Goal: Task Accomplishment & Management: Use online tool/utility

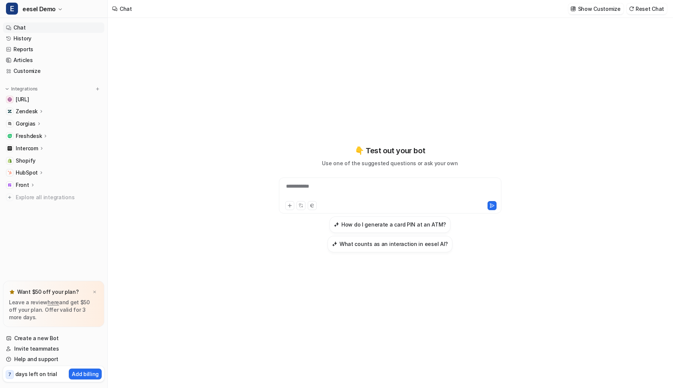
click at [26, 182] on p "Front" at bounding box center [22, 184] width 13 height 7
click at [33, 170] on p "HubSpot" at bounding box center [27, 172] width 22 height 7
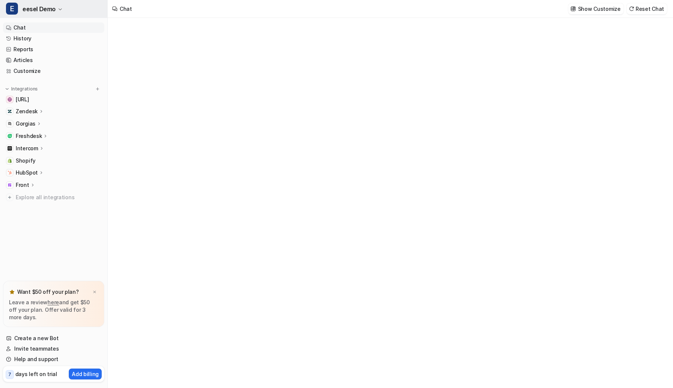
click at [92, 4] on button "E eesel Demo" at bounding box center [53, 9] width 107 height 18
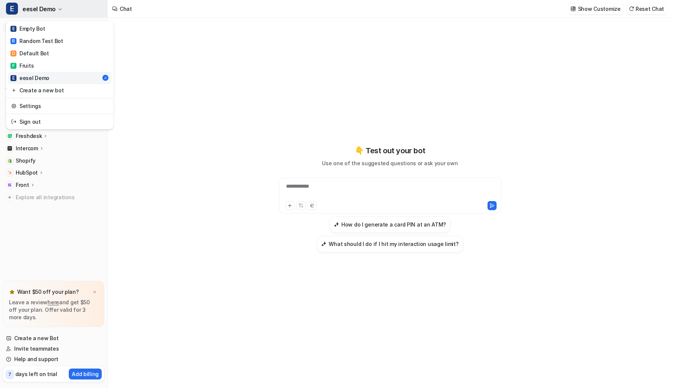
type textarea "**********"
click at [92, 4] on button "E eesel Demo" at bounding box center [53, 9] width 107 height 18
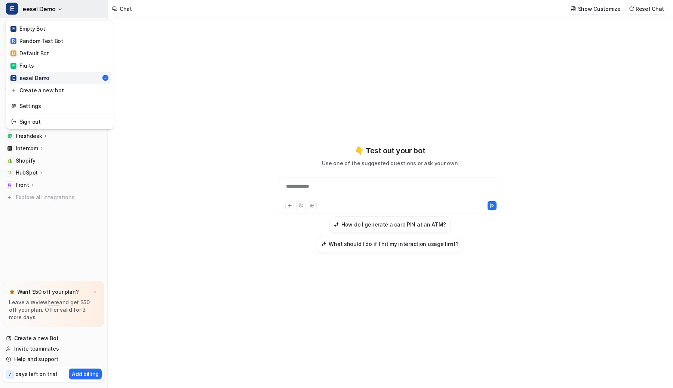
click at [92, 4] on button "E eesel Demo" at bounding box center [53, 9] width 107 height 18
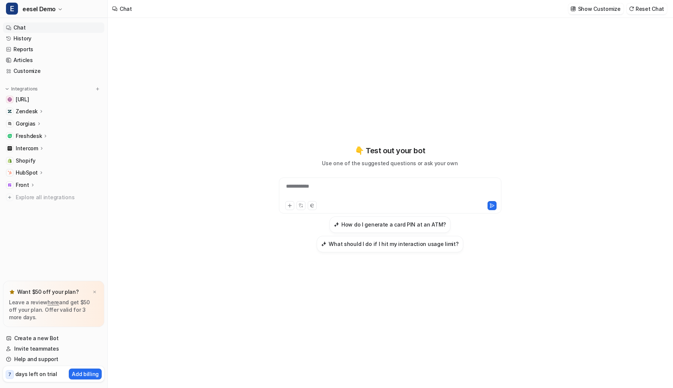
click at [39, 146] on icon at bounding box center [41, 148] width 5 height 6
click at [39, 148] on icon at bounding box center [42, 148] width 6 height 5
click at [39, 148] on icon at bounding box center [41, 148] width 5 height 6
click at [45, 148] on div "Intercom" at bounding box center [53, 148] width 101 height 10
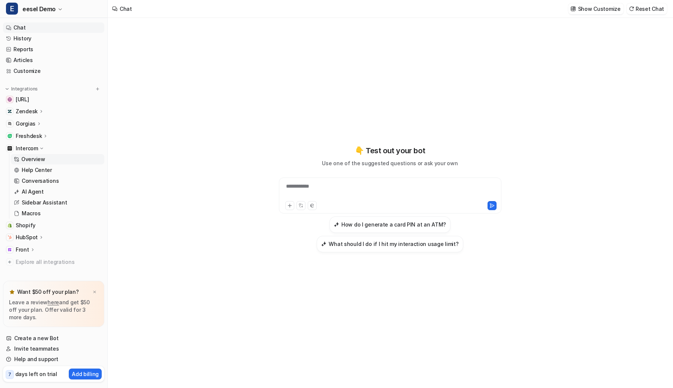
click at [43, 162] on p "Overview" at bounding box center [33, 158] width 24 height 7
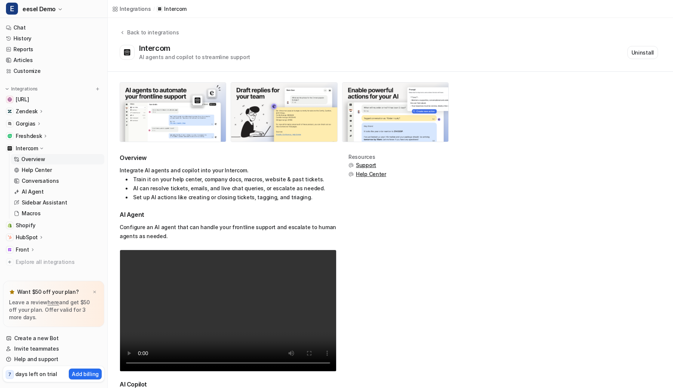
click at [41, 150] on icon at bounding box center [42, 148] width 6 height 5
click at [34, 158] on span "Shopify" at bounding box center [26, 160] width 20 height 7
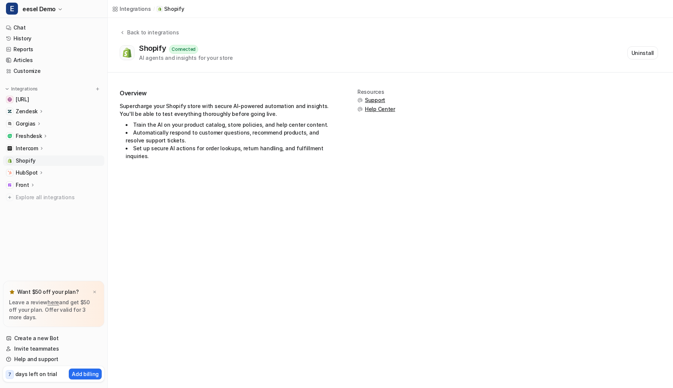
click at [32, 148] on p "Intercom" at bounding box center [27, 148] width 22 height 7
click at [31, 161] on p "Overview" at bounding box center [33, 158] width 24 height 7
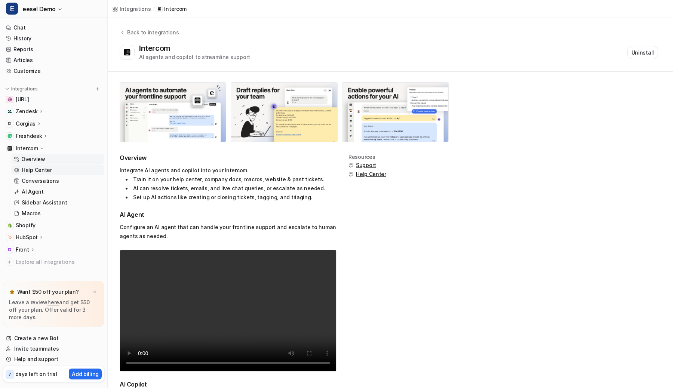
click at [30, 172] on p "Help Center" at bounding box center [37, 169] width 30 height 7
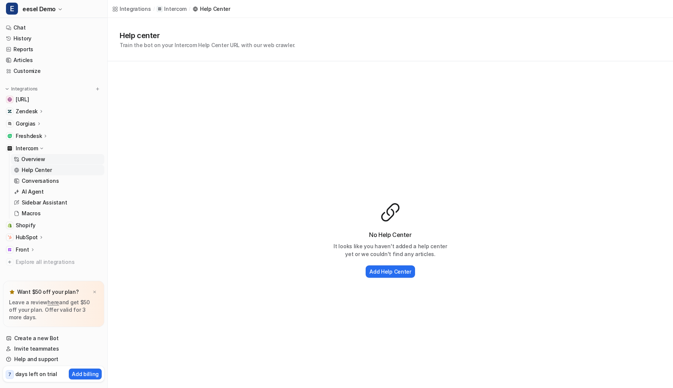
click at [35, 158] on p "Overview" at bounding box center [33, 158] width 24 height 7
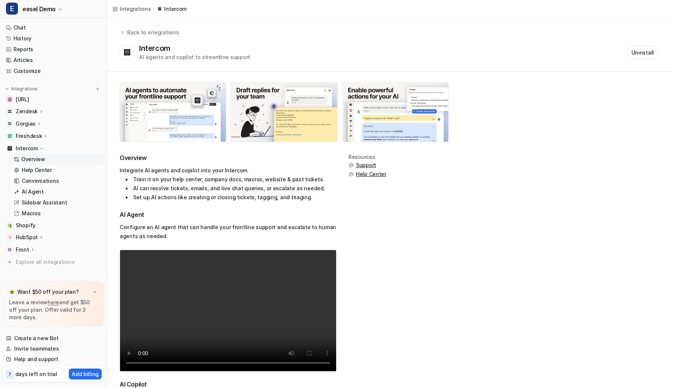
click at [39, 146] on icon at bounding box center [42, 148] width 6 height 5
click at [39, 114] on icon at bounding box center [41, 111] width 5 height 6
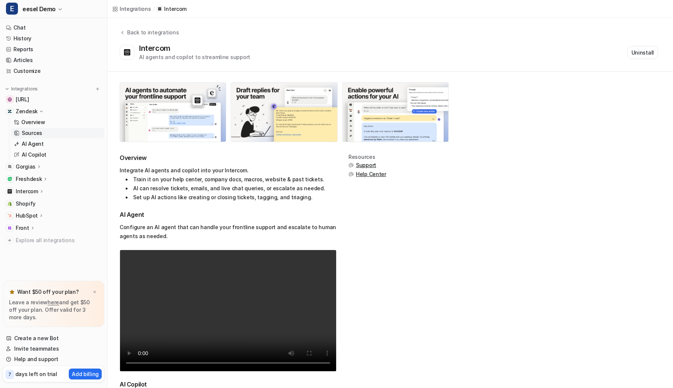
click at [36, 133] on p "Sources" at bounding box center [32, 132] width 21 height 7
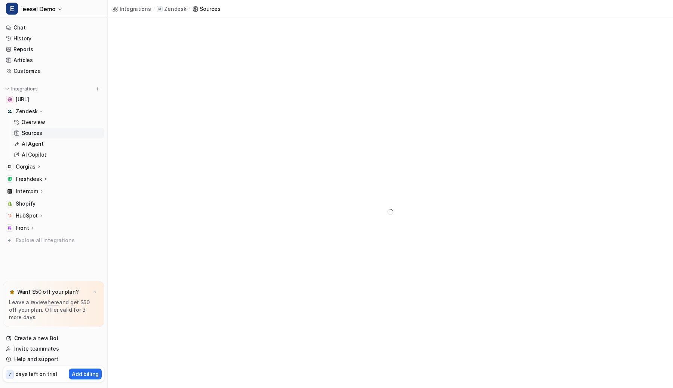
click at [36, 133] on p "Sources" at bounding box center [32, 132] width 21 height 7
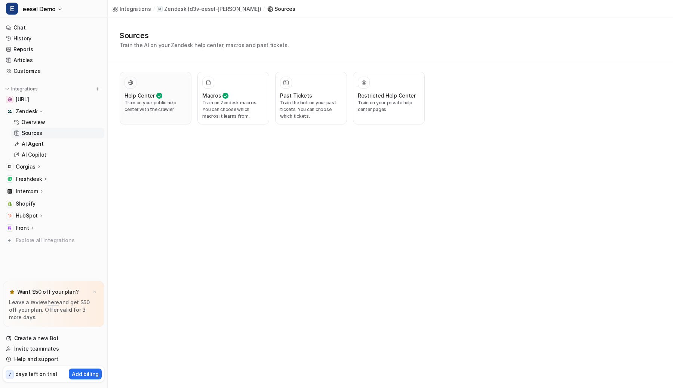
click at [159, 98] on icon at bounding box center [159, 95] width 6 height 9
click at [237, 96] on div "Macros" at bounding box center [233, 96] width 62 height 8
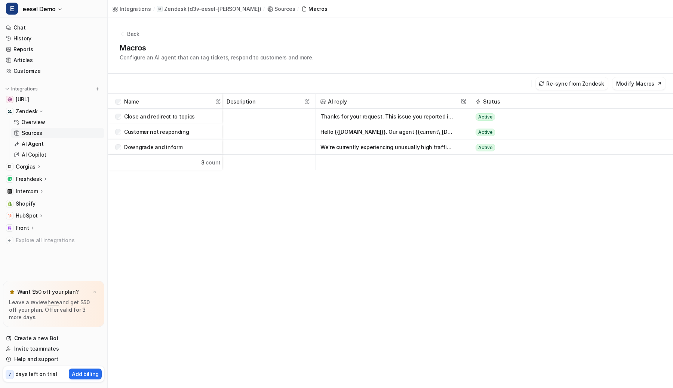
click at [135, 31] on p "Back" at bounding box center [133, 34] width 12 height 8
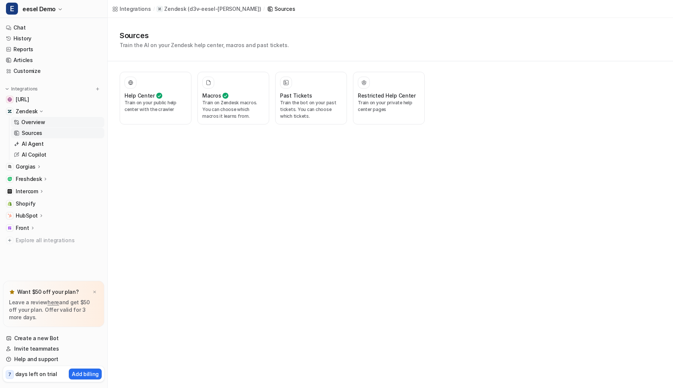
click at [81, 120] on link "Overview" at bounding box center [57, 122] width 93 height 10
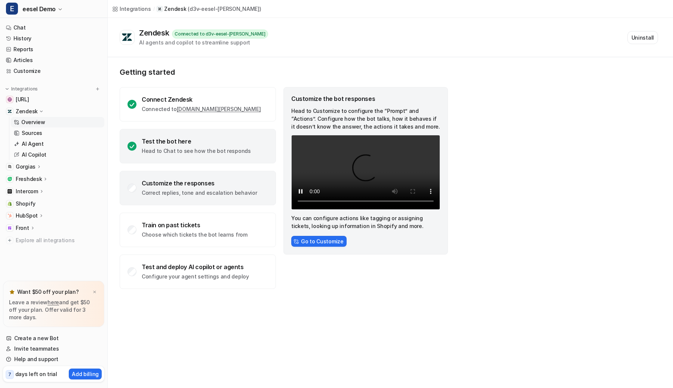
click at [194, 151] on p "Head to Chat to see how the bot responds" at bounding box center [196, 150] width 109 height 7
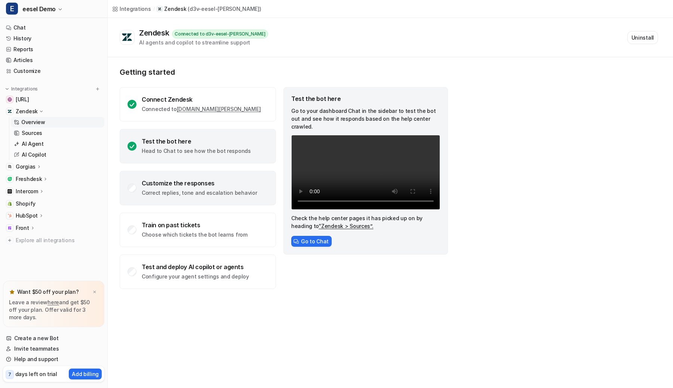
click at [226, 177] on div "Customize the responses Correct replies, tone and escalation behavior" at bounding box center [198, 188] width 156 height 34
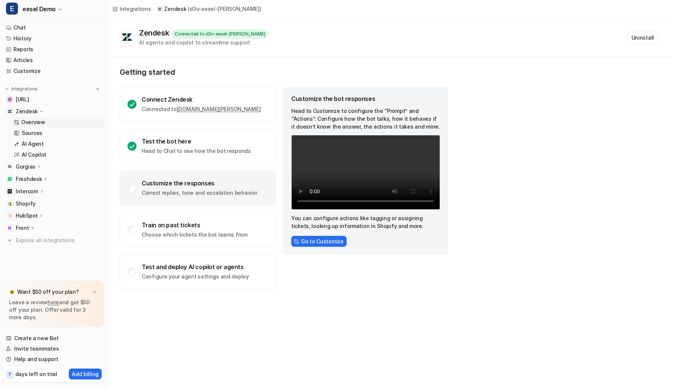
click at [21, 111] on p "Zendesk" at bounding box center [27, 111] width 22 height 7
click at [23, 67] on link "Customize" at bounding box center [53, 71] width 101 height 10
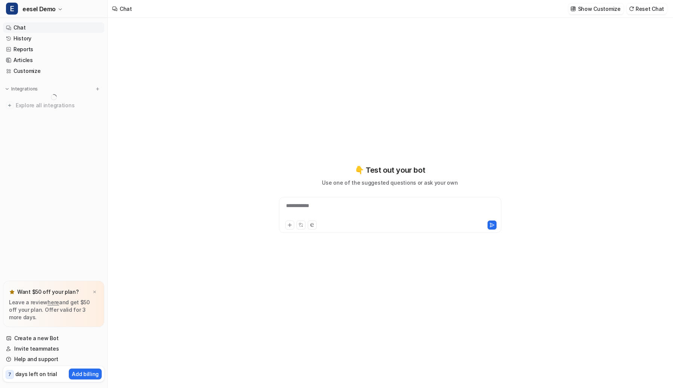
type textarea "**********"
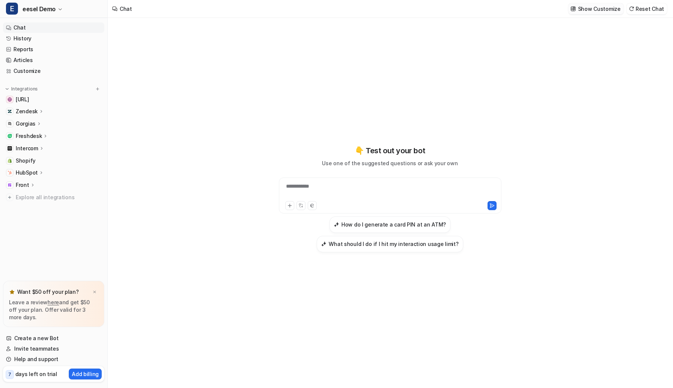
click at [584, 11] on p "Show Customize" at bounding box center [599, 9] width 43 height 8
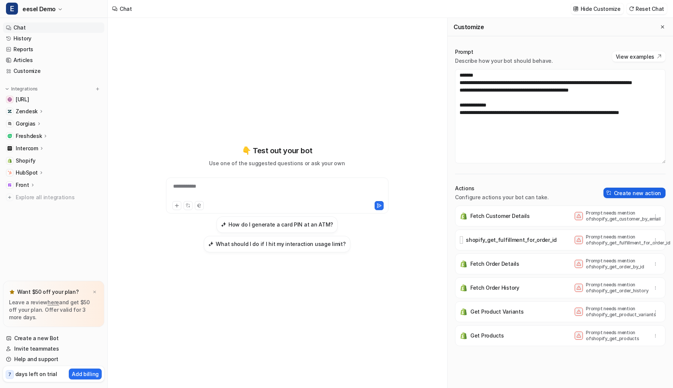
click at [621, 192] on button "Create new action" at bounding box center [634, 193] width 62 height 10
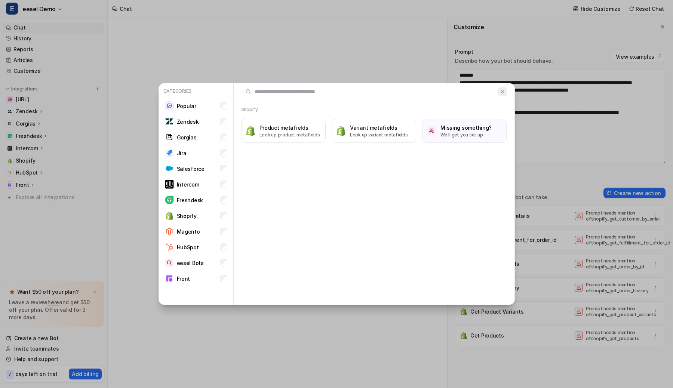
click at [504, 87] on button at bounding box center [502, 91] width 9 height 9
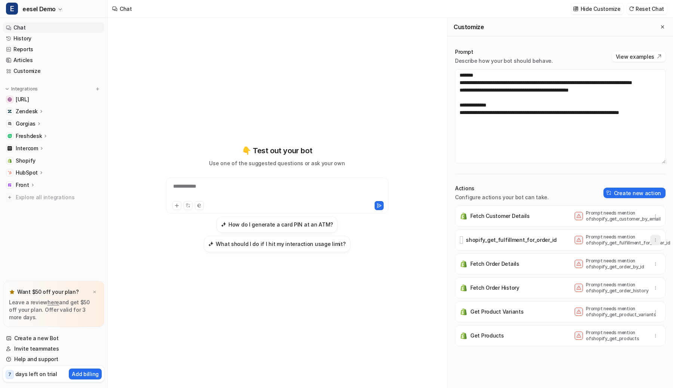
click at [656, 240] on icon "button" at bounding box center [655, 239] width 5 height 5
click at [640, 259] on button "Delete" at bounding box center [618, 257] width 81 height 14
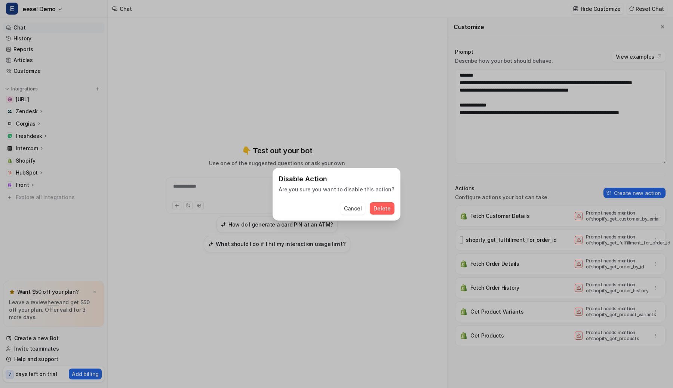
click at [382, 212] on span "Delete" at bounding box center [381, 208] width 17 height 8
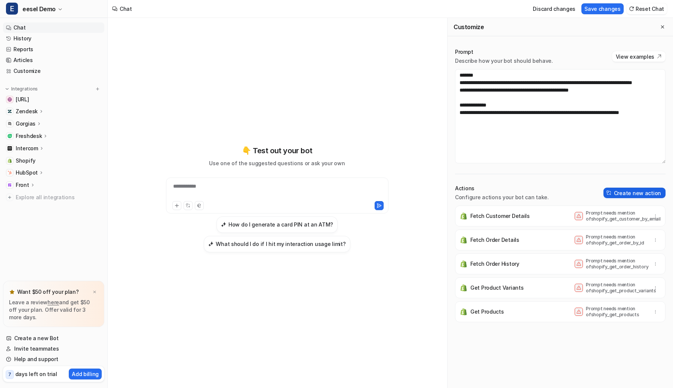
click at [651, 192] on button "Create new action" at bounding box center [634, 193] width 62 height 10
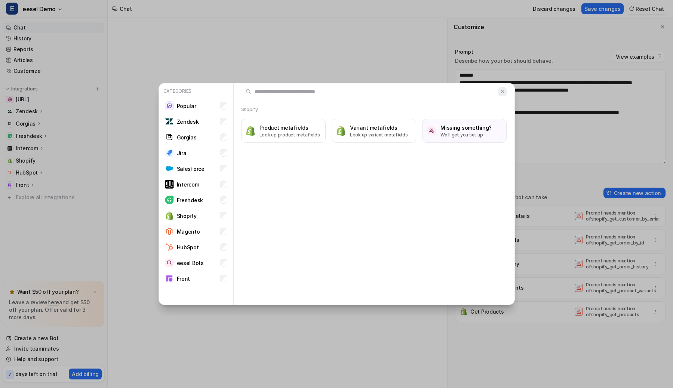
click at [501, 91] on img at bounding box center [502, 92] width 5 height 6
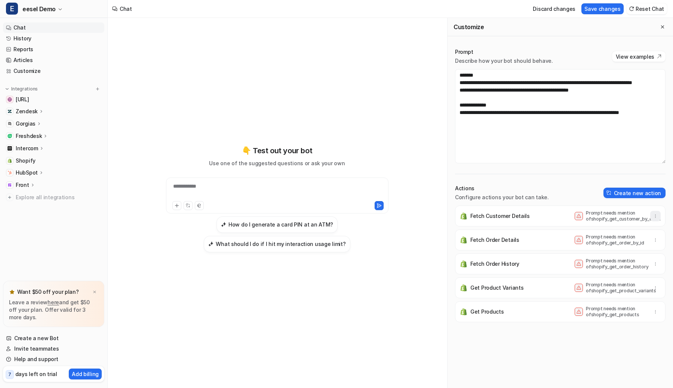
click at [652, 215] on button "button" at bounding box center [655, 216] width 10 height 10
click at [608, 233] on button "Delete" at bounding box center [618, 233] width 81 height 14
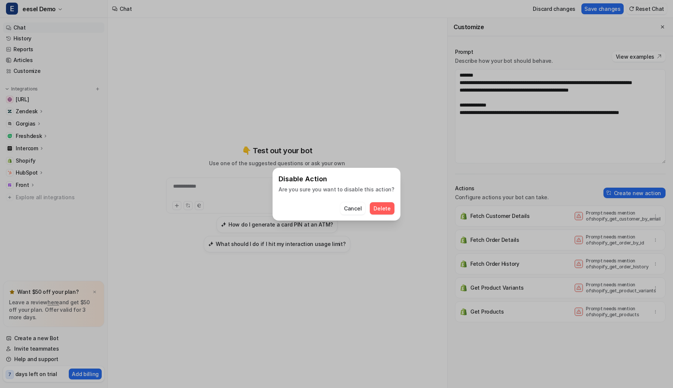
click at [384, 206] on span "Delete" at bounding box center [381, 208] width 17 height 8
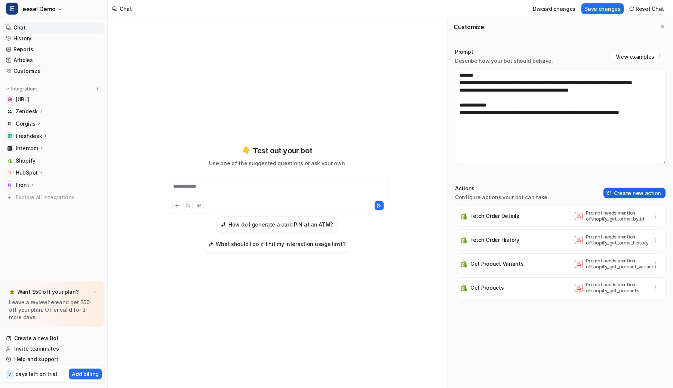
click at [629, 189] on button "Create new action" at bounding box center [634, 193] width 62 height 10
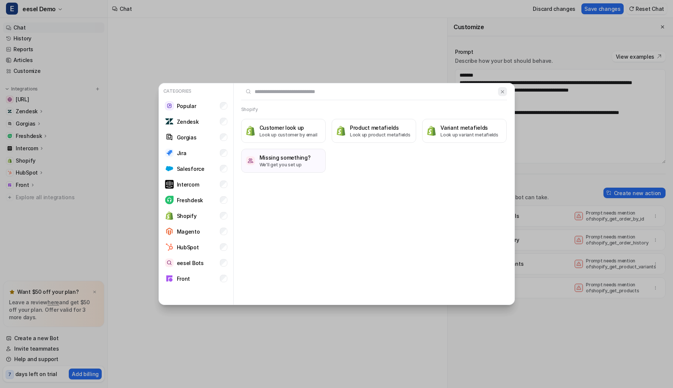
click at [504, 91] on img at bounding box center [502, 92] width 5 height 6
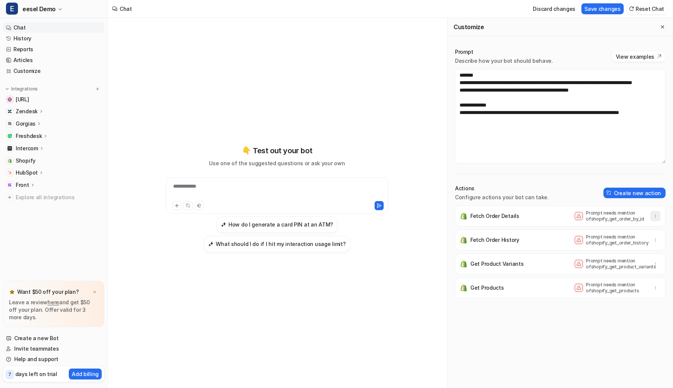
click at [654, 215] on icon "button" at bounding box center [655, 215] width 5 height 5
click at [611, 231] on button "Delete" at bounding box center [618, 233] width 81 height 14
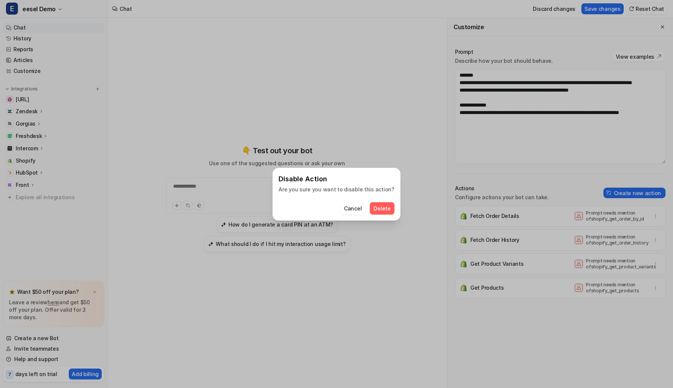
click at [385, 213] on button "Delete" at bounding box center [382, 208] width 24 height 12
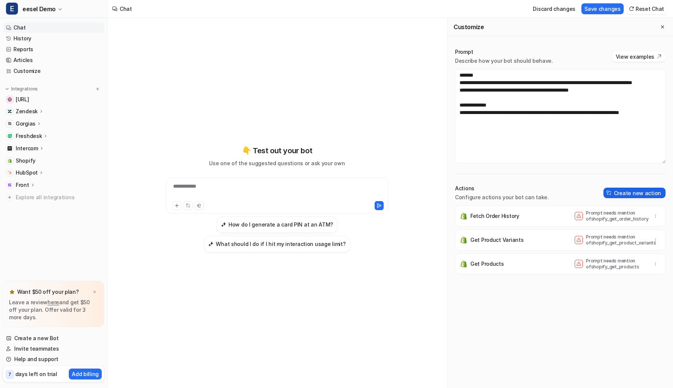
click at [620, 198] on button "Create new action" at bounding box center [634, 193] width 62 height 10
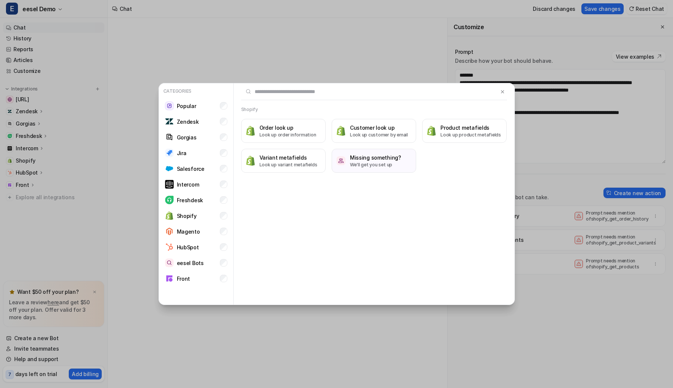
click at [548, 151] on div "Categories Popular Zendesk Gorgias Jira Salesforce Intercom Freshdesk Shopify M…" at bounding box center [336, 194] width 673 height 388
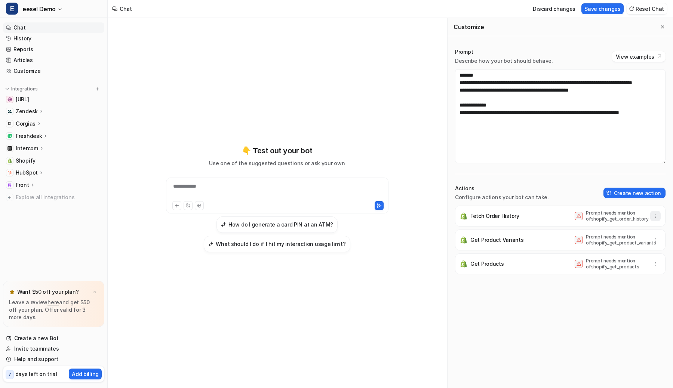
click at [654, 216] on icon "button" at bounding box center [655, 215] width 5 height 5
click at [626, 229] on button "Delete" at bounding box center [618, 233] width 81 height 14
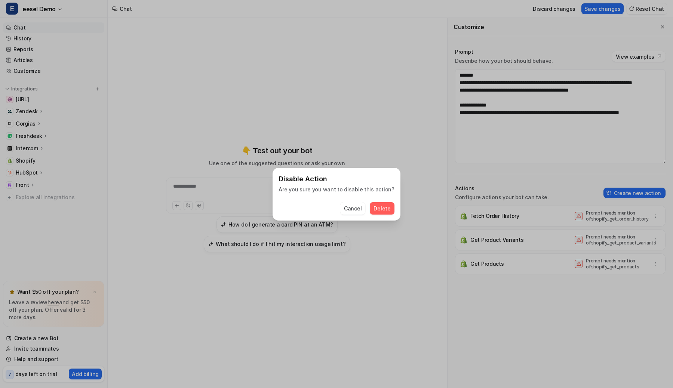
click at [377, 210] on span "Delete" at bounding box center [381, 208] width 17 height 8
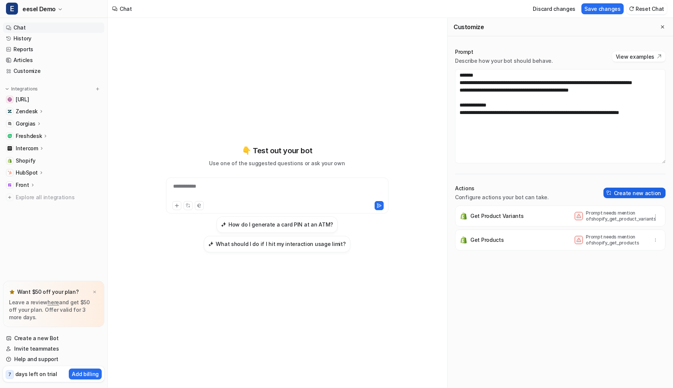
click at [627, 197] on button "Create new action" at bounding box center [634, 193] width 62 height 10
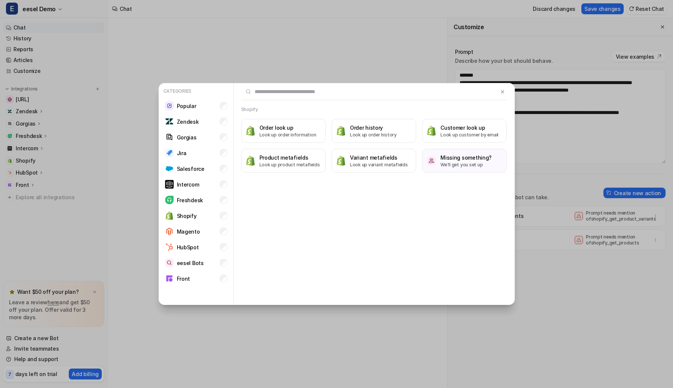
click at [517, 166] on div "Categories Popular Zendesk Gorgias Jira Salesforce Intercom Freshdesk Shopify M…" at bounding box center [336, 194] width 368 height 388
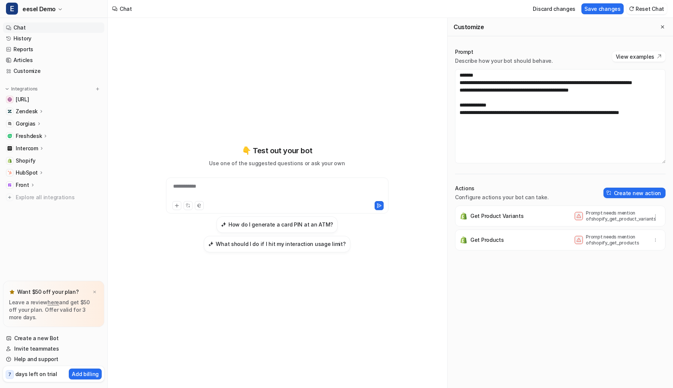
click at [663, 216] on span "Get Product Variants Prompt needs mention of shopify_get_product_variants" at bounding box center [560, 216] width 210 height 21
click at [659, 216] on button "button" at bounding box center [655, 216] width 10 height 10
click at [633, 231] on button "Delete" at bounding box center [618, 233] width 81 height 14
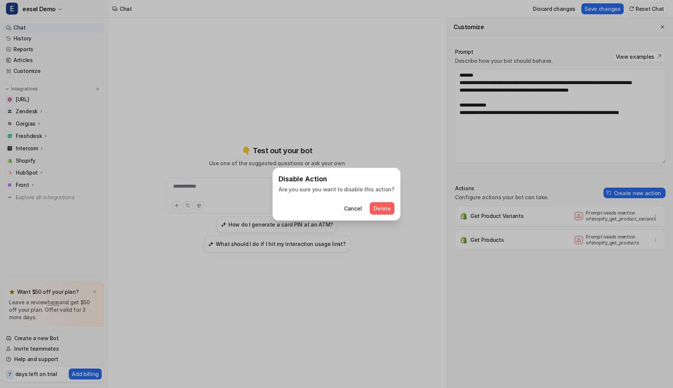
click at [382, 209] on span "Delete" at bounding box center [381, 208] width 17 height 8
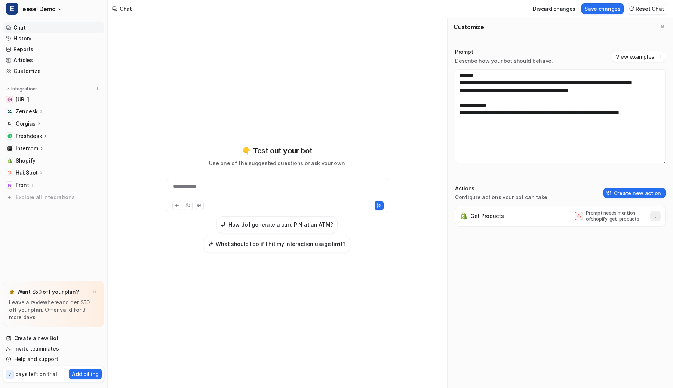
click at [655, 214] on icon "button" at bounding box center [655, 215] width 5 height 5
click at [618, 229] on button "Delete" at bounding box center [618, 233] width 81 height 14
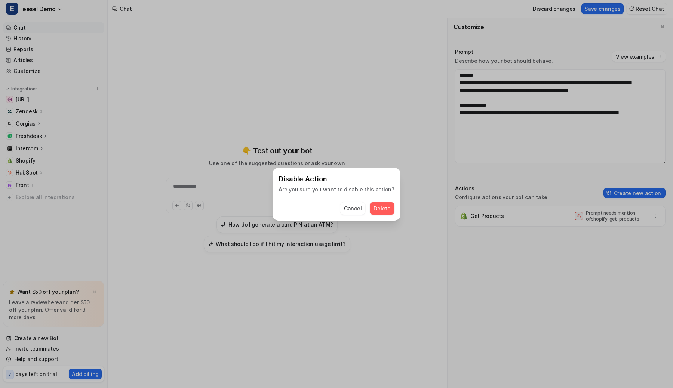
click at [377, 209] on span "Delete" at bounding box center [381, 208] width 17 height 8
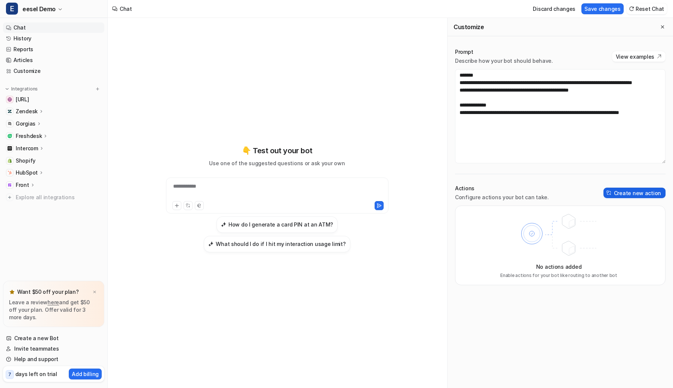
click at [623, 194] on button "Create new action" at bounding box center [634, 193] width 62 height 10
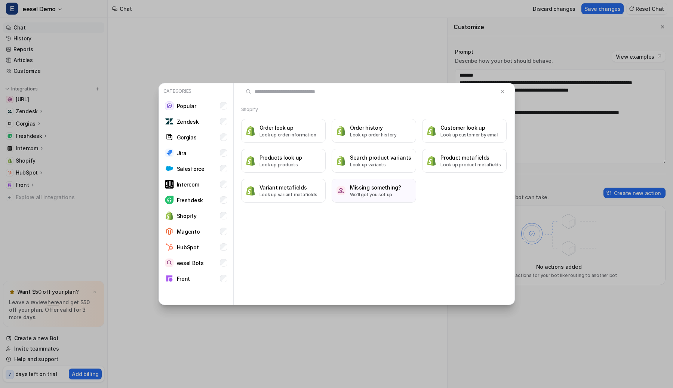
click at [354, 57] on div "Categories Popular Zendesk Gorgias Jira Salesforce Intercom Freshdesk Shopify M…" at bounding box center [336, 194] width 368 height 388
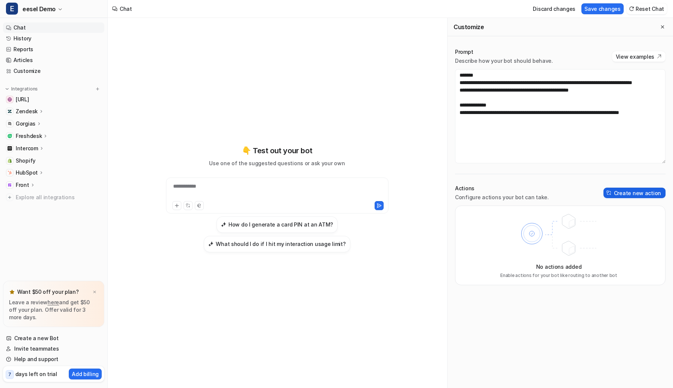
click at [631, 188] on button "Create new action" at bounding box center [634, 193] width 62 height 10
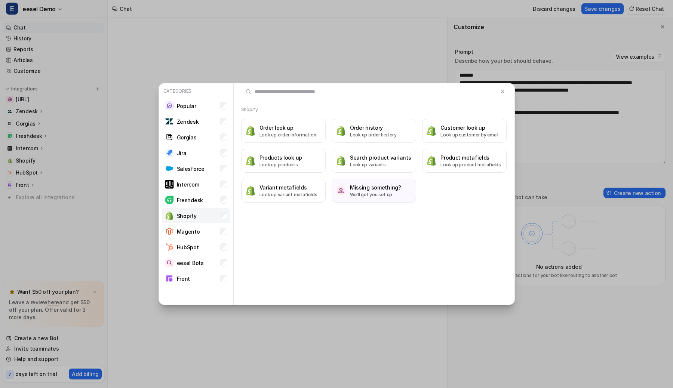
click at [213, 218] on li "Shopify" at bounding box center [196, 215] width 68 height 15
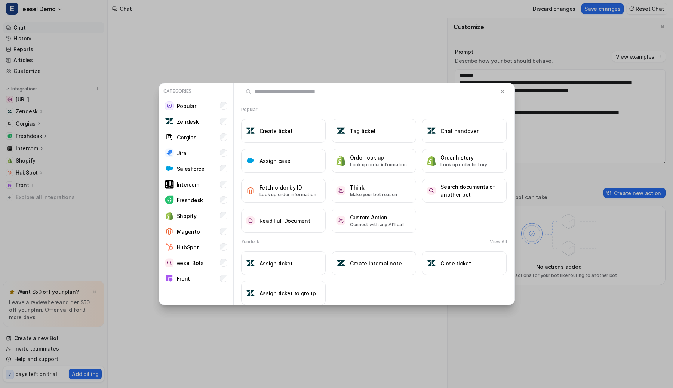
click at [297, 56] on div "Categories Popular Zendesk Gorgias Jira Salesforce Intercom Freshdesk Shopify M…" at bounding box center [336, 194] width 368 height 388
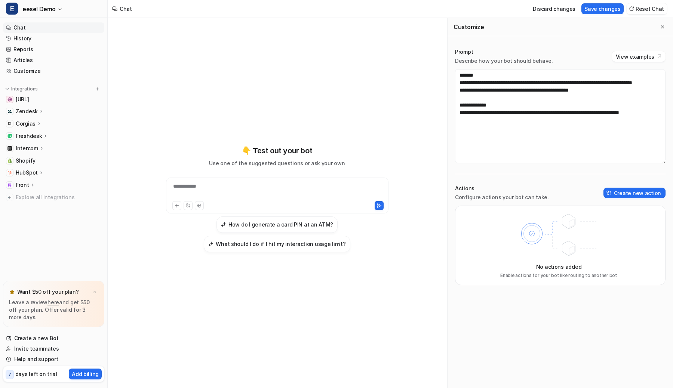
click at [32, 111] on p "Zendesk" at bounding box center [27, 111] width 22 height 7
click at [33, 121] on p "Overview" at bounding box center [33, 121] width 24 height 7
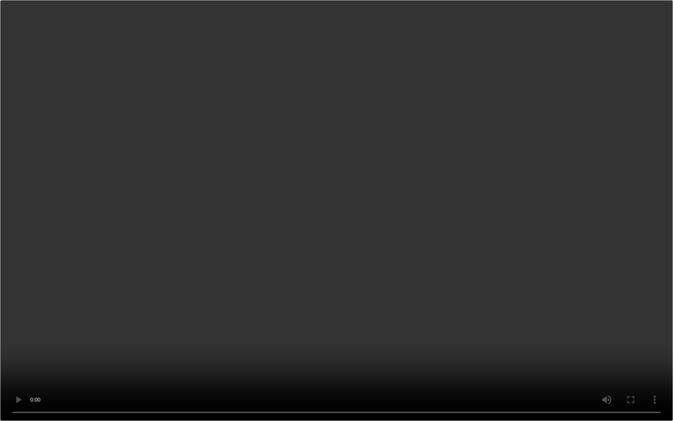
click at [413, 213] on video "Your browser does not support the video tag." at bounding box center [336, 210] width 673 height 421
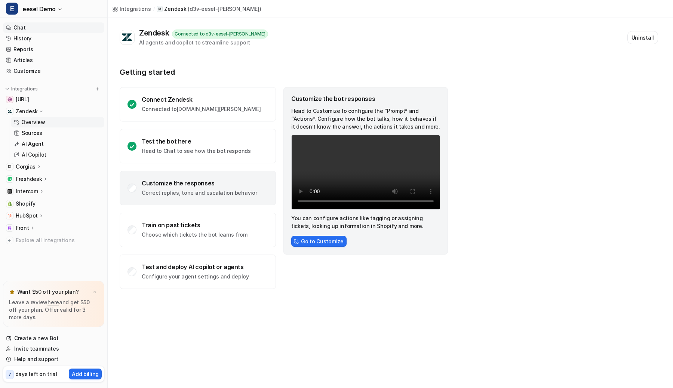
click at [66, 27] on link "Chat" at bounding box center [53, 27] width 101 height 10
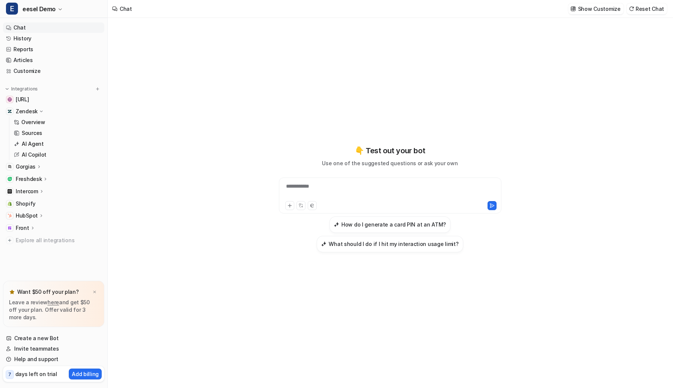
click at [373, 160] on p "Use one of the suggested questions or ask your own" at bounding box center [390, 163] width 136 height 8
click at [576, 9] on img at bounding box center [572, 9] width 5 height 6
click at [592, 12] on p "Show Customize" at bounding box center [599, 9] width 43 height 8
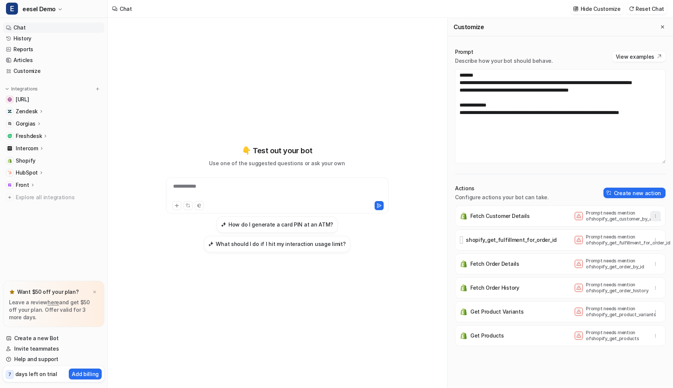
click at [656, 214] on icon "button" at bounding box center [655, 215] width 5 height 5
click at [628, 236] on button "Delete" at bounding box center [618, 233] width 81 height 14
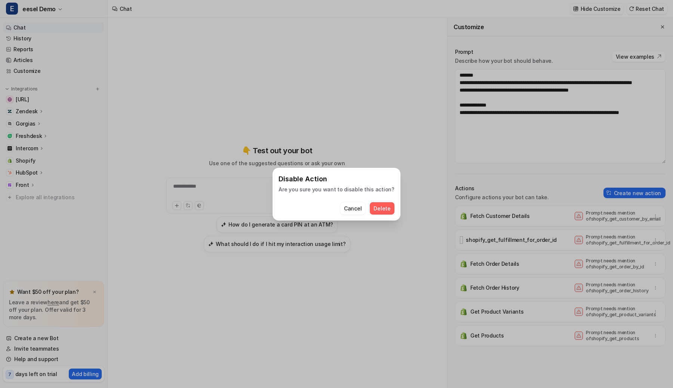
click at [375, 212] on span "Delete" at bounding box center [381, 208] width 17 height 8
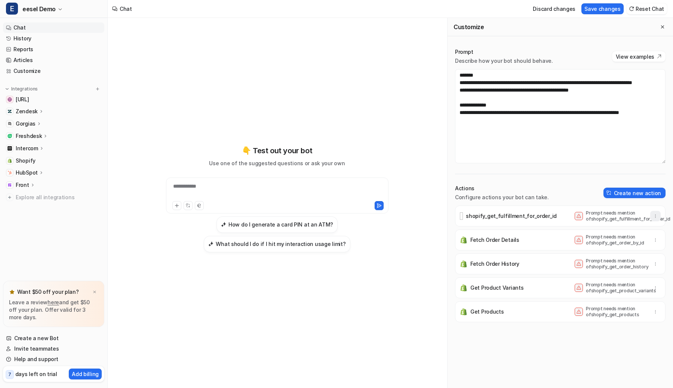
click at [656, 215] on icon "button" at bounding box center [655, 215] width 5 height 5
click at [588, 227] on button "Delete" at bounding box center [618, 233] width 81 height 14
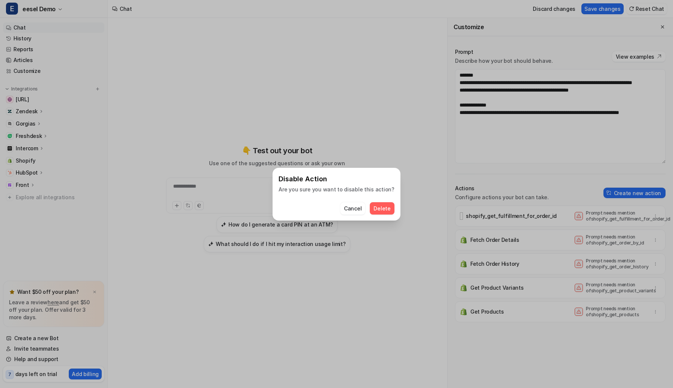
click at [377, 210] on span "Delete" at bounding box center [381, 208] width 17 height 8
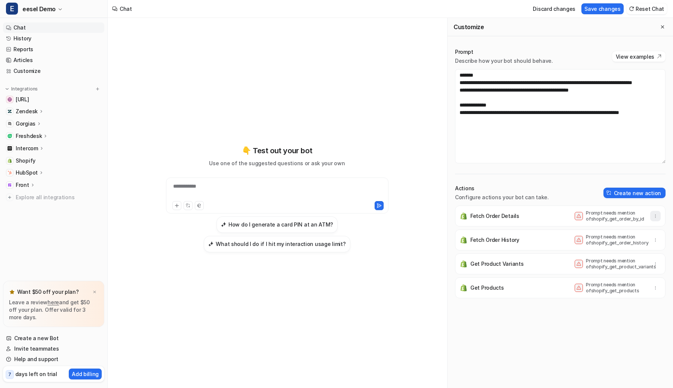
click at [651, 218] on button "button" at bounding box center [655, 216] width 10 height 10
click at [577, 228] on div "Delete" at bounding box center [619, 232] width 84 height 17
click at [581, 231] on icon at bounding box center [584, 232] width 7 height 7
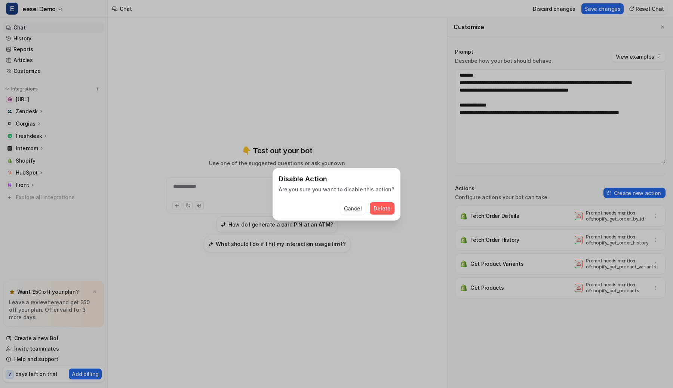
click at [370, 215] on div "Disable Action Are you sure you want to disable this action? Cancel Delete" at bounding box center [335, 194] width 127 height 53
click at [375, 211] on span "Delete" at bounding box center [381, 208] width 17 height 8
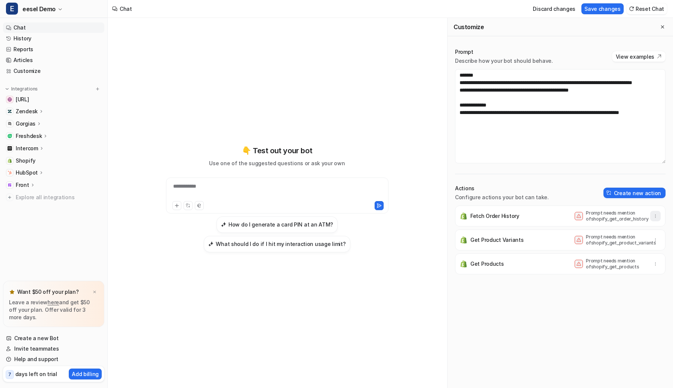
click at [653, 215] on icon "button" at bounding box center [655, 215] width 5 height 5
click at [628, 231] on button "Delete" at bounding box center [618, 233] width 81 height 14
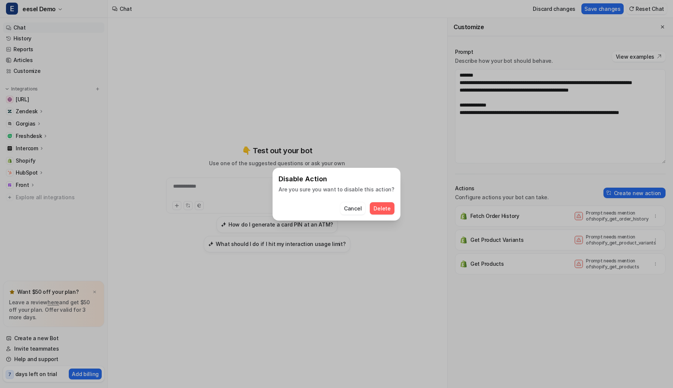
click at [380, 210] on span "Delete" at bounding box center [381, 208] width 17 height 8
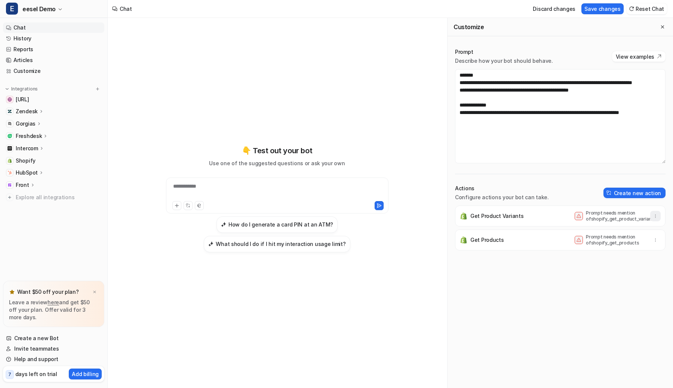
click at [656, 216] on icon "button" at bounding box center [655, 215] width 5 height 5
click at [598, 234] on span "Delete" at bounding box center [599, 233] width 17 height 8
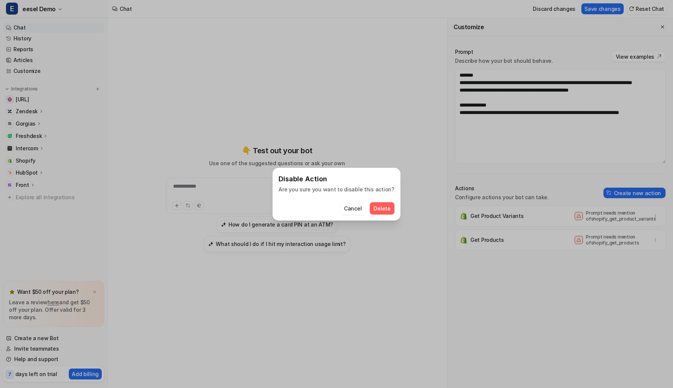
click at [340, 202] on button "Cancel" at bounding box center [352, 208] width 25 height 12
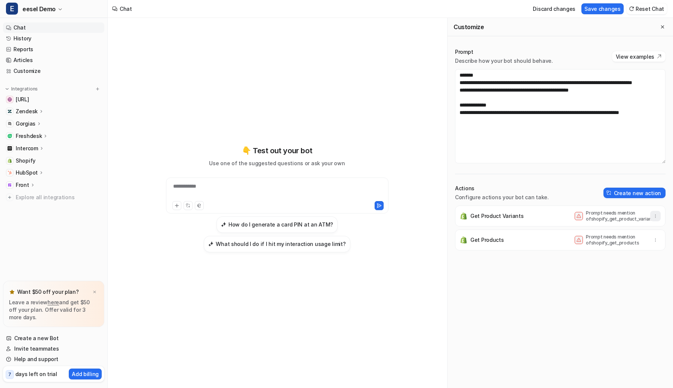
click at [658, 219] on button "button" at bounding box center [655, 216] width 10 height 10
click at [632, 235] on button "Delete" at bounding box center [618, 233] width 81 height 14
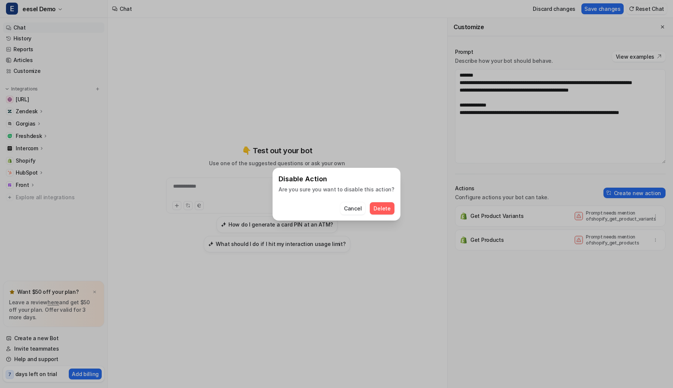
click at [370, 202] on button "Delete" at bounding box center [382, 208] width 24 height 12
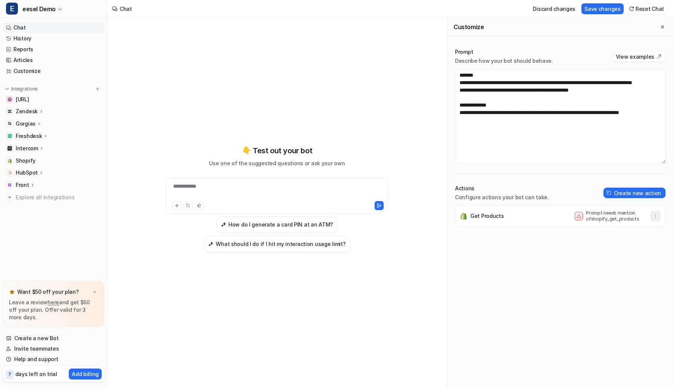
click at [659, 213] on button "button" at bounding box center [655, 216] width 10 height 10
click at [641, 226] on button "Delete" at bounding box center [618, 233] width 81 height 14
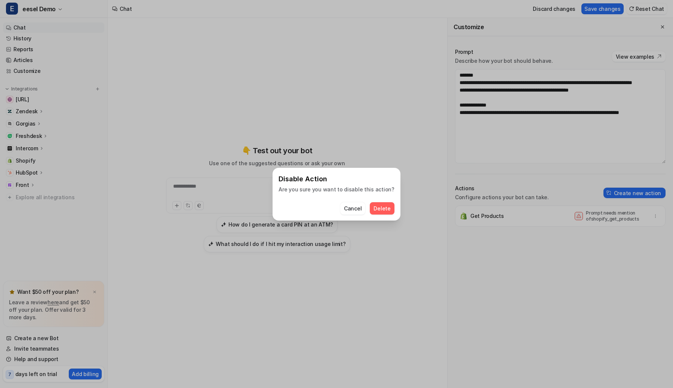
click button "Delete" at bounding box center [382, 208] width 24 height 12
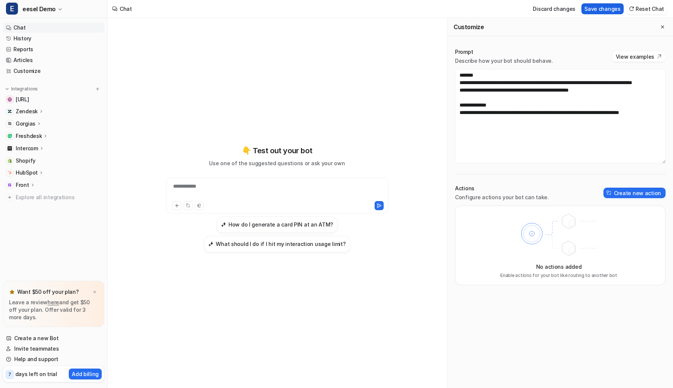
click at [611, 7] on button "Save changes" at bounding box center [602, 8] width 42 height 11
click at [616, 188] on button "Create new action" at bounding box center [634, 193] width 62 height 10
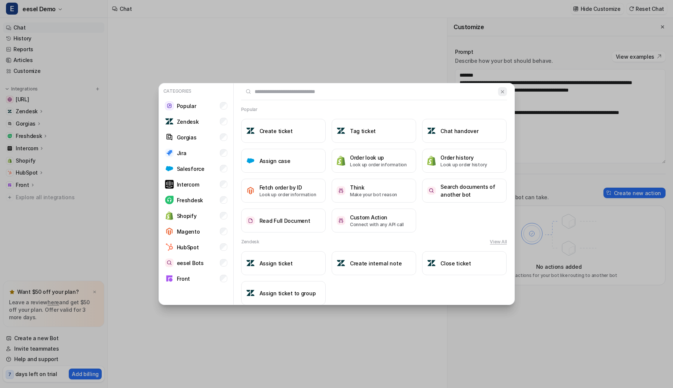
click at [503, 89] on img at bounding box center [502, 92] width 5 height 6
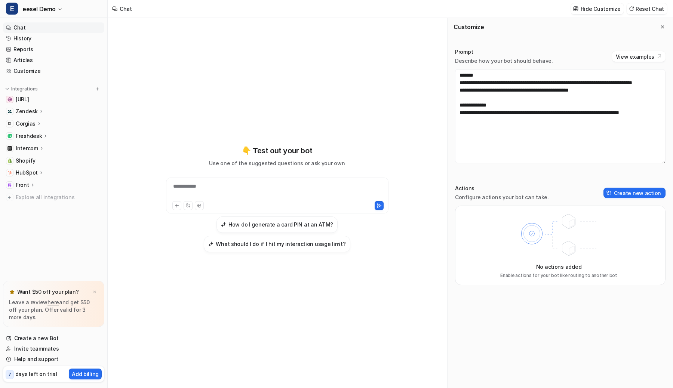
click at [423, 61] on div "**********" at bounding box center [277, 203] width 339 height 370
click at [599, 12] on p "Hide Customize" at bounding box center [600, 9] width 40 height 8
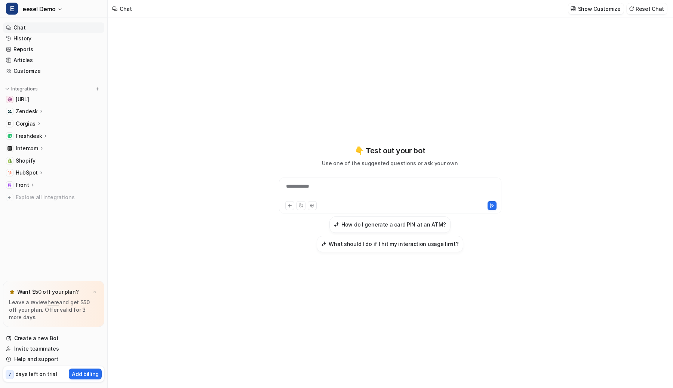
click at [388, 62] on div "**********" at bounding box center [389, 203] width 275 height 370
click at [582, 12] on p "Show Customize" at bounding box center [599, 9] width 43 height 8
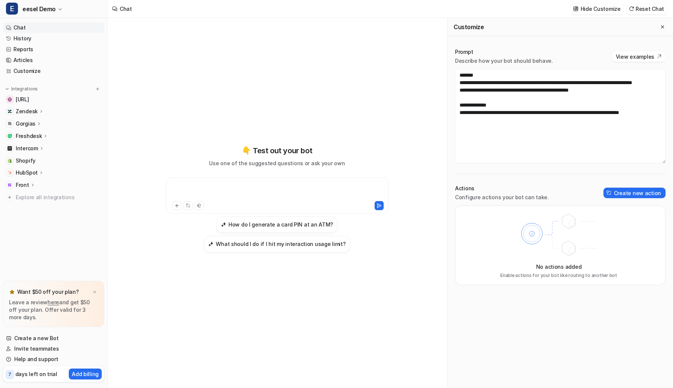
click at [293, 186] on div at bounding box center [277, 190] width 219 height 17
click at [314, 103] on div "👇 Test out your bot Use one of the suggested questions or ask your own How do I…" at bounding box center [276, 199] width 275 height 272
click at [324, 58] on div "**********" at bounding box center [276, 203] width 275 height 370
click at [608, 2] on div "Hide Customize Reset Chat" at bounding box center [619, 8] width 102 height 17
click at [605, 5] on p "Hide Customize" at bounding box center [600, 9] width 40 height 8
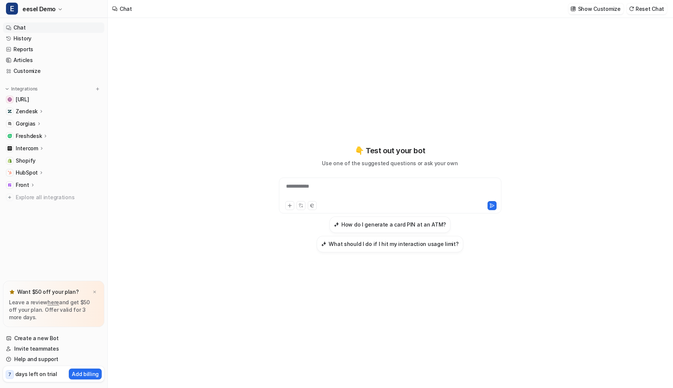
click at [382, 44] on div "**********" at bounding box center [389, 203] width 275 height 370
click at [394, 44] on div "**********" at bounding box center [389, 203] width 275 height 370
click at [349, 184] on div "**********" at bounding box center [390, 190] width 219 height 17
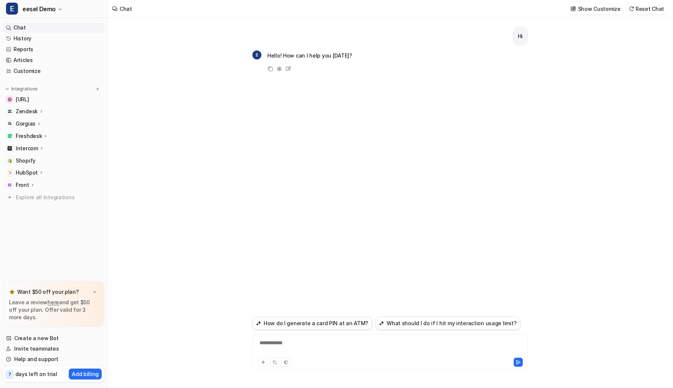
click at [340, 320] on button "How do I generate a card PIN at an ATM?" at bounding box center [312, 323] width 120 height 13
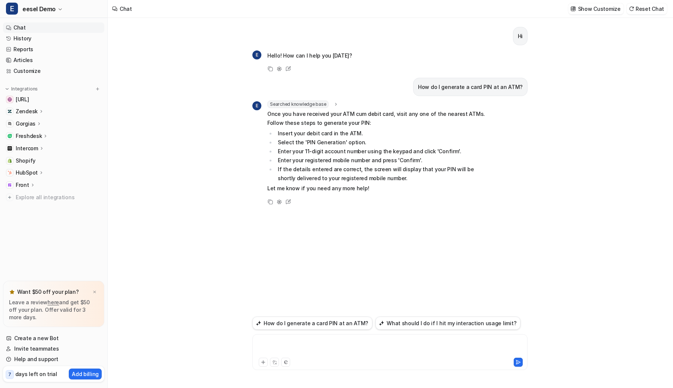
click at [364, 348] on div at bounding box center [389, 347] width 271 height 17
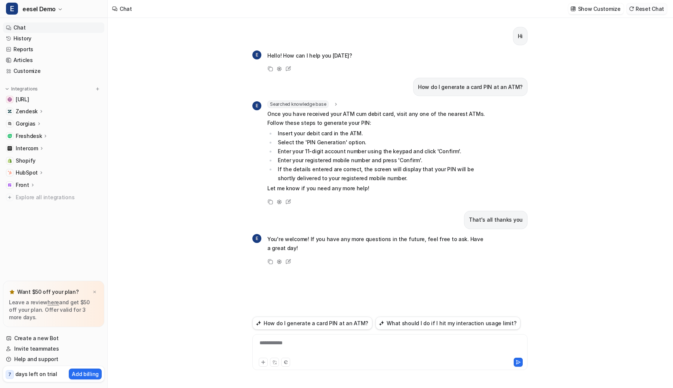
click at [645, 5] on button "Reset Chat" at bounding box center [646, 8] width 40 height 11
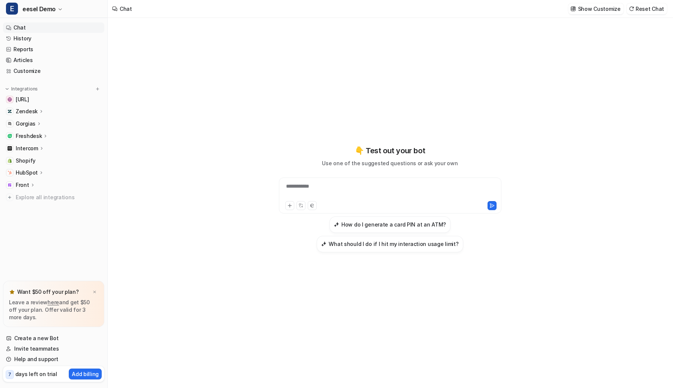
click at [393, 38] on div "**********" at bounding box center [389, 203] width 275 height 370
click at [369, 190] on div "**********" at bounding box center [390, 190] width 219 height 17
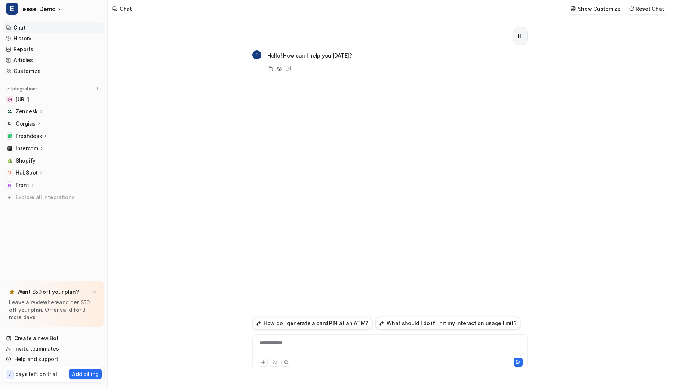
click at [321, 324] on button "How do I generate a card PIN at an ATM?" at bounding box center [312, 323] width 120 height 13
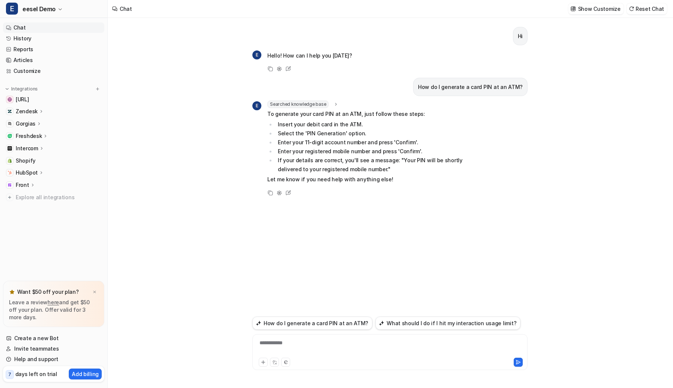
click at [318, 348] on div "**********" at bounding box center [389, 347] width 271 height 17
click at [634, 8] on img at bounding box center [631, 9] width 5 height 6
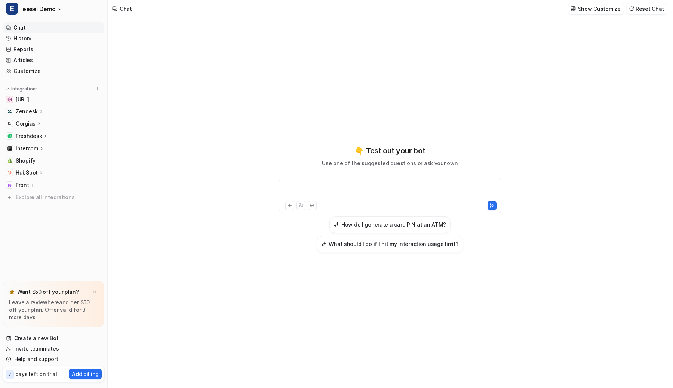
click at [345, 183] on div at bounding box center [390, 190] width 219 height 17
click at [346, 147] on div "👇 Test out your bot Use one of the suggested questions or ask your own" at bounding box center [390, 156] width 136 height 22
click at [364, 56] on div "**********" at bounding box center [389, 203] width 275 height 370
click at [353, 95] on div "**********" at bounding box center [389, 199] width 275 height 272
click at [354, 243] on h3 "What should I do if I hit my interaction usage limit?" at bounding box center [394, 244] width 130 height 8
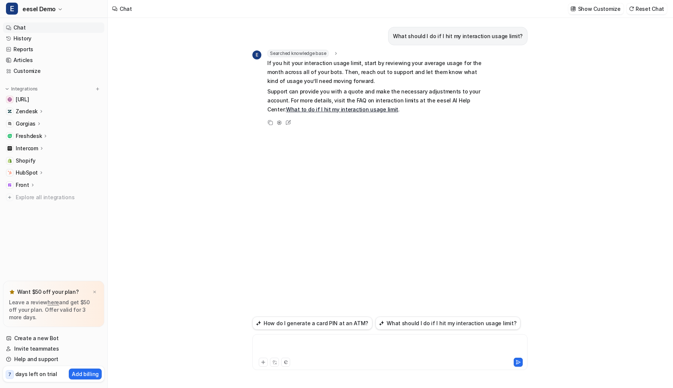
click at [333, 344] on div at bounding box center [389, 347] width 271 height 17
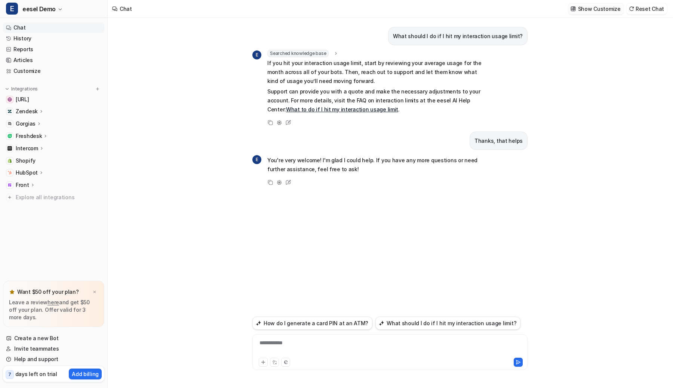
click at [602, 8] on p "Show Customize" at bounding box center [599, 9] width 43 height 8
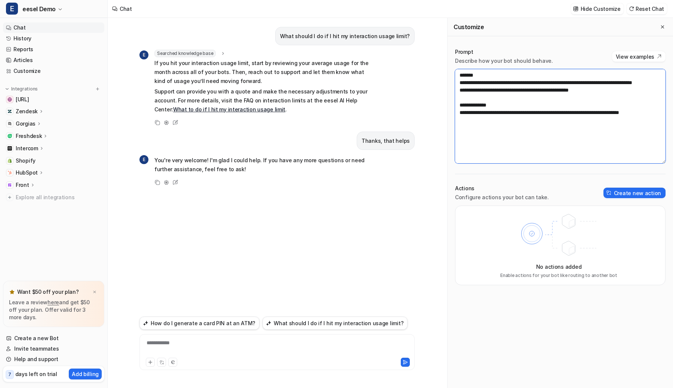
click at [611, 101] on textarea "**********" at bounding box center [560, 116] width 210 height 94
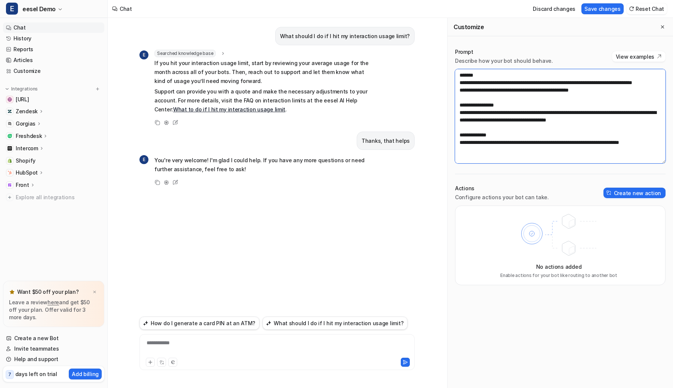
drag, startPoint x: 635, startPoint y: 129, endPoint x: 615, endPoint y: 122, distance: 21.4
click at [615, 122] on textarea "**********" at bounding box center [560, 116] width 210 height 94
drag, startPoint x: 629, startPoint y: 127, endPoint x: 579, endPoint y: 118, distance: 51.2
click at [579, 118] on textarea "**********" at bounding box center [560, 116] width 210 height 94
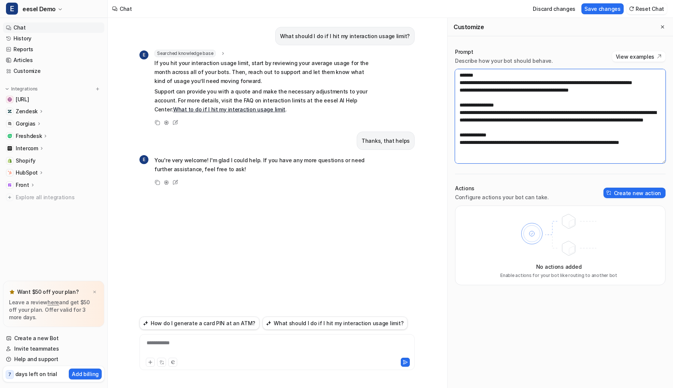
click at [499, 113] on textarea "**********" at bounding box center [560, 116] width 210 height 94
click at [514, 133] on textarea "**********" at bounding box center [560, 116] width 210 height 94
click at [489, 114] on textarea "**********" at bounding box center [560, 116] width 210 height 94
click at [563, 136] on textarea "**********" at bounding box center [560, 116] width 210 height 94
click at [609, 120] on textarea "**********" at bounding box center [560, 116] width 210 height 94
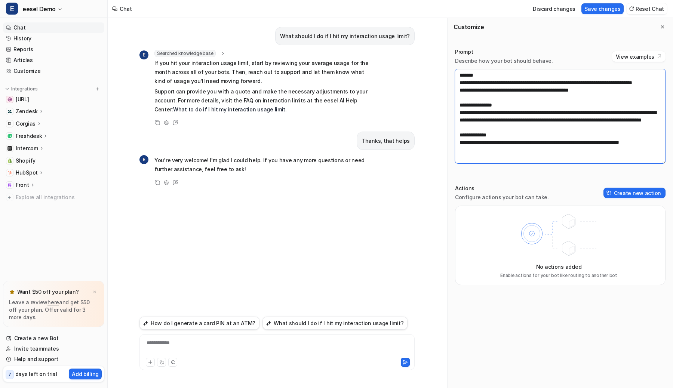
click at [588, 140] on textarea "**********" at bounding box center [560, 116] width 210 height 94
click at [588, 132] on textarea "**********" at bounding box center [560, 116] width 210 height 94
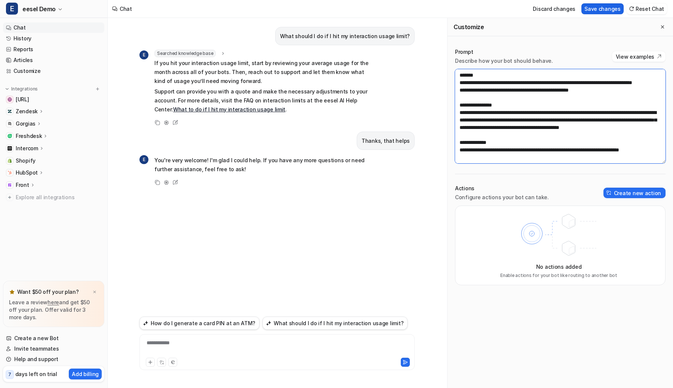
type textarea "**********"
click at [598, 9] on button "Save changes" at bounding box center [602, 8] width 42 height 11
click at [647, 9] on button "Reset Chat" at bounding box center [646, 8] width 40 height 11
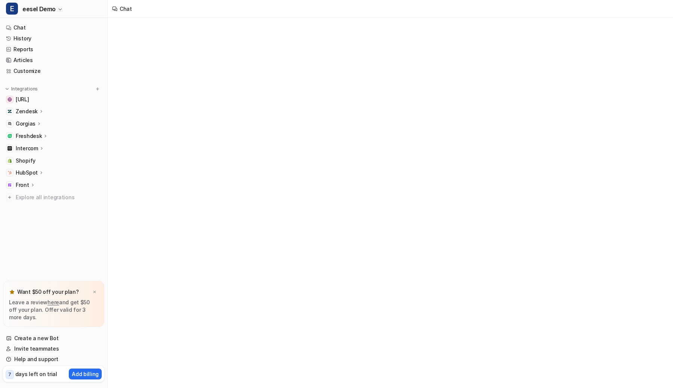
click at [647, 9] on div "Chat" at bounding box center [390, 9] width 565 height 18
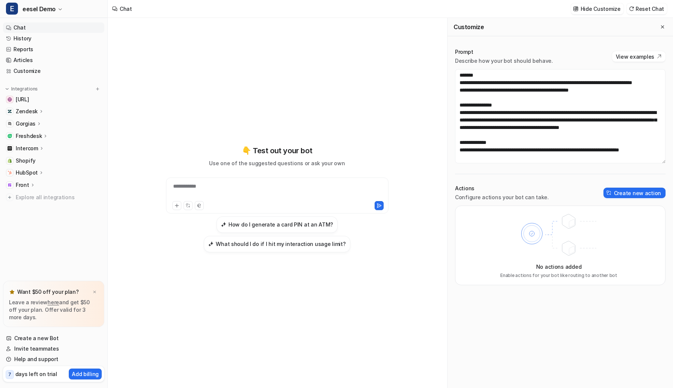
scroll to position [8, 0]
click at [492, 97] on textarea "**********" at bounding box center [560, 116] width 210 height 94
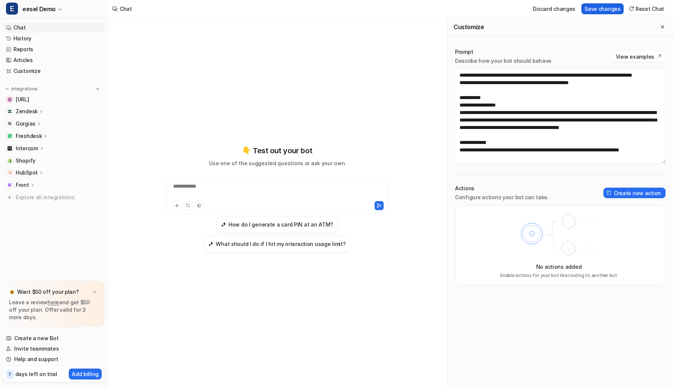
click at [593, 10] on button "Save changes" at bounding box center [602, 8] width 42 height 11
click at [502, 111] on textarea "**********" at bounding box center [560, 116] width 210 height 94
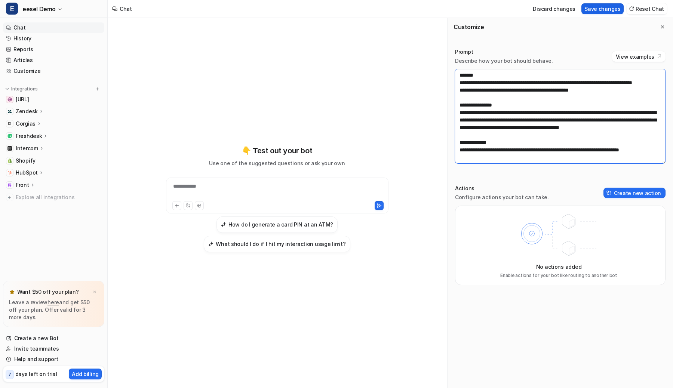
type textarea "**********"
click at [613, 9] on button "Save changes" at bounding box center [602, 8] width 42 height 11
click at [319, 245] on h3 "What should I do if I hit my interaction usage limit?" at bounding box center [281, 244] width 130 height 8
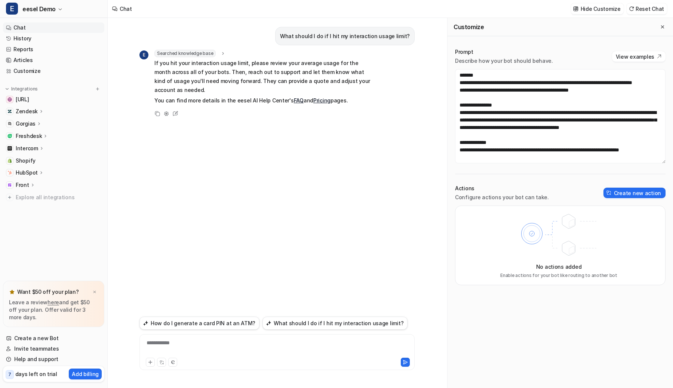
click at [303, 352] on div "**********" at bounding box center [276, 347] width 271 height 17
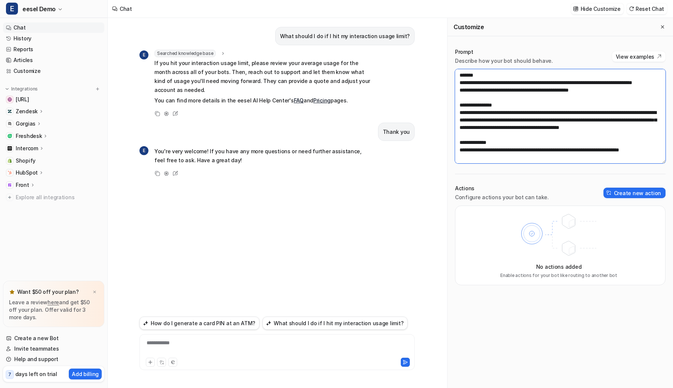
click at [503, 105] on textarea "**********" at bounding box center [560, 116] width 210 height 94
click at [239, 329] on button "How do I generate a card PIN at an ATM?" at bounding box center [199, 323] width 120 height 13
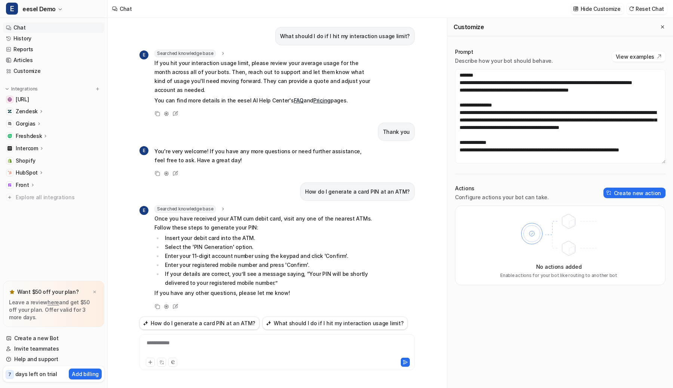
click at [235, 346] on div "**********" at bounding box center [276, 347] width 271 height 17
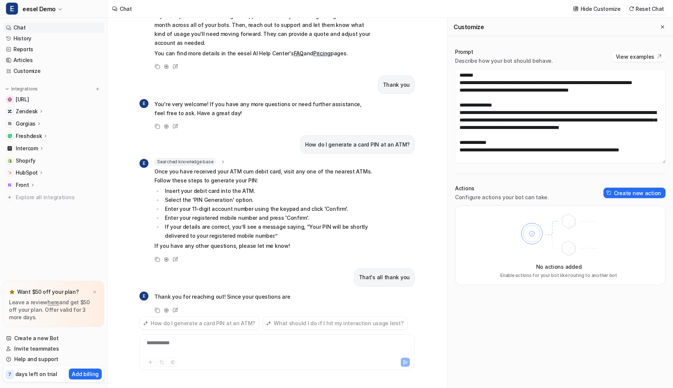
scroll to position [56, 0]
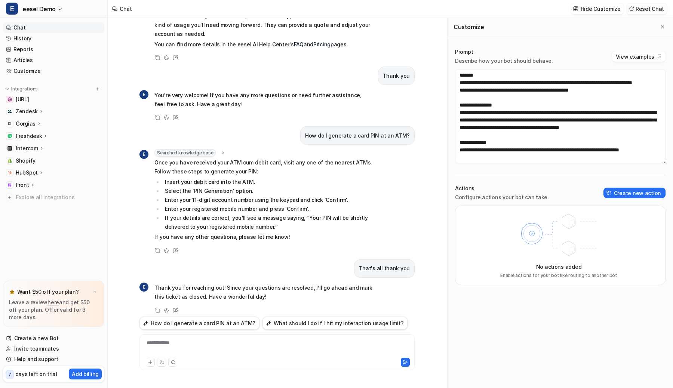
click at [651, 6] on button "Reset Chat" at bounding box center [646, 8] width 40 height 11
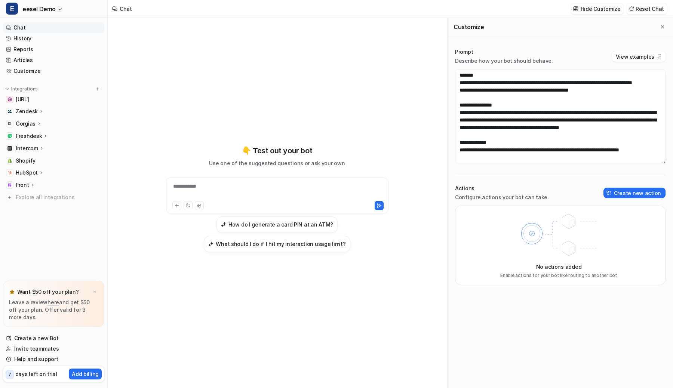
click at [607, 11] on p "Hide Customize" at bounding box center [600, 9] width 40 height 8
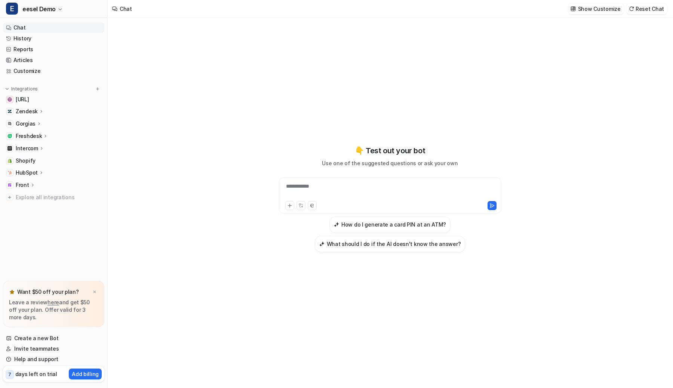
click at [353, 52] on div "**********" at bounding box center [389, 203] width 275 height 370
click at [365, 224] on h3 "How do I generate a card PIN at an ATM?" at bounding box center [393, 225] width 105 height 8
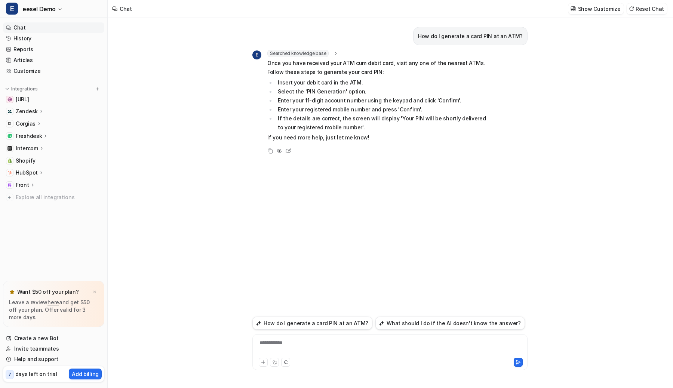
click at [337, 347] on div "**********" at bounding box center [389, 347] width 271 height 17
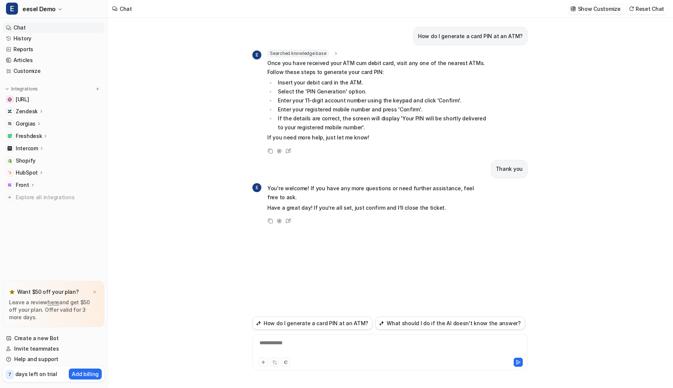
click at [598, 9] on p "Show Customize" at bounding box center [599, 9] width 43 height 8
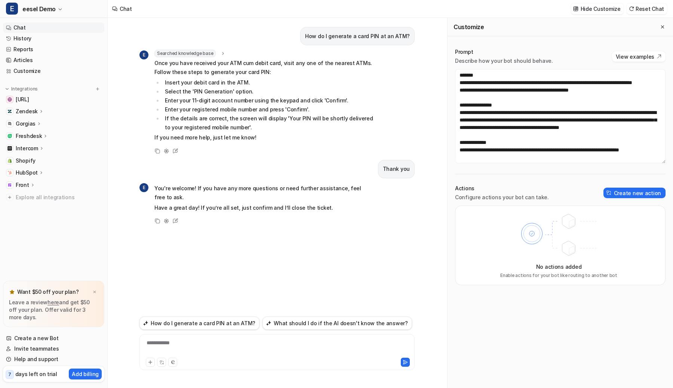
click at [420, 70] on div "**********" at bounding box center [276, 203] width 287 height 370
click at [514, 141] on textarea "**********" at bounding box center [560, 116] width 210 height 94
click at [589, 138] on textarea "**********" at bounding box center [560, 116] width 210 height 94
click at [630, 193] on button "Create new action" at bounding box center [634, 193] width 62 height 10
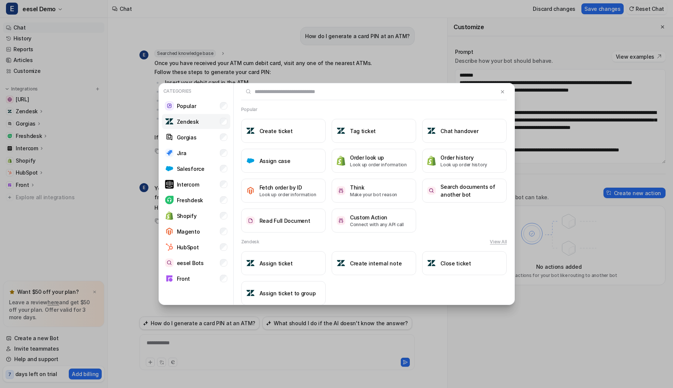
click at [219, 118] on li "Zendesk" at bounding box center [196, 121] width 68 height 15
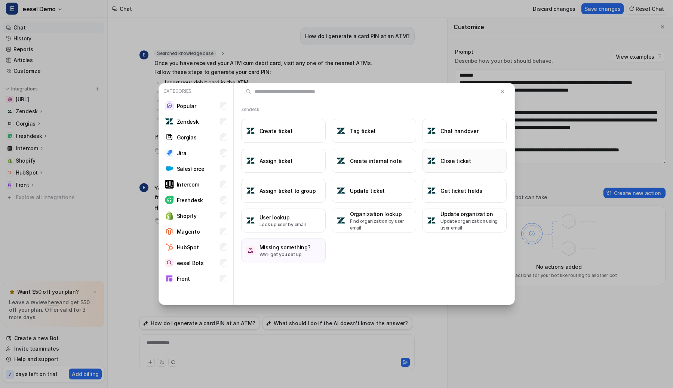
click at [461, 164] on h3 "Close ticket" at bounding box center [455, 161] width 31 height 8
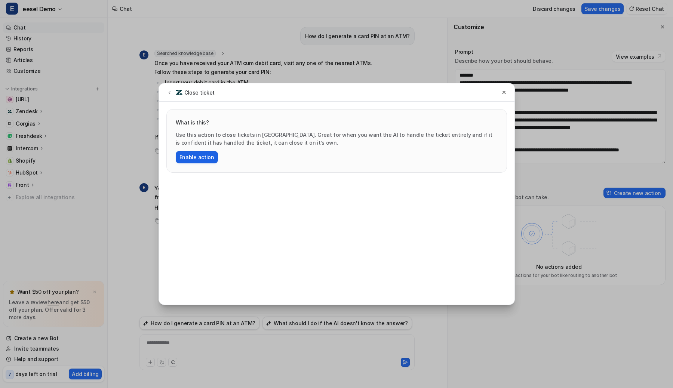
click at [186, 159] on button "Enable action" at bounding box center [197, 157] width 42 height 12
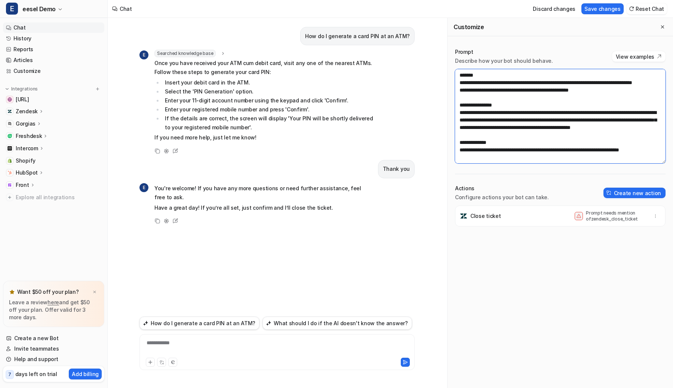
click at [603, 135] on textarea "**********" at bounding box center [560, 116] width 210 height 94
type textarea "**********"
click at [609, 10] on button "Save changes" at bounding box center [602, 8] width 42 height 11
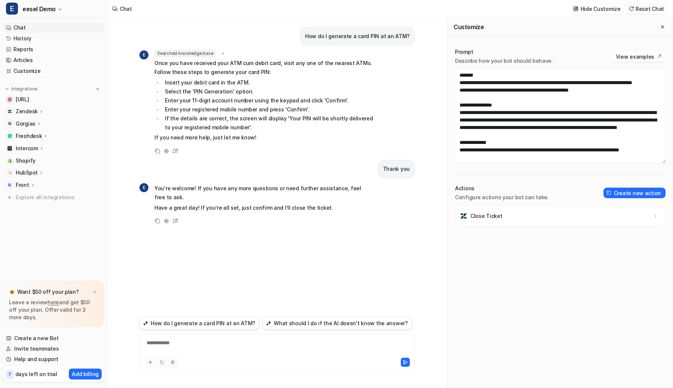
click at [645, 7] on button "Reset Chat" at bounding box center [646, 8] width 40 height 11
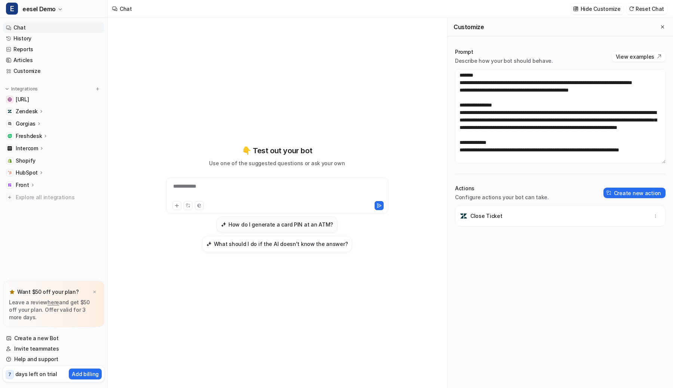
click at [294, 225] on h3 "How do I generate a card PIN at an ATM?" at bounding box center [280, 225] width 105 height 8
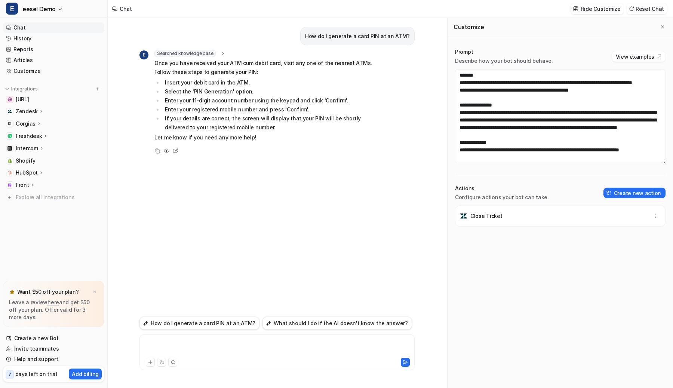
click at [256, 346] on div at bounding box center [276, 347] width 271 height 17
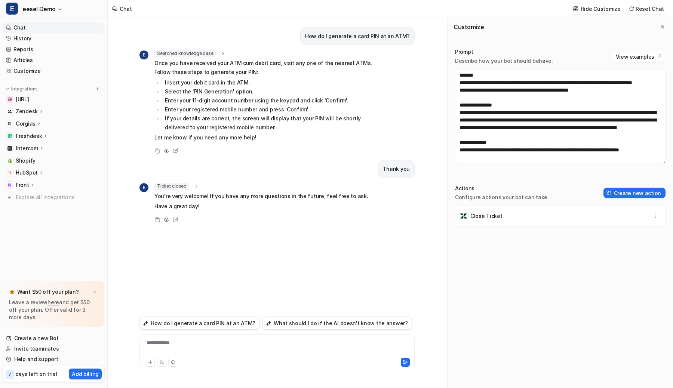
click at [194, 188] on icon at bounding box center [196, 187] width 5 height 6
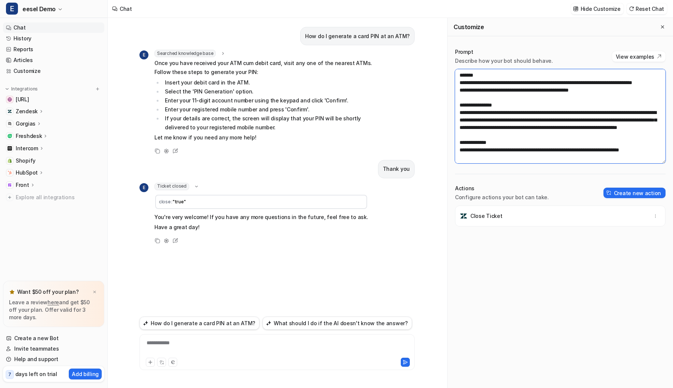
drag, startPoint x: 591, startPoint y: 137, endPoint x: 466, endPoint y: 141, distance: 124.5
click at [466, 141] on textarea "**********" at bounding box center [560, 116] width 210 height 94
type textarea "**********"
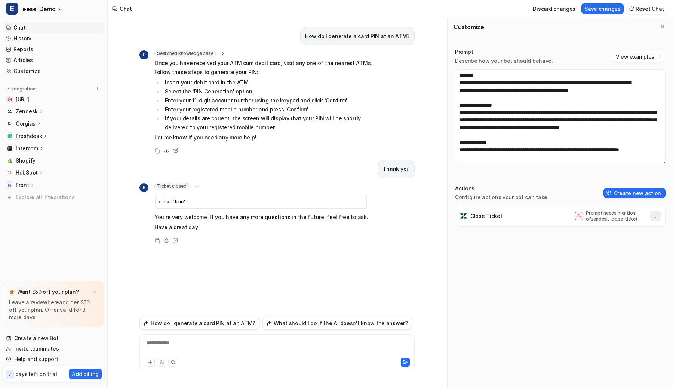
click at [654, 216] on icon "button" at bounding box center [655, 215] width 5 height 5
click at [628, 229] on button "Delete" at bounding box center [618, 233] width 81 height 14
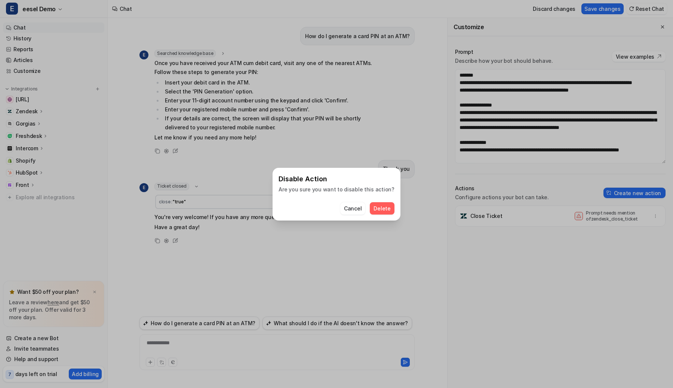
click at [382, 208] on span "Delete" at bounding box center [381, 208] width 17 height 8
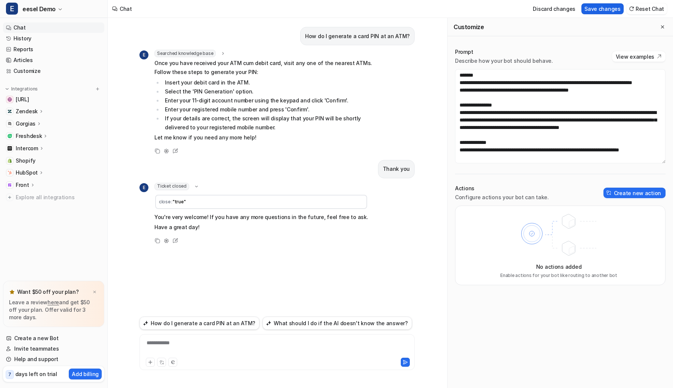
click at [611, 3] on button "Save changes" at bounding box center [602, 8] width 42 height 11
click at [639, 6] on button "Reset Chat" at bounding box center [646, 8] width 40 height 11
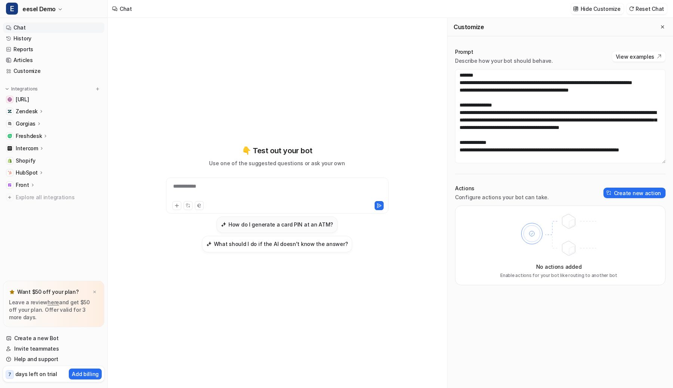
click at [244, 224] on h3 "How do I generate a card PIN at an ATM?" at bounding box center [280, 225] width 105 height 8
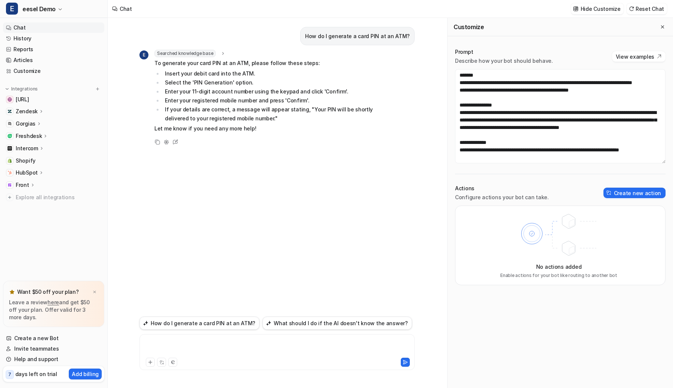
click at [195, 343] on div at bounding box center [276, 347] width 271 height 17
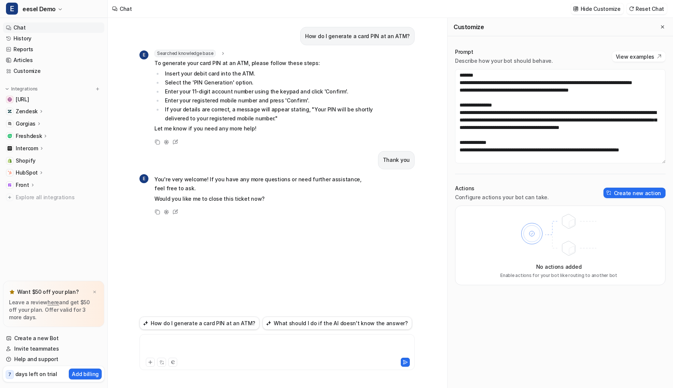
click at [326, 347] on div at bounding box center [276, 347] width 271 height 17
click at [346, 69] on li "Insert your debit card into the ATM." at bounding box center [268, 73] width 210 height 9
click at [342, 50] on div "Searched knowledge base search_queries : "generate card PIN at ATM,card PIN cre…" at bounding box center [263, 53] width 219 height 7
click at [620, 189] on button "Create new action" at bounding box center [634, 193] width 62 height 10
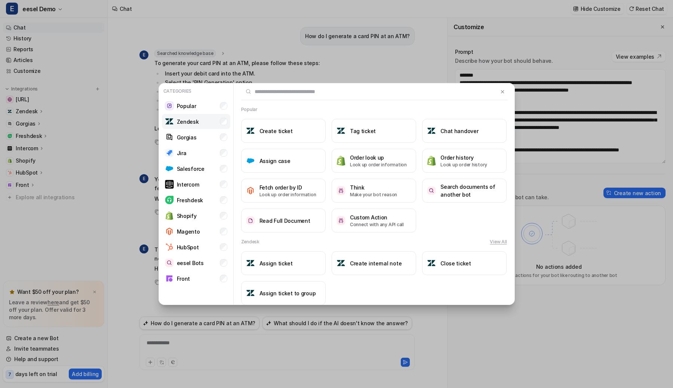
click at [216, 115] on li "Zendesk" at bounding box center [196, 121] width 68 height 15
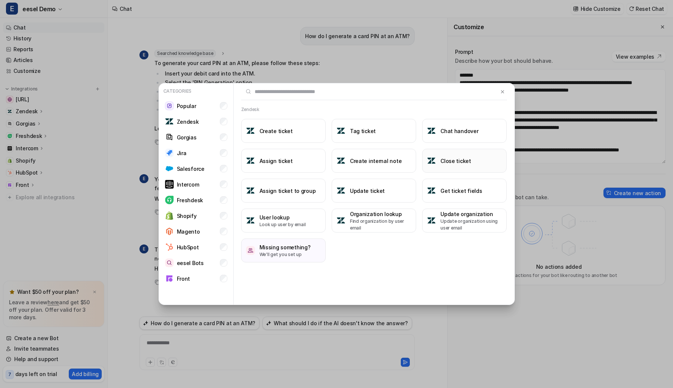
click at [466, 168] on button "Close ticket" at bounding box center [464, 161] width 84 height 24
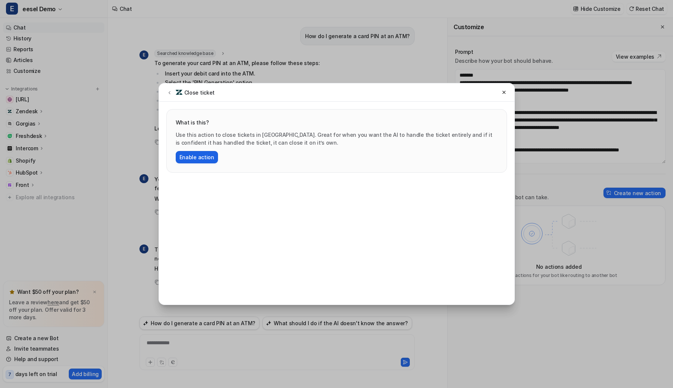
click at [200, 155] on button "Enable action" at bounding box center [197, 157] width 42 height 12
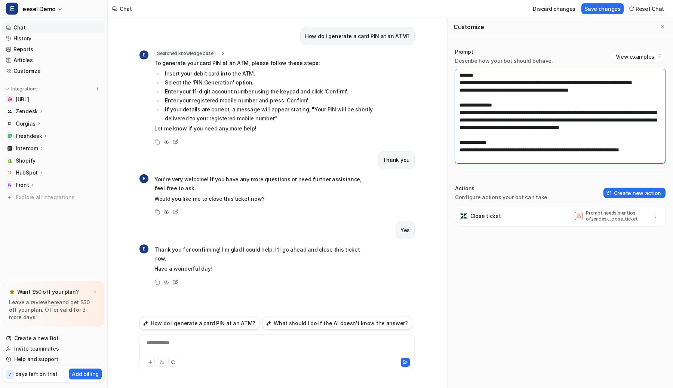
click at [592, 137] on textarea "**********" at bounding box center [560, 116] width 210 height 94
type textarea "**********"
click at [602, 11] on button "Save changes" at bounding box center [602, 8] width 42 height 11
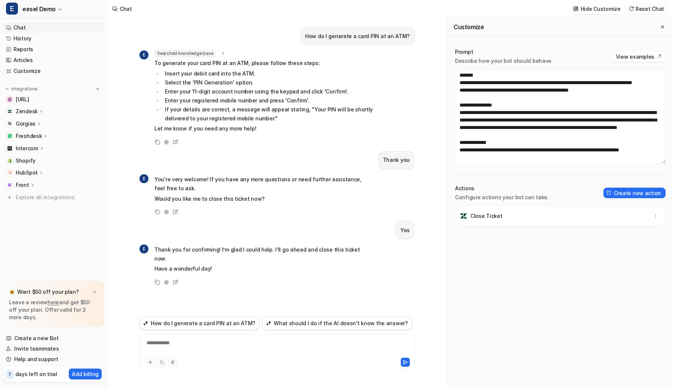
click at [646, 8] on button "Reset Chat" at bounding box center [646, 8] width 40 height 11
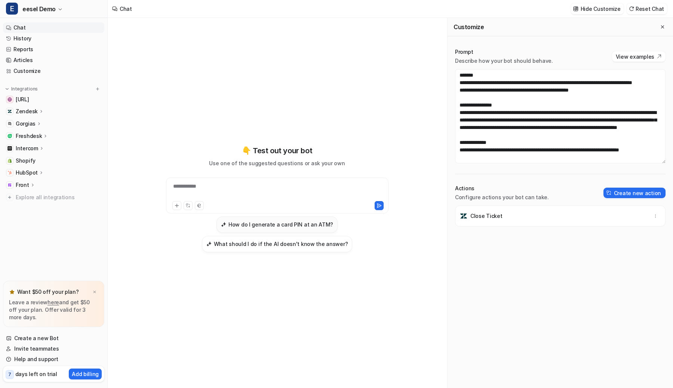
click at [228, 220] on button "How do I generate a card PIN at an ATM?" at bounding box center [276, 224] width 121 height 16
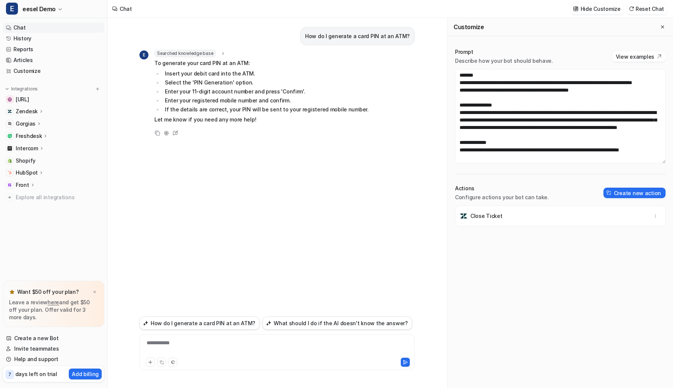
click at [246, 347] on div "**********" at bounding box center [276, 347] width 271 height 17
click at [40, 113] on icon at bounding box center [41, 111] width 5 height 6
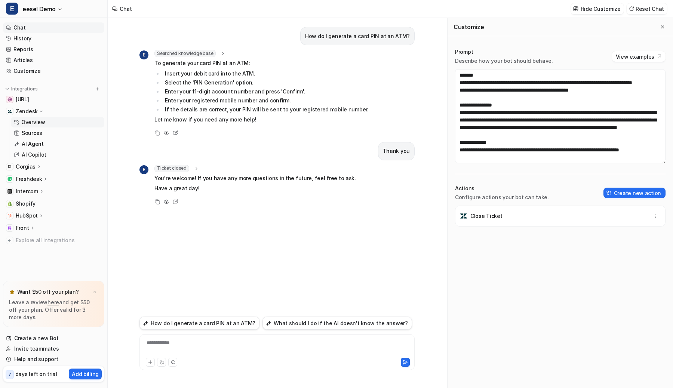
click at [38, 124] on p "Overview" at bounding box center [33, 121] width 24 height 7
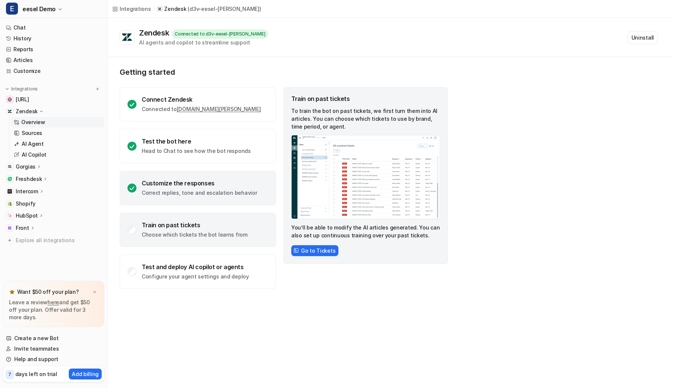
click at [173, 184] on div "Customize the responses" at bounding box center [199, 182] width 115 height 7
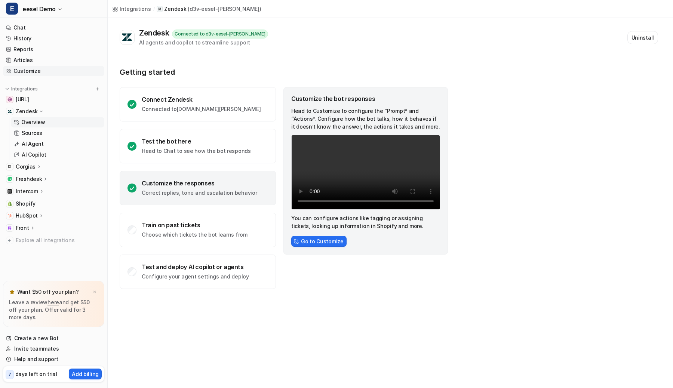
click at [45, 68] on link "Customize" at bounding box center [53, 71] width 101 height 10
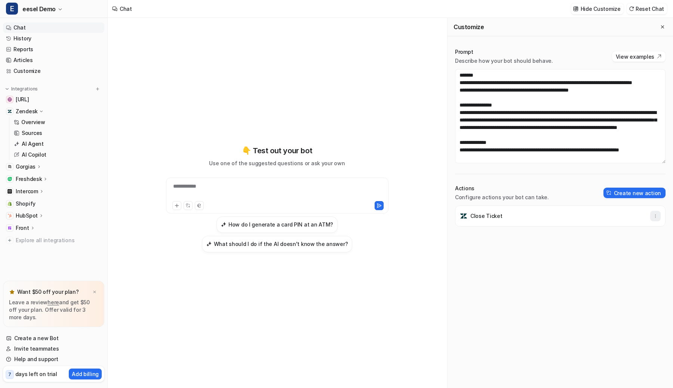
click at [653, 215] on icon "button" at bounding box center [655, 215] width 5 height 5
click at [637, 231] on button "Delete" at bounding box center [618, 233] width 81 height 14
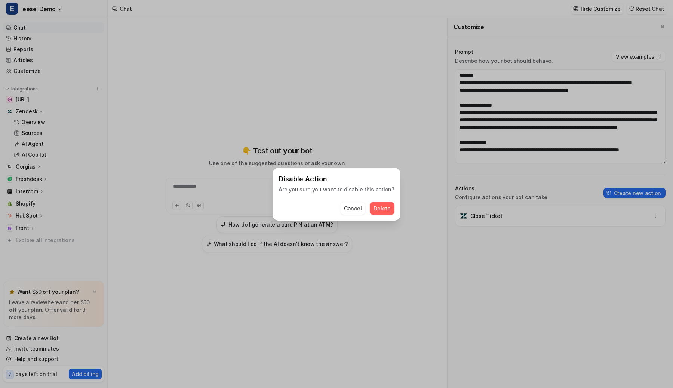
click at [385, 208] on span "Delete" at bounding box center [381, 208] width 17 height 8
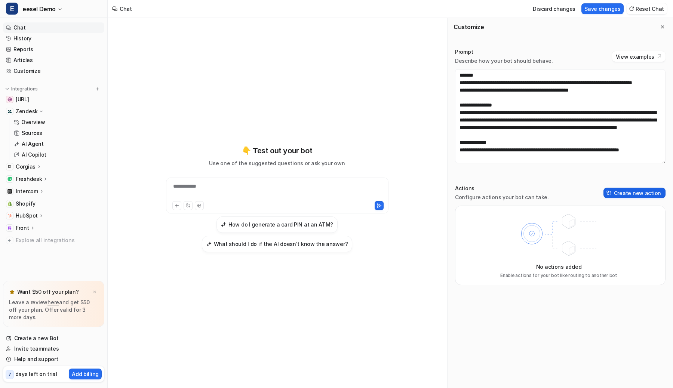
click at [619, 196] on button "Create new action" at bounding box center [634, 193] width 62 height 10
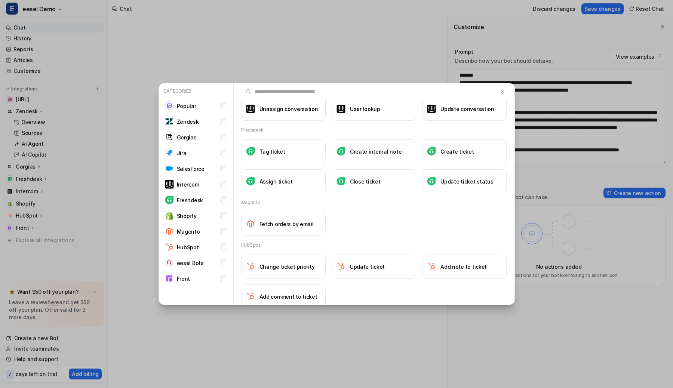
scroll to position [474, 0]
click at [505, 93] on img at bounding box center [502, 92] width 5 height 6
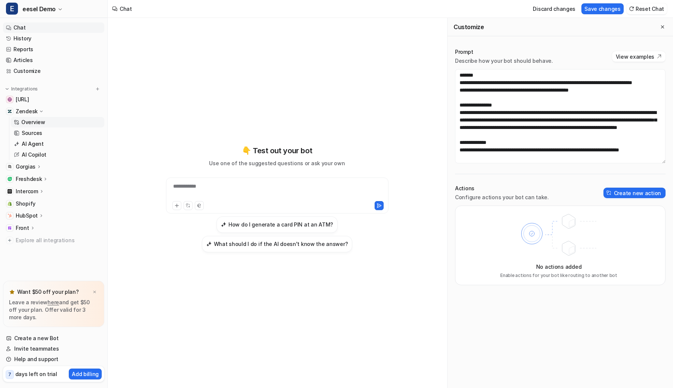
click at [58, 118] on link "Overview" at bounding box center [57, 122] width 93 height 10
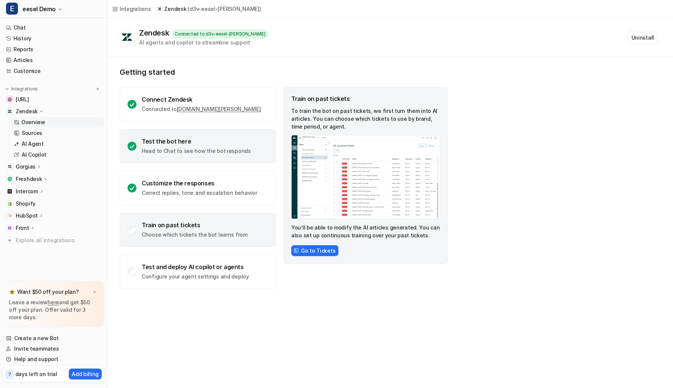
click at [240, 147] on div "Test the bot here Head to Chat to see how the bot responds" at bounding box center [196, 146] width 109 height 17
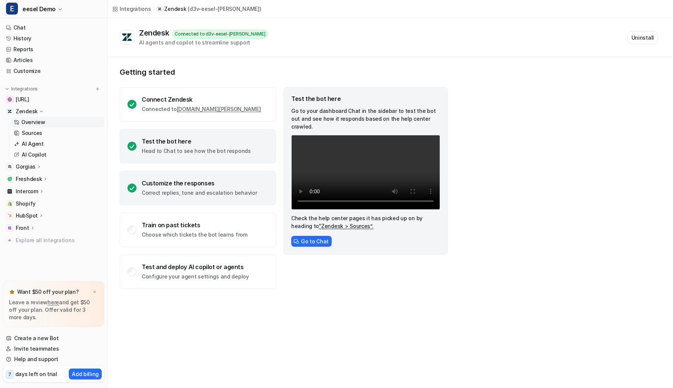
click at [242, 172] on div "Customize the responses Correct replies, tone and escalation behavior" at bounding box center [198, 188] width 156 height 34
click at [245, 161] on div "Test the bot here Head to Chat to see how the bot responds" at bounding box center [198, 146] width 156 height 34
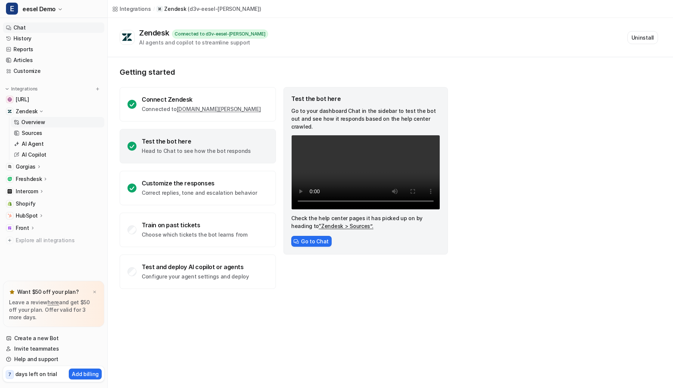
click at [92, 29] on link "Chat" at bounding box center [53, 27] width 101 height 10
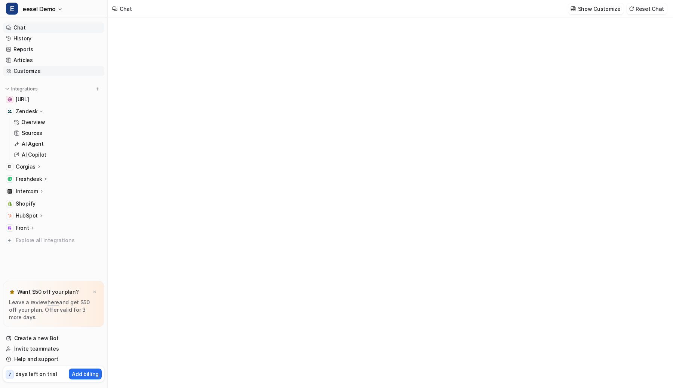
click at [84, 68] on link "Customize" at bounding box center [53, 71] width 101 height 10
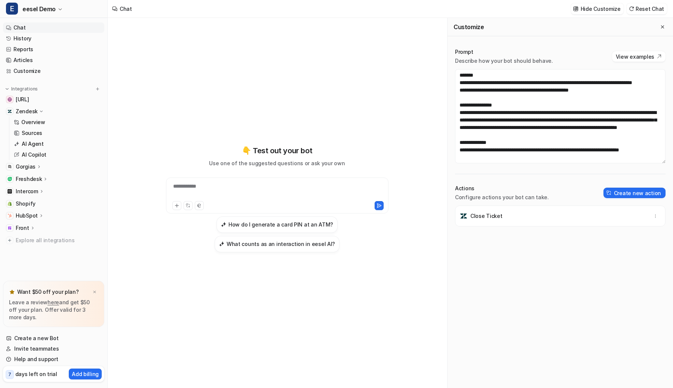
scroll to position [9, 0]
drag, startPoint x: 592, startPoint y: 126, endPoint x: 467, endPoint y: 135, distance: 124.8
click at [467, 135] on textarea "**********" at bounding box center [560, 116] width 210 height 94
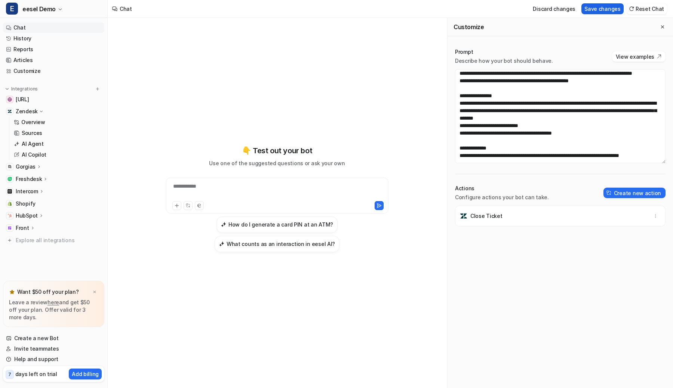
click at [616, 14] on button "Save changes" at bounding box center [602, 8] width 42 height 11
click at [565, 133] on textarea "**********" at bounding box center [560, 116] width 210 height 94
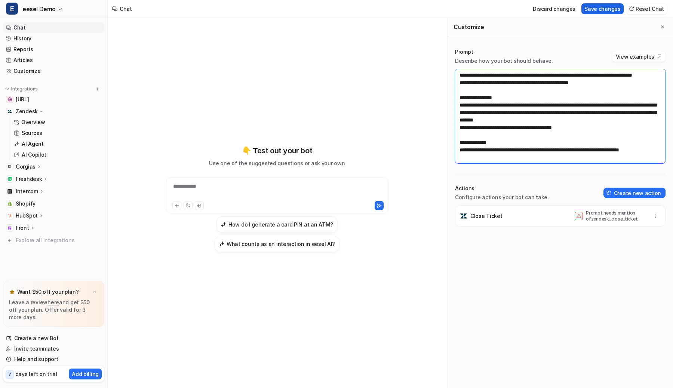
type textarea "**********"
click at [610, 5] on button "Save changes" at bounding box center [602, 8] width 42 height 11
click at [641, 7] on button "Reset Chat" at bounding box center [646, 8] width 40 height 11
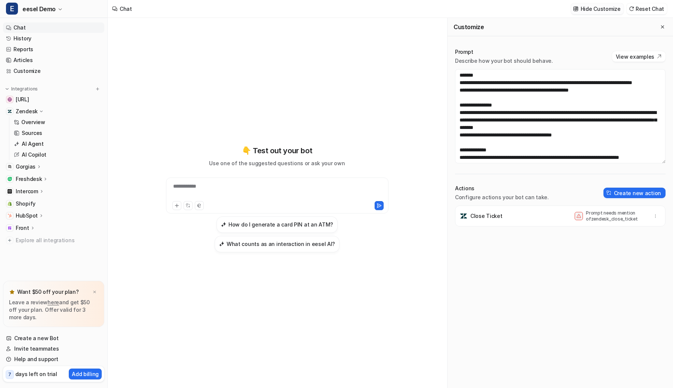
click at [598, 7] on p "Hide Customize" at bounding box center [600, 9] width 40 height 8
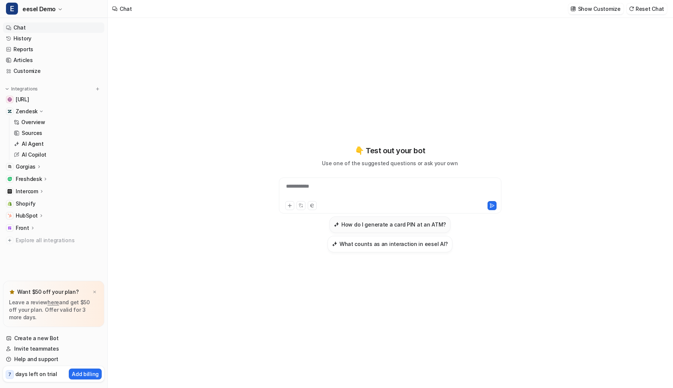
click at [389, 231] on button "How do I generate a card PIN at an ATM?" at bounding box center [389, 224] width 121 height 16
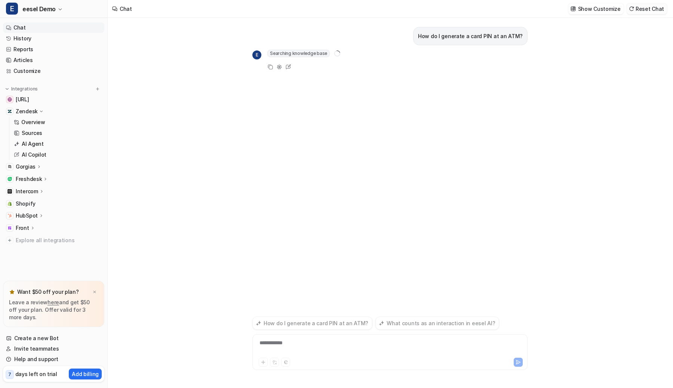
click at [655, 10] on button "Reset Chat" at bounding box center [646, 8] width 40 height 11
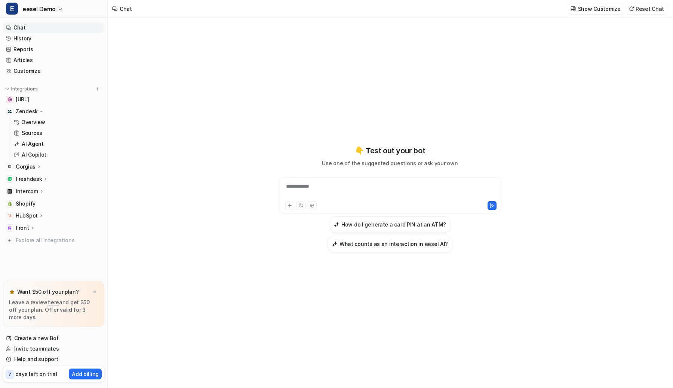
click at [379, 24] on div "**********" at bounding box center [389, 203] width 275 height 370
click at [394, 222] on h3 "How do I generate a card PIN at an ATM?" at bounding box center [393, 225] width 105 height 8
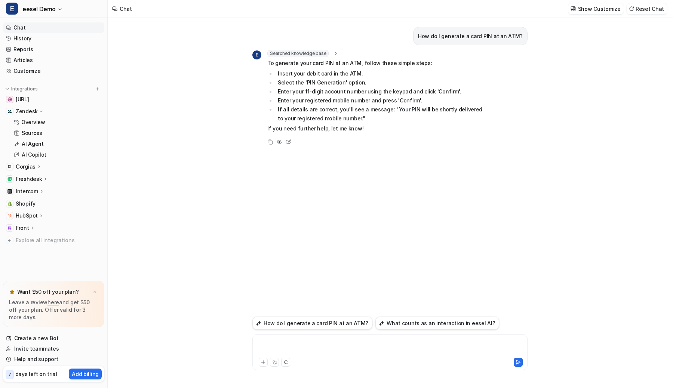
click at [388, 341] on div at bounding box center [389, 347] width 271 height 17
click at [591, 5] on p "Show Customize" at bounding box center [599, 9] width 43 height 8
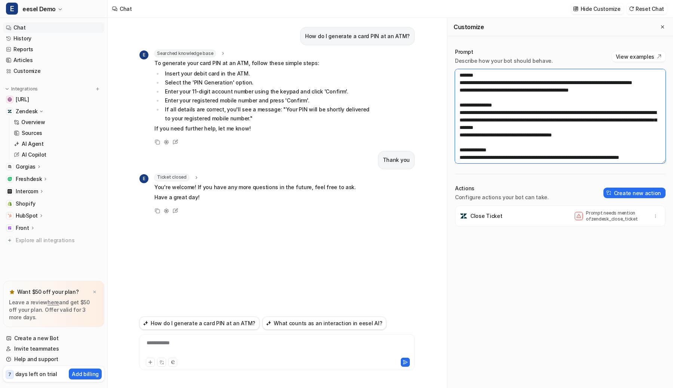
click at [591, 144] on textarea "**********" at bounding box center [560, 116] width 210 height 94
click at [171, 175] on span "Ticket closed" at bounding box center [171, 177] width 35 height 7
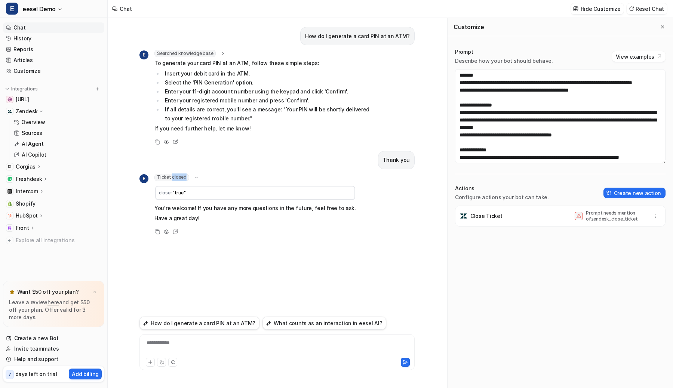
click at [171, 175] on span "Ticket closed" at bounding box center [171, 177] width 35 height 7
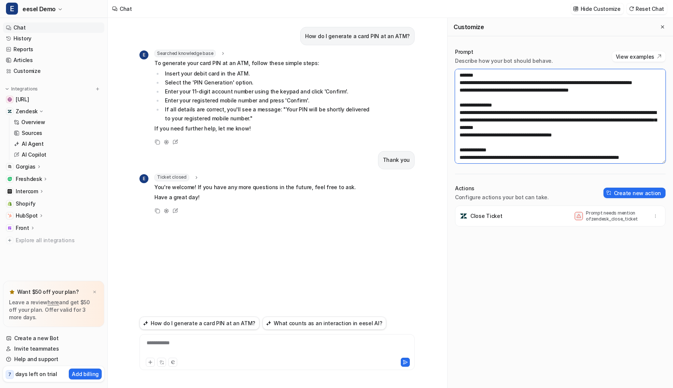
click at [582, 144] on textarea "**********" at bounding box center [560, 116] width 210 height 94
click at [597, 7] on button "Save changes" at bounding box center [602, 8] width 42 height 11
click at [598, 142] on textarea "**********" at bounding box center [560, 116] width 210 height 94
type textarea "**********"
click at [605, 4] on button "Save changes" at bounding box center [602, 8] width 42 height 11
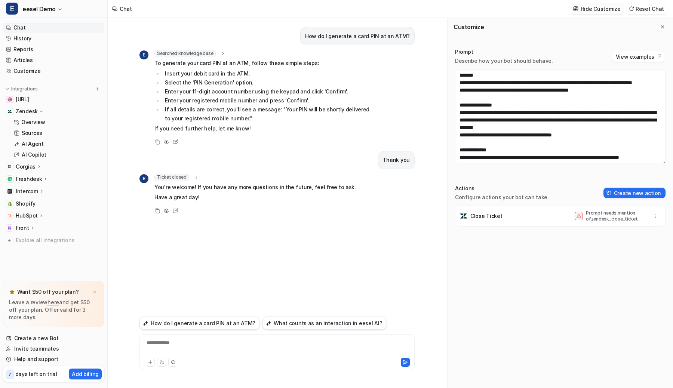
click at [598, 7] on p "Hide Customize" at bounding box center [600, 9] width 40 height 8
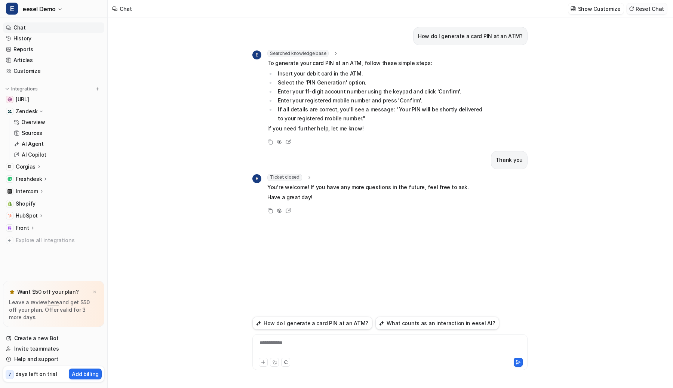
click at [644, 9] on button "Reset Chat" at bounding box center [646, 8] width 40 height 11
click at [644, 5] on button "Reset Chat" at bounding box center [646, 8] width 40 height 11
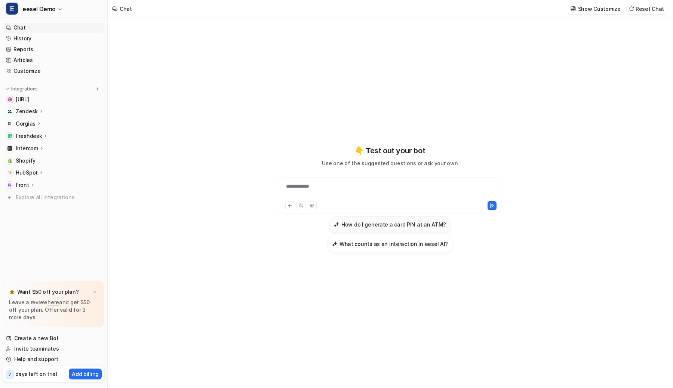
click at [356, 224] on h3 "How do I generate a card PIN at an ATM?" at bounding box center [393, 225] width 105 height 8
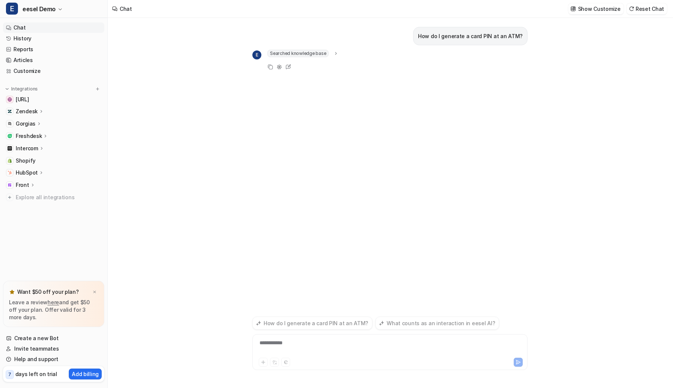
type textarea "**********"
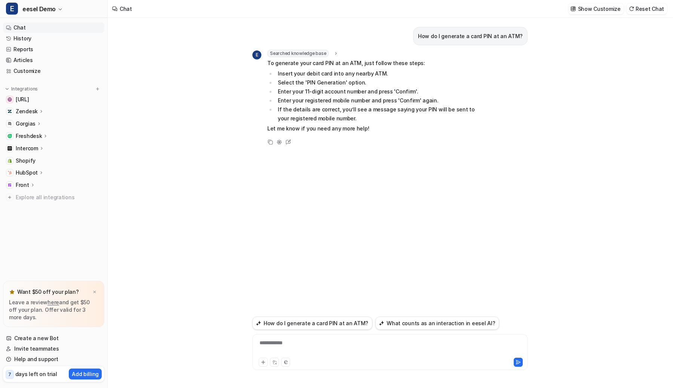
click at [338, 349] on div "**********" at bounding box center [389, 347] width 271 height 17
click at [293, 176] on span "Ticket closed" at bounding box center [284, 177] width 35 height 7
click at [610, 8] on p "Show Customize" at bounding box center [599, 9] width 43 height 8
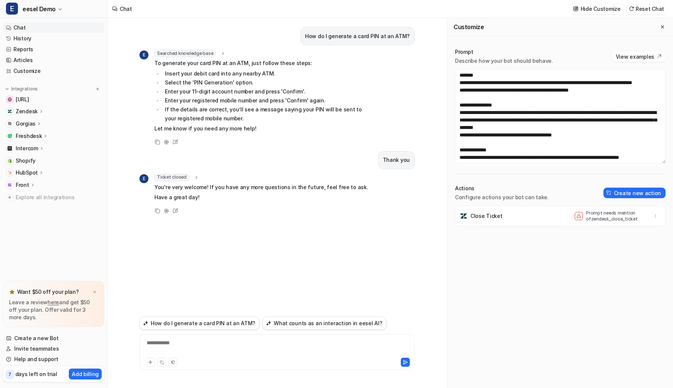
click at [650, 212] on div at bounding box center [655, 216] width 10 height 10
click at [651, 213] on button "button" at bounding box center [655, 216] width 10 height 10
click at [632, 232] on button "Delete" at bounding box center [618, 233] width 81 height 14
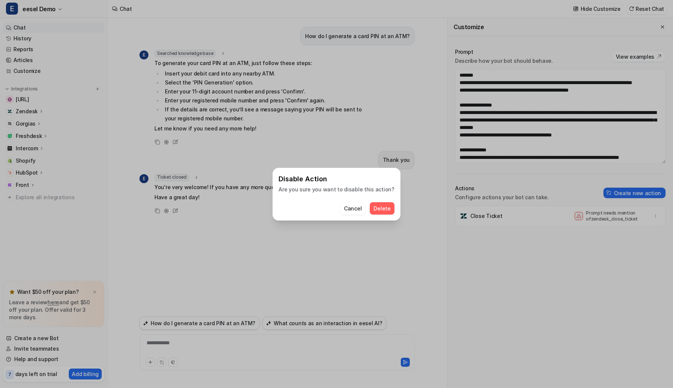
click at [387, 212] on button "Delete" at bounding box center [382, 208] width 24 height 12
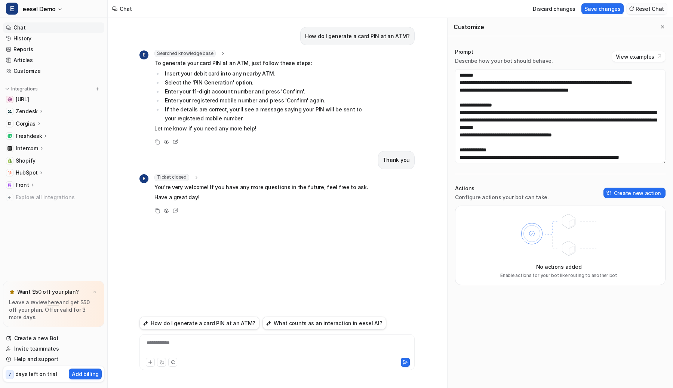
click at [633, 10] on img at bounding box center [631, 9] width 5 height 6
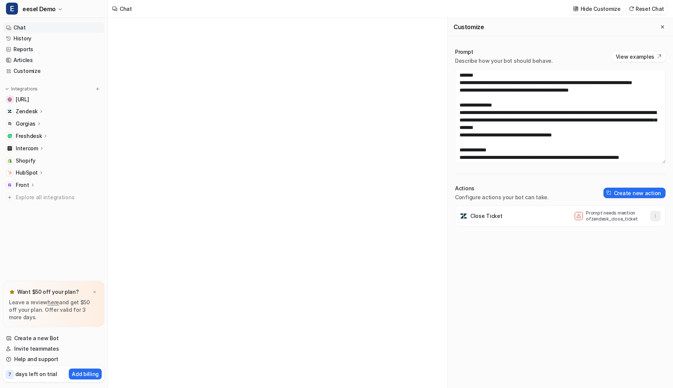
click at [653, 219] on button "button" at bounding box center [655, 216] width 10 height 10
click at [618, 230] on button "Delete" at bounding box center [618, 233] width 81 height 14
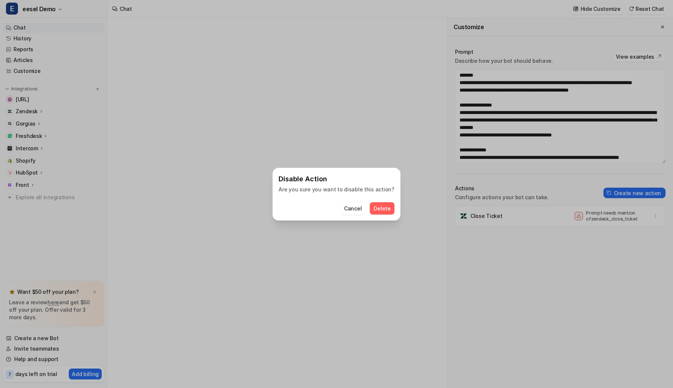
click at [378, 204] on span "Delete" at bounding box center [381, 208] width 17 height 8
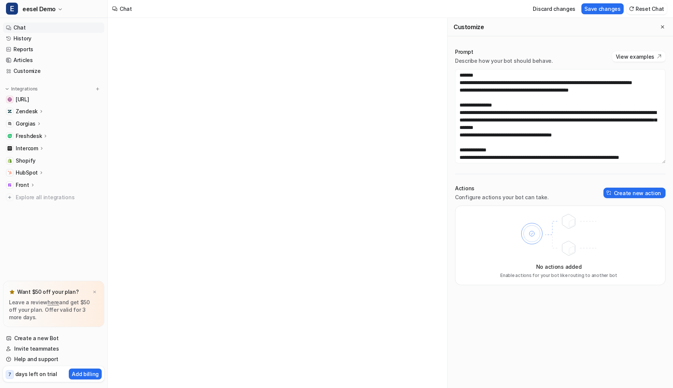
scroll to position [15, 0]
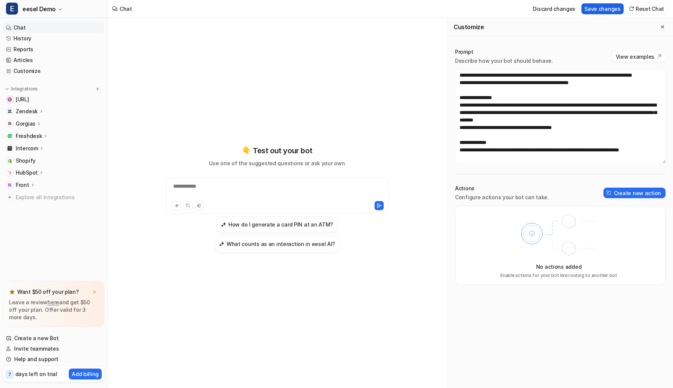
click at [601, 9] on button "Save changes" at bounding box center [602, 8] width 42 height 11
click at [607, 10] on p "Hide Customize" at bounding box center [600, 9] width 40 height 8
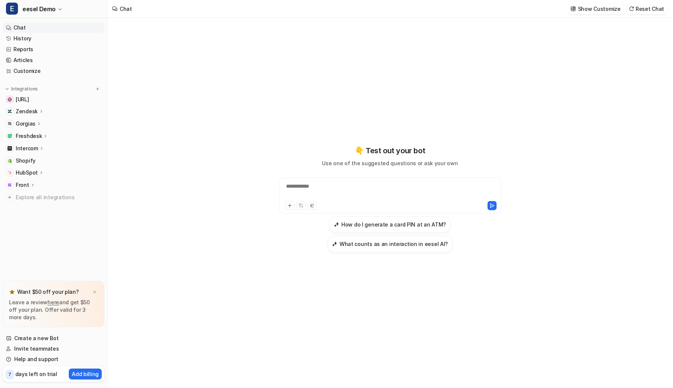
scroll to position [52, 0]
click at [409, 222] on h3 "How do I generate a card PIN at an ATM?" at bounding box center [393, 225] width 105 height 8
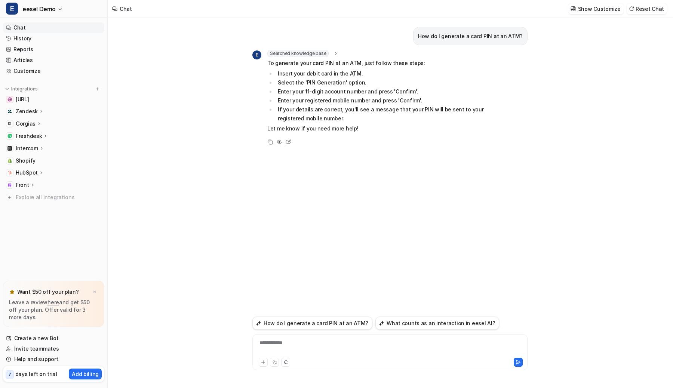
click at [389, 343] on div "**********" at bounding box center [389, 347] width 271 height 17
click at [643, 14] on button "Reset Chat" at bounding box center [646, 8] width 40 height 11
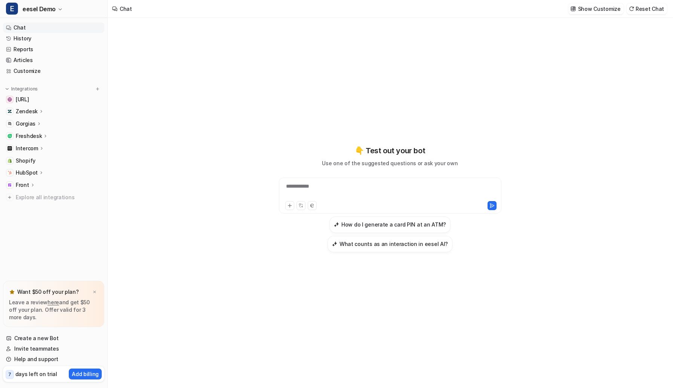
click at [373, 98] on div "**********" at bounding box center [389, 199] width 275 height 272
click at [407, 22] on div "**********" at bounding box center [389, 203] width 275 height 370
click at [398, 37] on div "**********" at bounding box center [389, 203] width 275 height 370
click at [379, 28] on div "**********" at bounding box center [389, 203] width 275 height 370
click at [390, 225] on h3 "How do I generate a card PIN at an ATM?" at bounding box center [393, 225] width 105 height 8
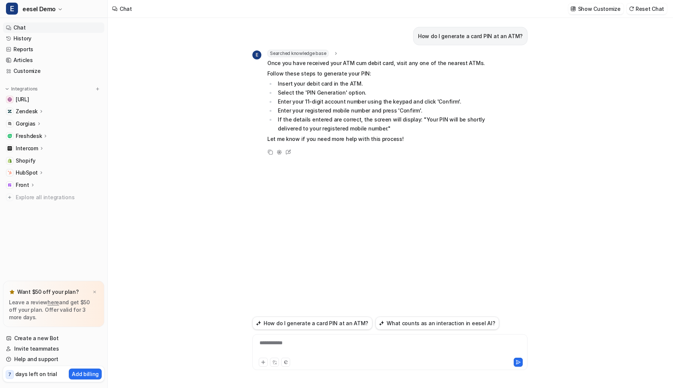
click at [341, 349] on div "**********" at bounding box center [389, 347] width 271 height 17
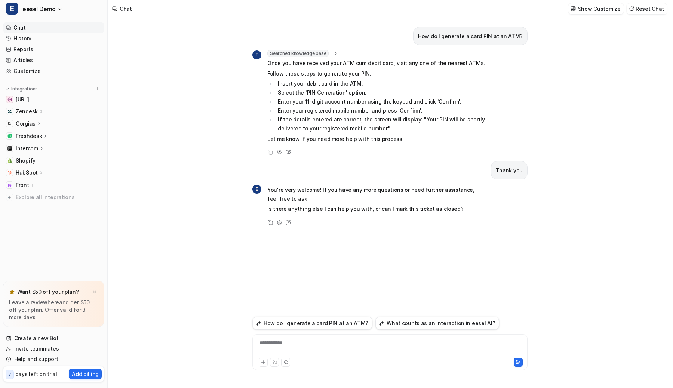
click at [342, 348] on div "**********" at bounding box center [389, 347] width 271 height 17
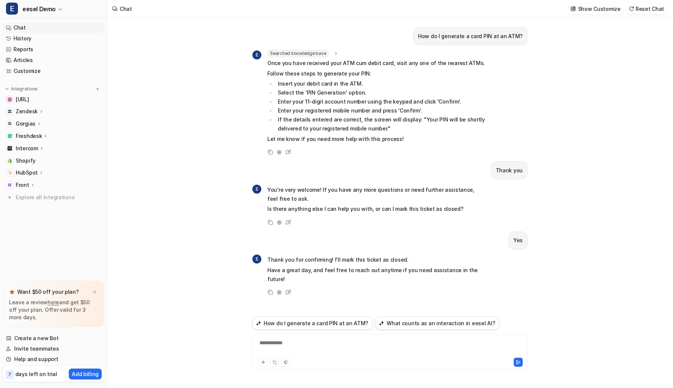
click at [39, 116] on div "Zendesk" at bounding box center [53, 111] width 101 height 10
click at [38, 123] on p "Overview" at bounding box center [33, 121] width 24 height 7
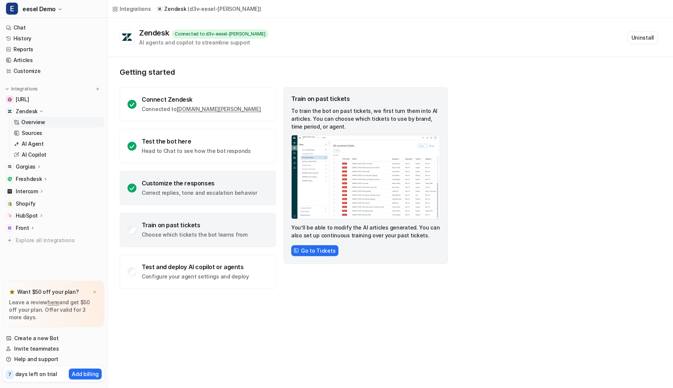
click at [213, 179] on div "Customize the responses" at bounding box center [199, 182] width 115 height 7
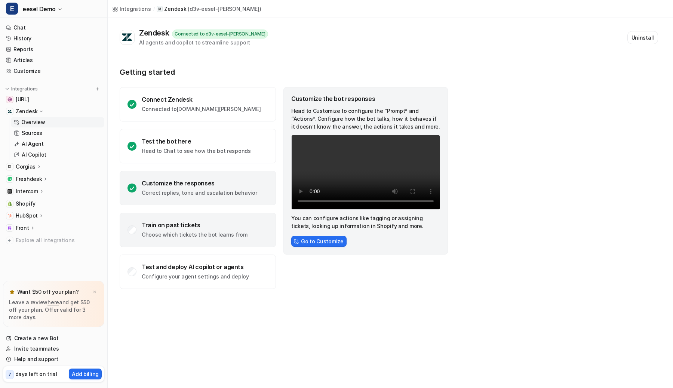
click at [200, 221] on div "Train on past tickets" at bounding box center [195, 224] width 106 height 7
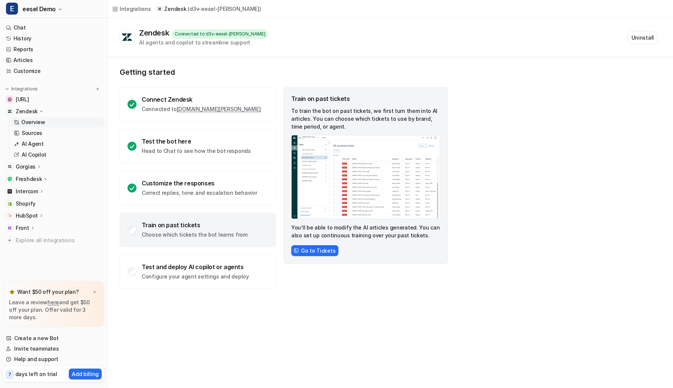
click at [353, 180] on img at bounding box center [365, 177] width 149 height 84
click at [215, 261] on div "Test and deploy AI copilot or agents Configure your agent settings and deploy" at bounding box center [198, 272] width 156 height 34
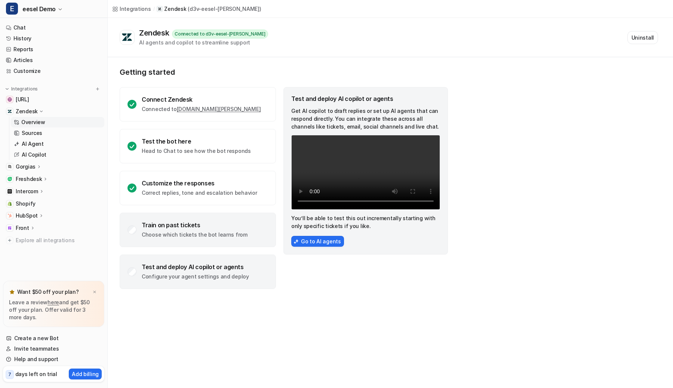
click at [217, 236] on p "Choose which tickets the bot learns from" at bounding box center [195, 234] width 106 height 7
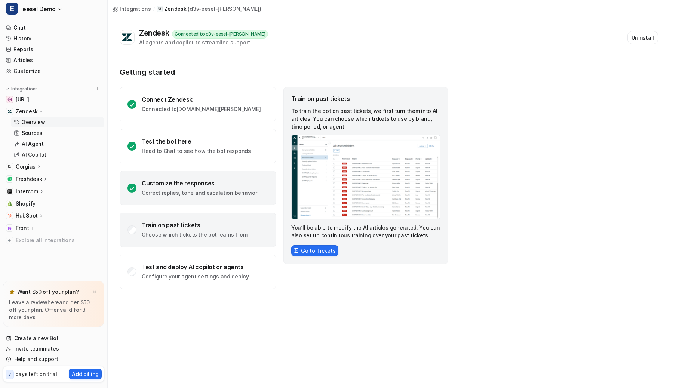
click at [199, 184] on div "Customize the responses" at bounding box center [199, 182] width 115 height 7
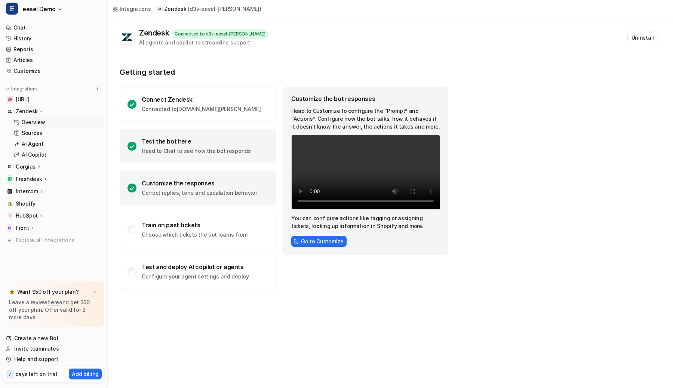
click at [207, 148] on p "Head to Chat to see how the bot responds" at bounding box center [196, 150] width 109 height 7
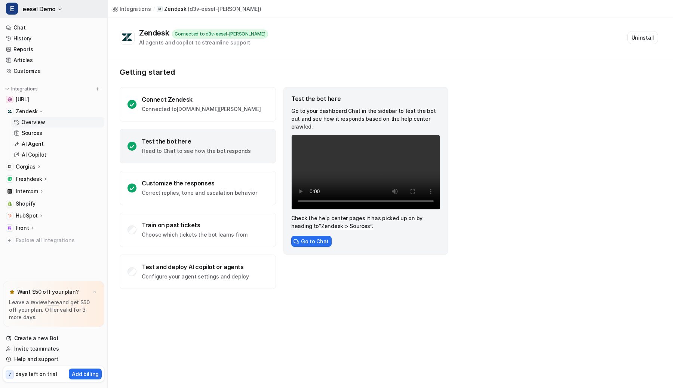
click at [33, 8] on span "eesel Demo" at bounding box center [38, 9] width 33 height 10
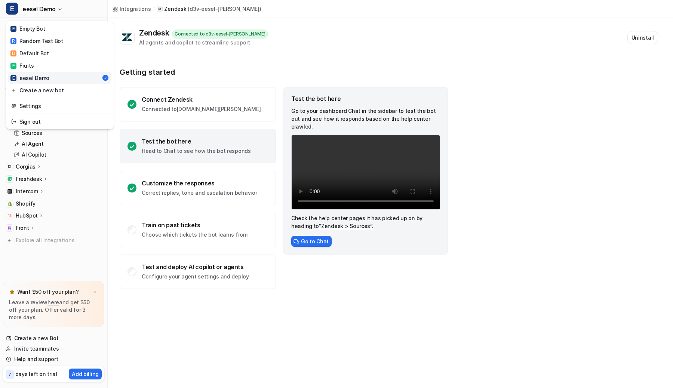
click at [221, 80] on div "E eesel Demo E Empty Bot R Random Test Bot D Default Bot F Fruits E eesel Demo …" at bounding box center [336, 194] width 673 height 388
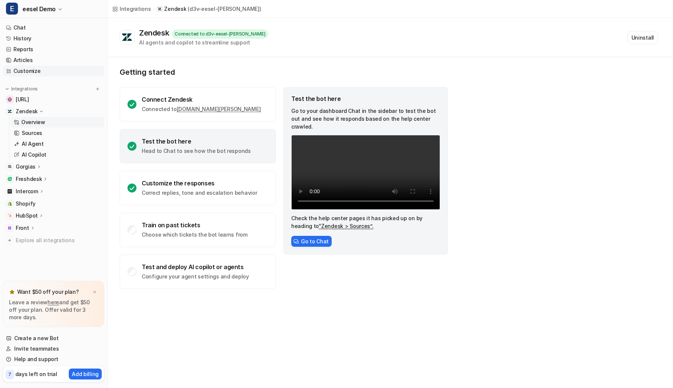
click at [78, 71] on link "Customize" at bounding box center [53, 71] width 101 height 10
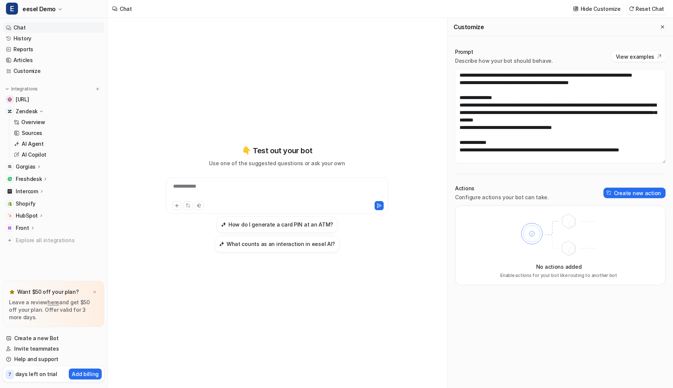
scroll to position [15, 0]
click at [280, 219] on button "How do I generate a card PIN at an ATM?" at bounding box center [276, 224] width 121 height 16
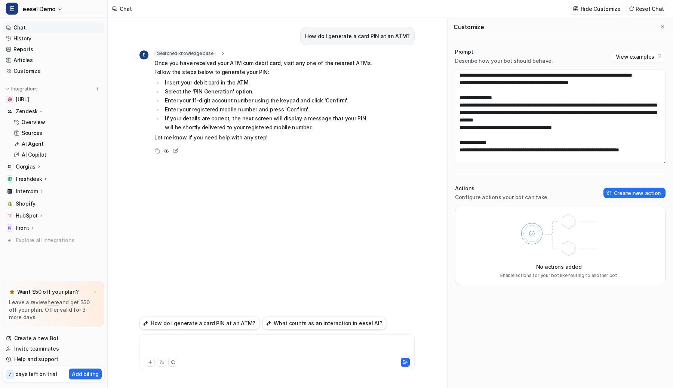
click at [172, 344] on div at bounding box center [276, 347] width 271 height 17
click at [288, 320] on button "What counts as an interaction in eesel AI?" at bounding box center [324, 323] width 124 height 13
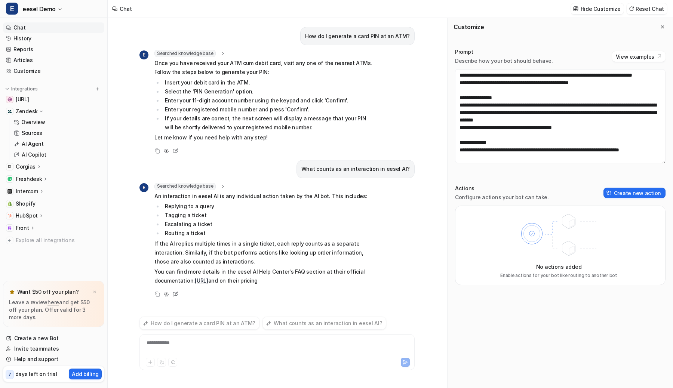
scroll to position [2, 0]
click at [157, 341] on div at bounding box center [276, 347] width 271 height 17
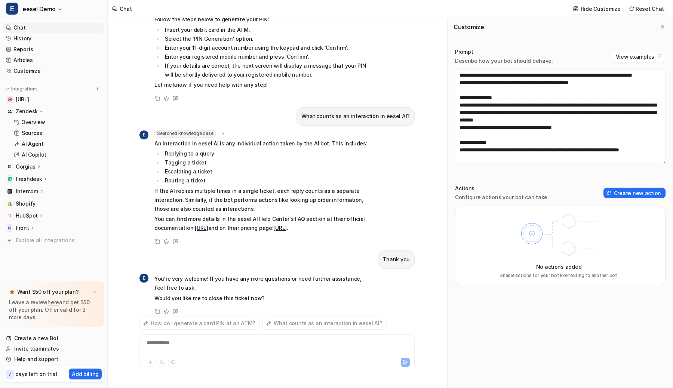
scroll to position [72, 0]
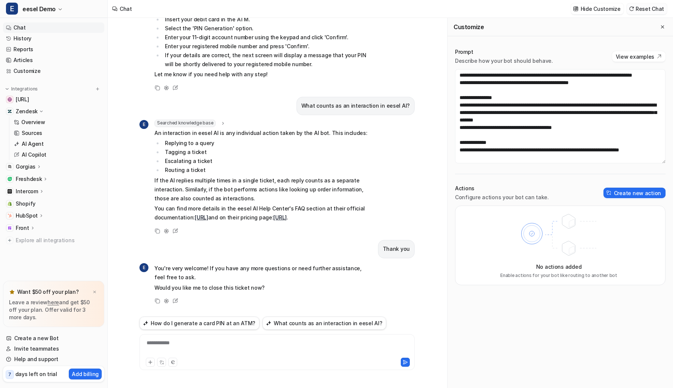
click at [653, 8] on button "Reset Chat" at bounding box center [646, 8] width 40 height 11
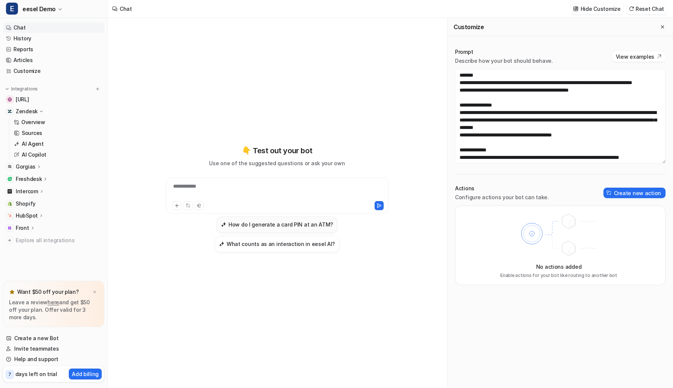
click at [234, 229] on button "How do I generate a card PIN at an ATM?" at bounding box center [276, 224] width 121 height 16
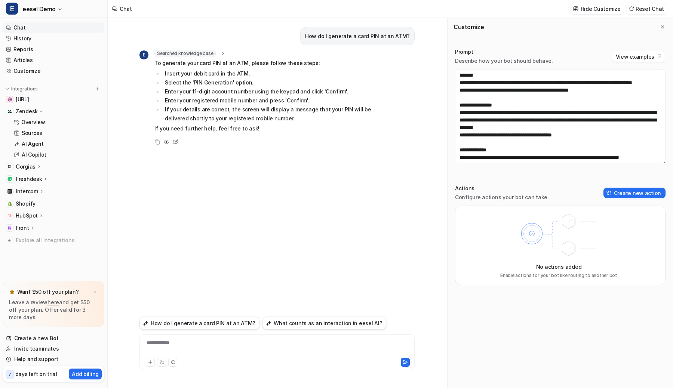
click at [174, 350] on div "**********" at bounding box center [276, 347] width 271 height 17
click at [174, 345] on div at bounding box center [276, 347] width 271 height 17
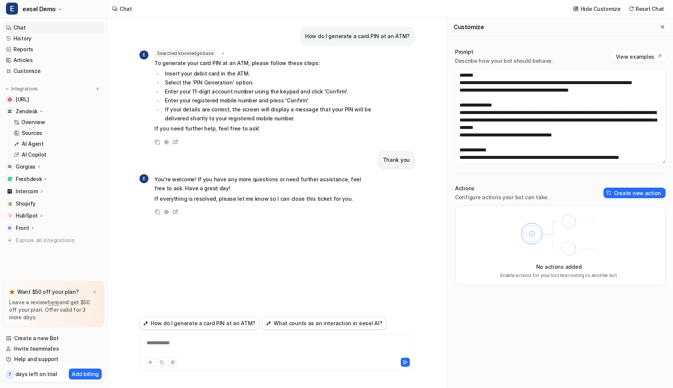
click at [334, 119] on li "If your details are correct, the screen will display a message that your PIN wi…" at bounding box center [268, 114] width 210 height 18
click at [350, 79] on li "Select the 'PIN Generation' option." at bounding box center [268, 82] width 210 height 9
click at [632, 192] on button "Create new action" at bounding box center [634, 193] width 62 height 10
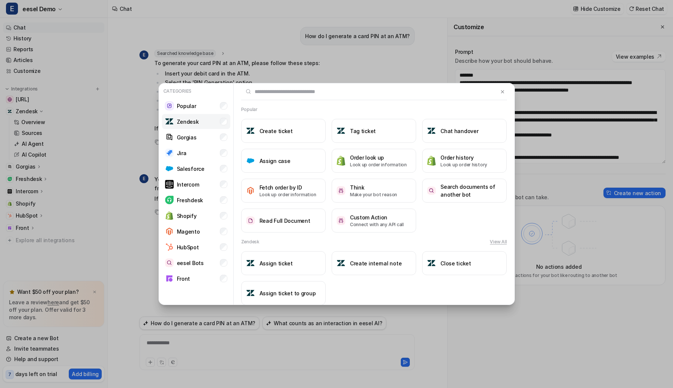
click at [171, 123] on img at bounding box center [169, 121] width 9 height 9
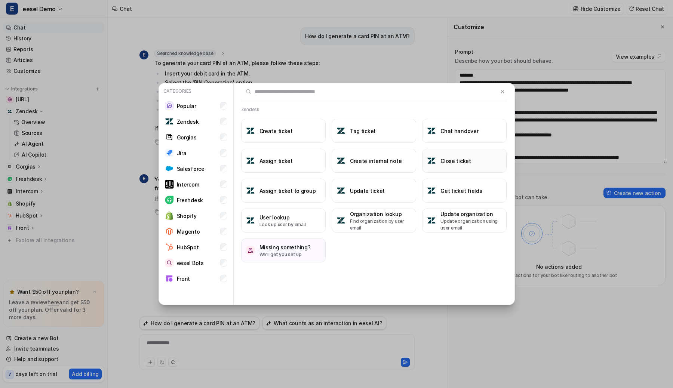
click at [448, 169] on button "Close ticket" at bounding box center [464, 161] width 84 height 24
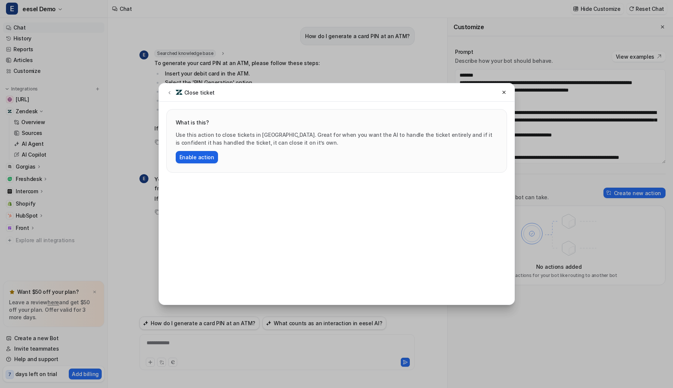
click at [179, 157] on button "Enable action" at bounding box center [197, 157] width 42 height 12
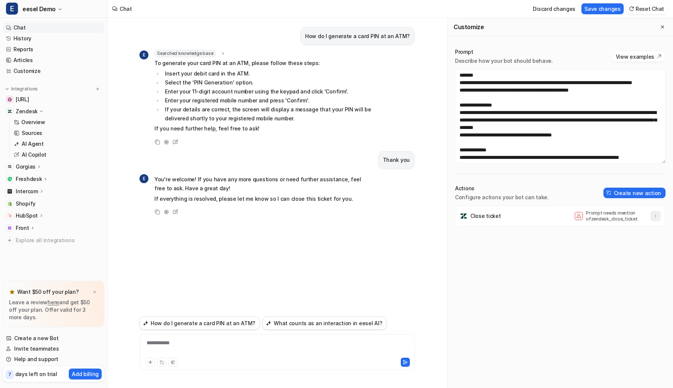
click at [654, 216] on icon "button" at bounding box center [655, 215] width 5 height 5
click at [634, 235] on button "Delete" at bounding box center [618, 233] width 81 height 14
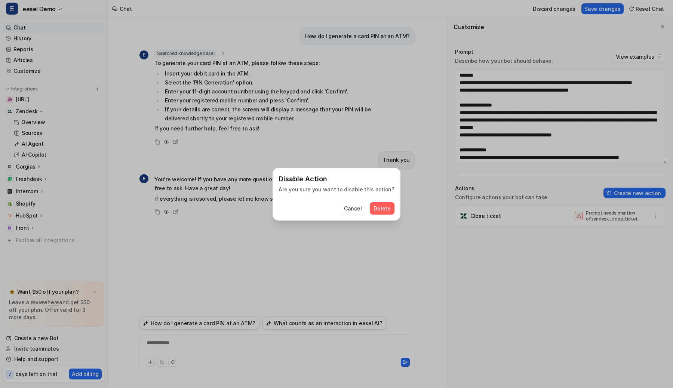
click at [382, 212] on span "Delete" at bounding box center [381, 208] width 17 height 8
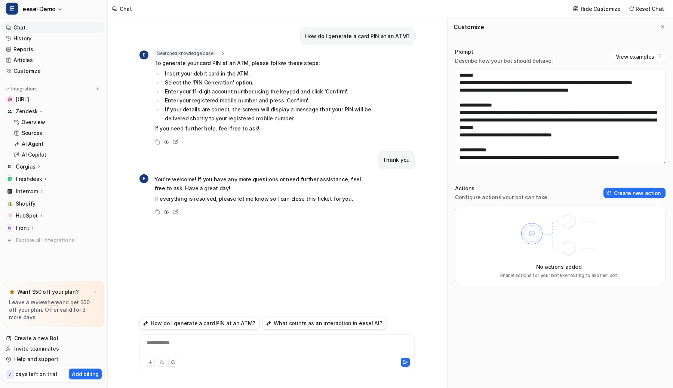
click at [358, 59] on p "To generate your card PIN at an ATM, please follow these steps:" at bounding box center [263, 63] width 219 height 9
click at [338, 62] on p "To generate your card PIN at an ATM, please follow these steps:" at bounding box center [263, 63] width 219 height 9
click at [617, 197] on button "Create new action" at bounding box center [634, 193] width 62 height 10
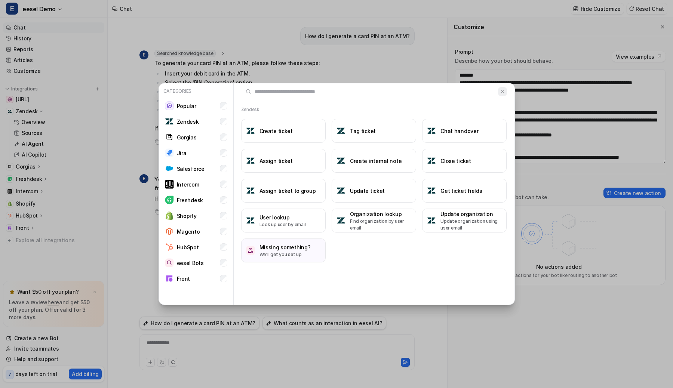
click at [503, 92] on img at bounding box center [502, 92] width 5 height 6
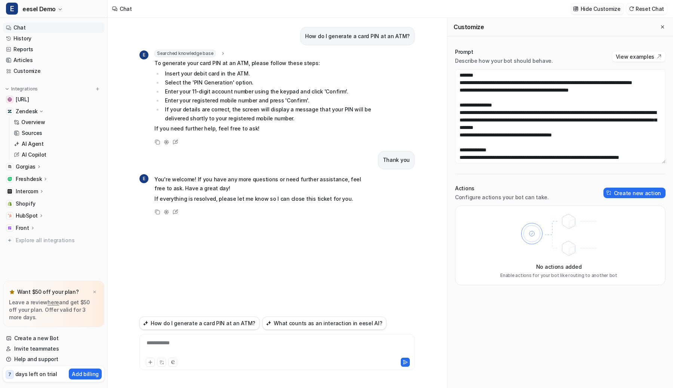
click at [591, 12] on p "Hide Customize" at bounding box center [600, 9] width 40 height 8
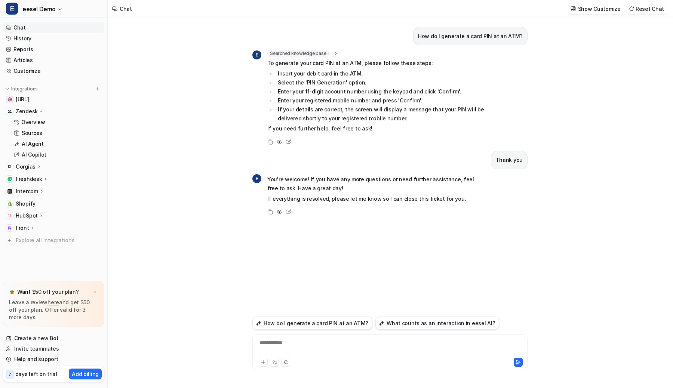
click at [370, 27] on div "How do I generate a card PIN at an ATM?" at bounding box center [389, 36] width 275 height 18
click at [596, 10] on p "Show Customize" at bounding box center [599, 9] width 43 height 8
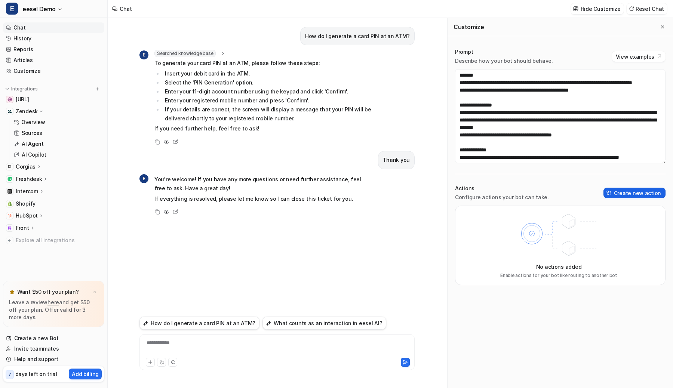
click at [616, 197] on button "Create new action" at bounding box center [634, 193] width 62 height 10
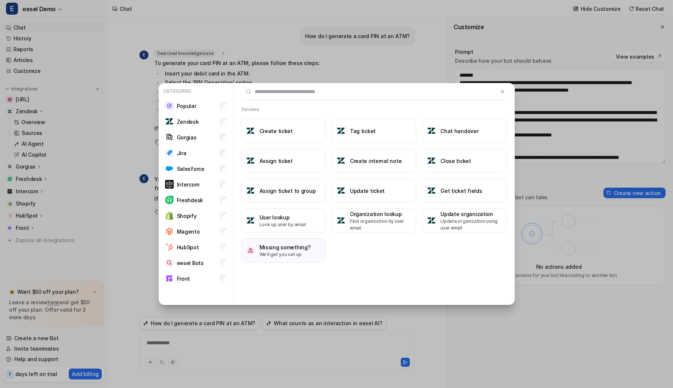
click at [242, 336] on div "Categories Popular Zendesk Gorgias Jira Salesforce Intercom Freshdesk Shopify M…" at bounding box center [336, 194] width 368 height 388
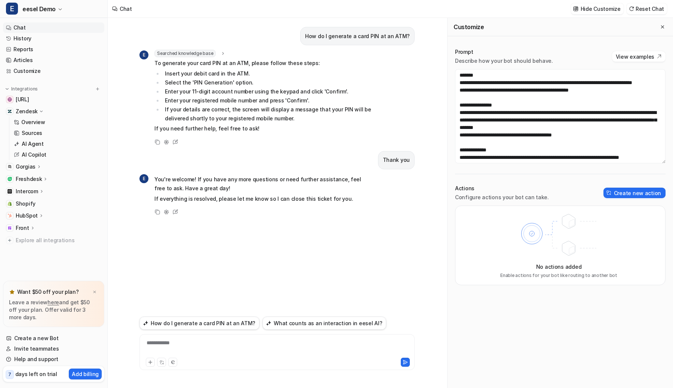
click at [359, 118] on li "If your details are correct, the screen will display a message that your PIN wi…" at bounding box center [268, 114] width 210 height 18
click at [623, 188] on button "Create new action" at bounding box center [634, 193] width 62 height 10
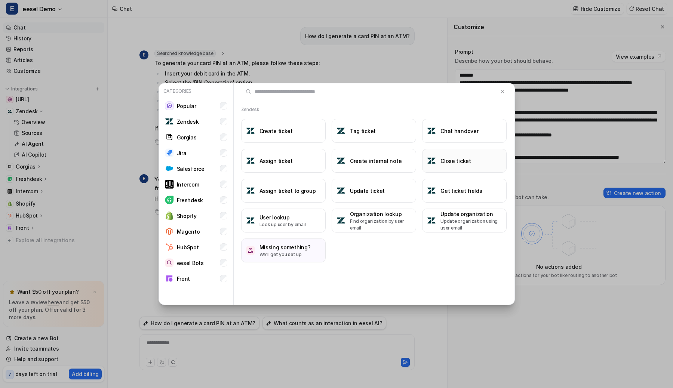
click at [455, 155] on button "Close ticket" at bounding box center [464, 161] width 84 height 24
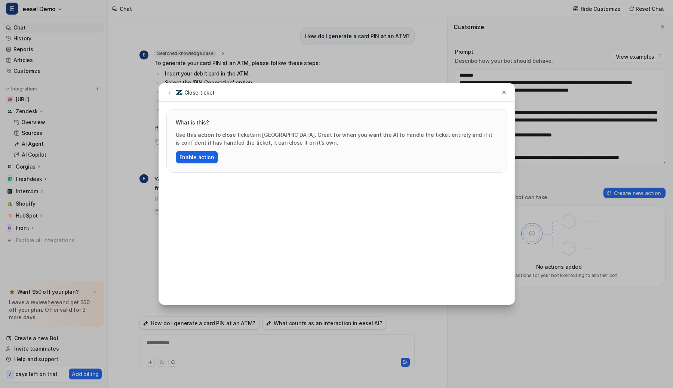
click at [191, 161] on button "Enable action" at bounding box center [197, 157] width 42 height 12
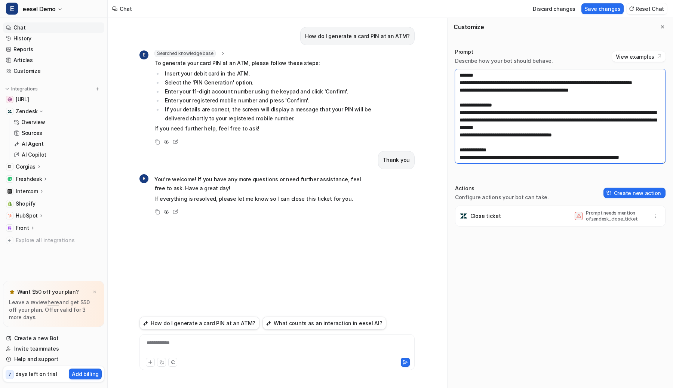
click at [594, 136] on textarea "**********" at bounding box center [560, 116] width 210 height 94
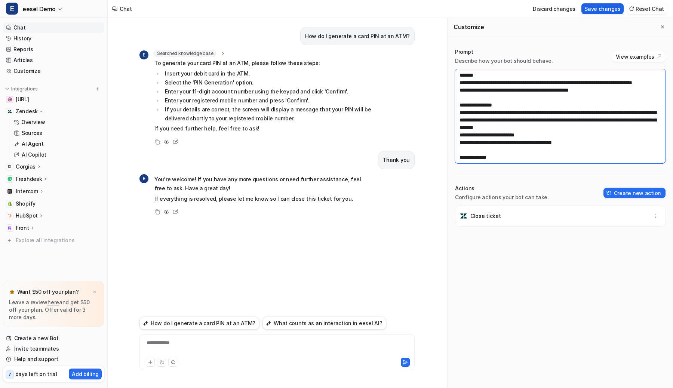
type textarea "**********"
click at [606, 13] on button "Save changes" at bounding box center [602, 8] width 42 height 11
click at [211, 323] on button "How do I generate a card PIN at an ATM?" at bounding box center [199, 323] width 120 height 13
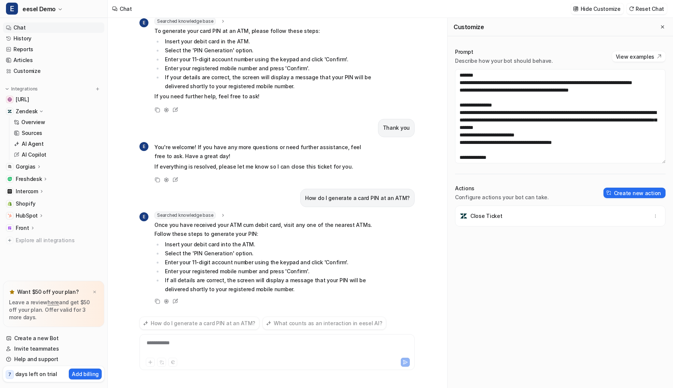
scroll to position [44, 0]
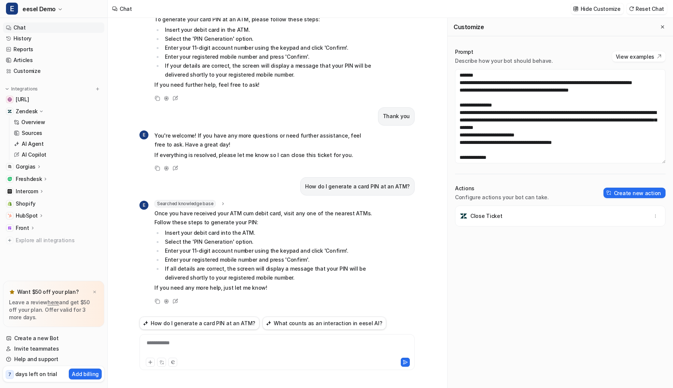
click at [218, 341] on div "**********" at bounding box center [276, 347] width 271 height 17
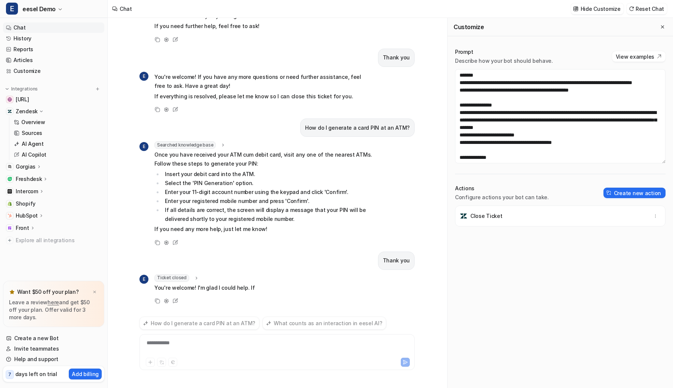
scroll to position [111, 0]
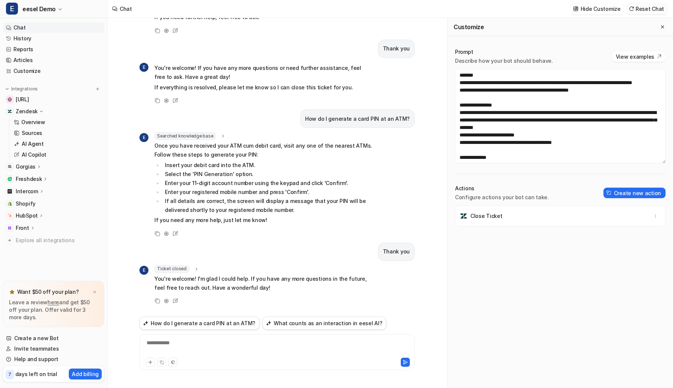
click at [646, 10] on button "Reset Chat" at bounding box center [646, 8] width 40 height 11
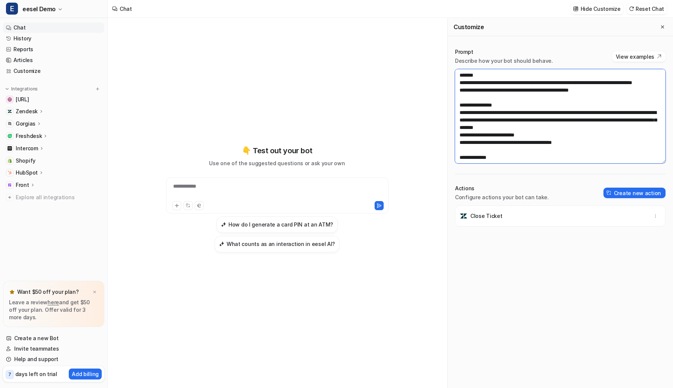
click at [585, 145] on textarea "**********" at bounding box center [560, 116] width 210 height 94
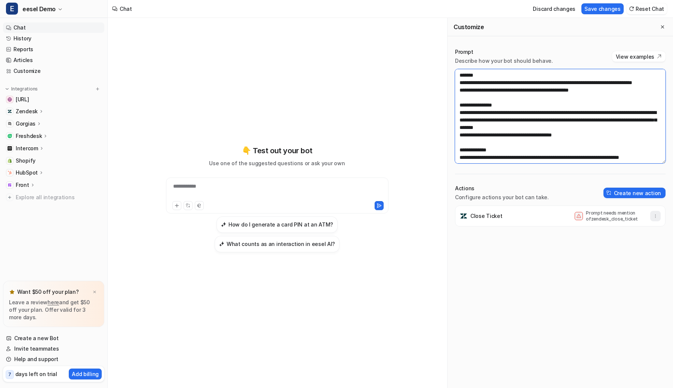
type textarea "**********"
click at [655, 212] on button "button" at bounding box center [655, 216] width 10 height 10
click at [620, 233] on button "Delete" at bounding box center [618, 233] width 81 height 14
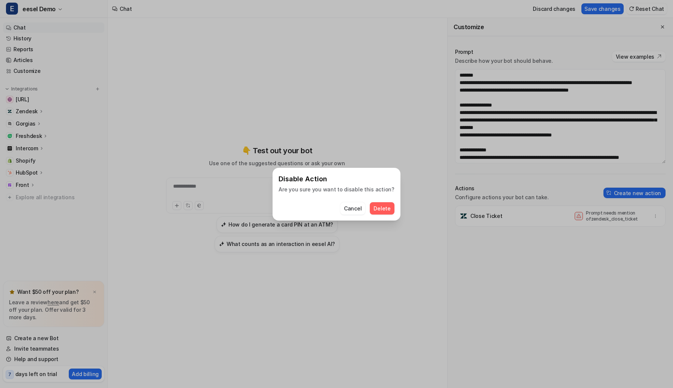
click at [375, 207] on span "Delete" at bounding box center [381, 208] width 17 height 8
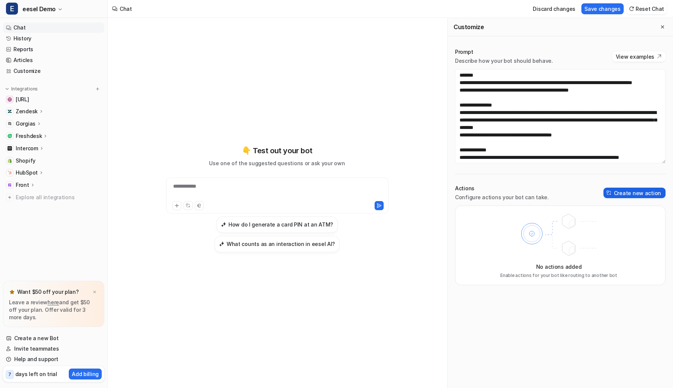
click at [636, 198] on button "Create new action" at bounding box center [634, 193] width 62 height 10
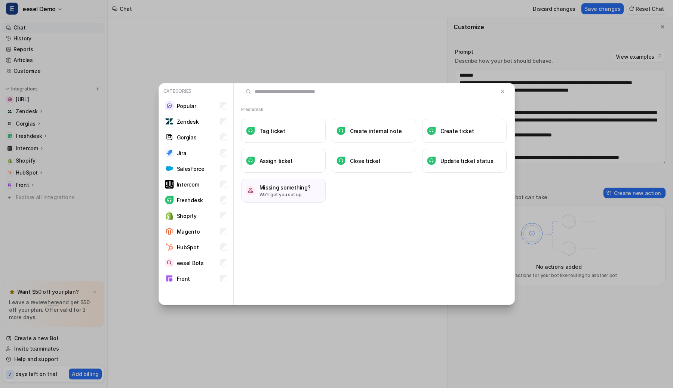
click at [374, 51] on div "Categories Popular Zendesk Gorgias Jira Salesforce Intercom Freshdesk Shopify M…" at bounding box center [336, 194] width 368 height 388
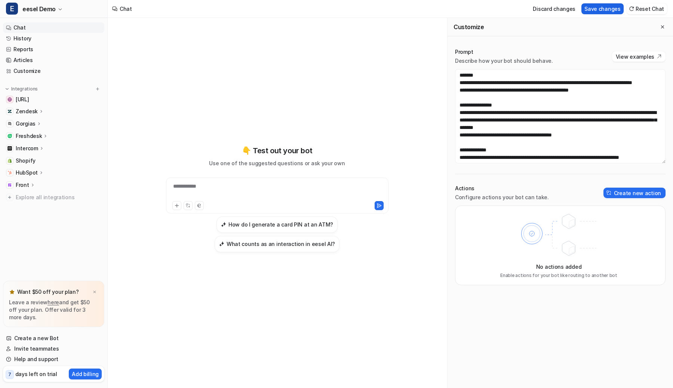
click at [598, 8] on button "Save changes" at bounding box center [602, 8] width 42 height 11
click at [276, 224] on h3 "How do I generate a card PIN at an ATM?" at bounding box center [280, 225] width 105 height 8
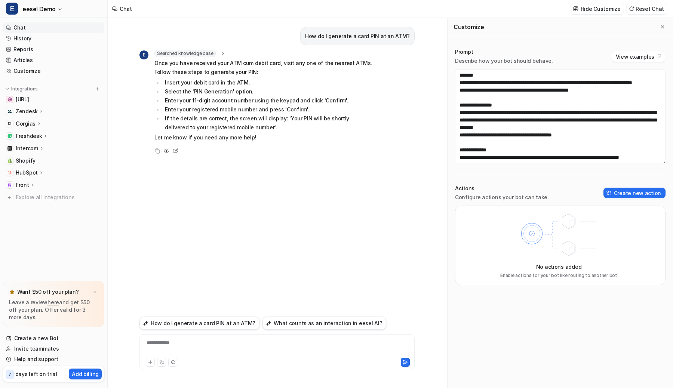
click at [288, 340] on div "**********" at bounding box center [276, 347] width 271 height 17
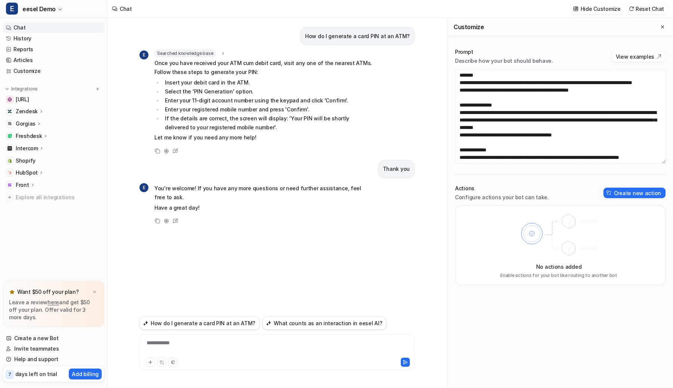
click at [341, 280] on div "How do I generate a card PIN at an ATM? E Searched knowledge base search_querie…" at bounding box center [276, 166] width 275 height 296
click at [345, 55] on div "Searched knowledge base search_queries : "generate card PIN at ATM,ATM card PIN…" at bounding box center [263, 53] width 219 height 7
click at [346, 15] on div "Chat Hide Customize Reset Chat" at bounding box center [390, 9] width 565 height 18
click at [620, 189] on button "Create new action" at bounding box center [634, 193] width 62 height 10
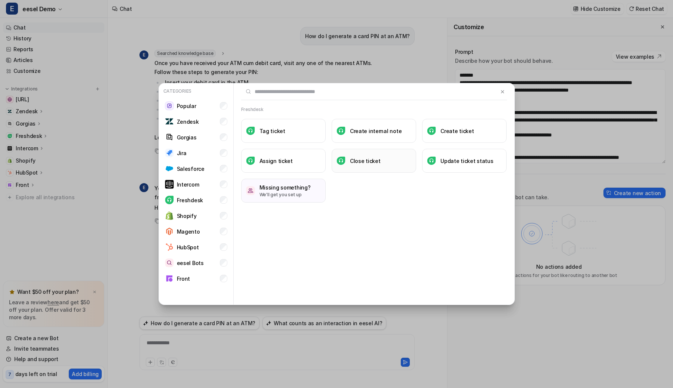
click at [345, 150] on button "Close ticket" at bounding box center [374, 161] width 84 height 24
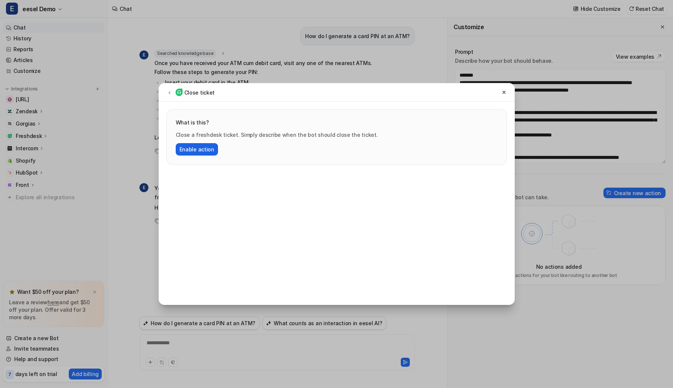
click at [215, 148] on button "Enable action" at bounding box center [197, 149] width 42 height 12
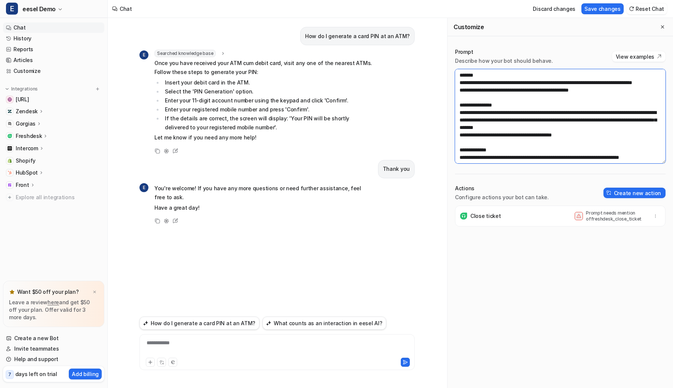
click at [614, 134] on textarea "**********" at bounding box center [560, 116] width 210 height 94
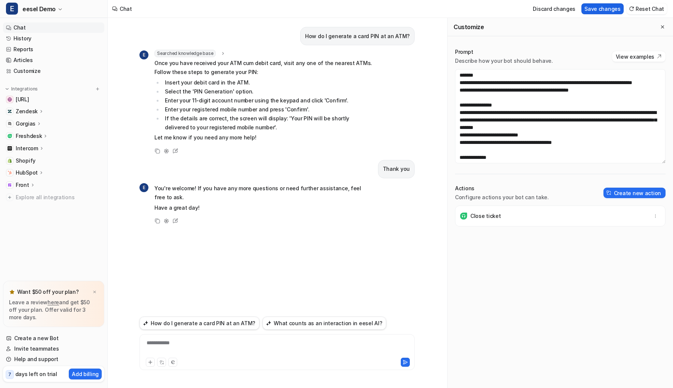
click at [604, 10] on button "Save changes" at bounding box center [602, 8] width 42 height 11
click at [209, 329] on button "How do I generate a card PIN at an ATM?" at bounding box center [199, 323] width 120 height 13
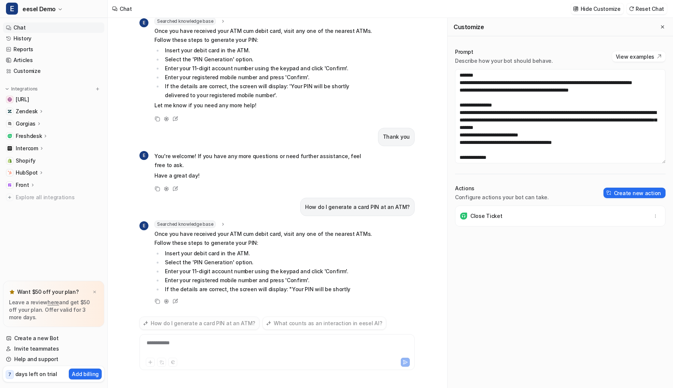
scroll to position [53, 0]
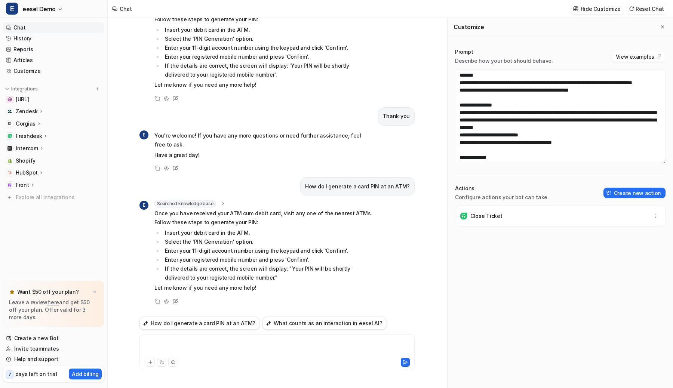
click at [214, 339] on div at bounding box center [276, 347] width 271 height 17
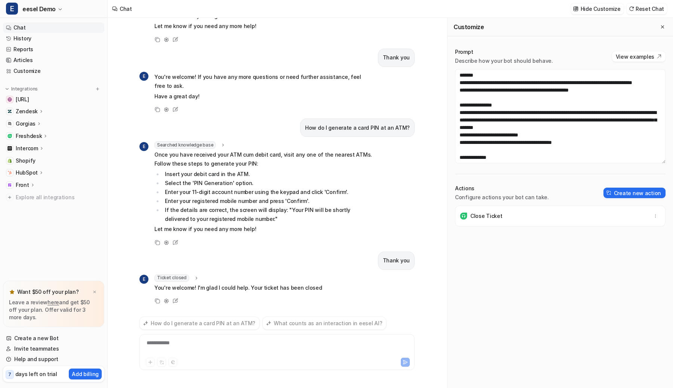
scroll to position [121, 0]
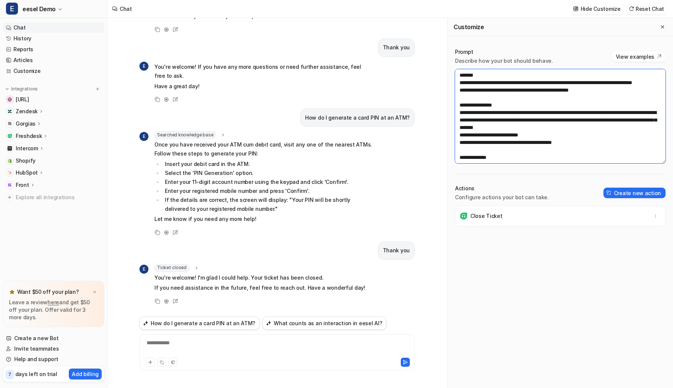
click at [579, 141] on textarea "**********" at bounding box center [560, 116] width 210 height 94
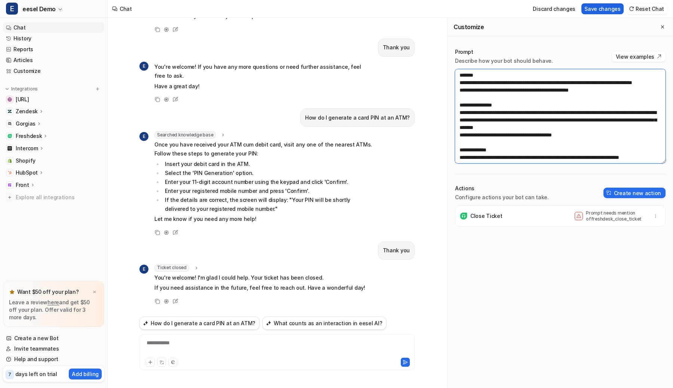
type textarea "**********"
click at [605, 11] on button "Save changes" at bounding box center [602, 8] width 42 height 11
click at [629, 195] on button "Create new action" at bounding box center [634, 193] width 62 height 10
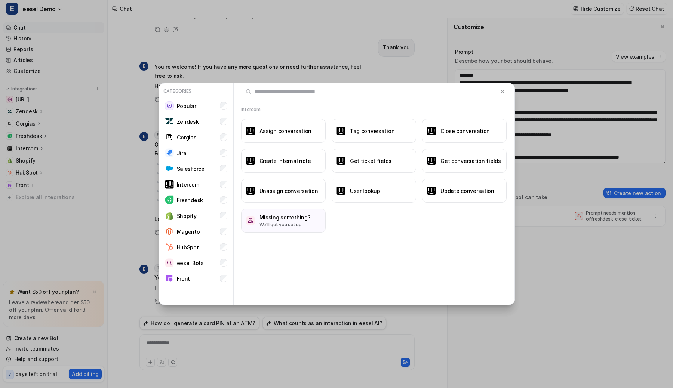
click at [419, 245] on div "Intercom Assign conversation Tag conversation Close conversation Create interna…" at bounding box center [374, 194] width 281 height 222
click at [505, 93] on button at bounding box center [502, 91] width 9 height 9
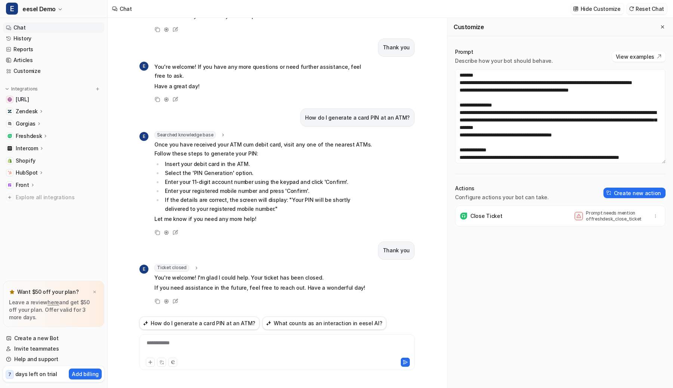
click at [640, 8] on button "Reset Chat" at bounding box center [646, 8] width 40 height 11
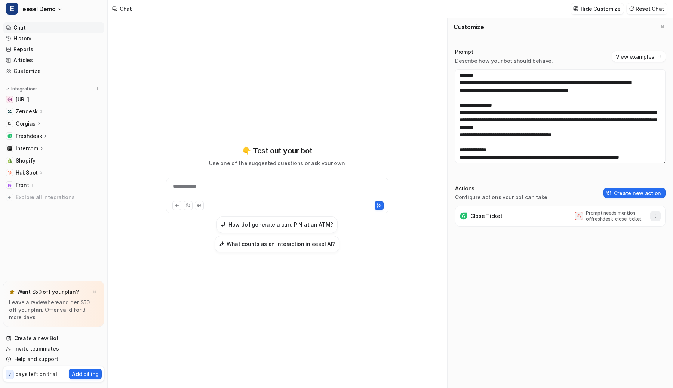
click at [656, 219] on button "button" at bounding box center [655, 216] width 10 height 10
click at [625, 234] on button "Delete" at bounding box center [618, 233] width 81 height 14
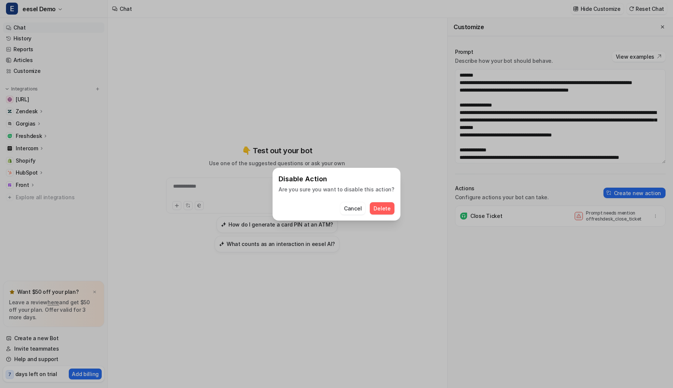
click at [383, 208] on span "Delete" at bounding box center [381, 208] width 17 height 8
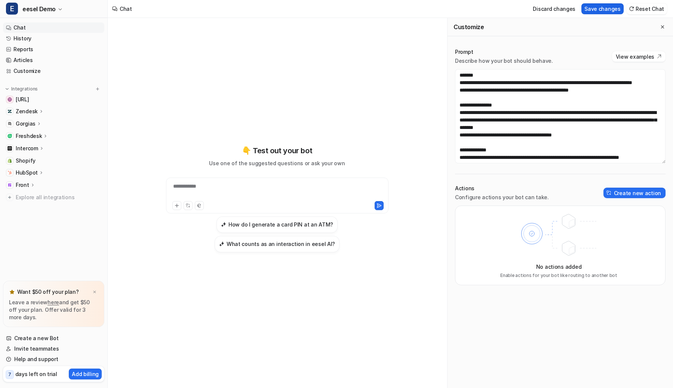
click at [604, 4] on button "Save changes" at bounding box center [602, 8] width 42 height 11
click at [303, 220] on button "How do I generate a card PIN at an ATM?" at bounding box center [276, 224] width 121 height 16
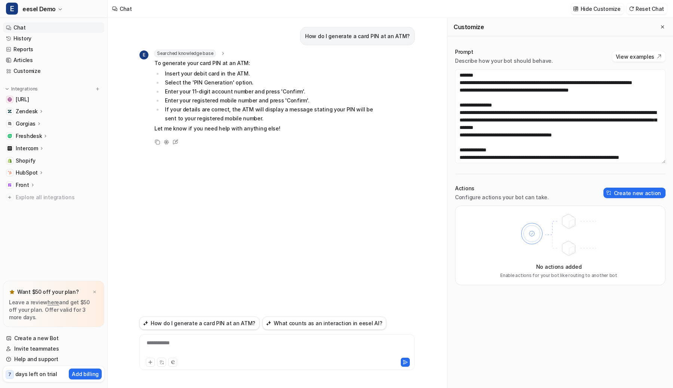
click at [271, 341] on div "**********" at bounding box center [276, 347] width 271 height 17
click at [311, 149] on div "How do I generate a card PIN at an ATM? E Searched knowledge base search_querie…" at bounding box center [276, 166] width 275 height 296
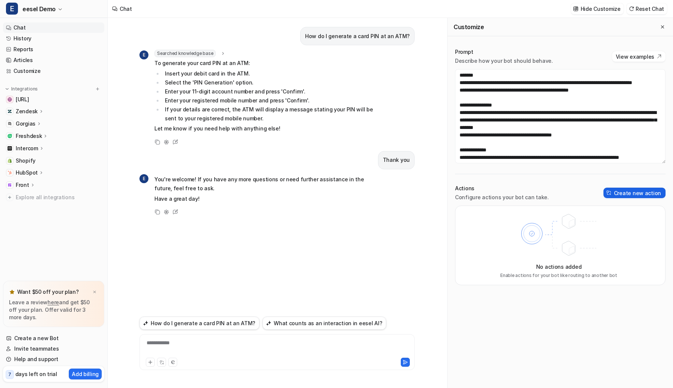
click at [659, 189] on button "Create new action" at bounding box center [634, 193] width 62 height 10
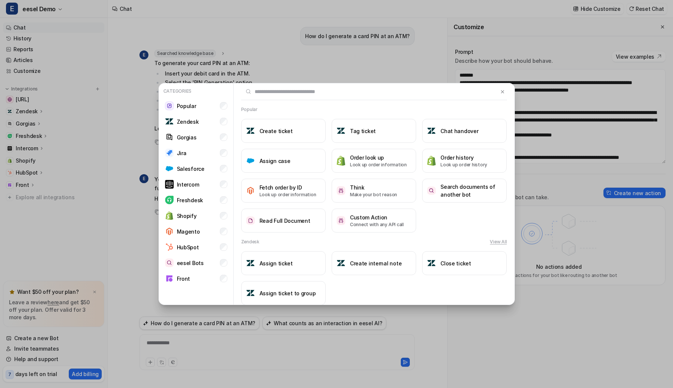
click at [583, 184] on div "Categories Popular Zendesk Gorgias Jira Salesforce Intercom Freshdesk Shopify M…" at bounding box center [336, 194] width 673 height 388
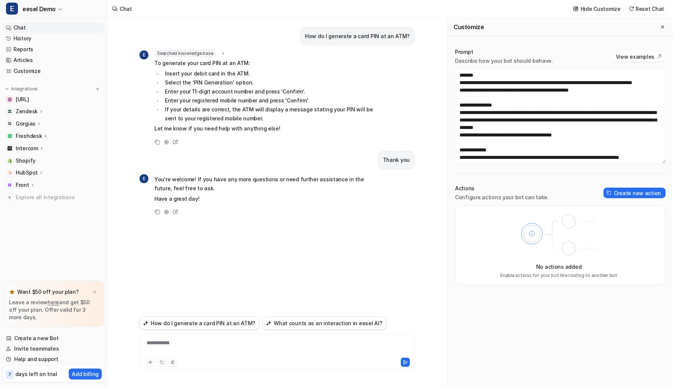
click at [618, 192] on button "Create new action" at bounding box center [634, 193] width 62 height 10
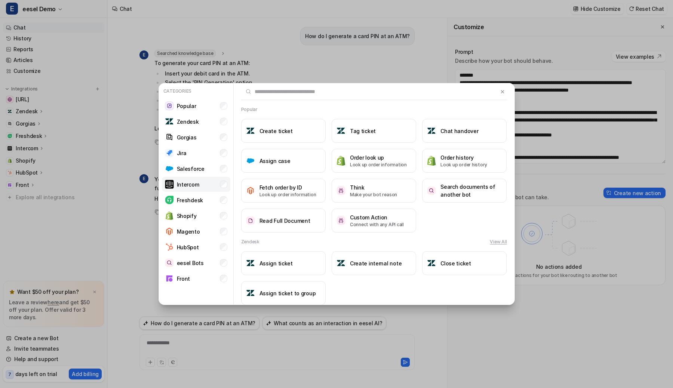
click at [200, 187] on li "Intercom" at bounding box center [196, 184] width 68 height 15
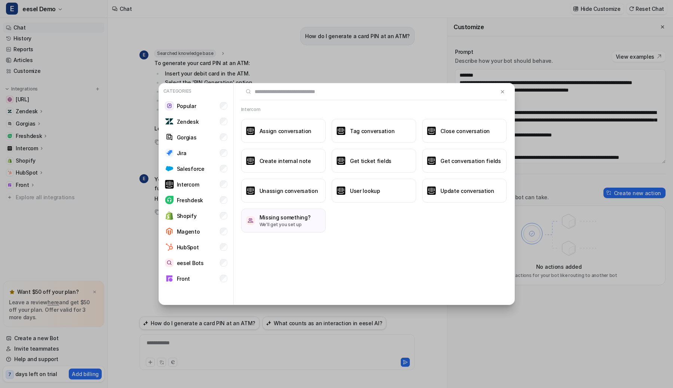
click at [253, 58] on div "Categories Popular Zendesk Gorgias Jira Salesforce Intercom Freshdesk Shopify M…" at bounding box center [336, 194] width 368 height 388
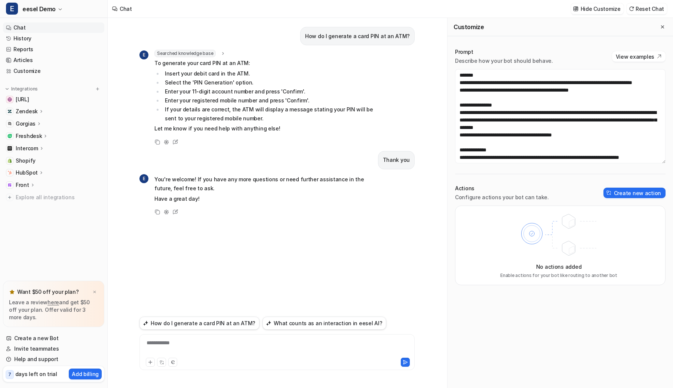
click at [335, 29] on div "How do I generate a card PIN at an ATM?" at bounding box center [357, 36] width 114 height 18
click at [631, 196] on button "Create new action" at bounding box center [634, 193] width 62 height 10
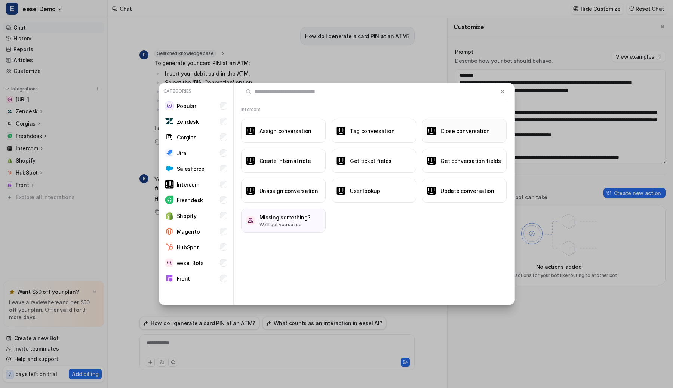
click at [431, 127] on img at bounding box center [431, 131] width 9 height 9
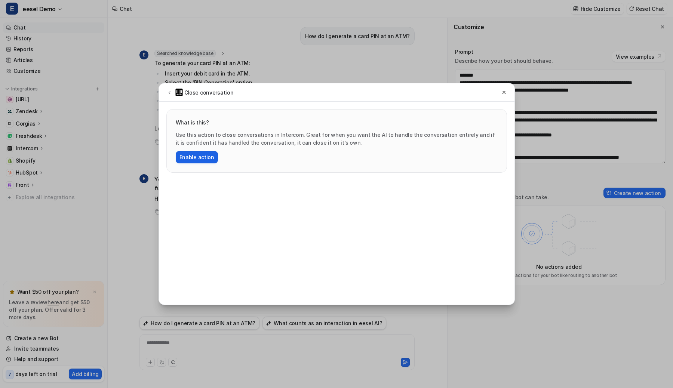
click at [182, 152] on button "Enable action" at bounding box center [197, 157] width 42 height 12
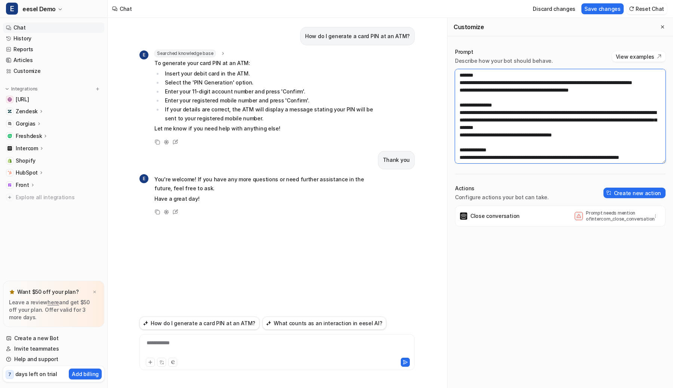
click at [595, 136] on textarea "**********" at bounding box center [560, 116] width 210 height 94
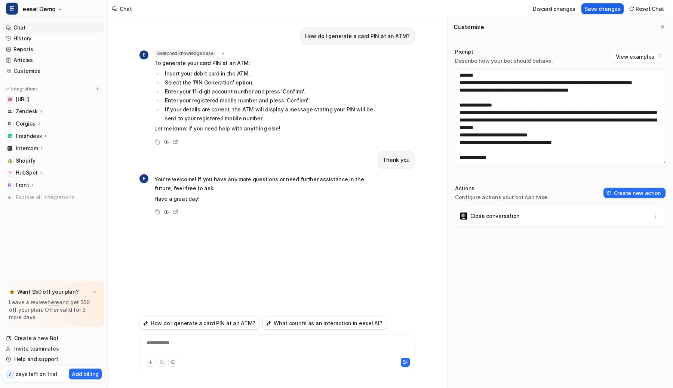
click at [618, 12] on button "Save changes" at bounding box center [602, 8] width 42 height 11
click at [184, 328] on button "How do I generate a card PIN at an ATM?" at bounding box center [199, 323] width 120 height 13
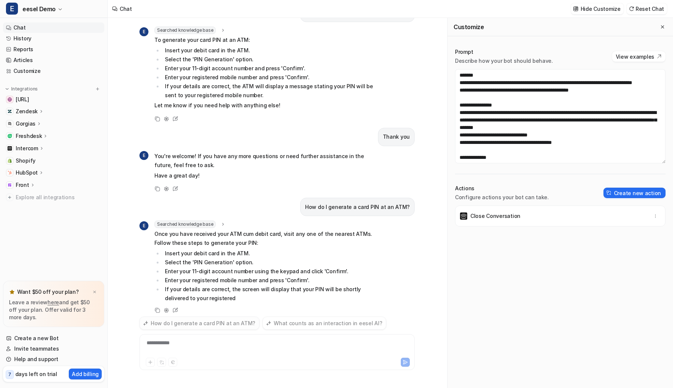
scroll to position [44, 0]
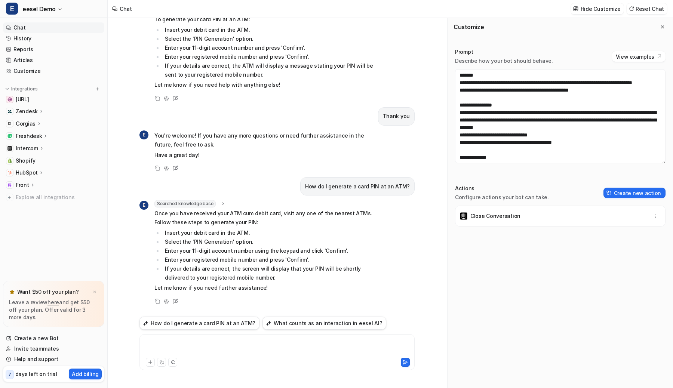
click at [185, 339] on div at bounding box center [276, 347] width 271 height 17
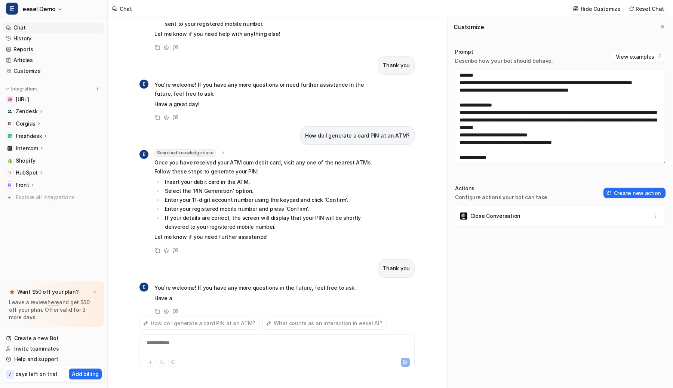
scroll to position [105, 0]
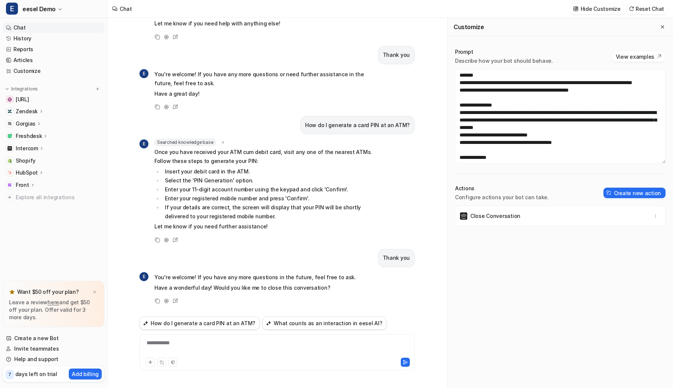
click at [185, 339] on div "**********" at bounding box center [276, 347] width 271 height 17
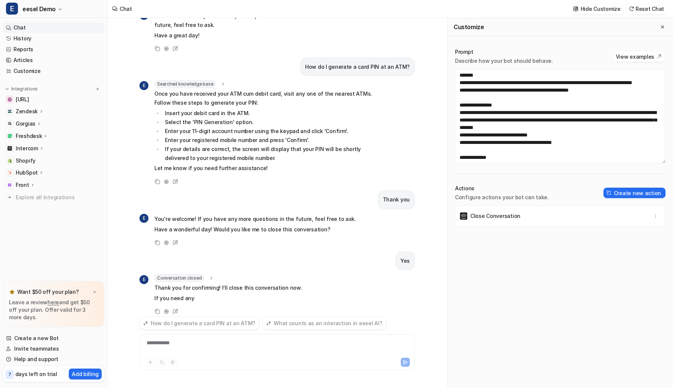
scroll to position [174, 0]
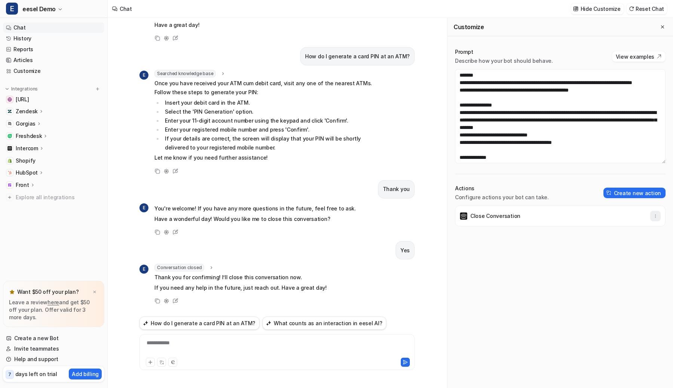
click at [653, 213] on icon "button" at bounding box center [655, 215] width 5 height 5
click at [631, 237] on button "Delete" at bounding box center [618, 233] width 81 height 14
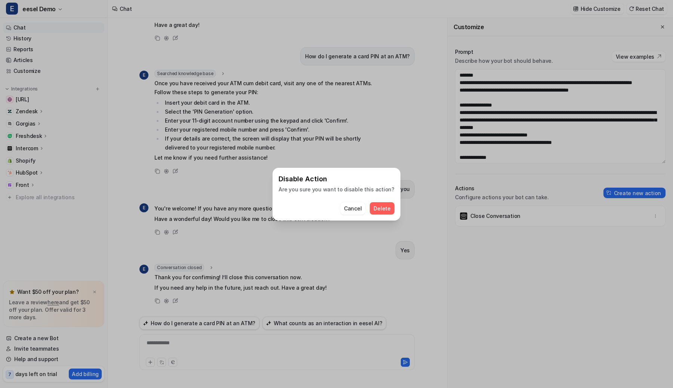
click at [383, 206] on span "Delete" at bounding box center [381, 208] width 17 height 8
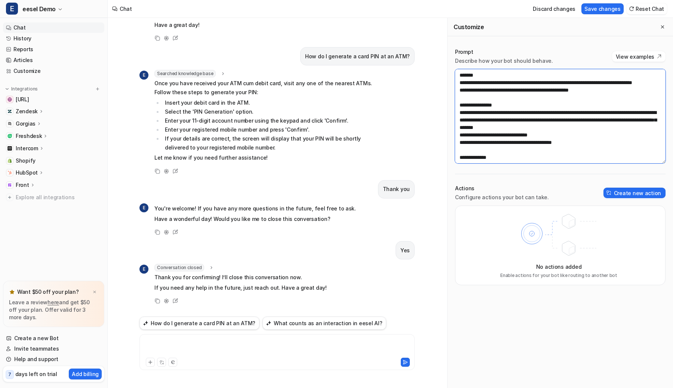
click at [556, 142] on textarea "**********" at bounding box center [560, 116] width 210 height 94
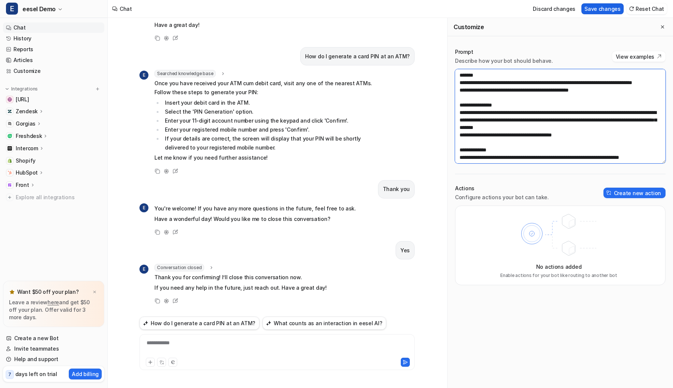
type textarea "**********"
click at [602, 7] on button "Save changes" at bounding box center [602, 8] width 42 height 11
click at [648, 10] on button "Reset Chat" at bounding box center [646, 8] width 40 height 11
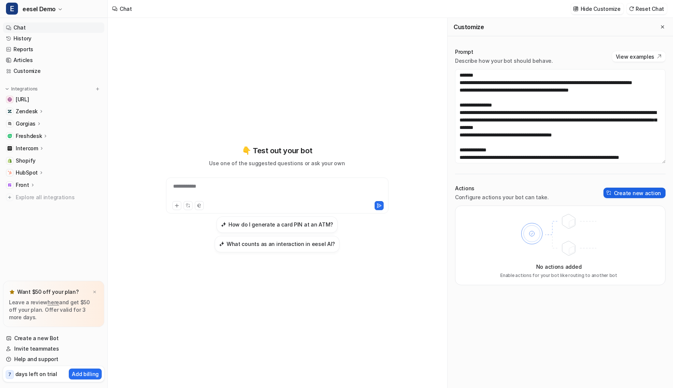
click at [636, 191] on button "Create new action" at bounding box center [634, 193] width 62 height 10
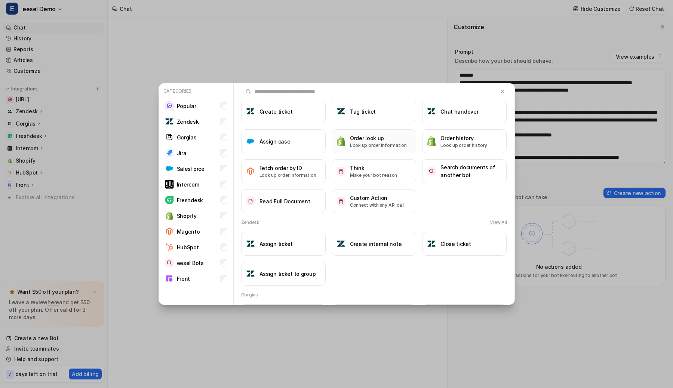
scroll to position [145, 0]
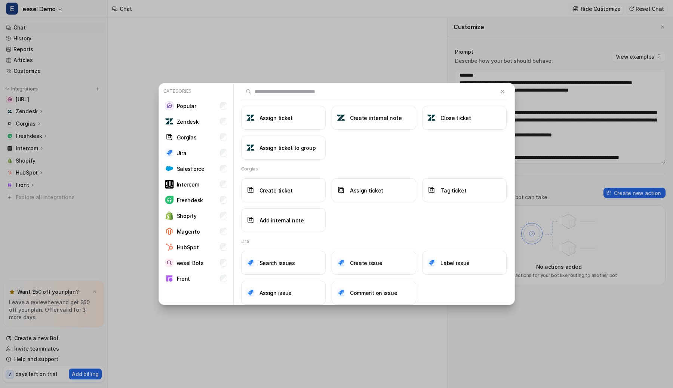
click at [284, 56] on div "Categories Popular Zendesk Gorgias Jira Salesforce Intercom Freshdesk Shopify M…" at bounding box center [336, 194] width 368 height 388
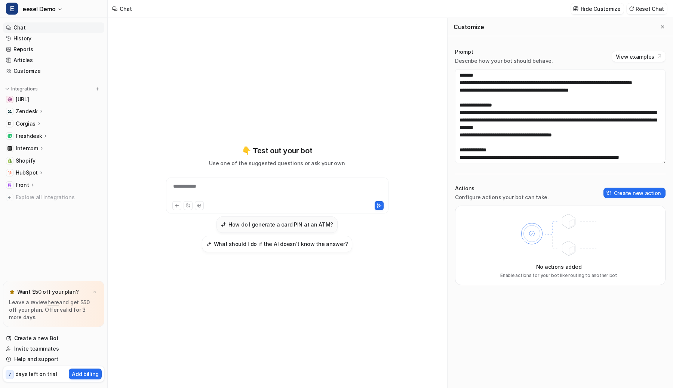
click at [275, 221] on h3 "How do I generate a card PIN at an ATM?" at bounding box center [280, 225] width 105 height 8
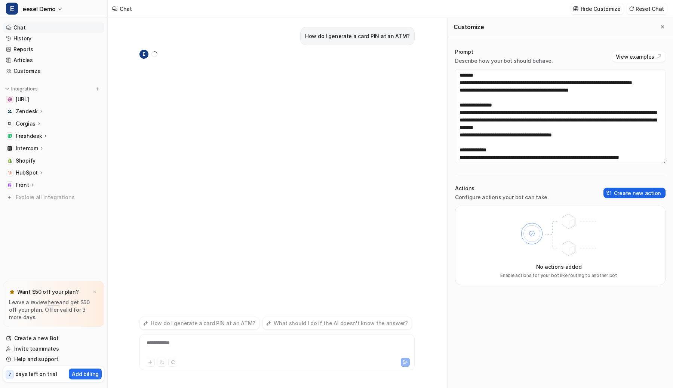
click at [617, 195] on button "Create new action" at bounding box center [634, 193] width 62 height 10
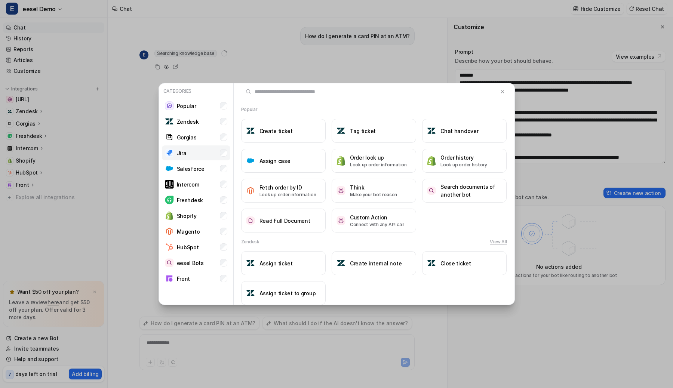
click at [219, 158] on li "Jira" at bounding box center [196, 152] width 68 height 15
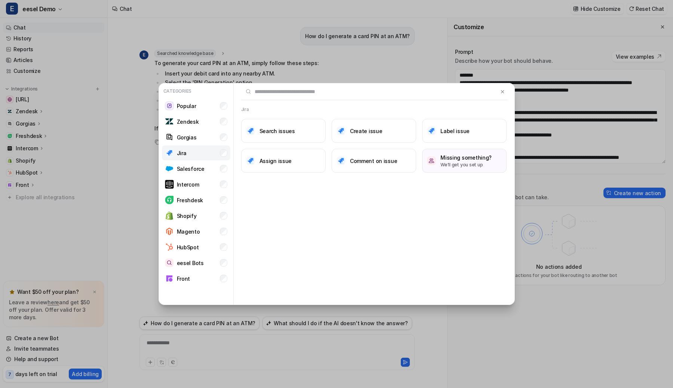
click at [219, 158] on li "Jira" at bounding box center [196, 152] width 68 height 15
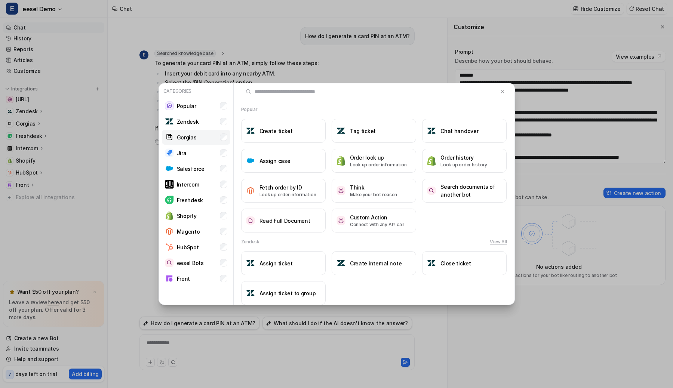
click at [219, 142] on li "Gorgias" at bounding box center [196, 137] width 68 height 15
click at [222, 237] on li "Magento" at bounding box center [196, 231] width 68 height 15
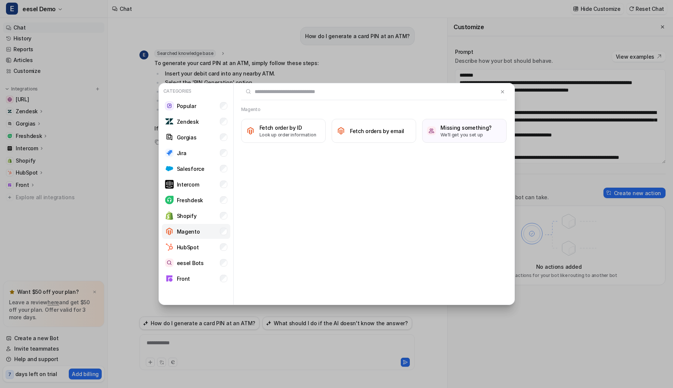
click at [222, 237] on li "Magento" at bounding box center [196, 231] width 68 height 15
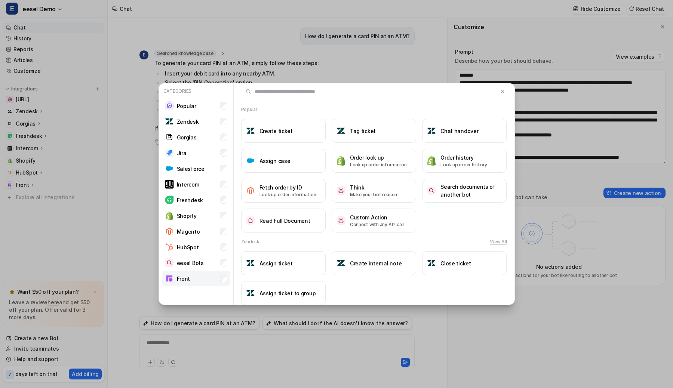
click at [219, 274] on li "Front" at bounding box center [196, 278] width 68 height 15
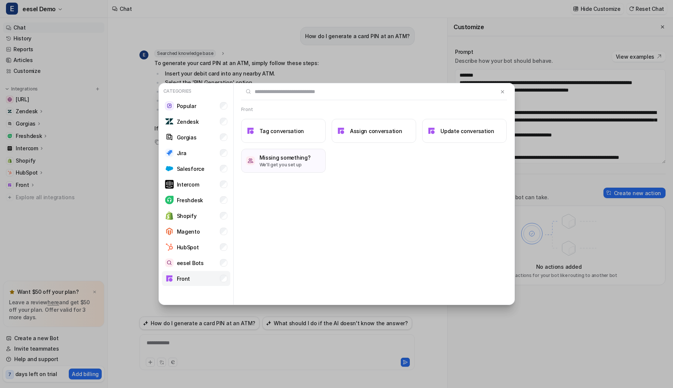
click at [219, 274] on li "Front" at bounding box center [196, 278] width 68 height 15
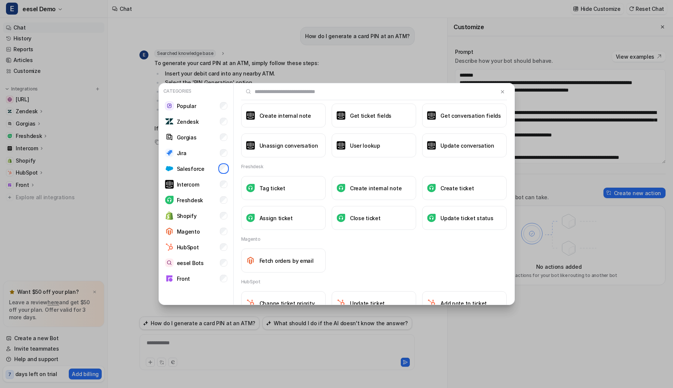
scroll to position [553, 0]
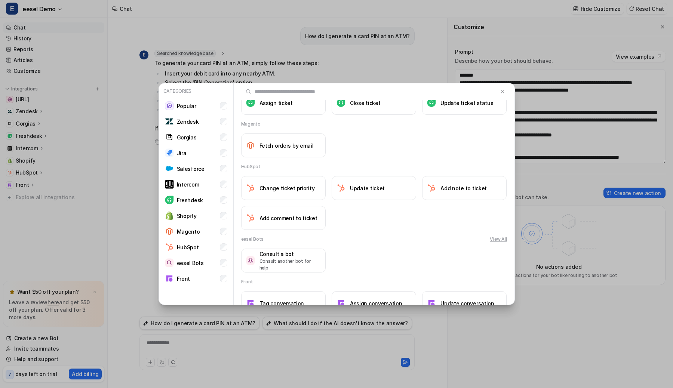
click at [351, 155] on div "Fetch orders by email" at bounding box center [374, 145] width 266 height 24
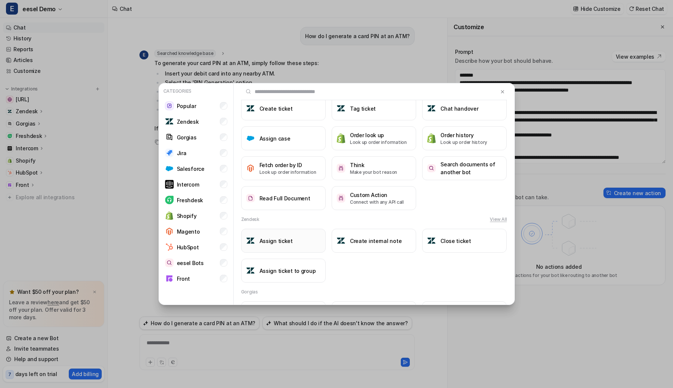
scroll to position [0, 0]
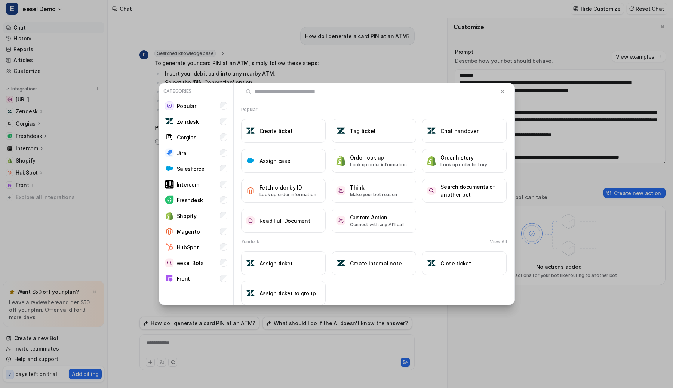
click at [277, 66] on div "Categories Popular Zendesk Gorgias Jira Salesforce Intercom Freshdesk Shopify M…" at bounding box center [336, 194] width 368 height 388
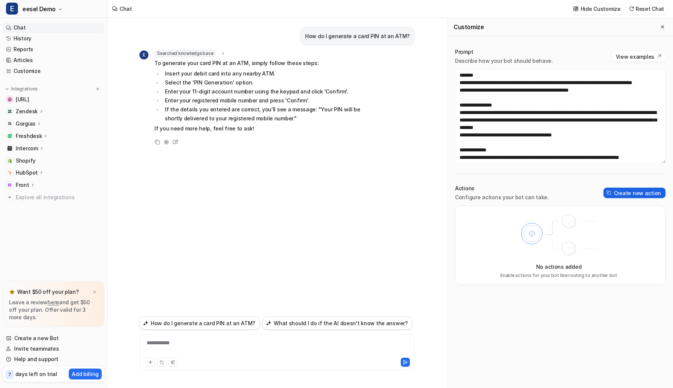
click at [629, 195] on button "Create new action" at bounding box center [634, 193] width 62 height 10
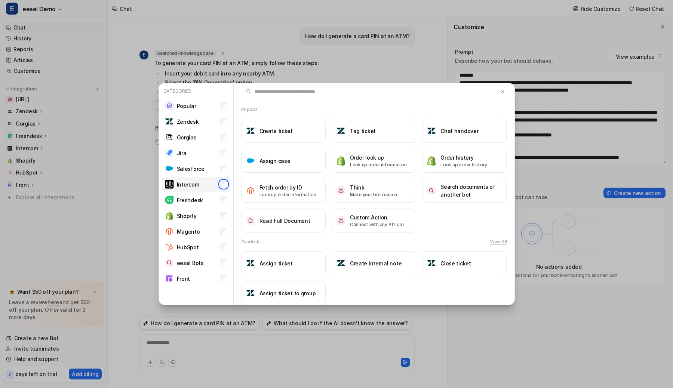
click at [223, 188] on li "Intercom" at bounding box center [196, 184] width 68 height 15
click at [410, 36] on div "Categories Popular Zendesk Gorgias Jira Salesforce Intercom Freshdesk Shopify M…" at bounding box center [336, 194] width 368 height 388
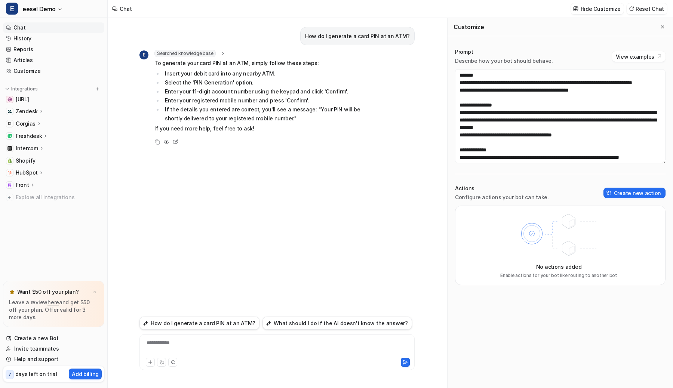
click at [647, 3] on div "Hide Customize Reset Chat" at bounding box center [619, 8] width 102 height 17
click at [648, 7] on button "Reset Chat" at bounding box center [646, 8] width 40 height 11
click at [33, 195] on span "Explore all integrations" at bounding box center [59, 197] width 86 height 12
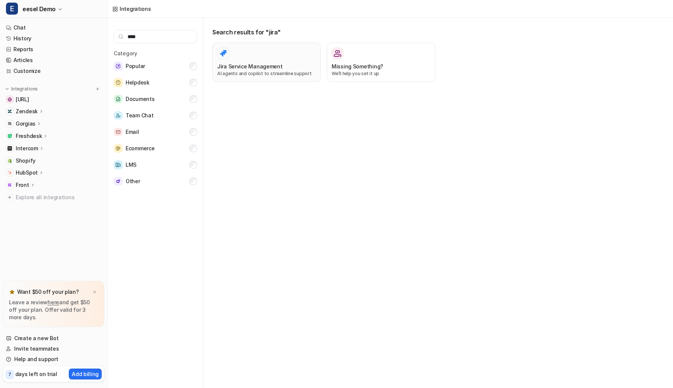
type input "****"
click at [279, 65] on div "Jira Service Management" at bounding box center [266, 66] width 99 height 8
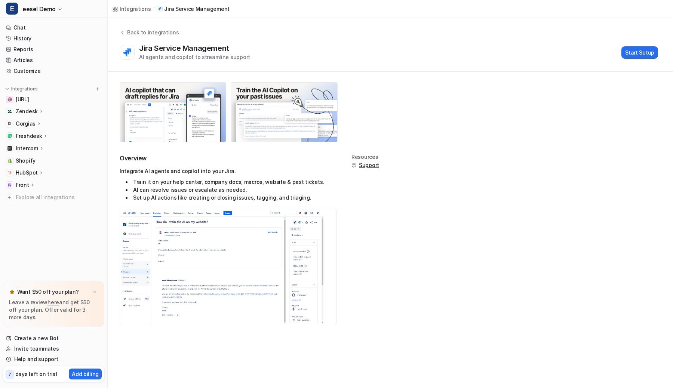
click at [657, 48] on button "Start Setup" at bounding box center [639, 52] width 37 height 12
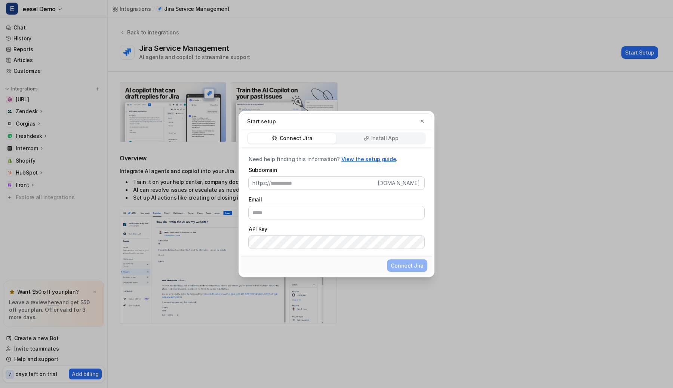
click at [380, 141] on p "Install App" at bounding box center [384, 138] width 27 height 7
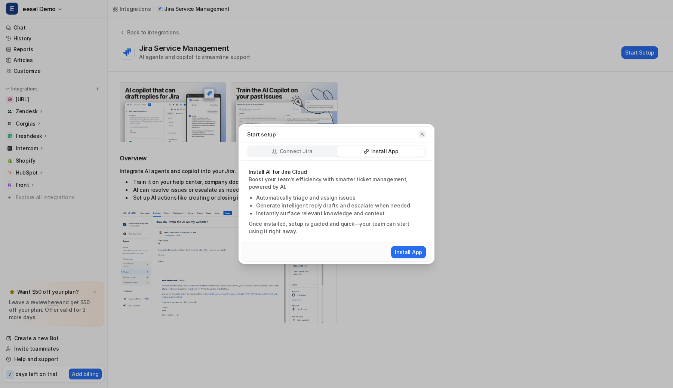
click at [422, 133] on icon "button" at bounding box center [421, 134] width 5 height 5
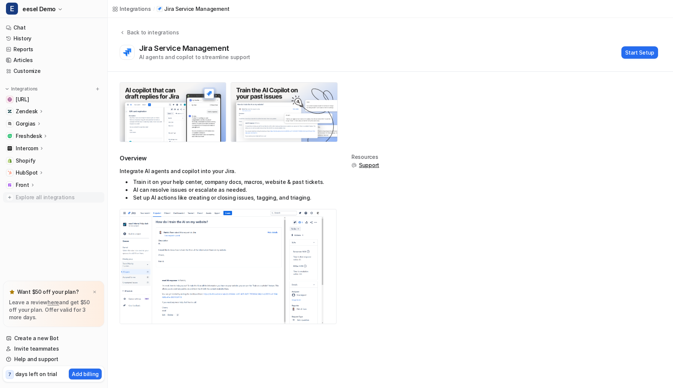
click at [50, 193] on span "Explore all integrations" at bounding box center [59, 197] width 86 height 12
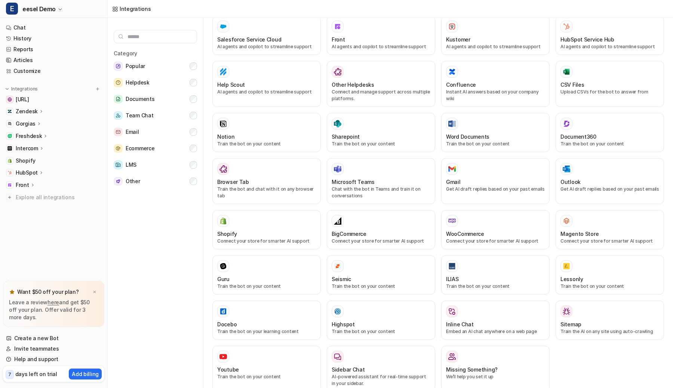
scroll to position [209, 0]
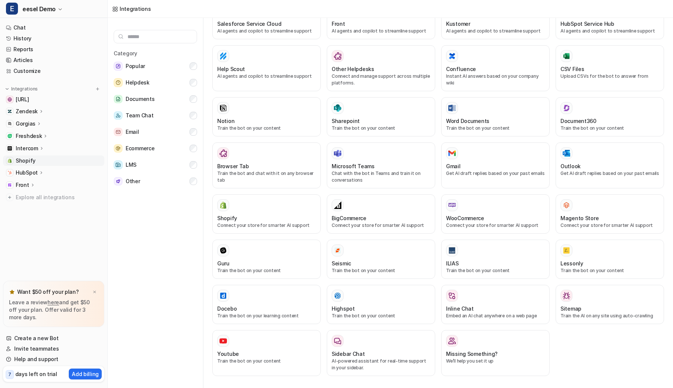
click at [34, 159] on link "Shopify" at bounding box center [53, 160] width 101 height 10
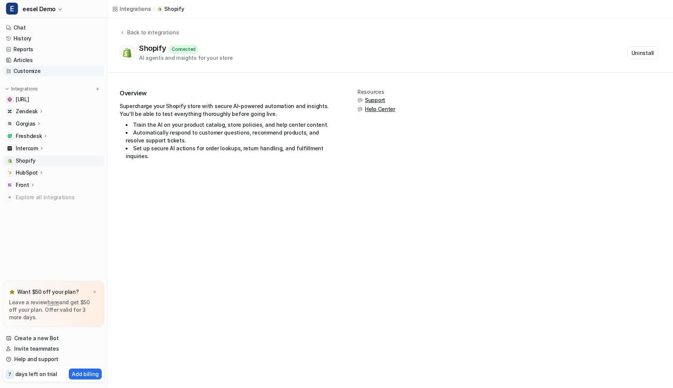
click at [28, 69] on link "Customize" at bounding box center [53, 71] width 101 height 10
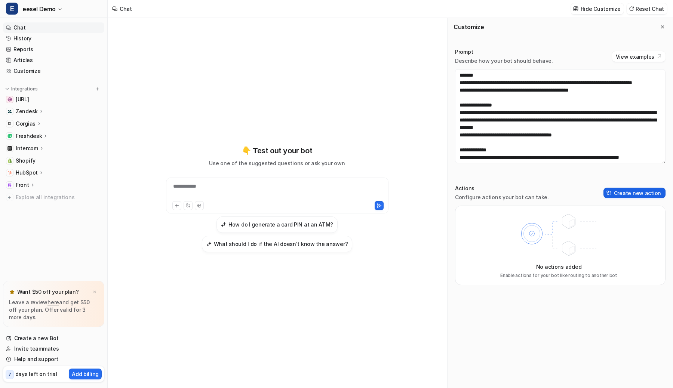
click at [641, 189] on button "Create new action" at bounding box center [634, 193] width 62 height 10
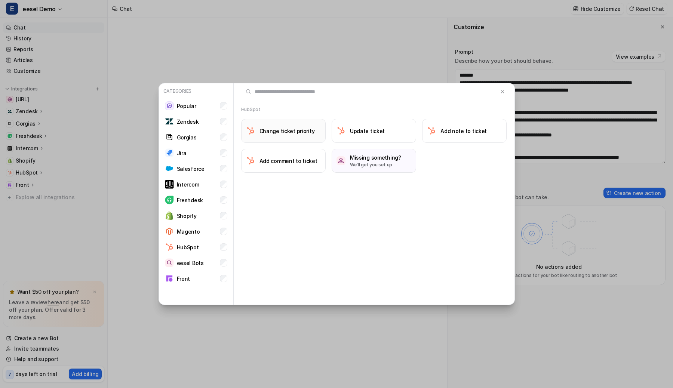
click at [292, 131] on h3 "Change ticket priority" at bounding box center [286, 131] width 55 height 8
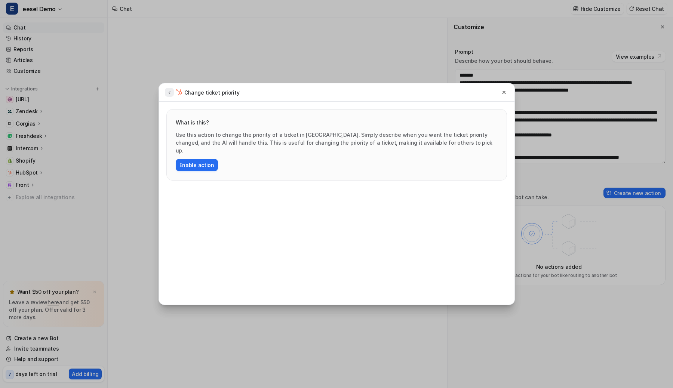
click at [169, 90] on icon at bounding box center [169, 93] width 5 height 6
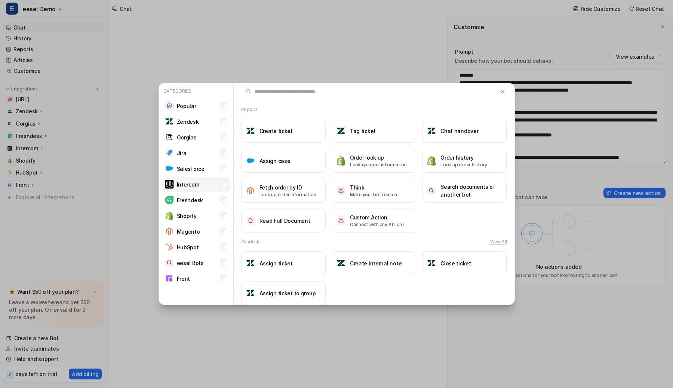
click at [228, 187] on li "Intercom" at bounding box center [196, 184] width 68 height 15
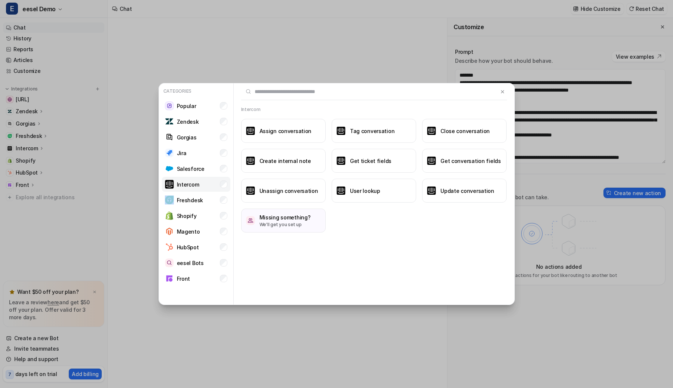
click at [228, 187] on li "Intercom" at bounding box center [196, 184] width 68 height 15
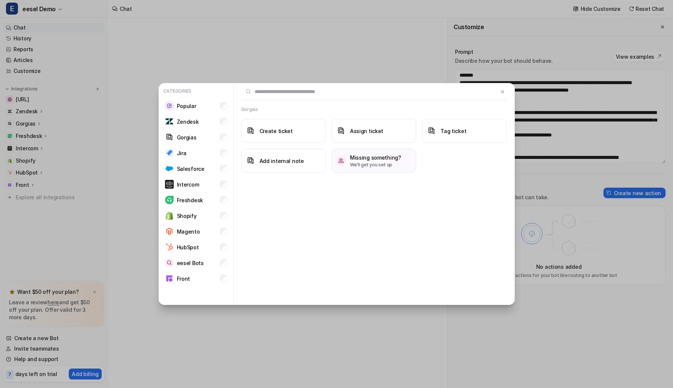
click at [281, 182] on div "Gorgias Create ticket Assign ticket Tag ticket Add internal note Missing someth…" at bounding box center [374, 194] width 281 height 222
click at [506, 91] on button at bounding box center [502, 91] width 9 height 9
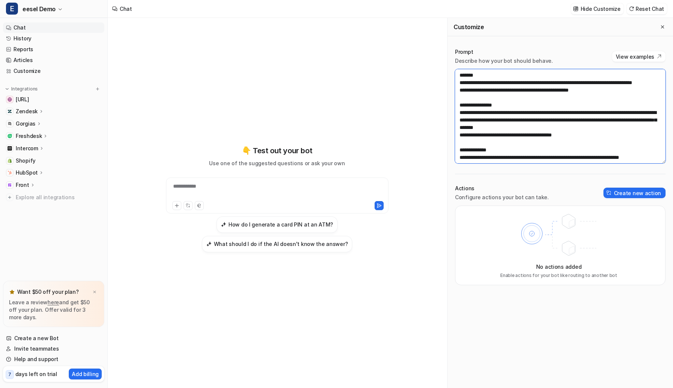
click at [515, 106] on textarea "**********" at bounding box center [560, 116] width 210 height 94
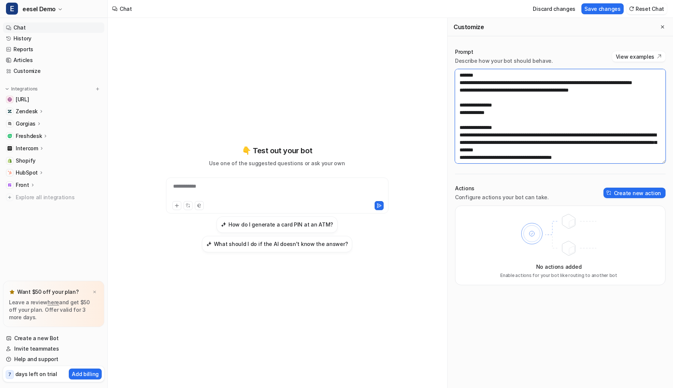
drag, startPoint x: 499, startPoint y: 120, endPoint x: 458, endPoint y: 120, distance: 40.7
click at [458, 120] on textarea "**********" at bounding box center [560, 116] width 210 height 94
paste textarea "**********"
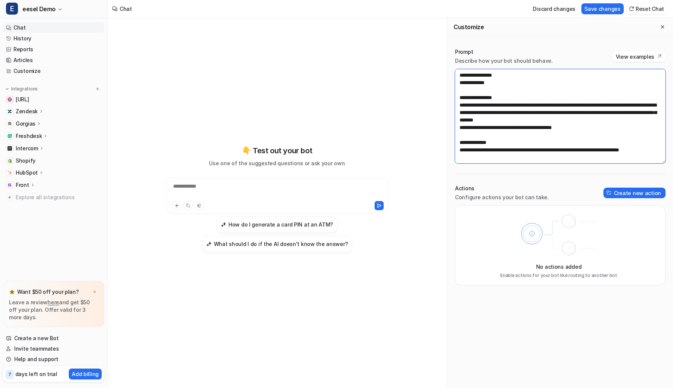
scroll to position [37, 0]
paste textarea "**********"
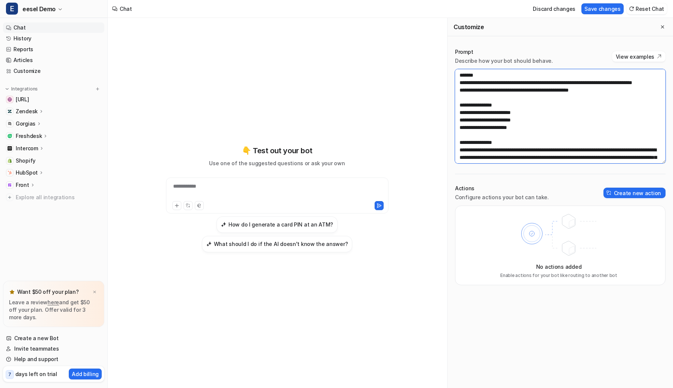
click at [483, 121] on textarea "**********" at bounding box center [560, 116] width 210 height 94
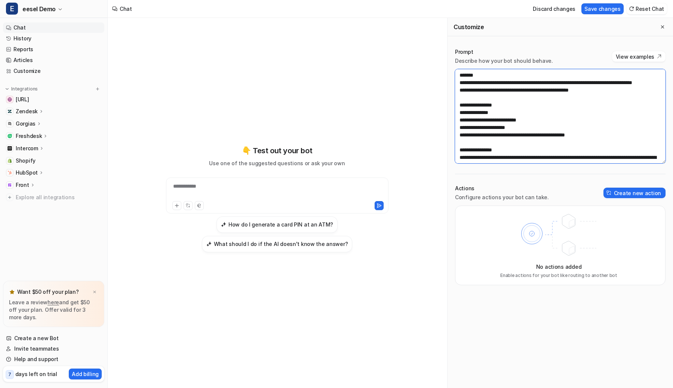
drag, startPoint x: 474, startPoint y: 133, endPoint x: 480, endPoint y: 148, distance: 15.8
click at [474, 133] on textarea "**********" at bounding box center [560, 116] width 210 height 94
click at [626, 142] on textarea "**********" at bounding box center [560, 116] width 210 height 94
click at [520, 148] on textarea "**********" at bounding box center [560, 116] width 210 height 94
type textarea "**********"
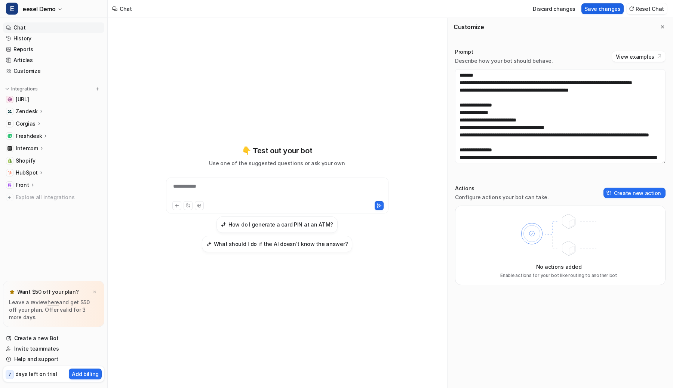
click at [595, 9] on button "Save changes" at bounding box center [602, 8] width 42 height 11
click at [326, 188] on div at bounding box center [277, 190] width 219 height 17
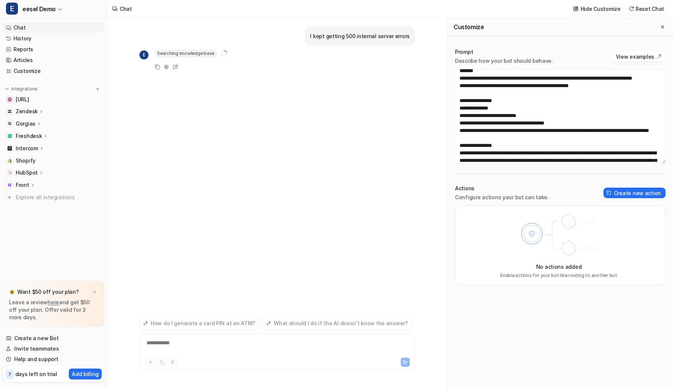
scroll to position [9, 0]
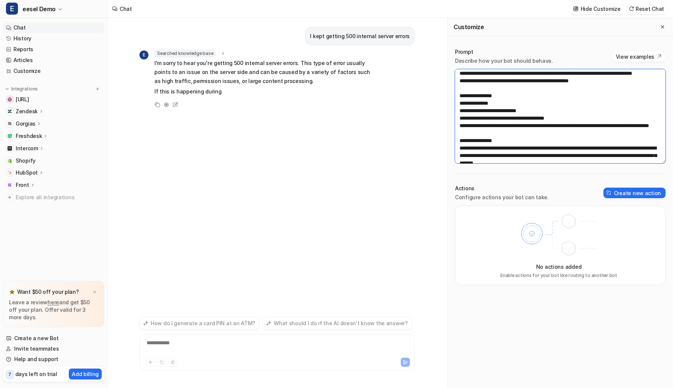
click at [521, 139] on textarea "**********" at bounding box center [560, 116] width 210 height 94
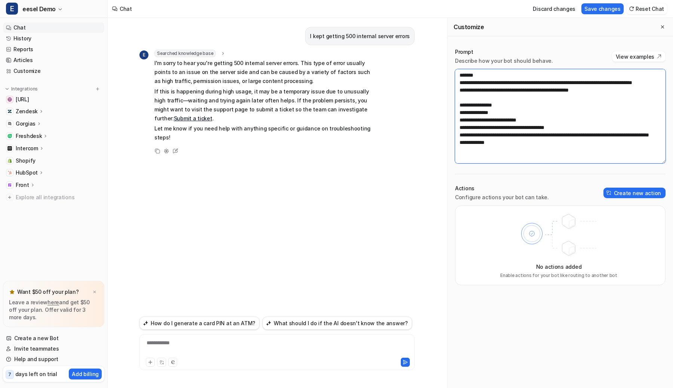
scroll to position [4, 0]
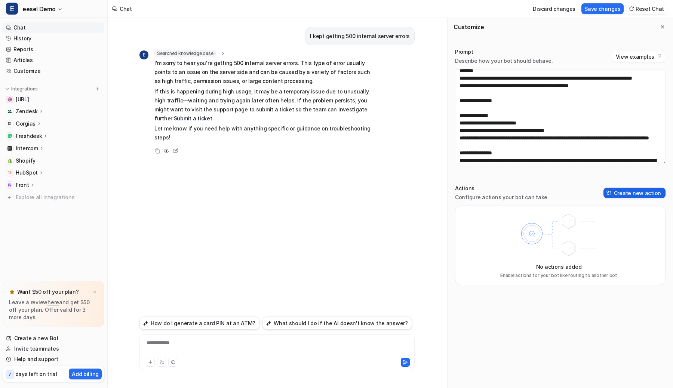
click at [618, 193] on button "Create new action" at bounding box center [634, 193] width 62 height 10
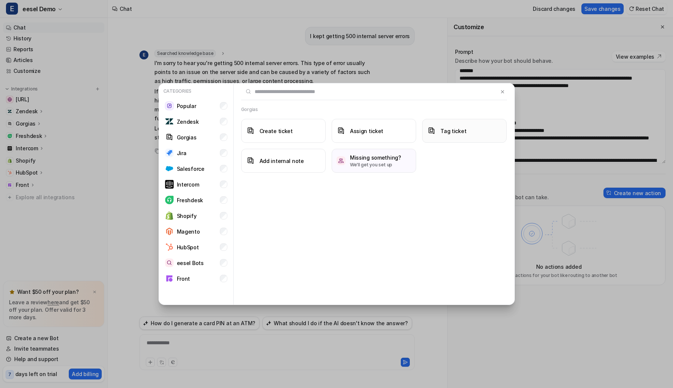
click at [445, 133] on h3 "Tag ticket" at bounding box center [453, 131] width 26 height 8
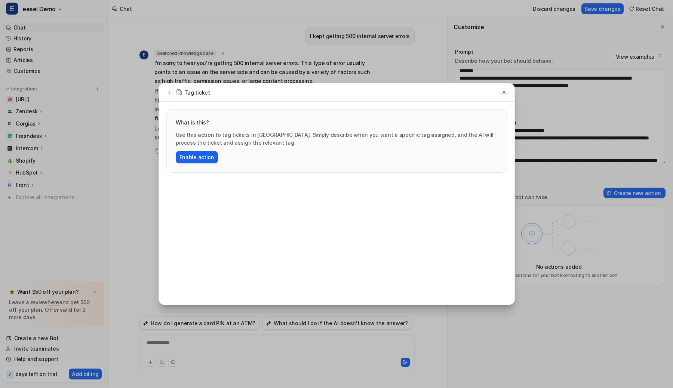
click at [208, 153] on button "Enable action" at bounding box center [197, 157] width 42 height 12
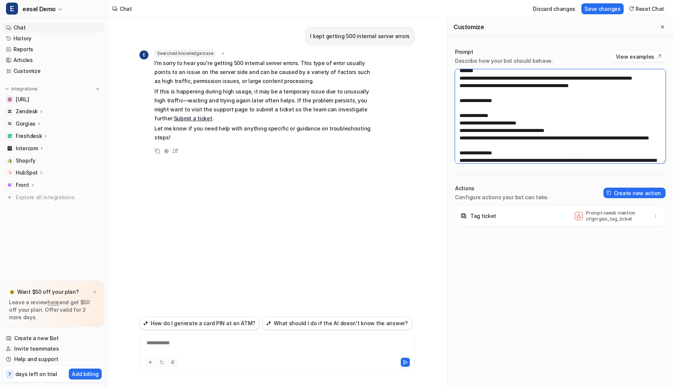
click at [472, 114] on textarea "**********" at bounding box center [560, 116] width 210 height 94
type textarea "**********"
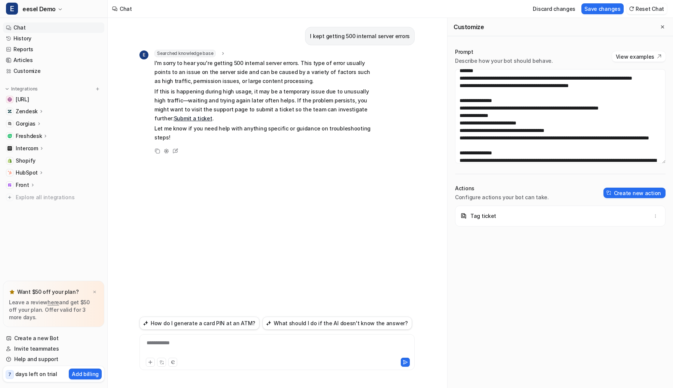
click at [232, 348] on div "**********" at bounding box center [276, 347] width 271 height 17
drag, startPoint x: 314, startPoint y: 35, endPoint x: 417, endPoint y: 35, distance: 103.5
click at [417, 35] on div "**********" at bounding box center [276, 203] width 287 height 370
copy p "I kept getting 500 internal server errors"
click at [293, 346] on div "**********" at bounding box center [276, 347] width 271 height 17
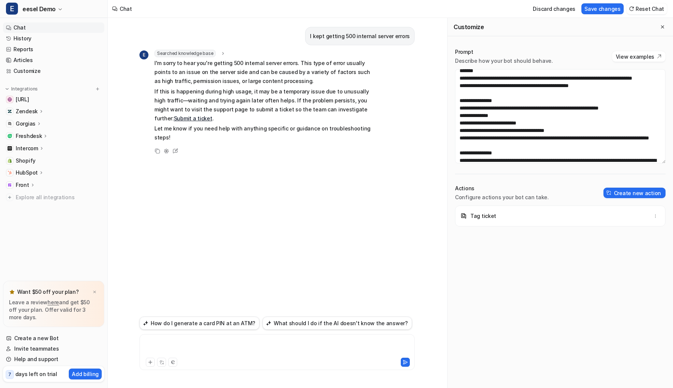
paste div
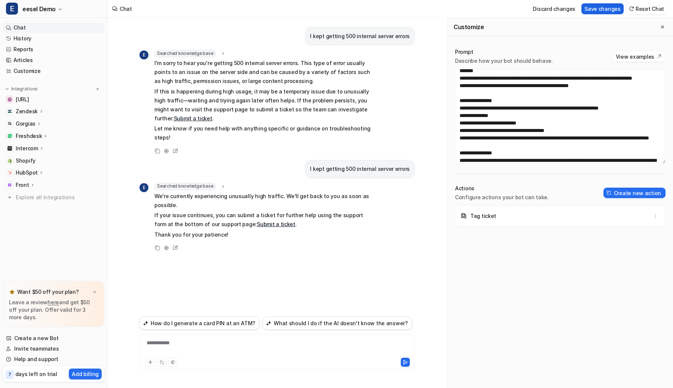
click at [603, 9] on button "Save changes" at bounding box center [602, 8] width 42 height 11
click at [647, 8] on button "Reset Chat" at bounding box center [646, 8] width 40 height 11
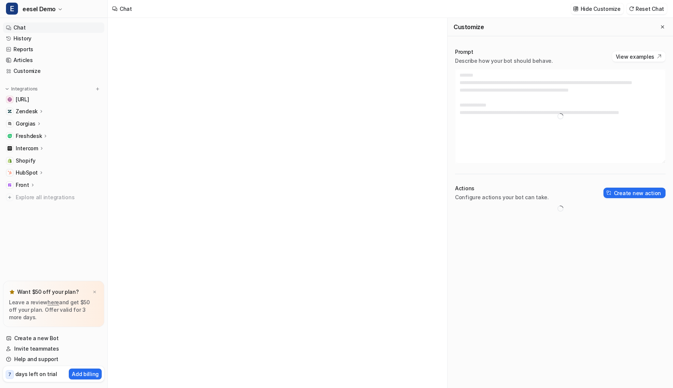
type textarea "**********"
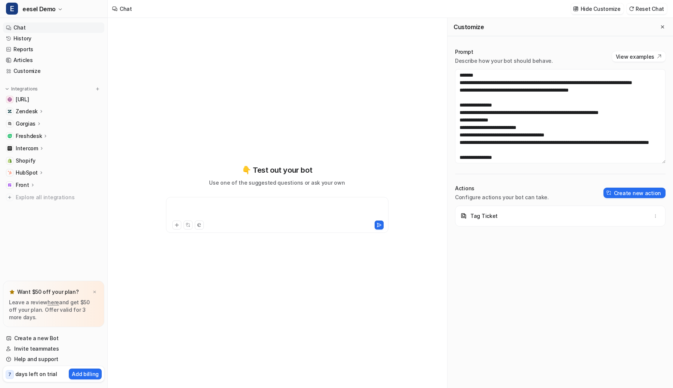
click at [308, 213] on div at bounding box center [277, 210] width 219 height 17
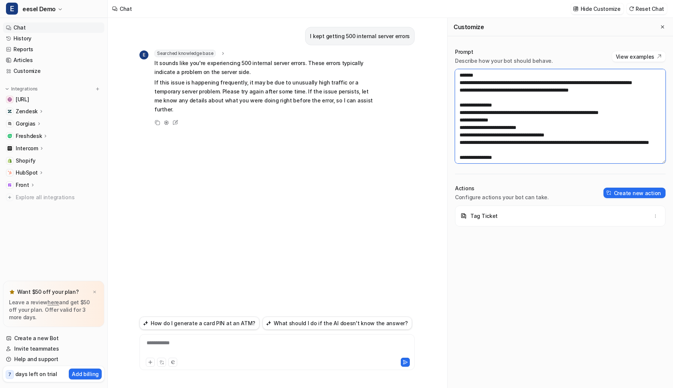
click at [522, 121] on textarea "**********" at bounding box center [560, 116] width 210 height 94
type textarea "**********"
click at [604, 13] on button "Save changes" at bounding box center [602, 8] width 42 height 11
click at [273, 351] on div "**********" at bounding box center [276, 347] width 271 height 17
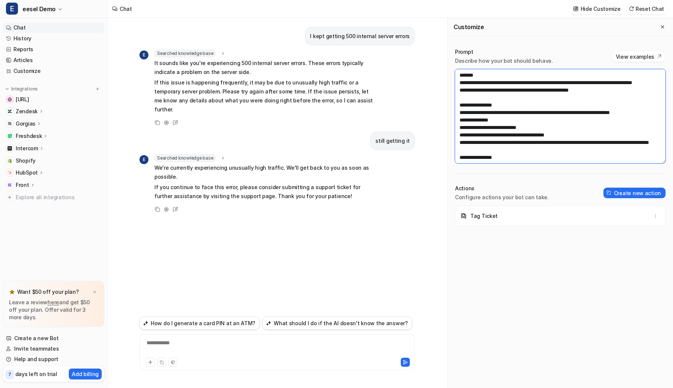
drag, startPoint x: 610, startPoint y: 98, endPoint x: 452, endPoint y: 72, distance: 160.6
click at [452, 72] on div "**********" at bounding box center [559, 218] width 225 height 355
click at [511, 87] on textarea "**********" at bounding box center [560, 116] width 210 height 94
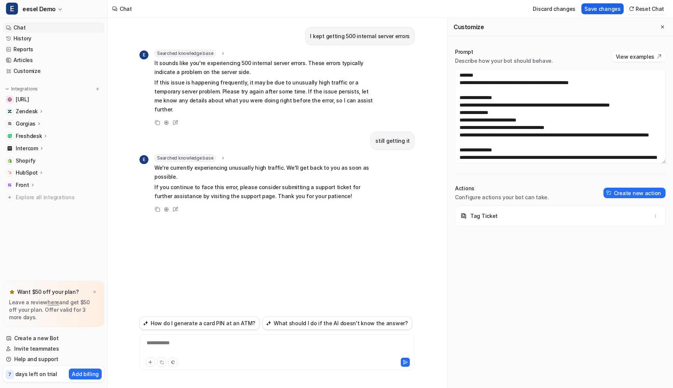
click at [611, 8] on button "Save changes" at bounding box center [602, 8] width 42 height 11
click at [647, 109] on textarea "**********" at bounding box center [560, 116] width 210 height 94
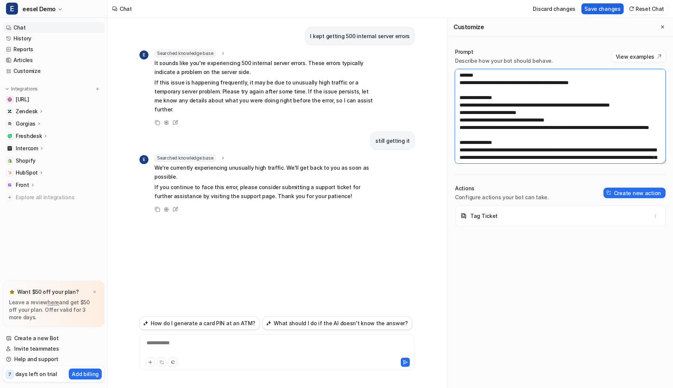
type textarea "**********"
click at [604, 4] on button "Save changes" at bounding box center [602, 8] width 42 height 11
click at [663, 7] on button "Reset Chat" at bounding box center [646, 8] width 40 height 11
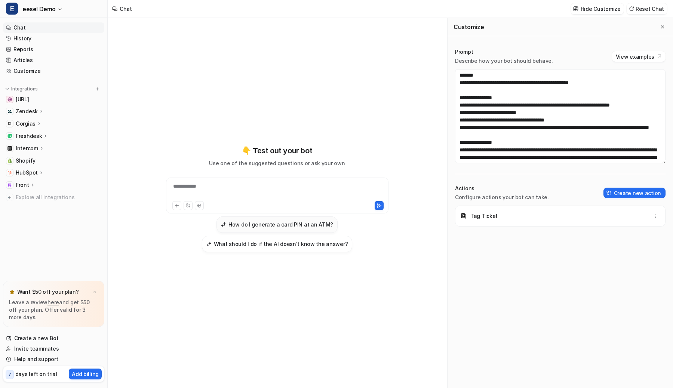
click at [236, 226] on h3 "How do I generate a card PIN at an ATM?" at bounding box center [280, 225] width 105 height 8
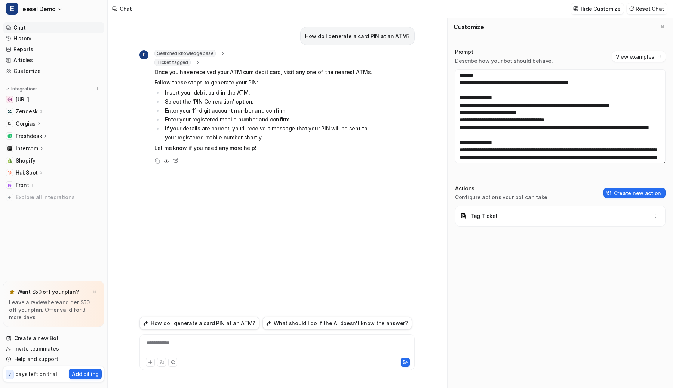
click at [181, 63] on span "Ticket tagged" at bounding box center [172, 62] width 36 height 7
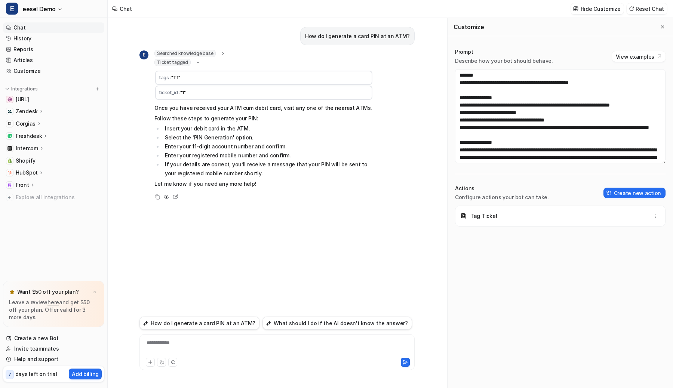
click at [181, 63] on span "Ticket tagged" at bounding box center [172, 62] width 36 height 7
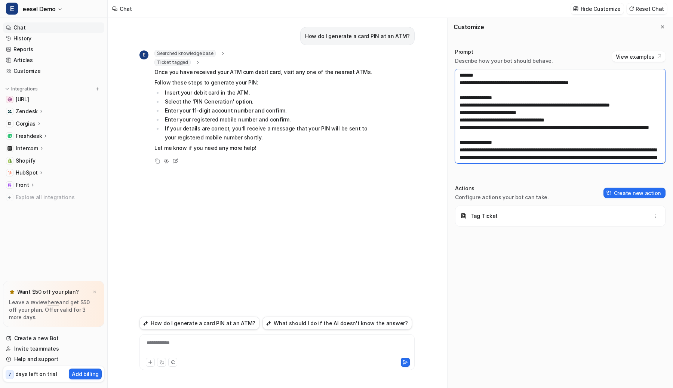
click at [538, 107] on textarea "**********" at bounding box center [560, 116] width 210 height 94
type textarea "**********"
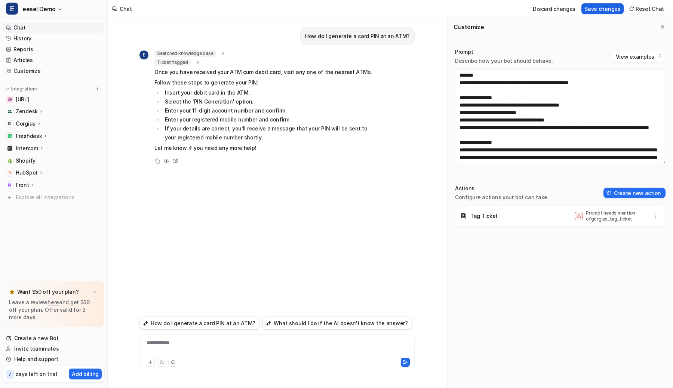
click at [596, 11] on button "Save changes" at bounding box center [602, 8] width 42 height 11
click at [657, 217] on icon "button" at bounding box center [655, 215] width 5 height 5
click at [610, 234] on button "Delete" at bounding box center [618, 233] width 81 height 14
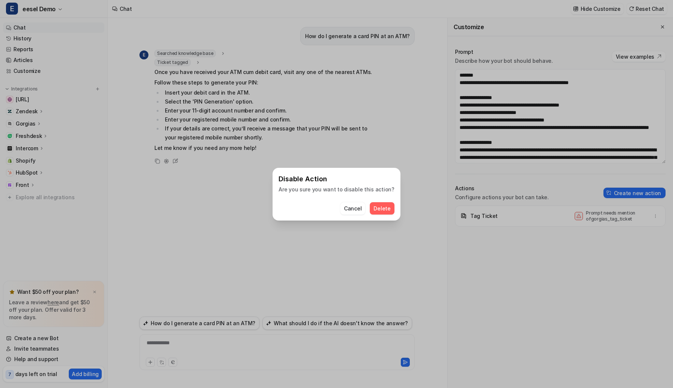
click at [382, 207] on span "Delete" at bounding box center [381, 208] width 17 height 8
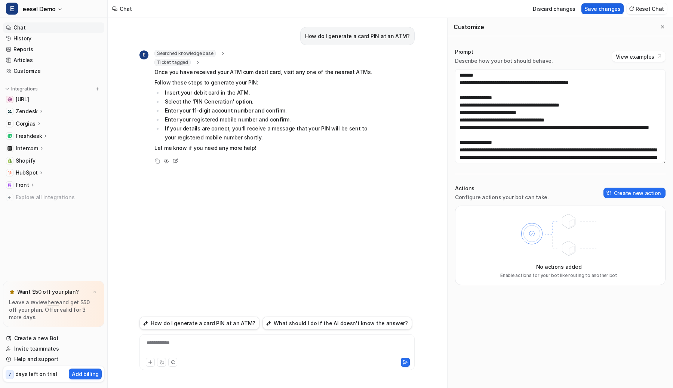
click at [613, 11] on button "Save changes" at bounding box center [602, 8] width 42 height 11
click at [640, 10] on button "Reset Chat" at bounding box center [646, 8] width 40 height 11
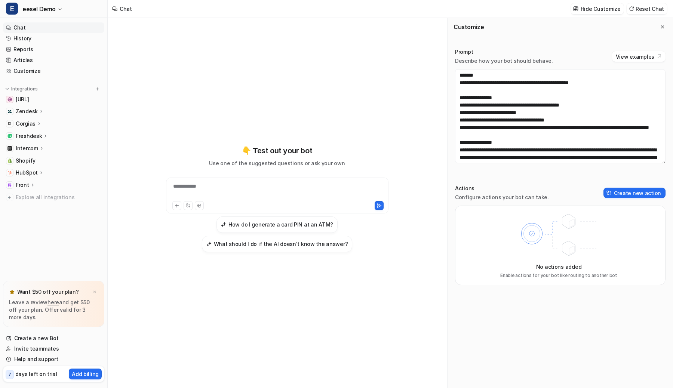
click at [436, 135] on div "**********" at bounding box center [277, 203] width 339 height 370
click at [319, 219] on button "How do I generate a card PIN at an ATM?" at bounding box center [276, 224] width 121 height 16
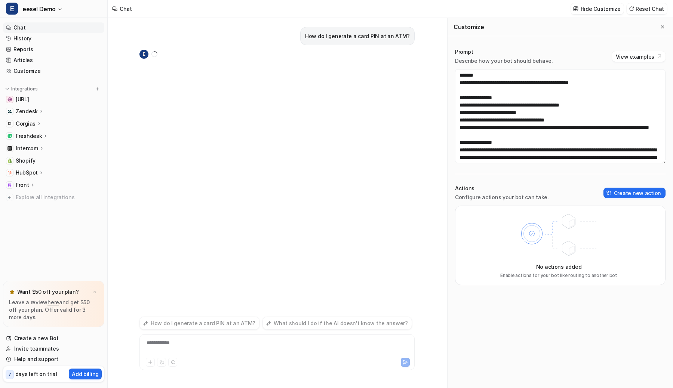
click at [346, 181] on div "How do I generate a card PIN at an ATM? E" at bounding box center [276, 166] width 275 height 296
click at [391, 20] on div "How do I generate a card PIN at an ATM? E Searching knowledge base 1 Copy Adjus…" at bounding box center [276, 166] width 275 height 296
click at [640, 195] on button "Create new action" at bounding box center [634, 193] width 62 height 10
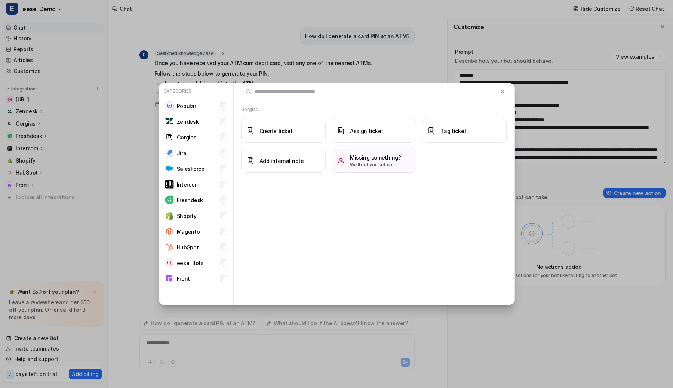
click at [305, 224] on div "Gorgias Create ticket Assign ticket Tag ticket Add internal note Missing someth…" at bounding box center [374, 194] width 281 height 222
click at [379, 61] on div "Categories Popular Zendesk Gorgias Jira Salesforce Intercom Freshdesk Shopify M…" at bounding box center [336, 194] width 368 height 388
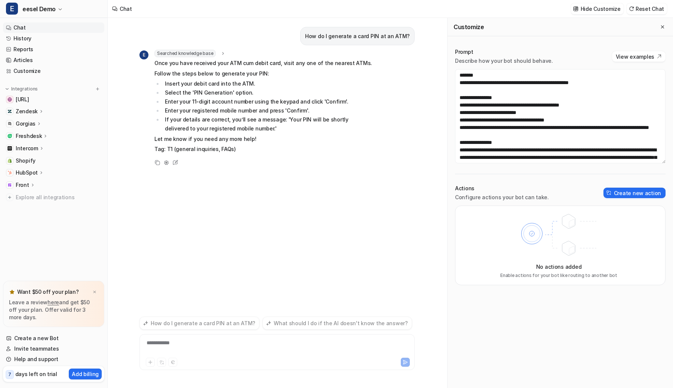
click at [314, 22] on div "How do I generate a card PIN at an ATM? E Searched knowledge base search_querie…" at bounding box center [276, 166] width 275 height 296
click at [322, 43] on div "How do I generate a card PIN at an ATM?" at bounding box center [357, 36] width 114 height 18
click at [326, 43] on div "How do I generate a card PIN at an ATM?" at bounding box center [357, 36] width 114 height 18
click at [339, 28] on div "How do I generate a card PIN at an ATM?" at bounding box center [357, 36] width 114 height 18
click at [623, 192] on button "Create new action" at bounding box center [634, 193] width 62 height 10
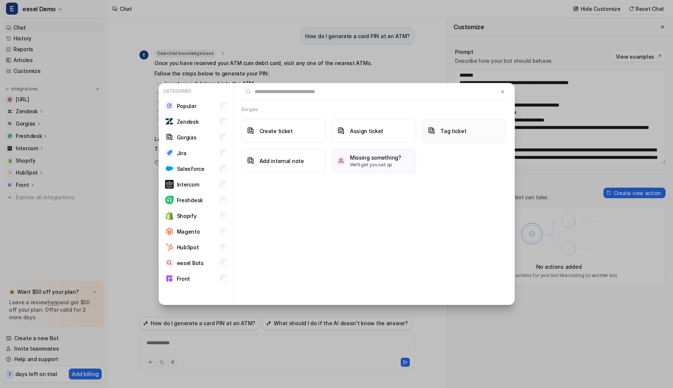
click at [451, 129] on h3 "Tag ticket" at bounding box center [453, 131] width 26 height 8
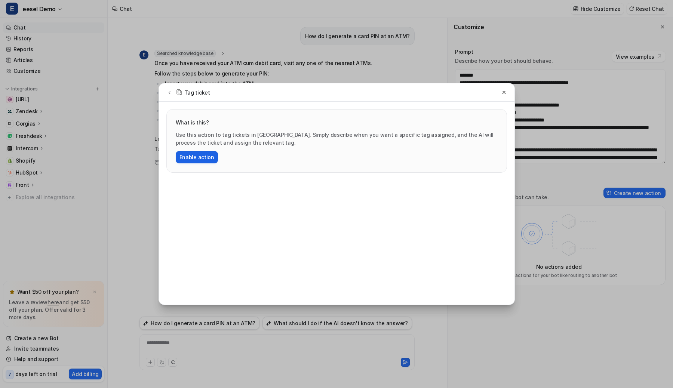
click at [207, 153] on button "Enable action" at bounding box center [197, 157] width 42 height 12
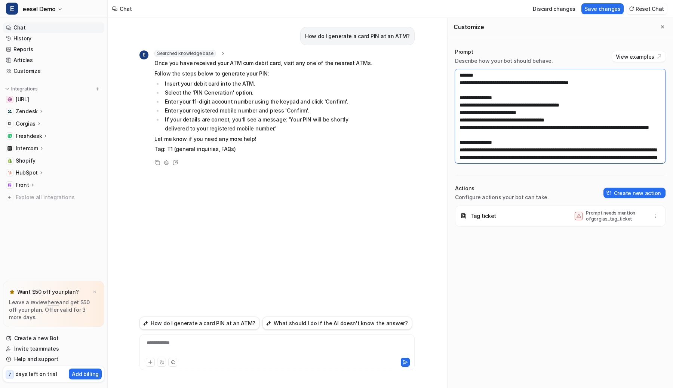
click at [478, 107] on textarea "**********" at bounding box center [560, 116] width 210 height 94
click at [594, 12] on button "Save changes" at bounding box center [602, 8] width 42 height 11
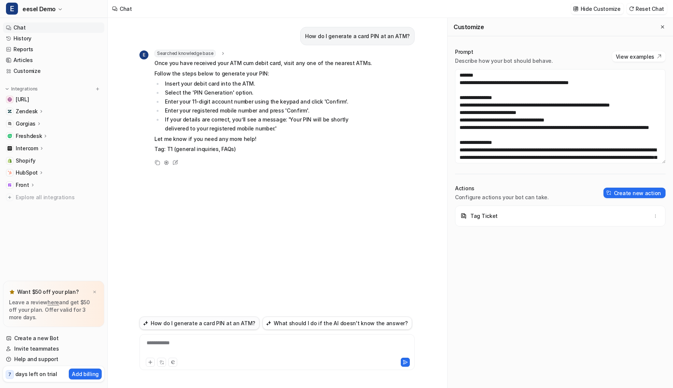
click at [204, 328] on button "How do I generate a card PIN at an ATM?" at bounding box center [199, 323] width 120 height 13
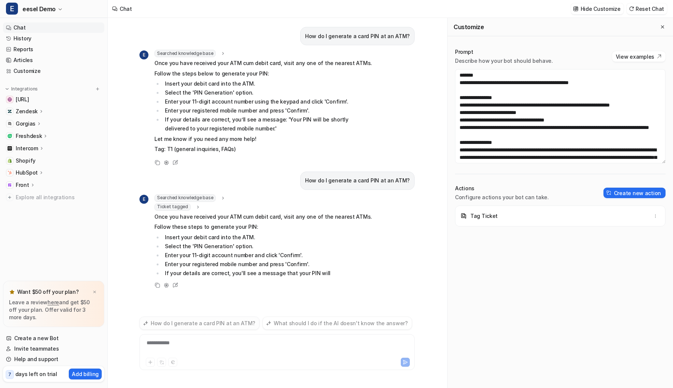
scroll to position [4, 0]
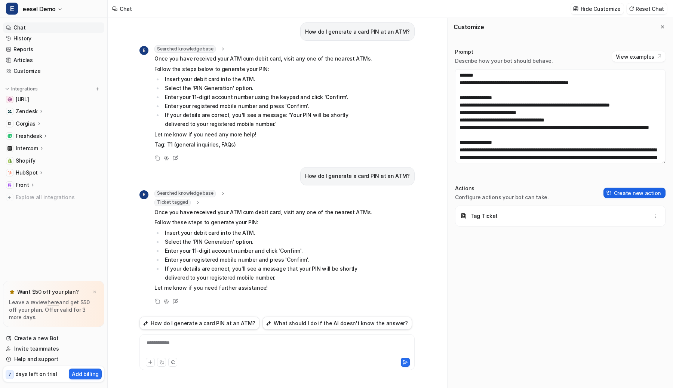
click at [657, 191] on button "Create new action" at bounding box center [634, 193] width 62 height 10
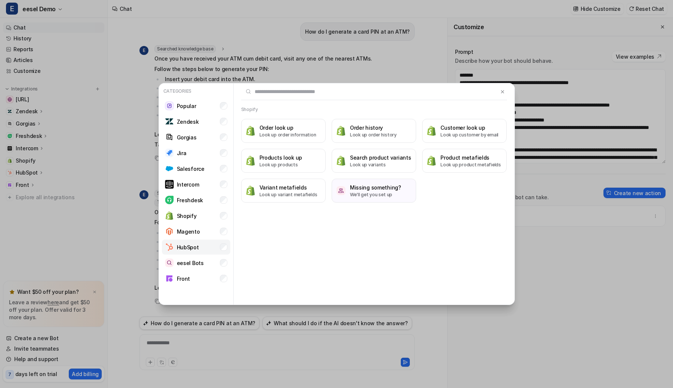
click at [218, 245] on li "HubSpot" at bounding box center [196, 247] width 68 height 15
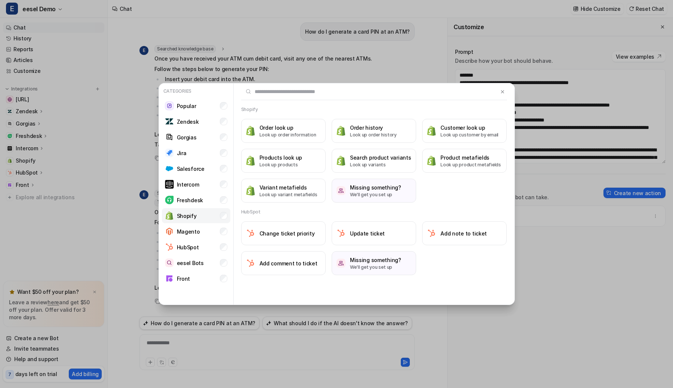
click at [227, 217] on li "Shopify" at bounding box center [196, 215] width 68 height 15
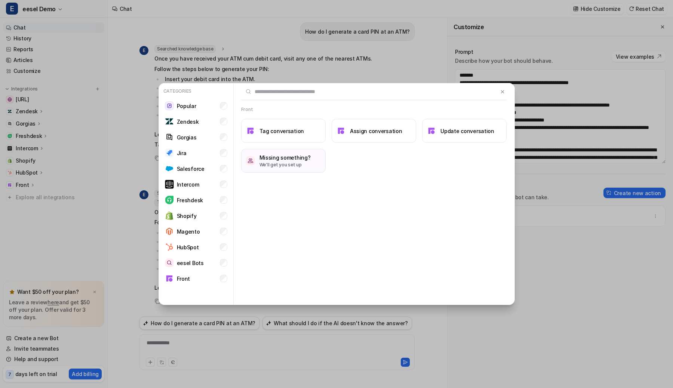
drag, startPoint x: 275, startPoint y: 136, endPoint x: 314, endPoint y: 179, distance: 57.7
click at [290, 171] on div "Tag conversation Assign conversation Update conversation Missing something? We'…" at bounding box center [374, 146] width 266 height 54
click at [500, 95] on button at bounding box center [502, 91] width 9 height 9
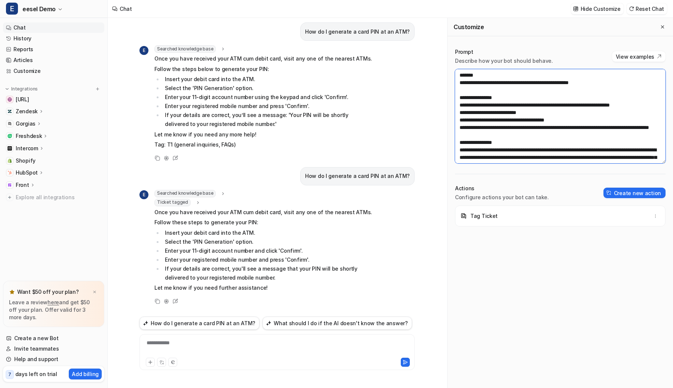
click at [539, 107] on textarea "**********" at bounding box center [560, 116] width 210 height 94
type textarea "**********"
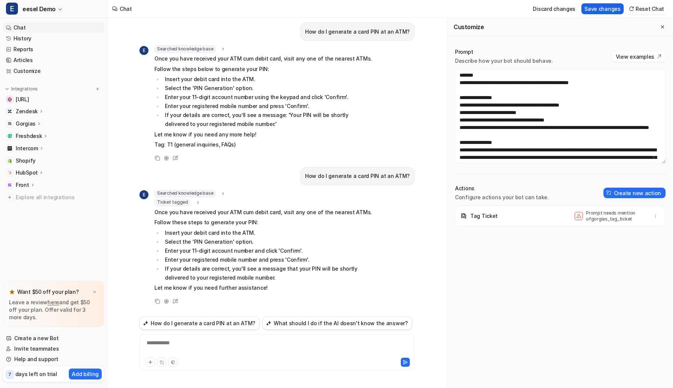
click at [609, 11] on button "Save changes" at bounding box center [602, 8] width 42 height 11
click at [641, 12] on button "Reset Chat" at bounding box center [646, 8] width 40 height 11
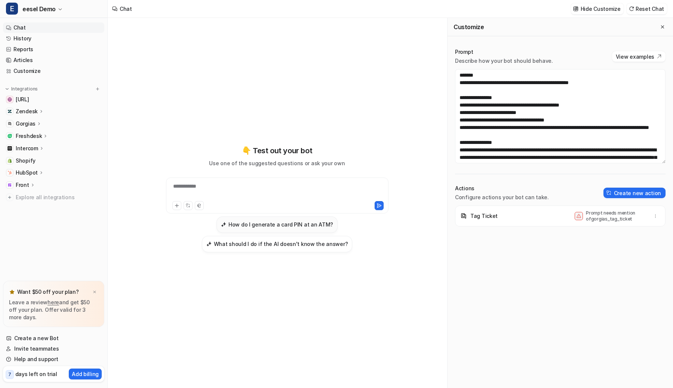
click at [263, 226] on h3 "How do I generate a card PIN at an ATM?" at bounding box center [280, 225] width 105 height 8
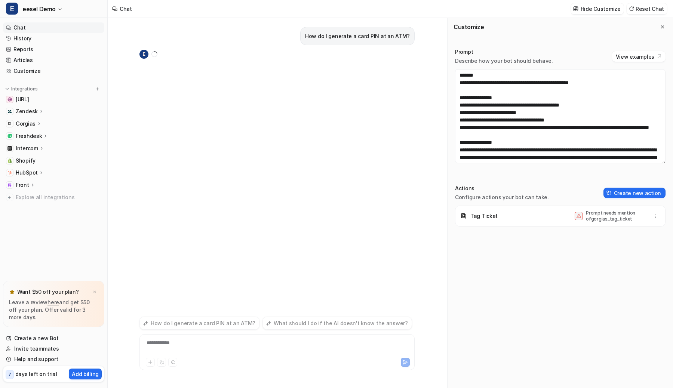
click at [650, 215] on div "Prompt needs mention of gorgias_tag_ticket" at bounding box center [617, 216] width 86 height 12
click at [653, 216] on icon "button" at bounding box center [655, 215] width 5 height 5
click at [623, 234] on button "Delete" at bounding box center [618, 233] width 81 height 14
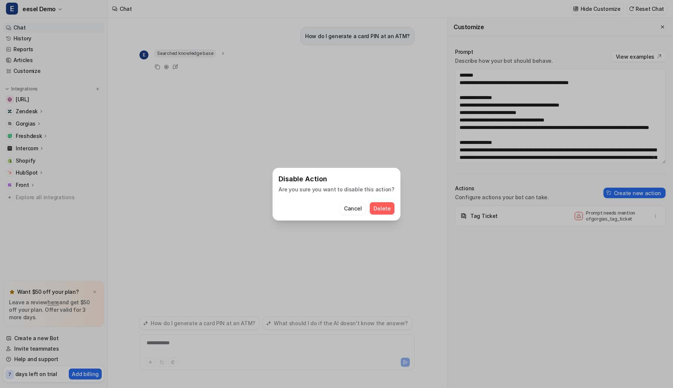
click at [389, 210] on button "Delete" at bounding box center [382, 208] width 24 height 12
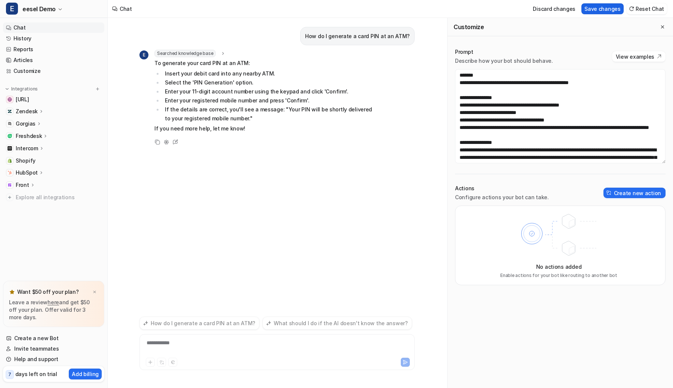
click at [605, 9] on button "Save changes" at bounding box center [602, 8] width 42 height 11
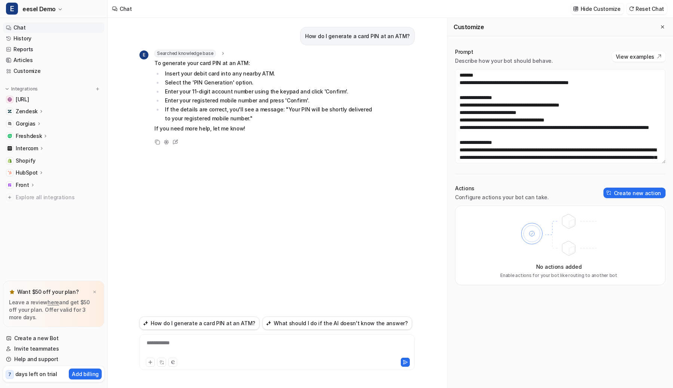
click at [295, 47] on div "How do I generate a card PIN at an ATM? E Searched knowledge base search_querie…" at bounding box center [276, 166] width 275 height 296
click at [301, 39] on div "How do I generate a card PIN at an ATM?" at bounding box center [276, 36] width 275 height 18
click at [616, 197] on button "Create new action" at bounding box center [634, 193] width 62 height 10
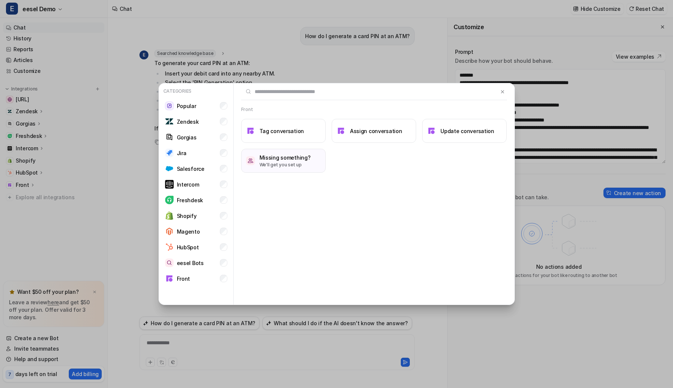
click at [224, 335] on div "Categories Popular Zendesk Gorgias Jira Salesforce Intercom Freshdesk Shopify M…" at bounding box center [336, 194] width 368 height 388
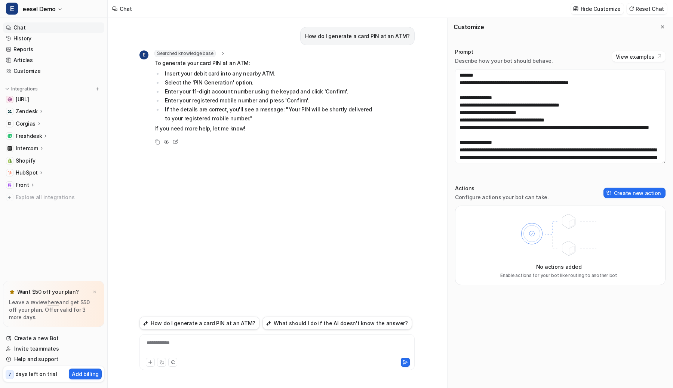
click at [296, 27] on div "How do I generate a card PIN at an ATM?" at bounding box center [276, 36] width 275 height 18
click at [635, 197] on button "Create new action" at bounding box center [634, 193] width 62 height 10
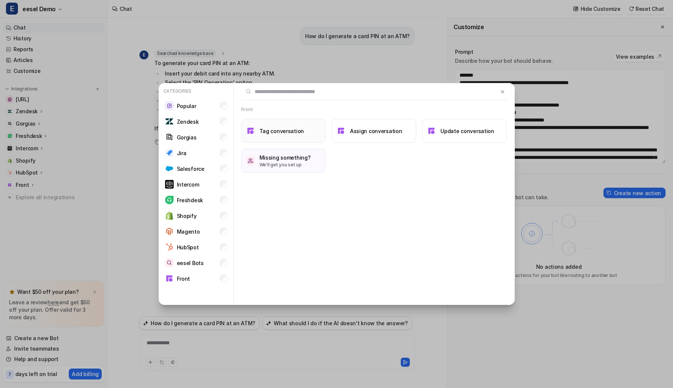
click at [292, 127] on h3 "Tag conversation" at bounding box center [281, 131] width 45 height 8
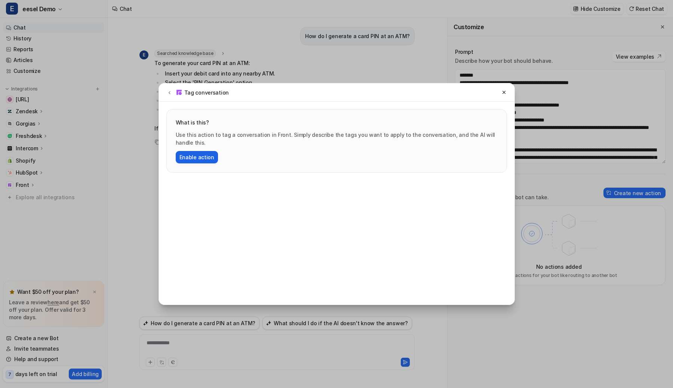
click at [198, 161] on button "Enable action" at bounding box center [197, 157] width 42 height 12
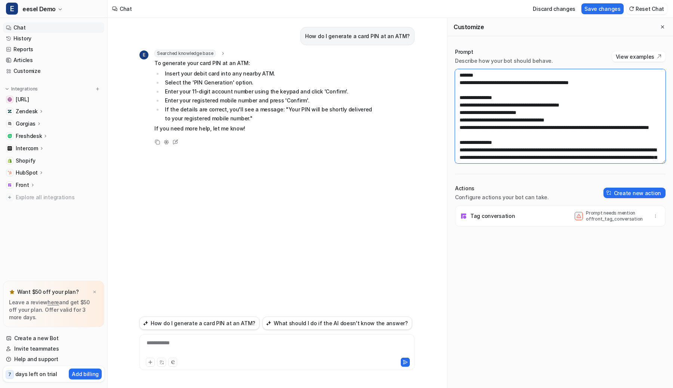
click at [479, 105] on textarea "**********" at bounding box center [560, 116] width 210 height 94
type textarea "**********"
click at [607, 4] on button "Save changes" at bounding box center [602, 8] width 42 height 11
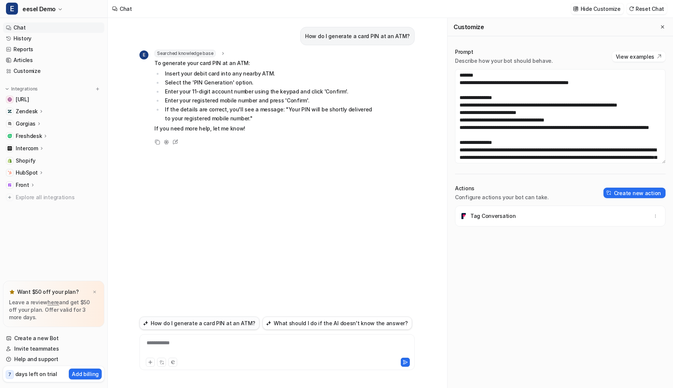
click at [179, 324] on button "How do I generate a card PIN at an ATM?" at bounding box center [199, 323] width 120 height 13
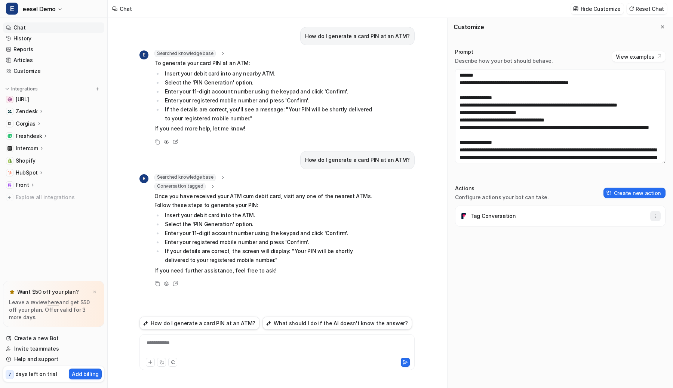
click at [654, 219] on button "button" at bounding box center [655, 216] width 10 height 10
click at [640, 231] on button "Delete" at bounding box center [618, 233] width 81 height 14
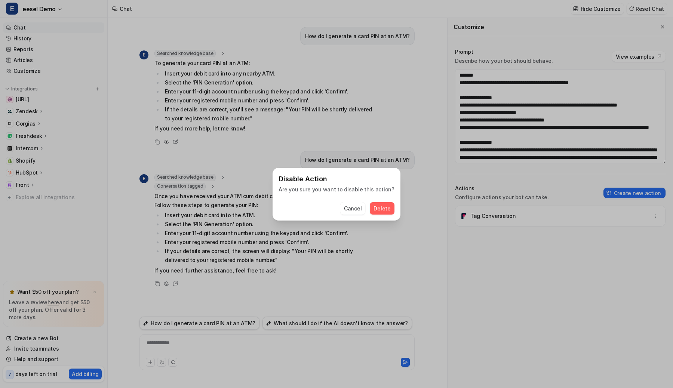
click at [375, 206] on span "Delete" at bounding box center [381, 208] width 17 height 8
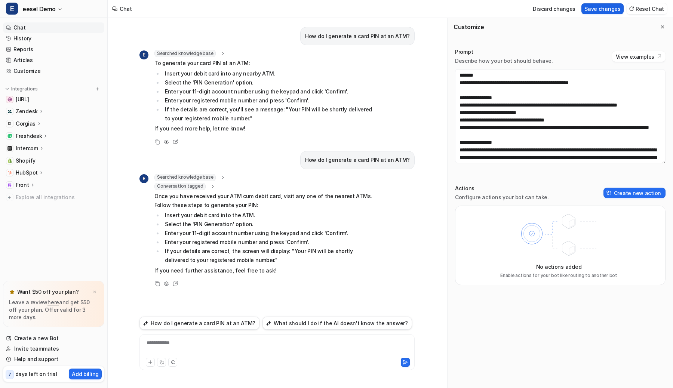
click at [611, 13] on button "Save changes" at bounding box center [602, 8] width 42 height 11
click at [637, 189] on button "Create new action" at bounding box center [634, 193] width 62 height 10
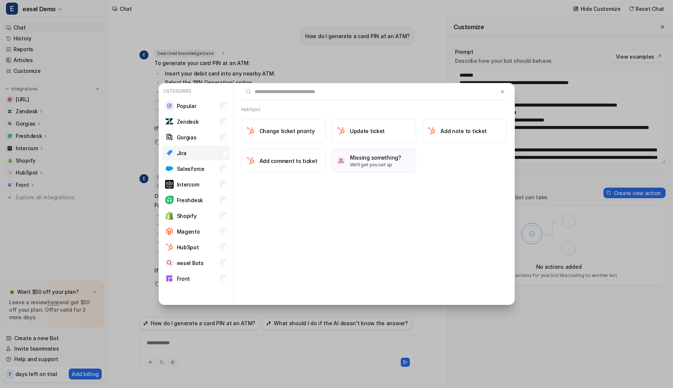
click at [221, 156] on li "Jira" at bounding box center [196, 152] width 68 height 15
click at [249, 243] on div "HubSpot Change ticket priority Update ticket Add note to ticket Add comment to …" at bounding box center [374, 194] width 281 height 222
click at [215, 234] on li "Magento" at bounding box center [196, 231] width 68 height 15
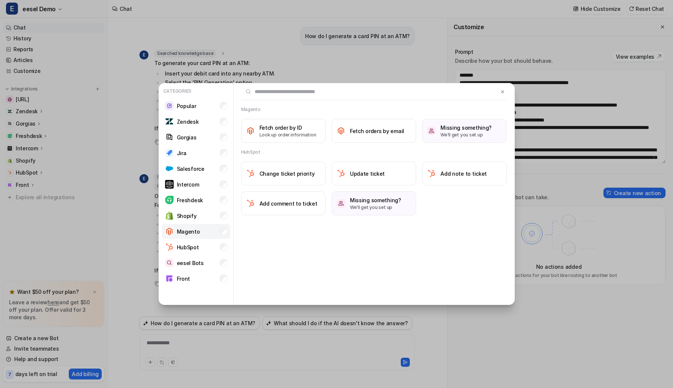
click at [215, 234] on li "Magento" at bounding box center [196, 231] width 68 height 15
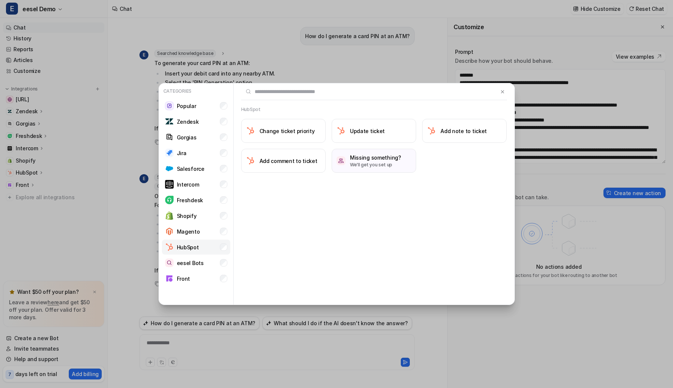
click at [217, 249] on li "HubSpot" at bounding box center [196, 247] width 68 height 15
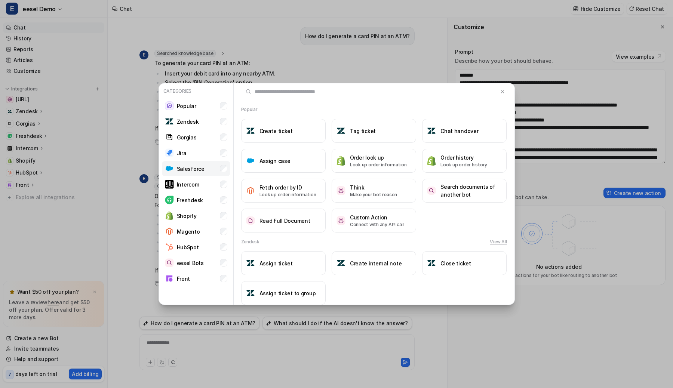
click at [208, 163] on li "Salesforce" at bounding box center [196, 168] width 68 height 15
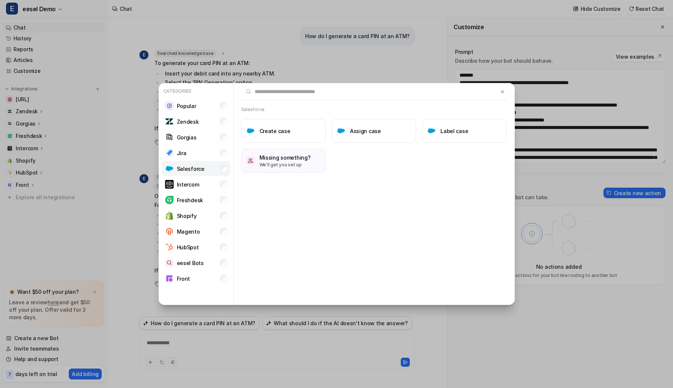
click at [208, 163] on li "Salesforce" at bounding box center [196, 168] width 68 height 15
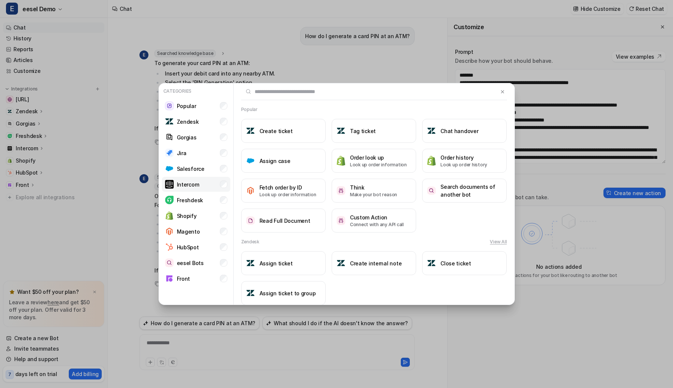
click at [209, 184] on li "Intercom" at bounding box center [196, 184] width 68 height 15
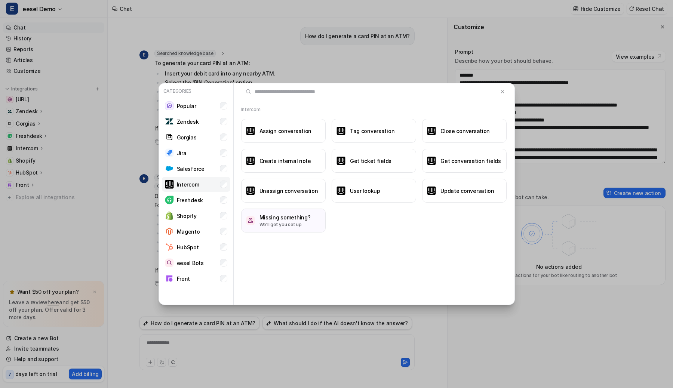
click at [209, 184] on li "Intercom" at bounding box center [196, 184] width 68 height 15
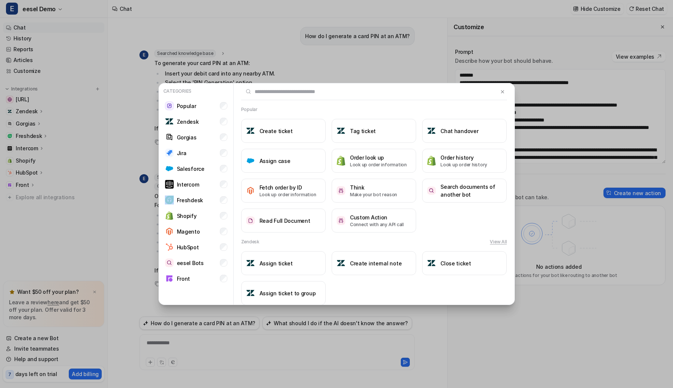
click at [275, 47] on div "Categories Popular Zendesk Gorgias Jira Salesforce Intercom Freshdesk Shopify M…" at bounding box center [336, 194] width 368 height 388
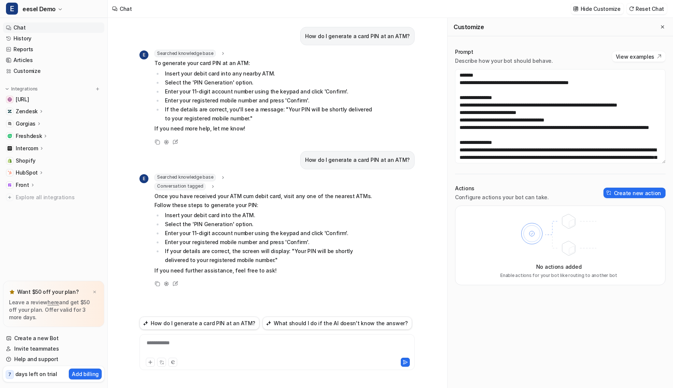
click at [22, 113] on p "Zendesk" at bounding box center [27, 111] width 22 height 7
click at [34, 123] on p "Overview" at bounding box center [33, 121] width 24 height 7
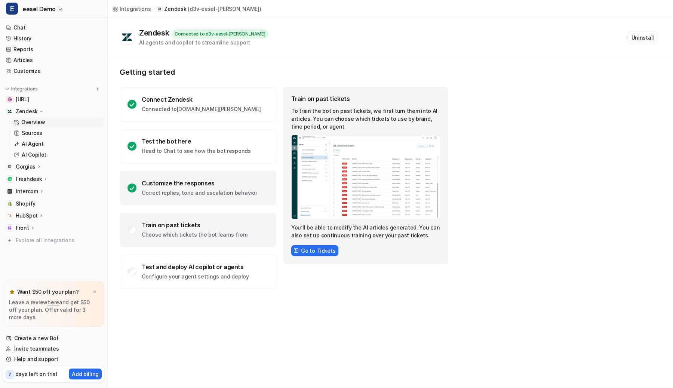
click at [196, 183] on div "Customize the responses" at bounding box center [199, 182] width 115 height 7
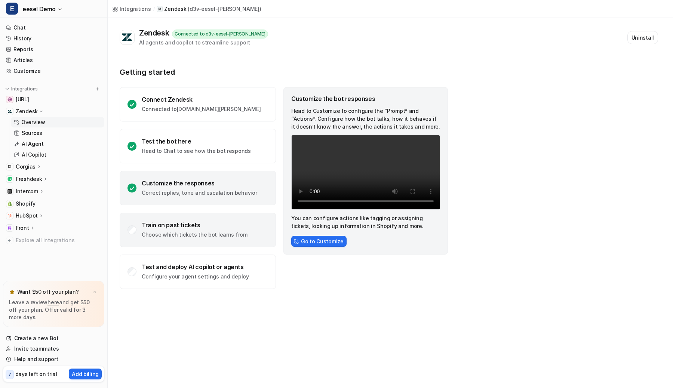
click at [191, 228] on div "Train on past tickets" at bounding box center [195, 224] width 106 height 7
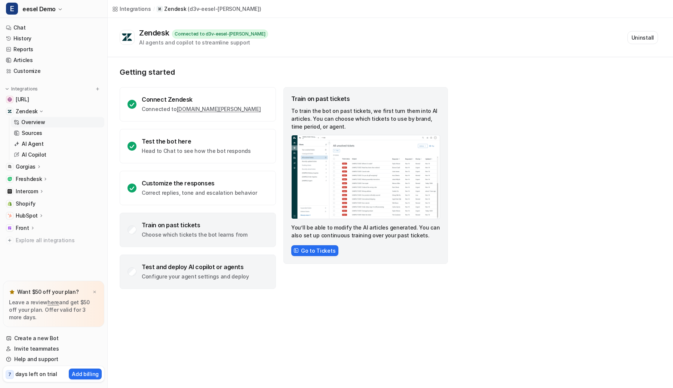
click at [179, 266] on div "Test and deploy AI copilot or agents" at bounding box center [195, 266] width 107 height 7
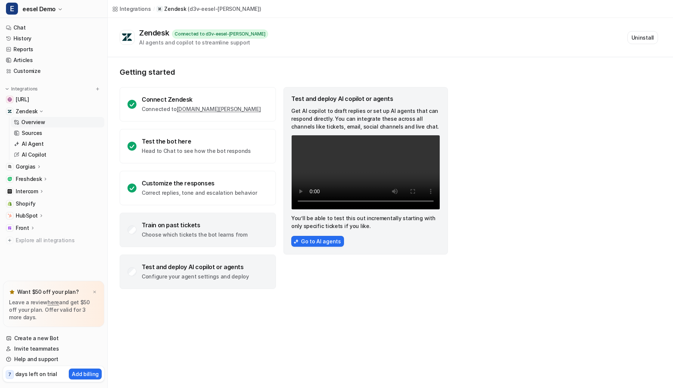
click at [216, 224] on div "Train on past tickets" at bounding box center [195, 224] width 106 height 7
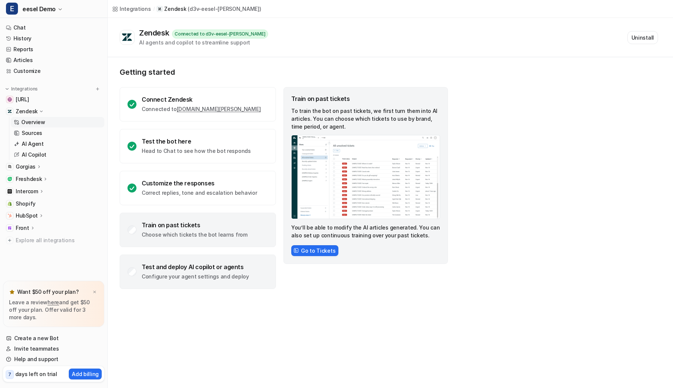
click at [208, 261] on div "Test and deploy AI copilot or agents Configure your agent settings and deploy" at bounding box center [198, 272] width 156 height 34
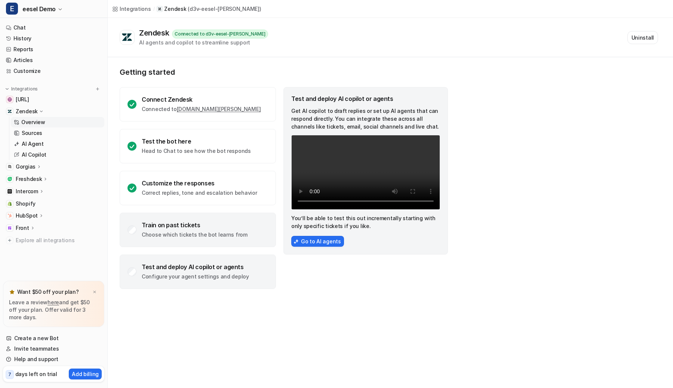
click at [222, 230] on div "Train on past tickets Choose which tickets the bot learns from" at bounding box center [195, 229] width 106 height 17
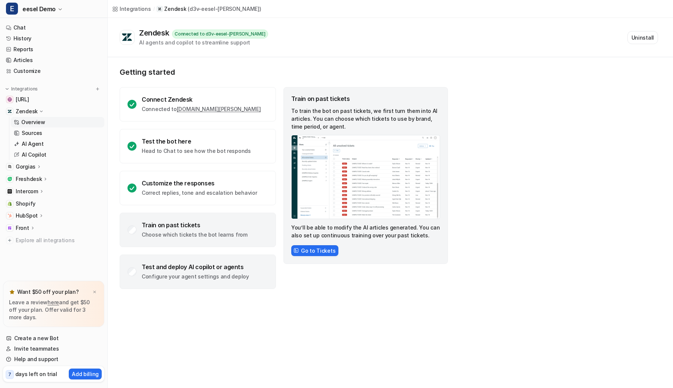
click at [213, 264] on div "Test and deploy AI copilot or agents" at bounding box center [195, 266] width 107 height 7
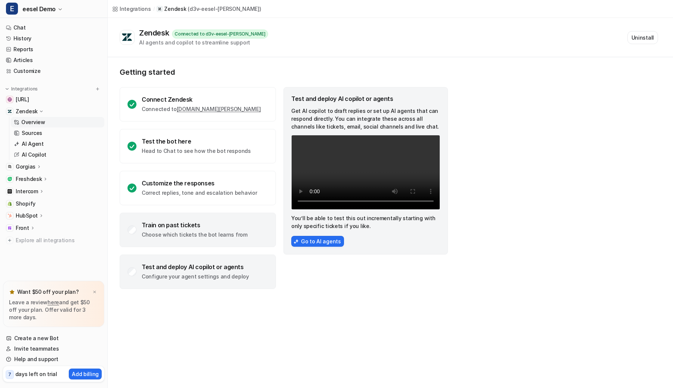
click at [211, 238] on p "Choose which tickets the bot learns from" at bounding box center [195, 234] width 106 height 7
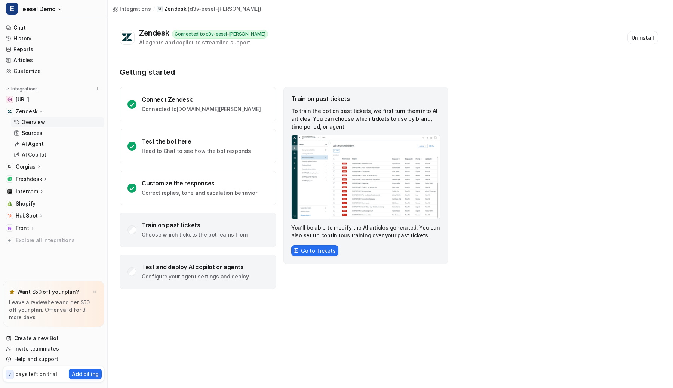
click at [204, 279] on p "Configure your agent settings and deploy" at bounding box center [195, 276] width 107 height 7
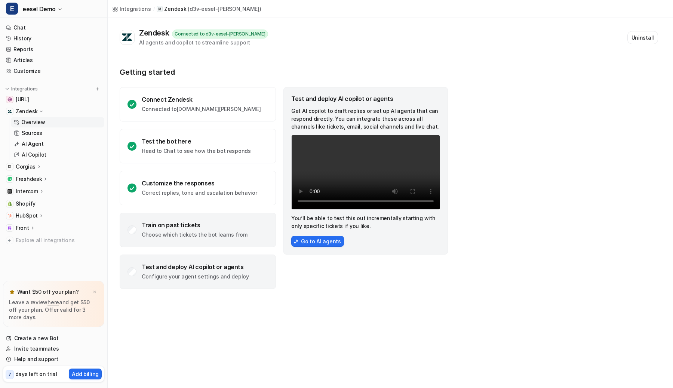
click at [221, 217] on div "Train on past tickets Choose which tickets the bot learns from" at bounding box center [198, 230] width 156 height 34
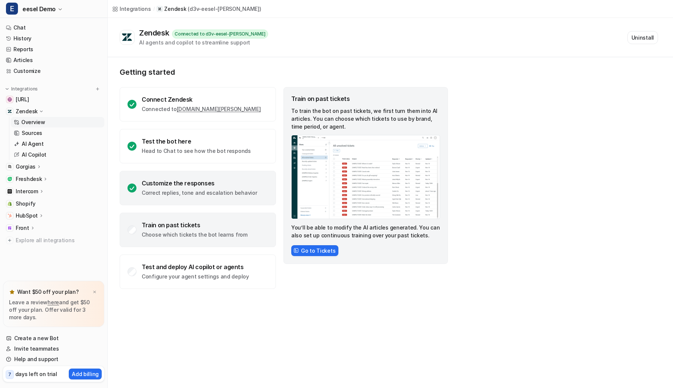
click at [229, 179] on div "Customize the responses Correct replies, tone and escalation behavior" at bounding box center [198, 188] width 156 height 34
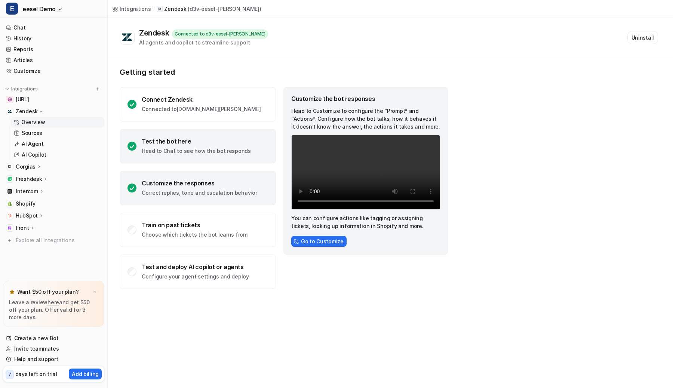
click at [237, 150] on p "Head to Chat to see how the bot responds" at bounding box center [196, 150] width 109 height 7
click at [222, 176] on div "Customize the responses Correct replies, tone and escalation behavior" at bounding box center [198, 188] width 156 height 34
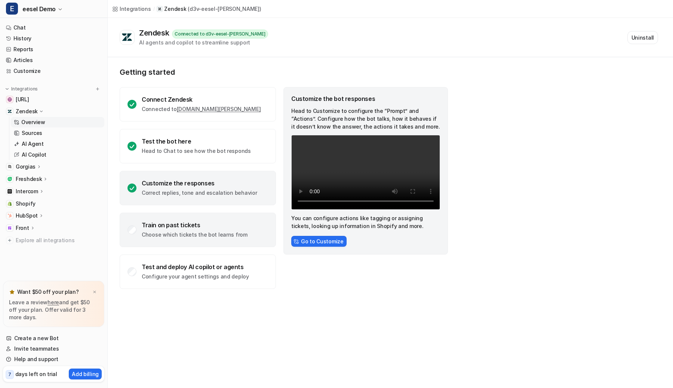
click at [211, 220] on div "Train on past tickets Choose which tickets the bot learns from" at bounding box center [198, 230] width 156 height 34
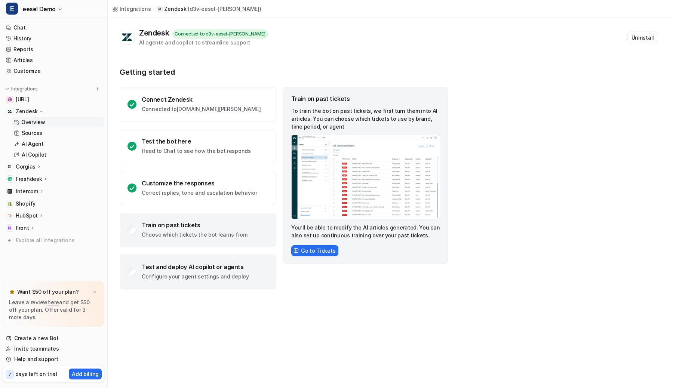
click at [204, 264] on div "Test and deploy AI copilot or agents" at bounding box center [195, 266] width 107 height 7
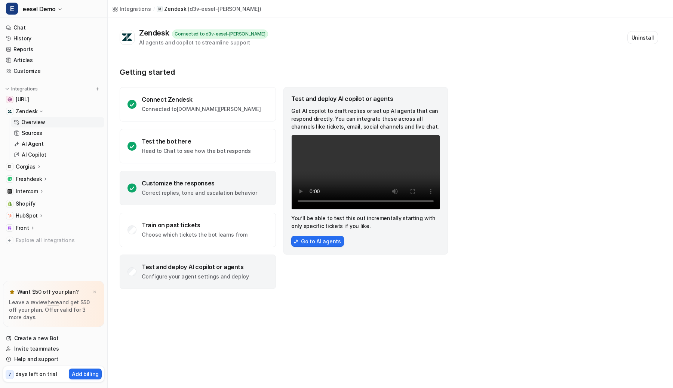
click at [229, 194] on p "Correct replies, tone and escalation behavior" at bounding box center [199, 192] width 115 height 7
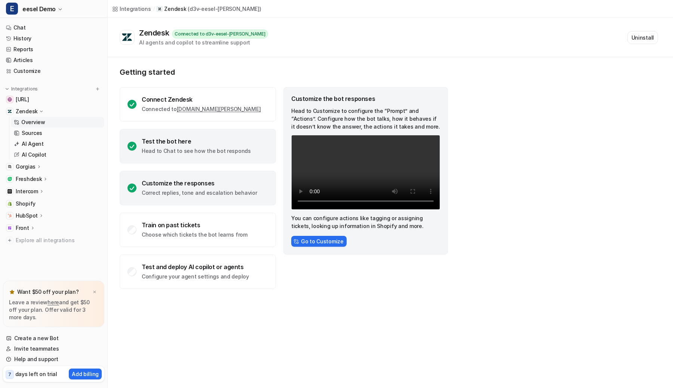
click at [227, 136] on div "Test the bot here Head to Chat to see how the bot responds" at bounding box center [198, 146] width 156 height 34
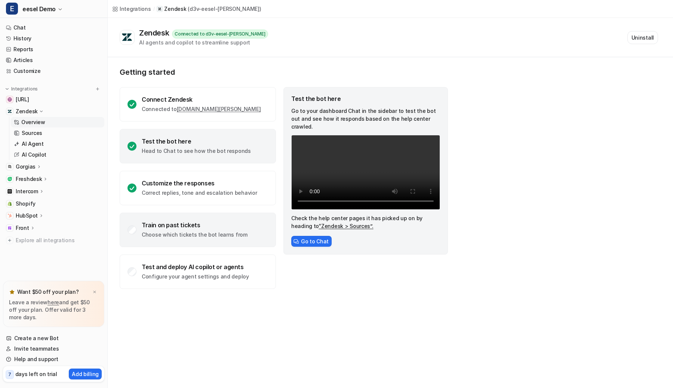
click at [158, 221] on div "Train on past tickets Choose which tickets the bot learns from" at bounding box center [198, 230] width 156 height 34
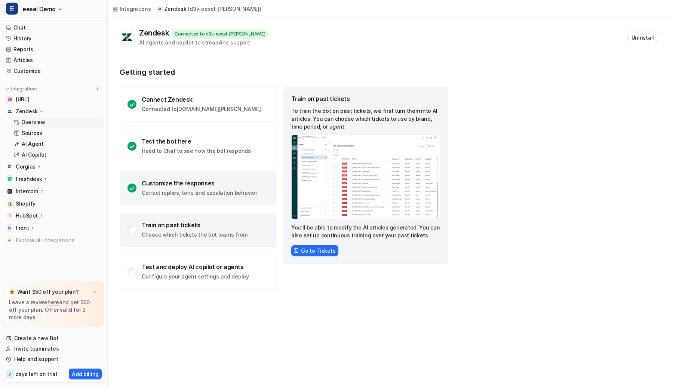
click at [177, 187] on div "Customize the responses Correct replies, tone and escalation behavior" at bounding box center [199, 187] width 115 height 17
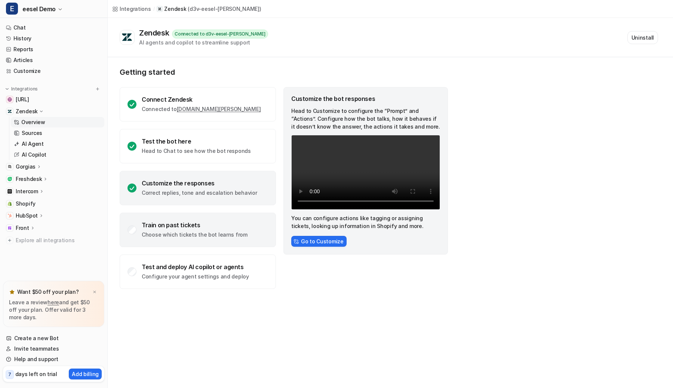
click at [170, 218] on div "Train on past tickets Choose which tickets the bot learns from" at bounding box center [198, 230] width 156 height 34
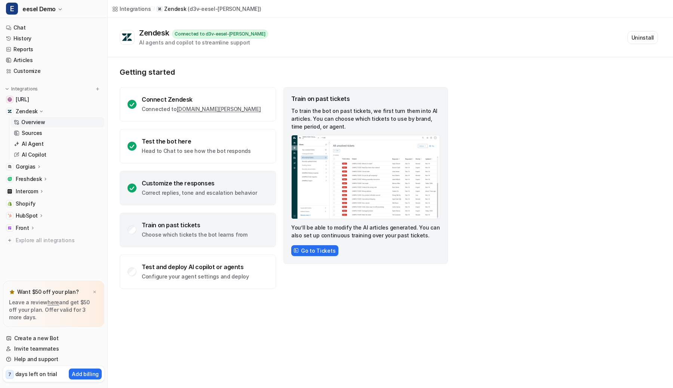
click at [185, 183] on div "Customize the responses" at bounding box center [199, 182] width 115 height 7
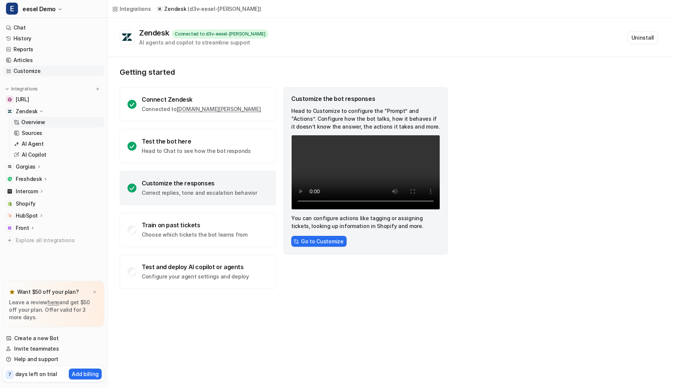
click at [43, 68] on link "Customize" at bounding box center [53, 71] width 101 height 10
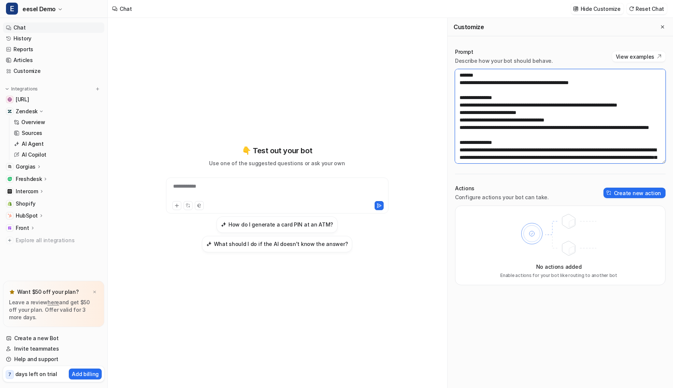
click at [542, 106] on textarea "**********" at bounding box center [560, 116] width 210 height 94
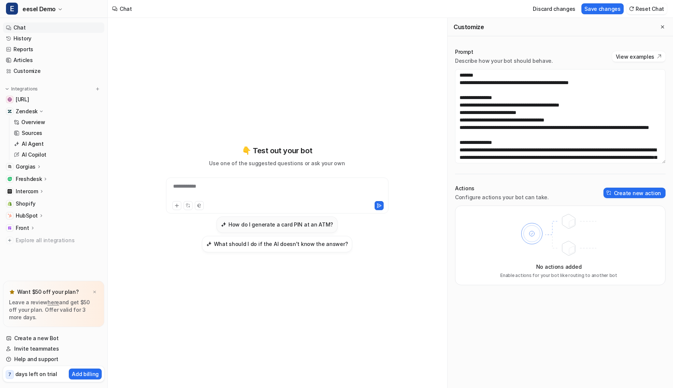
click at [260, 225] on h3 "How do I generate a card PIN at an ATM?" at bounding box center [280, 225] width 105 height 8
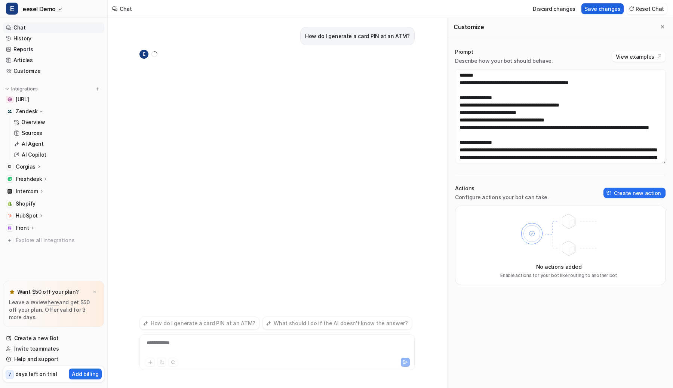
click at [601, 11] on button "Save changes" at bounding box center [602, 8] width 42 height 11
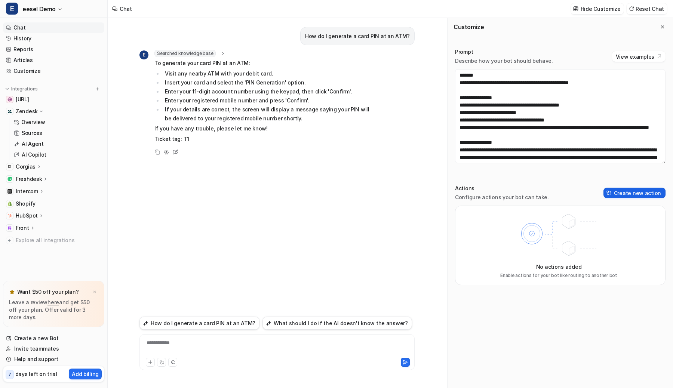
click at [624, 192] on button "Create new action" at bounding box center [634, 193] width 62 height 10
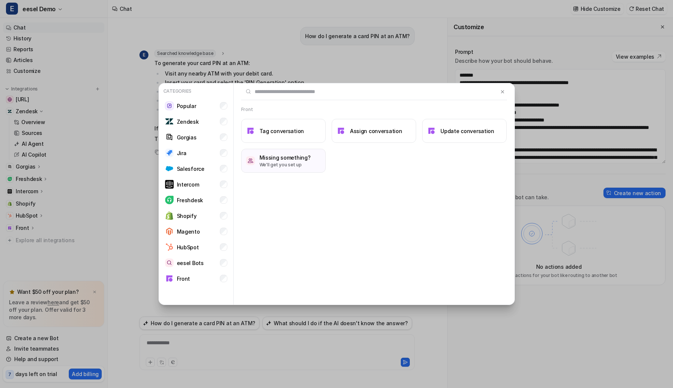
click at [300, 271] on div "Front Tag conversation Assign conversation Update conversation Missing somethin…" at bounding box center [374, 194] width 281 height 222
click at [360, 22] on div "Categories Popular Zendesk Gorgias Jira Salesforce Intercom Freshdesk Shopify M…" at bounding box center [336, 194] width 368 height 388
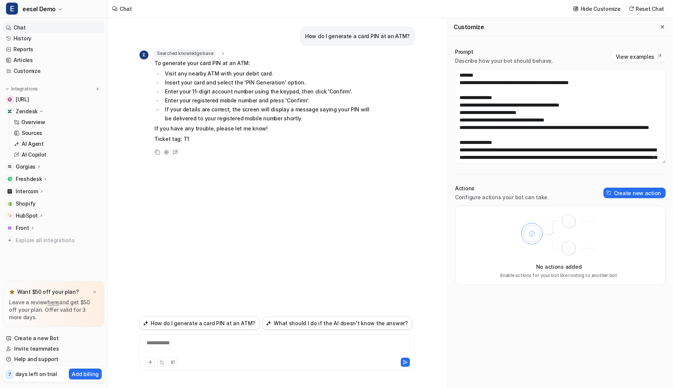
click at [355, 24] on div "How do I generate a card PIN at an ATM? E Searched knowledge base search_querie…" at bounding box center [276, 166] width 275 height 296
click at [623, 193] on button "Create new action" at bounding box center [634, 193] width 62 height 10
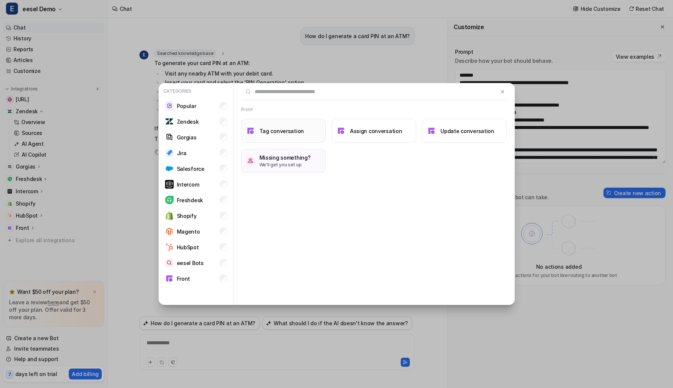
click at [287, 127] on h3 "Tag conversation" at bounding box center [281, 131] width 45 height 8
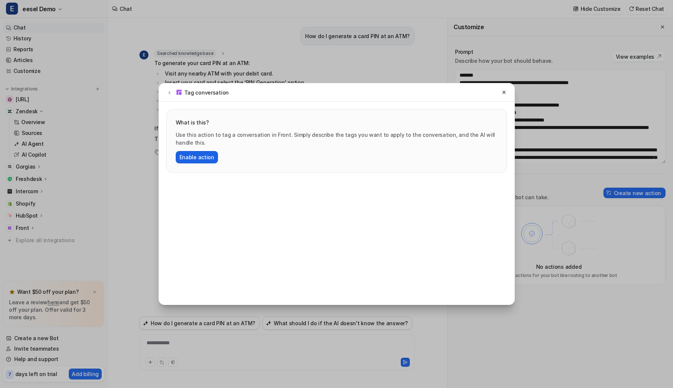
click at [183, 160] on button "Enable action" at bounding box center [197, 157] width 42 height 12
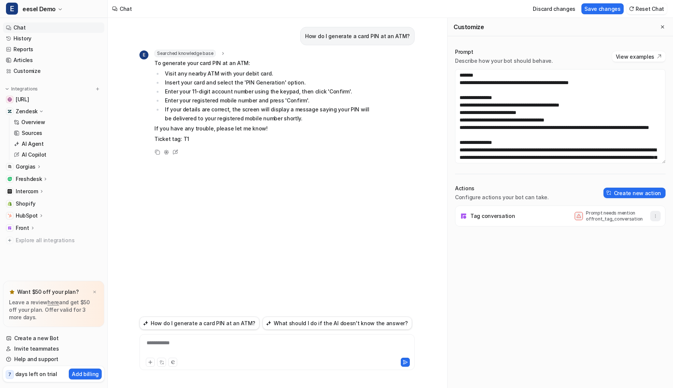
click at [654, 215] on icon "button" at bounding box center [655, 215] width 5 height 5
click at [609, 228] on button "Delete" at bounding box center [618, 233] width 81 height 14
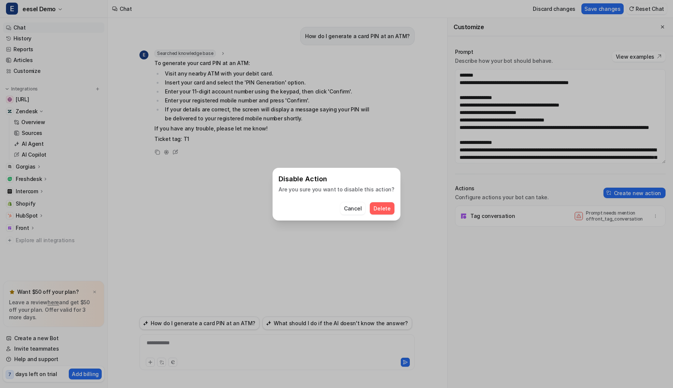
click at [372, 204] on button "Delete" at bounding box center [382, 208] width 24 height 12
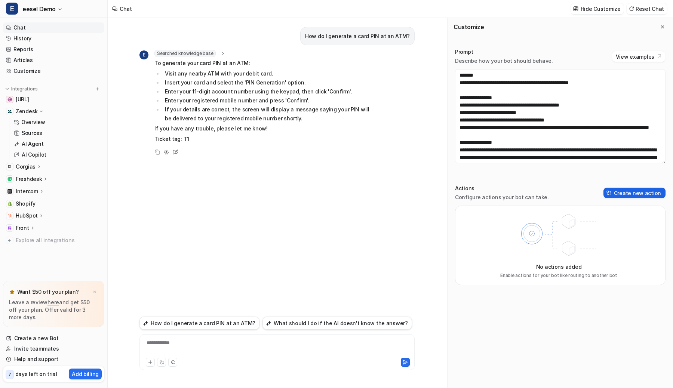
click at [620, 192] on button "Create new action" at bounding box center [634, 193] width 62 height 10
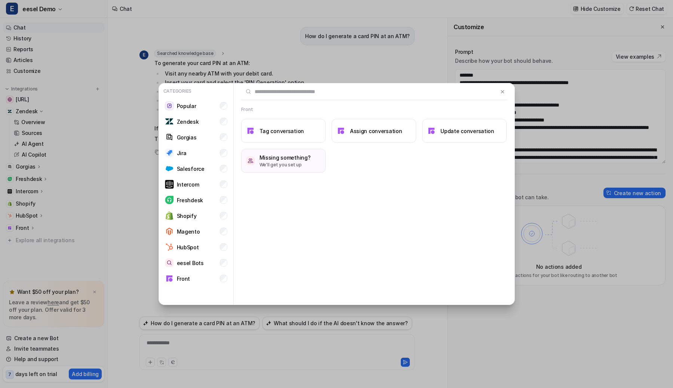
drag, startPoint x: 577, startPoint y: 186, endPoint x: 573, endPoint y: 188, distance: 5.2
click at [577, 186] on div "Categories Popular Zendesk Gorgias Jira Salesforce Intercom Freshdesk Shopify M…" at bounding box center [336, 194] width 673 height 388
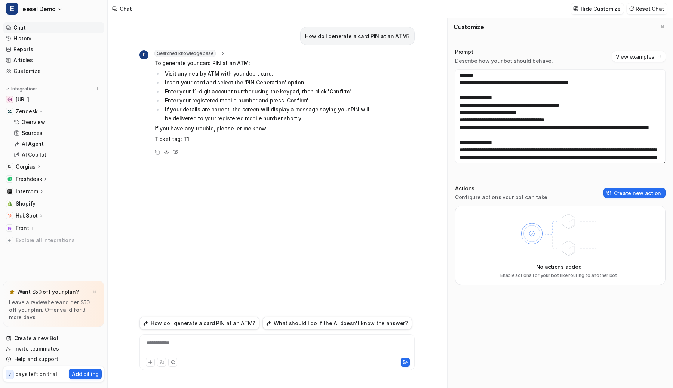
click at [329, 18] on div "**********" at bounding box center [336, 194] width 673 height 388
click at [317, 46] on div "How do I generate a card PIN at an ATM? E Searched knowledge base search_querie…" at bounding box center [276, 166] width 275 height 296
click at [334, 30] on div "How do I generate a card PIN at an ATM?" at bounding box center [357, 36] width 114 height 18
click at [620, 194] on button "Create new action" at bounding box center [634, 193] width 62 height 10
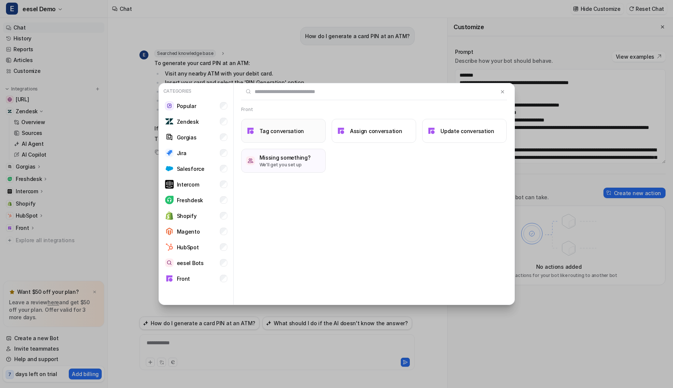
click at [298, 130] on h3 "Tag conversation" at bounding box center [281, 131] width 45 height 8
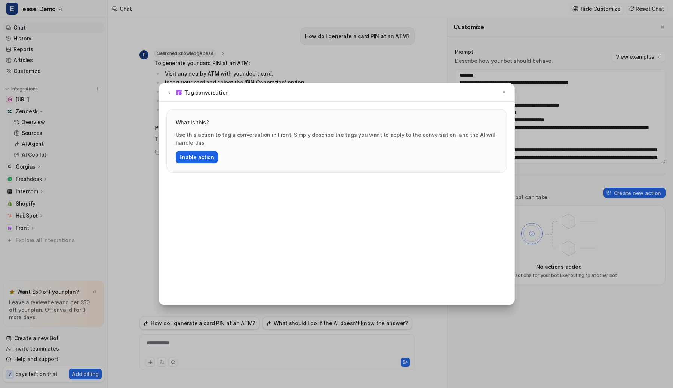
click at [184, 160] on button "Enable action" at bounding box center [197, 157] width 42 height 12
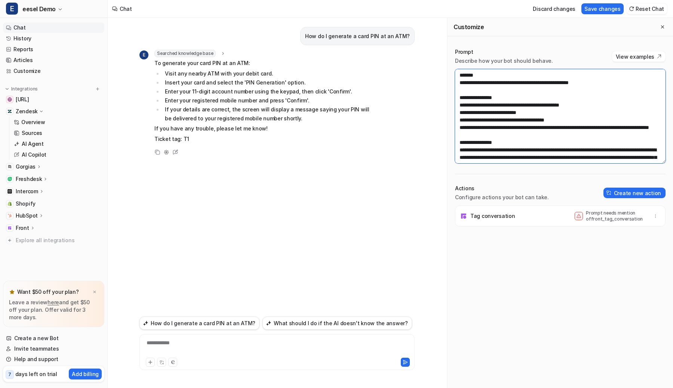
click at [476, 105] on textarea "**********" at bounding box center [560, 116] width 210 height 94
click at [601, 5] on button "Save changes" at bounding box center [602, 8] width 42 height 11
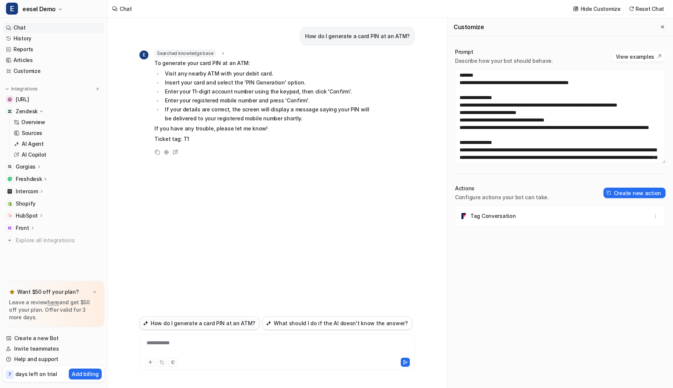
click at [192, 320] on button "How do I generate a card PIN at an ATM?" at bounding box center [199, 323] width 120 height 13
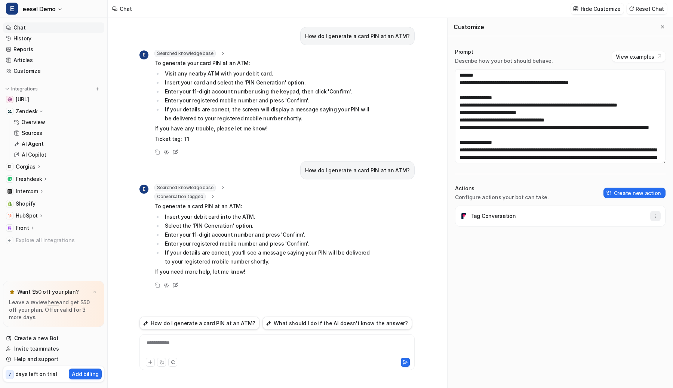
click at [652, 217] on button "button" at bounding box center [655, 216] width 10 height 10
click at [629, 230] on button "Delete" at bounding box center [618, 233] width 81 height 14
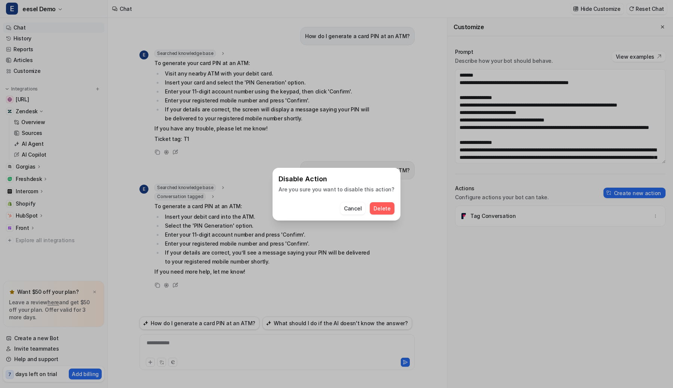
click at [379, 209] on span "Delete" at bounding box center [381, 208] width 17 height 8
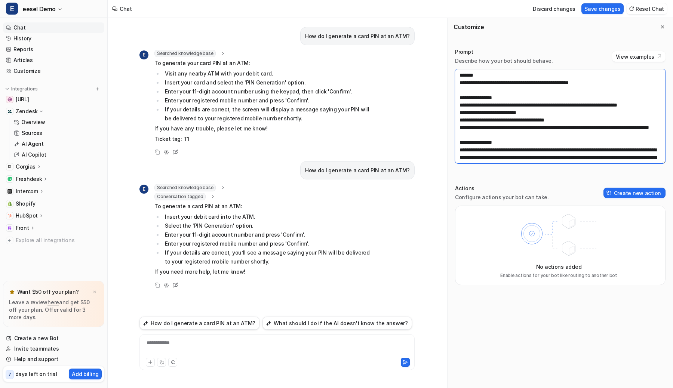
drag, startPoint x: 543, startPoint y: 106, endPoint x: 479, endPoint y: 107, distance: 64.3
click at [479, 107] on textarea "**********" at bounding box center [560, 116] width 210 height 94
type textarea "**********"
click at [598, 8] on button "Save changes" at bounding box center [602, 8] width 42 height 11
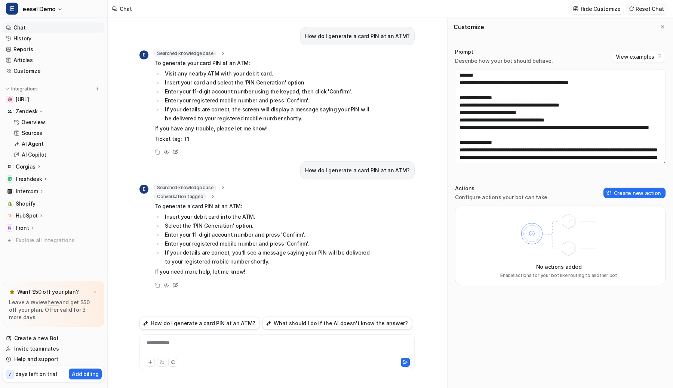
click at [647, 10] on button "Reset Chat" at bounding box center [646, 8] width 40 height 11
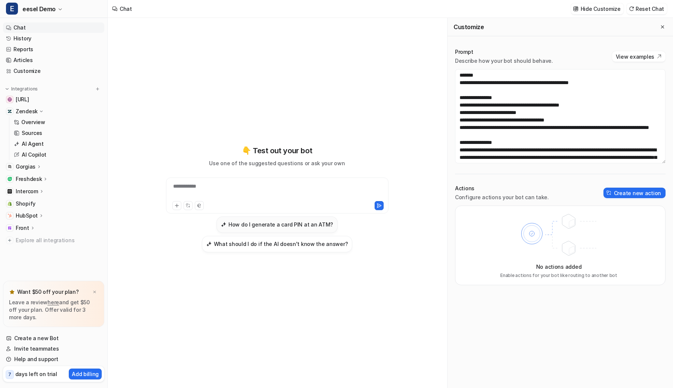
click at [237, 227] on h3 "How do I generate a card PIN at an ATM?" at bounding box center [280, 225] width 105 height 8
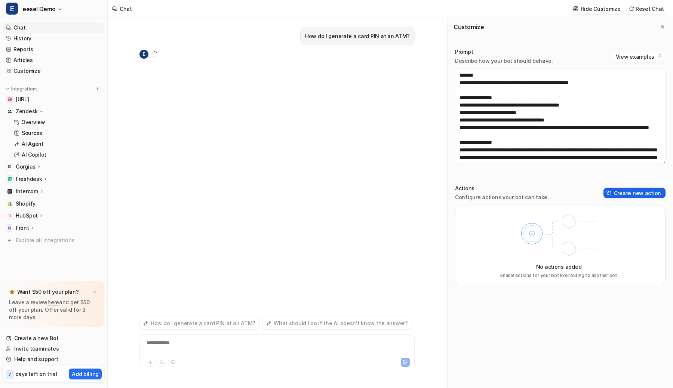
click at [640, 193] on button "Create new action" at bounding box center [634, 193] width 62 height 10
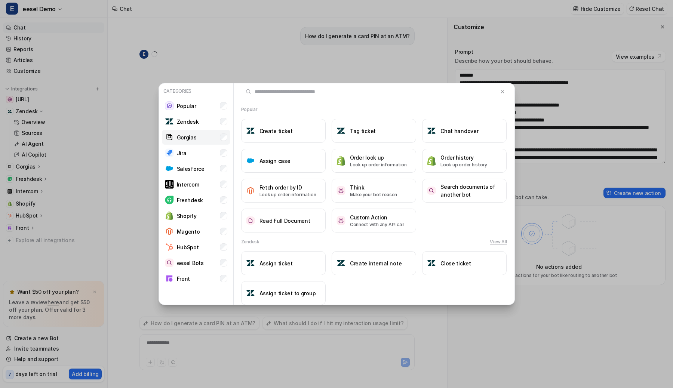
click at [227, 135] on li "Gorgias" at bounding box center [196, 137] width 68 height 15
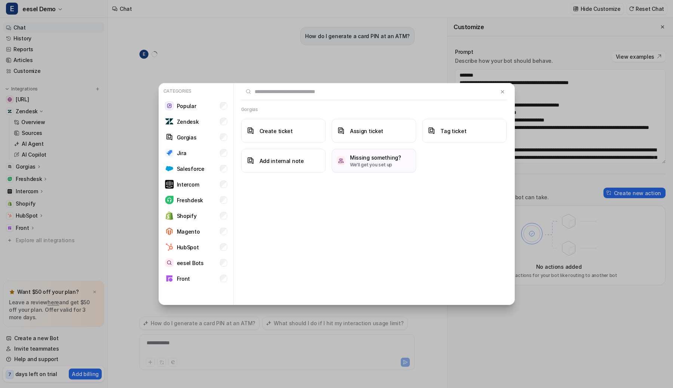
click at [287, 56] on div "Categories Popular Zendesk Gorgias Jira Salesforce Intercom Freshdesk Shopify M…" at bounding box center [336, 194] width 368 height 388
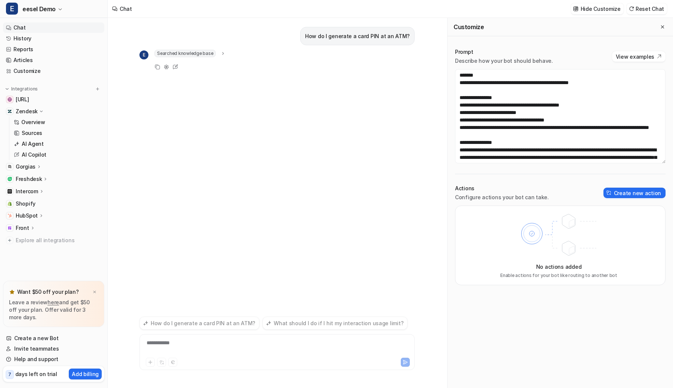
click at [284, 58] on div "E Searched knowledge base search_queries : "generate card PIN at ATM,card PIN g…" at bounding box center [276, 61] width 275 height 22
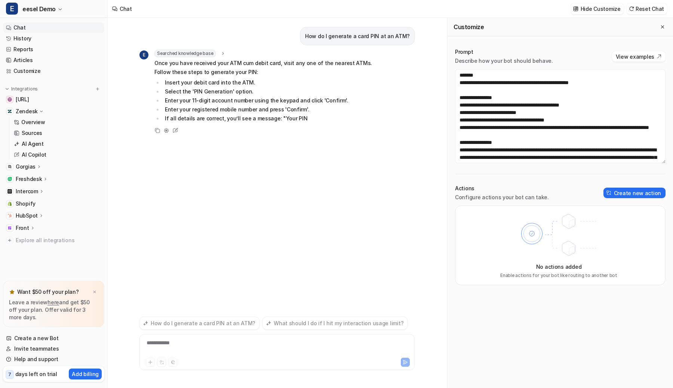
click at [287, 33] on div "How do I generate a card PIN at an ATM?" at bounding box center [276, 36] width 275 height 18
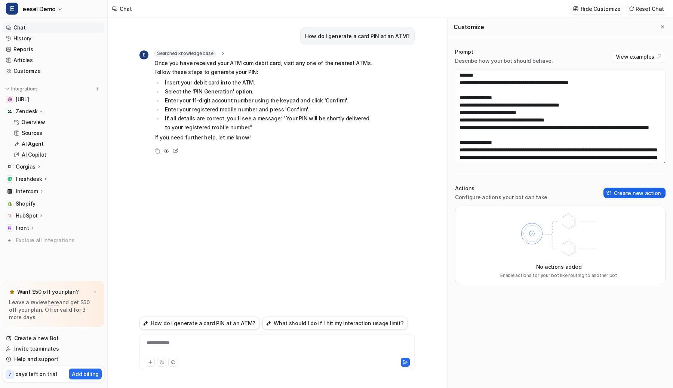
click at [621, 193] on button "Create new action" at bounding box center [634, 193] width 62 height 10
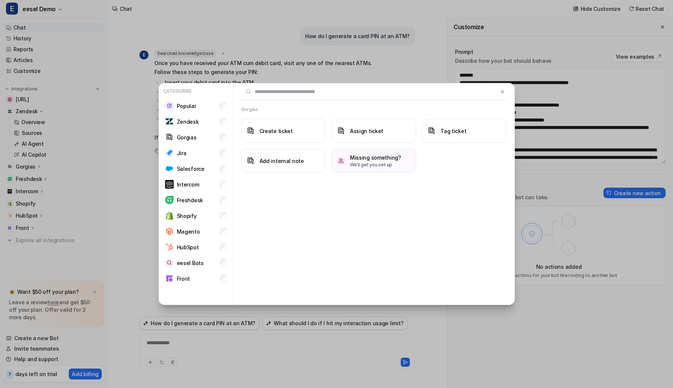
click at [365, 4] on div "Categories Popular Zendesk Gorgias Jira Salesforce Intercom Freshdesk Shopify M…" at bounding box center [336, 194] width 368 height 388
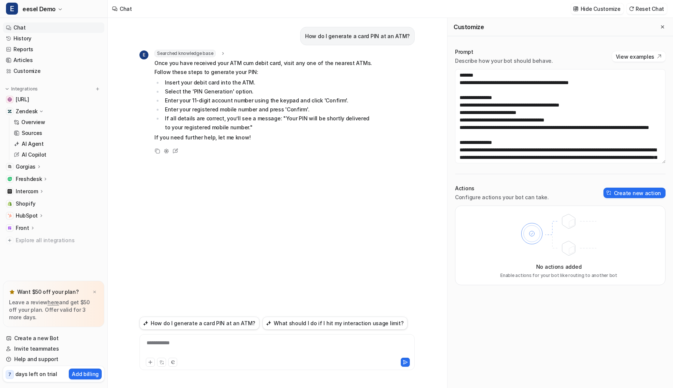
click at [365, 4] on div "Categories Popular Zendesk Gorgias Jira Salesforce Intercom Freshdesk Shopify M…" at bounding box center [336, 194] width 368 height 388
click at [341, 16] on div "Chat Hide Customize Reset Chat" at bounding box center [390, 9] width 565 height 18
click at [632, 197] on button "Create new action" at bounding box center [634, 193] width 62 height 10
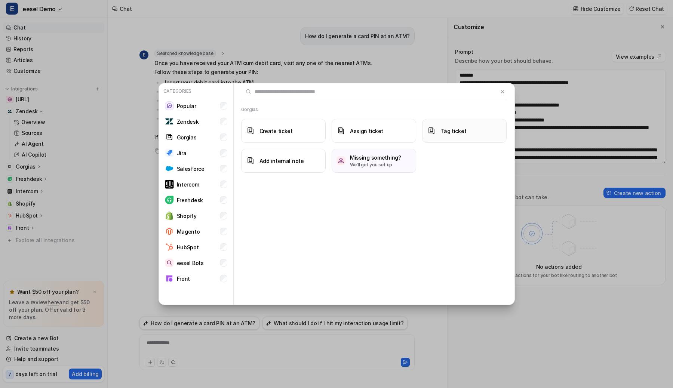
click at [459, 128] on h3 "Tag ticket" at bounding box center [453, 131] width 26 height 8
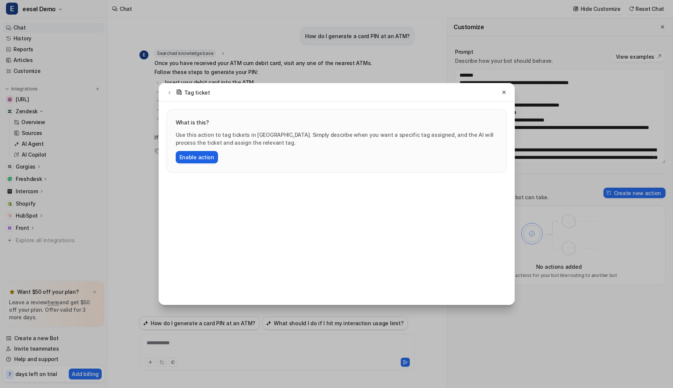
click at [180, 158] on button "Enable action" at bounding box center [197, 157] width 42 height 12
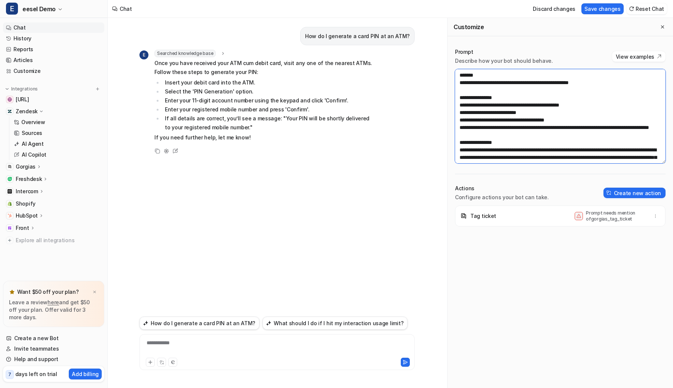
click at [478, 106] on textarea "**********" at bounding box center [560, 116] width 210 height 94
click at [596, 9] on button "Save changes" at bounding box center [602, 8] width 42 height 11
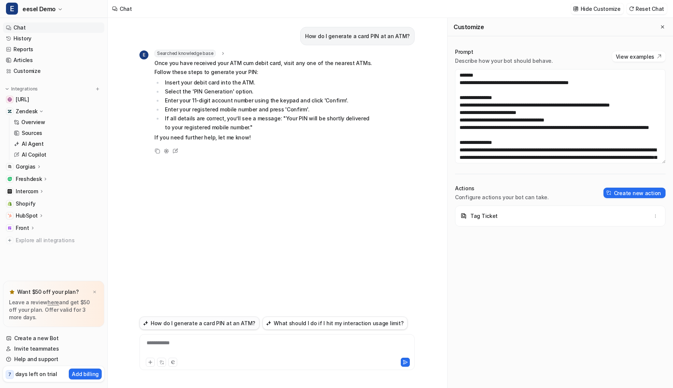
click at [197, 327] on button "How do I generate a card PIN at an ATM?" at bounding box center [199, 323] width 120 height 13
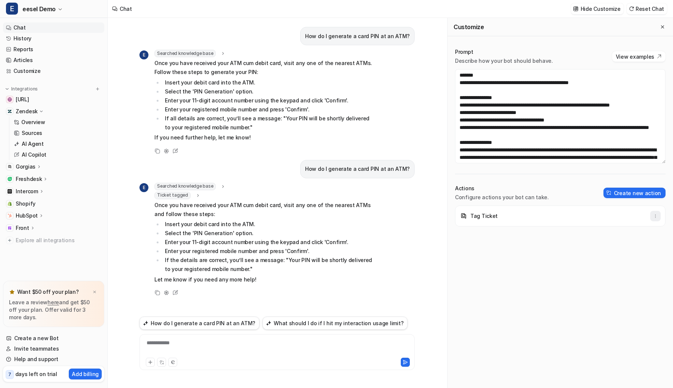
click at [660, 217] on button "button" at bounding box center [655, 216] width 10 height 10
click at [640, 231] on button "Delete" at bounding box center [618, 233] width 81 height 14
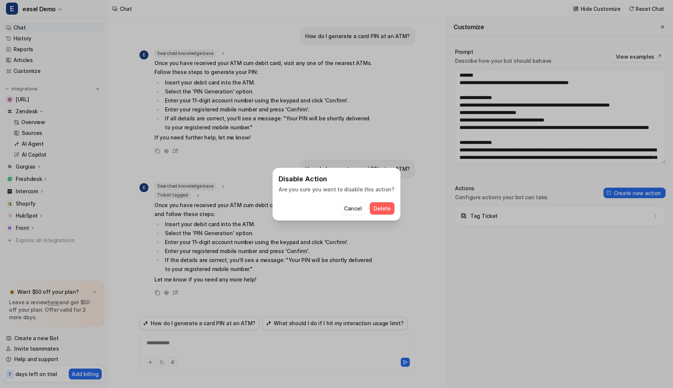
click at [373, 210] on span "Delete" at bounding box center [381, 208] width 17 height 8
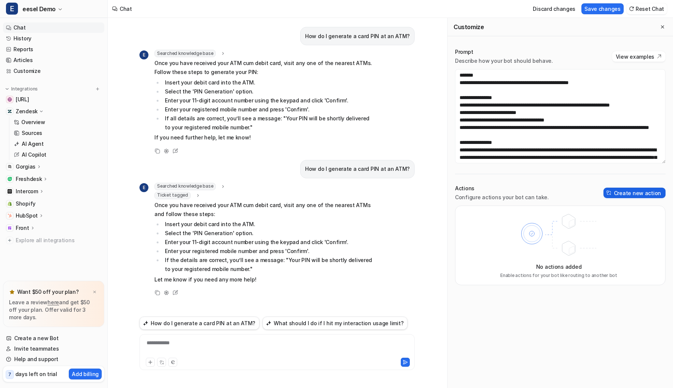
click at [639, 191] on button "Create new action" at bounding box center [634, 193] width 62 height 10
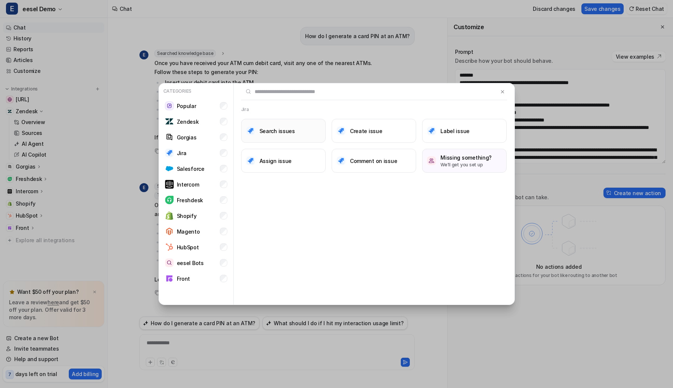
click at [258, 142] on button "Search issues" at bounding box center [283, 131] width 84 height 24
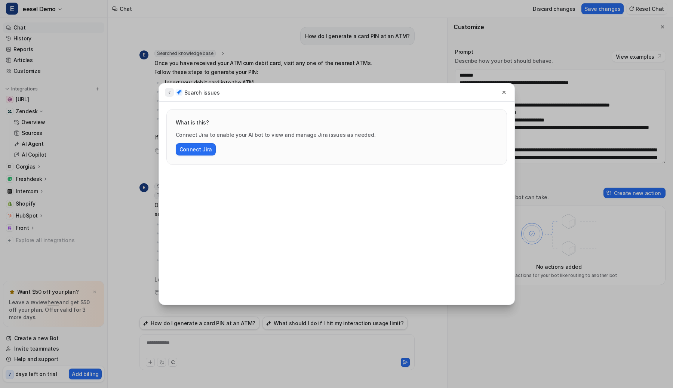
click at [165, 90] on button at bounding box center [169, 92] width 9 height 9
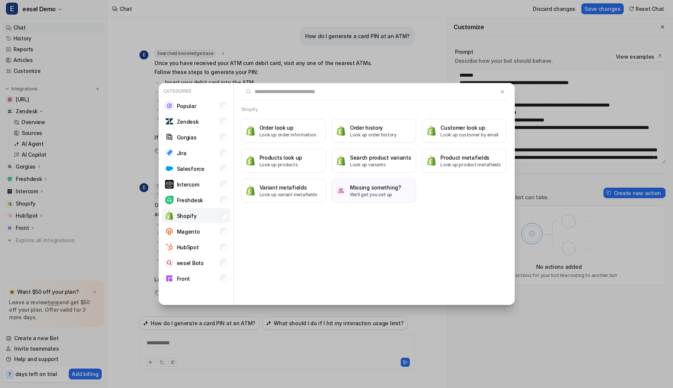
click at [216, 215] on li "Shopify" at bounding box center [196, 215] width 68 height 15
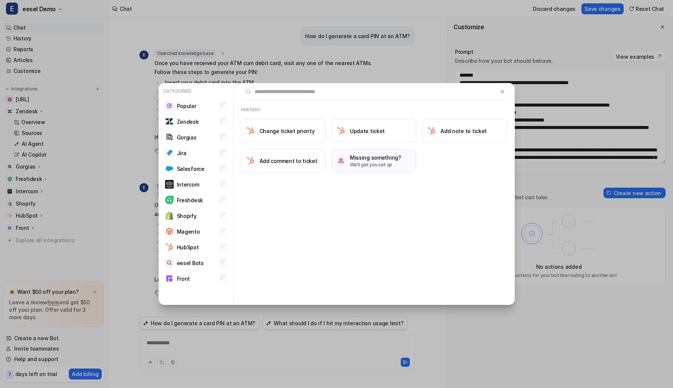
click at [246, 241] on div "HubSpot Change ticket priority Update ticket Add note to ticket Add comment to …" at bounding box center [374, 194] width 281 height 222
click at [314, 134] on button "Change ticket priority" at bounding box center [283, 131] width 84 height 24
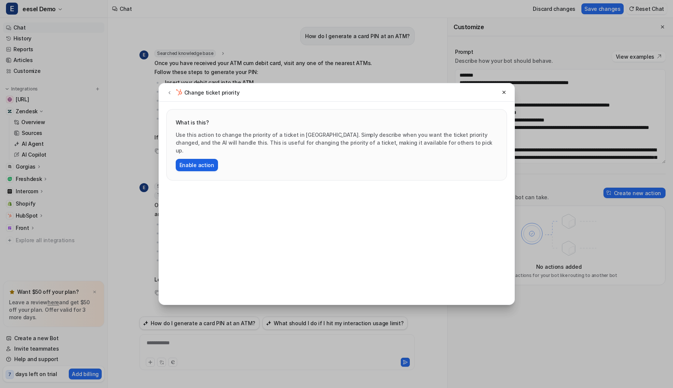
click at [198, 160] on button "Enable action" at bounding box center [197, 165] width 42 height 12
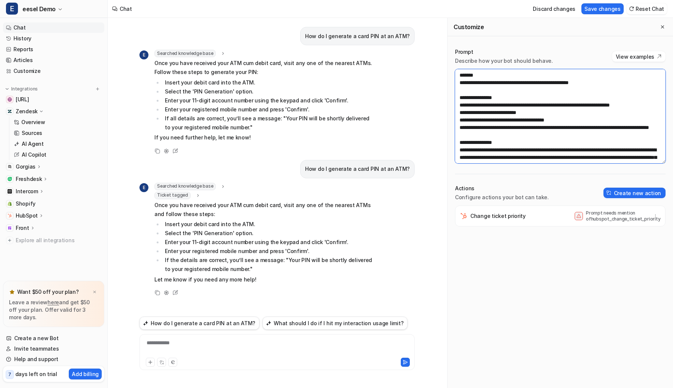
click at [512, 87] on textarea "**********" at bounding box center [560, 116] width 210 height 94
type textarea "**********"
click at [597, 8] on button "Save changes" at bounding box center [602, 8] width 42 height 11
click at [656, 215] on icon "button" at bounding box center [655, 215] width 5 height 5
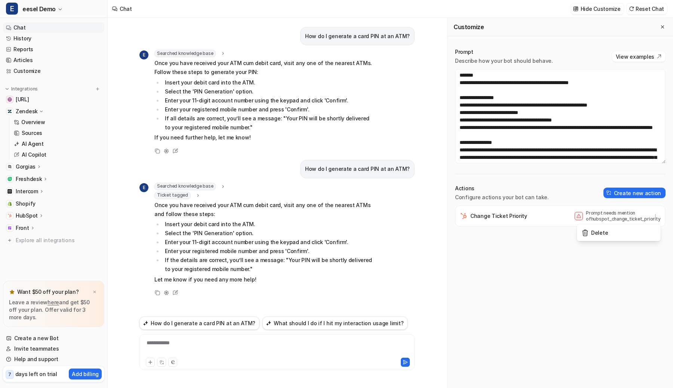
click at [602, 236] on span "Delete" at bounding box center [599, 233] width 17 height 8
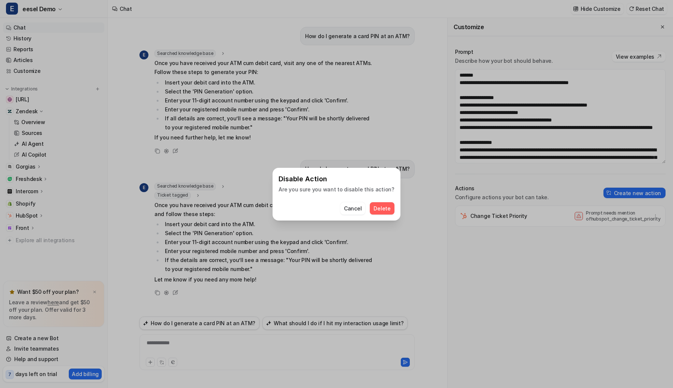
click at [380, 207] on span "Delete" at bounding box center [381, 208] width 17 height 8
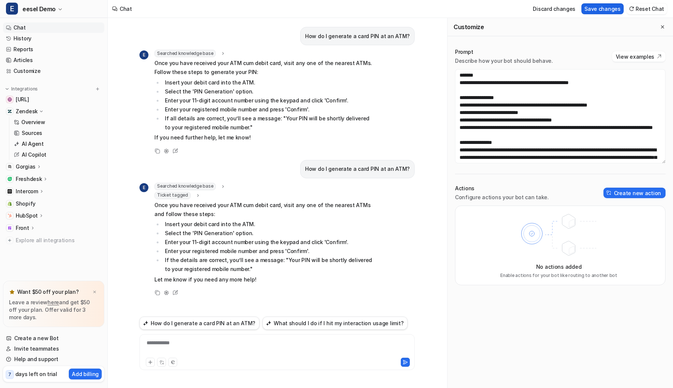
click at [612, 10] on button "Save changes" at bounding box center [602, 8] width 42 height 11
click at [640, 9] on button "Reset Chat" at bounding box center [646, 8] width 40 height 11
click at [639, 14] on button "Reset Chat" at bounding box center [646, 8] width 40 height 11
click at [640, 10] on button "Reset Chat" at bounding box center [646, 8] width 40 height 11
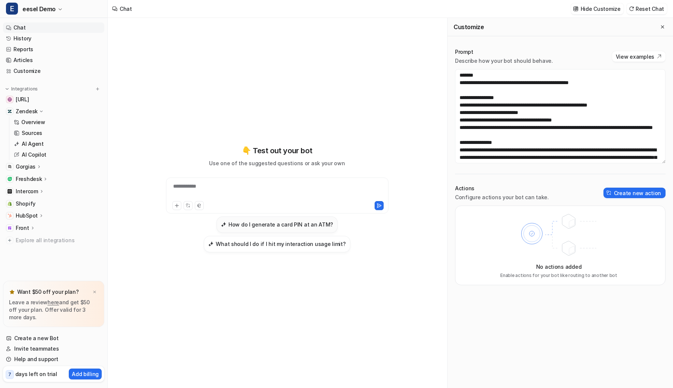
click at [244, 228] on button "How do I generate a card PIN at an ATM?" at bounding box center [276, 224] width 121 height 16
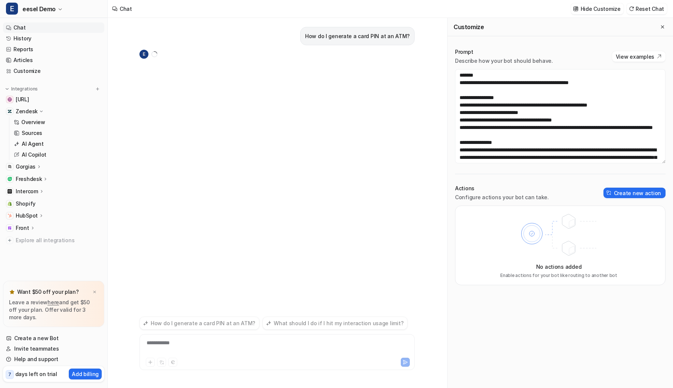
click at [276, 56] on div "E" at bounding box center [276, 54] width 275 height 9
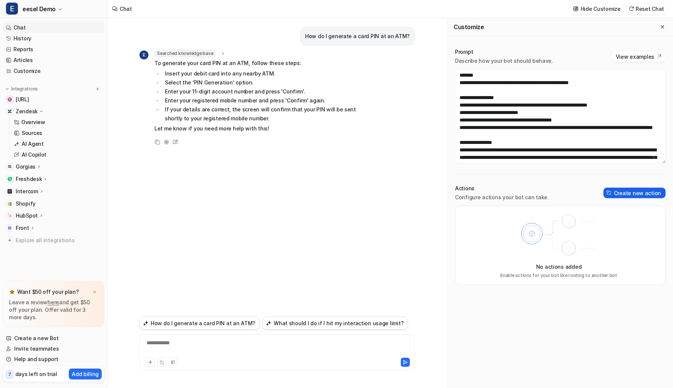
click at [608, 188] on button "Create new action" at bounding box center [634, 193] width 62 height 10
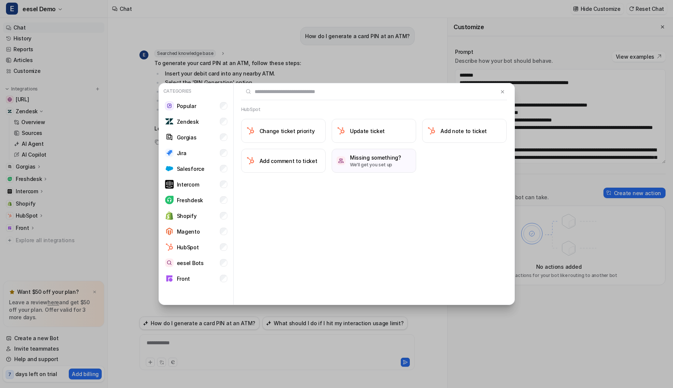
click at [234, 313] on div "Categories Popular Zendesk Gorgias Jira Salesforce Intercom Freshdesk Shopify M…" at bounding box center [336, 194] width 368 height 388
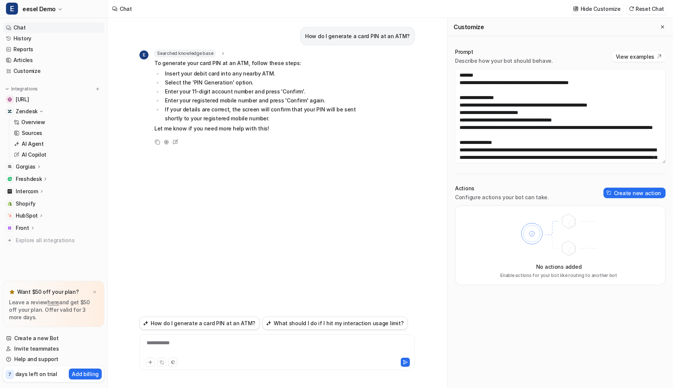
click at [292, 41] on div "How do I generate a card PIN at an ATM?" at bounding box center [276, 36] width 275 height 18
click at [623, 192] on button "Create new action" at bounding box center [634, 193] width 62 height 10
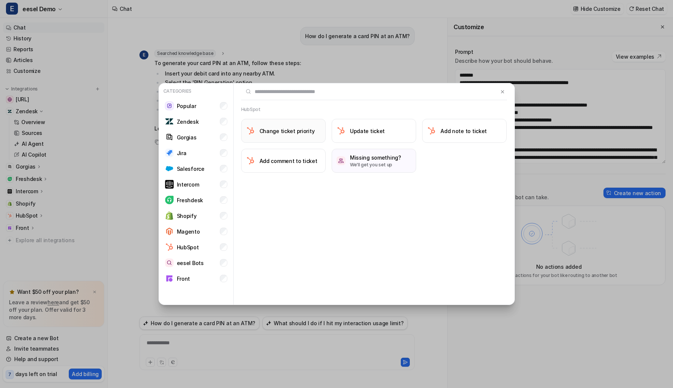
click at [295, 131] on h3 "Change ticket priority" at bounding box center [286, 131] width 55 height 8
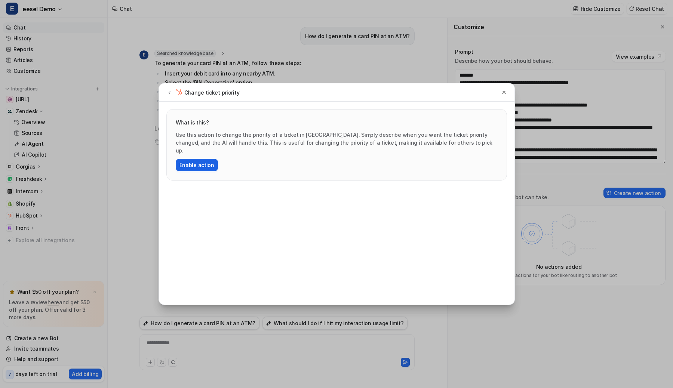
click at [187, 159] on button "Enable action" at bounding box center [197, 165] width 42 height 12
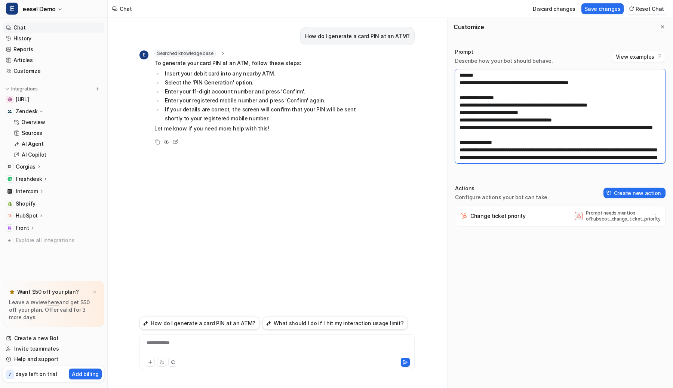
click at [477, 107] on textarea "**********" at bounding box center [560, 116] width 210 height 94
type textarea "**********"
click at [598, 7] on button "Save changes" at bounding box center [602, 8] width 42 height 11
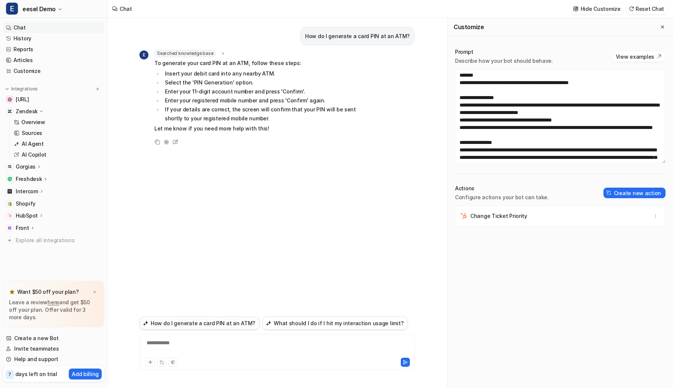
click at [208, 317] on button "How do I generate a card PIN at an ATM?" at bounding box center [199, 323] width 120 height 13
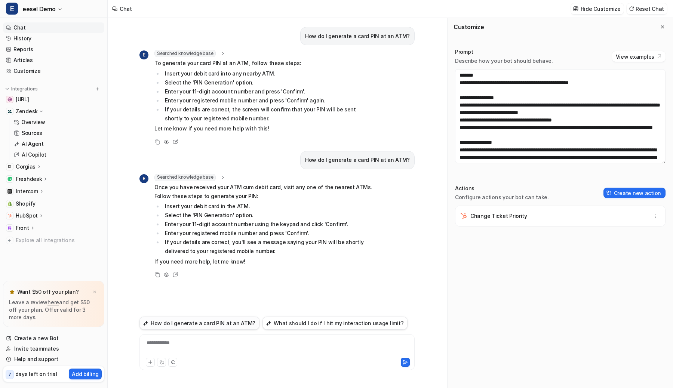
click at [194, 320] on button "How do I generate a card PIN at an ATM?" at bounding box center [199, 323] width 120 height 13
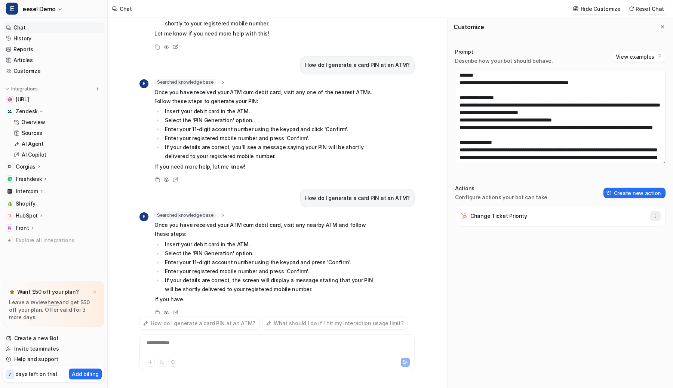
scroll to position [107, 0]
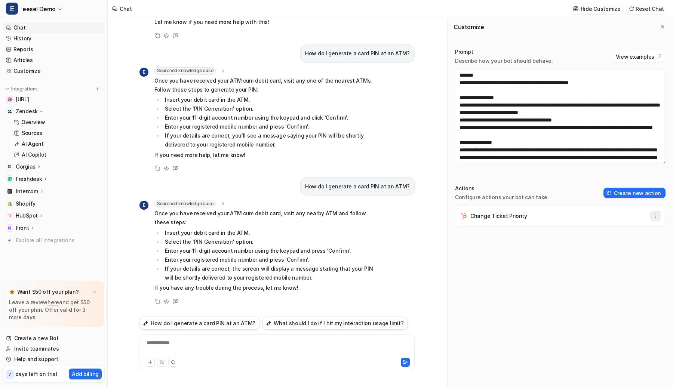
click at [656, 216] on icon "button" at bounding box center [655, 215] width 5 height 5
click at [655, 215] on icon "button" at bounding box center [655, 215] width 5 height 5
click at [638, 197] on button "Create new action" at bounding box center [634, 193] width 62 height 10
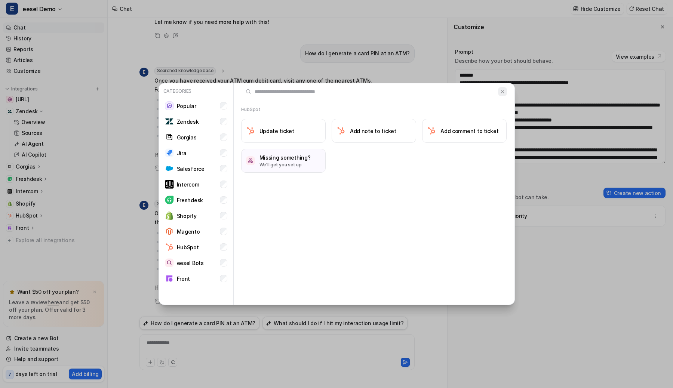
click at [502, 95] on button at bounding box center [502, 91] width 9 height 9
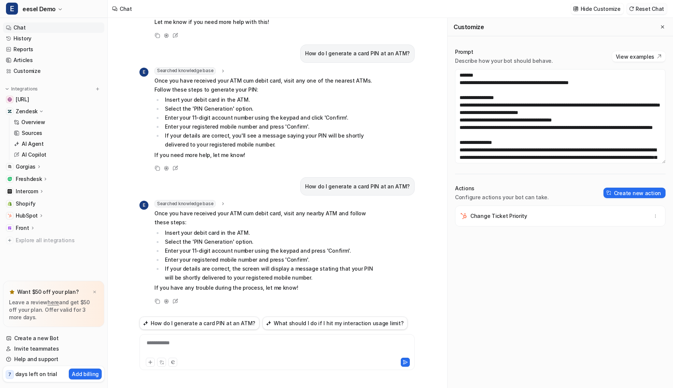
click at [634, 11] on img at bounding box center [631, 9] width 5 height 6
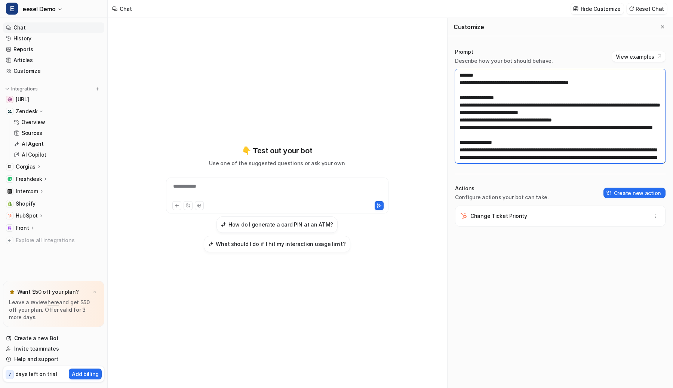
click at [585, 107] on textarea "**********" at bounding box center [560, 116] width 210 height 94
click at [613, 12] on button "Save changes" at bounding box center [602, 8] width 42 height 11
click at [281, 226] on h3 "How do I generate a card PIN at an ATM?" at bounding box center [280, 225] width 105 height 8
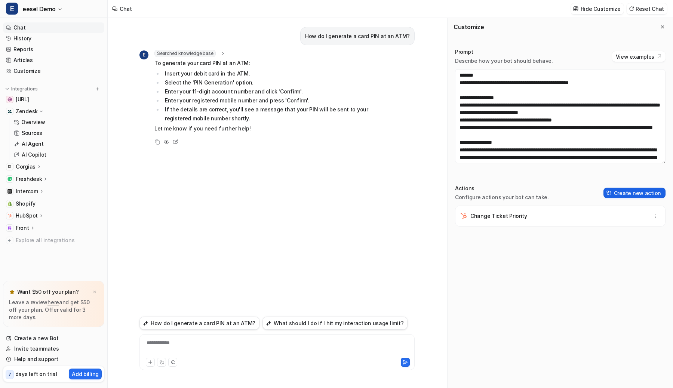
click at [646, 195] on button "Create new action" at bounding box center [634, 193] width 62 height 10
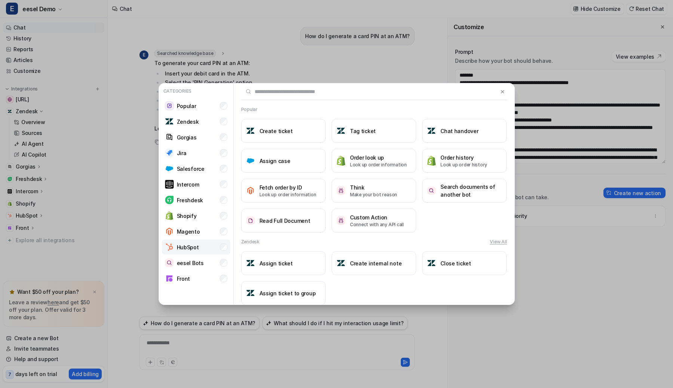
click at [226, 242] on li "HubSpot" at bounding box center [196, 247] width 68 height 15
click at [224, 146] on li "Jira" at bounding box center [196, 152] width 68 height 15
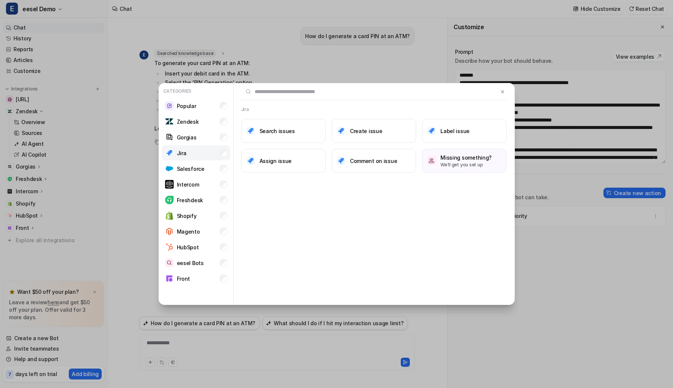
click at [224, 148] on li "Jira" at bounding box center [196, 152] width 68 height 15
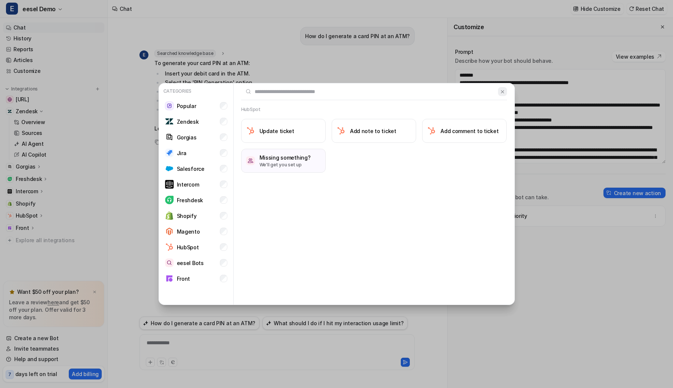
click at [502, 92] on img at bounding box center [502, 92] width 5 height 6
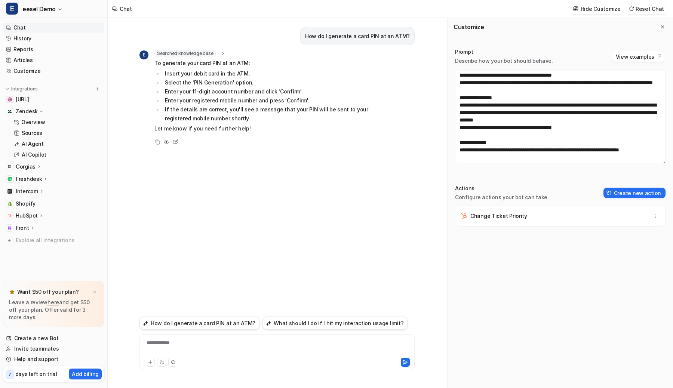
scroll to position [60, 0]
drag, startPoint x: 580, startPoint y: 127, endPoint x: 461, endPoint y: 97, distance: 123.5
click at [461, 97] on textarea "**********" at bounding box center [560, 116] width 210 height 94
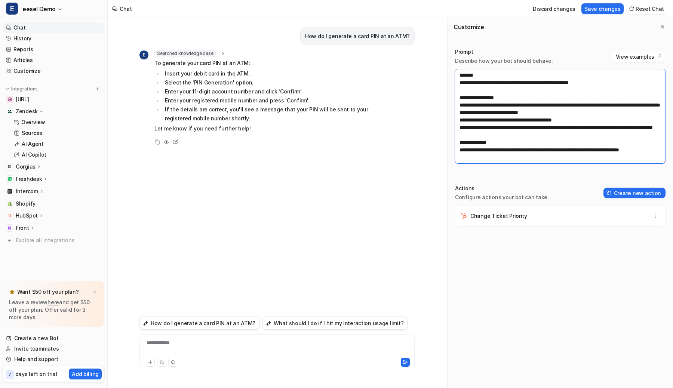
scroll to position [15, 0]
click at [608, 9] on button "Save changes" at bounding box center [602, 8] width 42 height 11
click at [173, 319] on button "How do I generate a card PIN at an ATM?" at bounding box center [199, 323] width 120 height 13
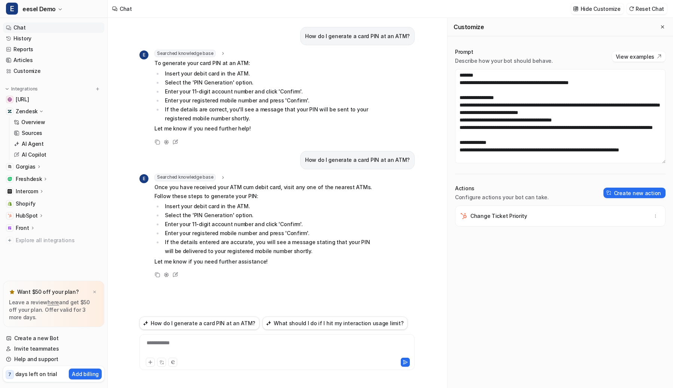
scroll to position [7, 0]
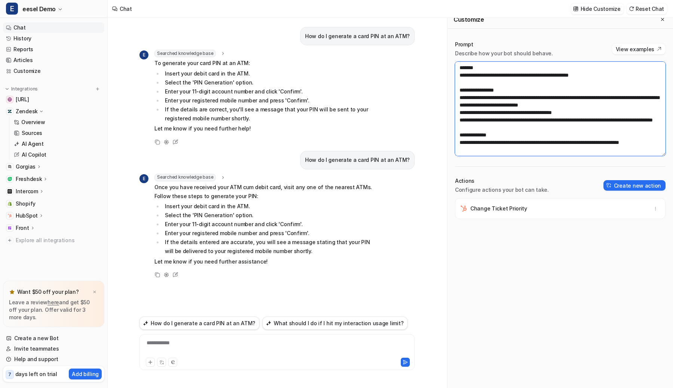
drag, startPoint x: 468, startPoint y: 147, endPoint x: 455, endPoint y: 130, distance: 21.1
click at [455, 130] on textarea "**********" at bounding box center [560, 109] width 210 height 94
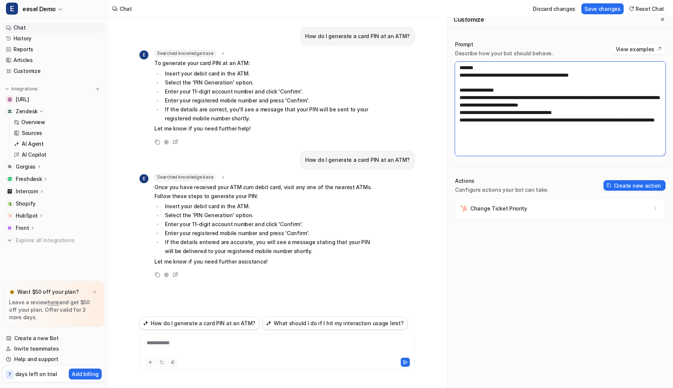
scroll to position [0, 0]
click at [612, 7] on button "Save changes" at bounding box center [602, 8] width 42 height 11
click at [636, 184] on button "Create new action" at bounding box center [634, 185] width 62 height 10
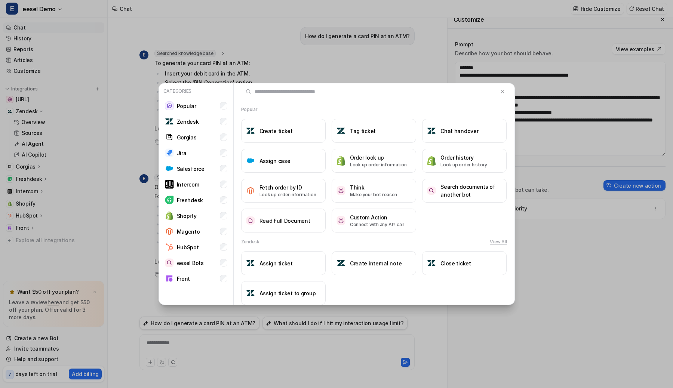
click at [288, 239] on div "Zendesk View All" at bounding box center [374, 241] width 266 height 7
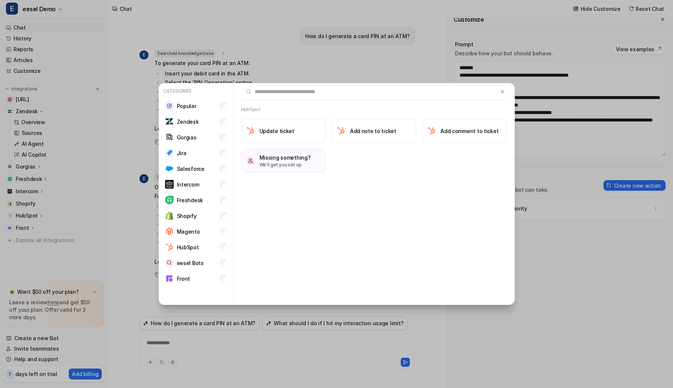
click at [278, 230] on div "HubSpot Update ticket Add note to ticket Add comment to ticket Missing somethin…" at bounding box center [374, 194] width 281 height 222
click at [420, 72] on div "Categories Popular Zendesk Gorgias Jira Salesforce Intercom Freshdesk Shopify M…" at bounding box center [336, 194] width 368 height 388
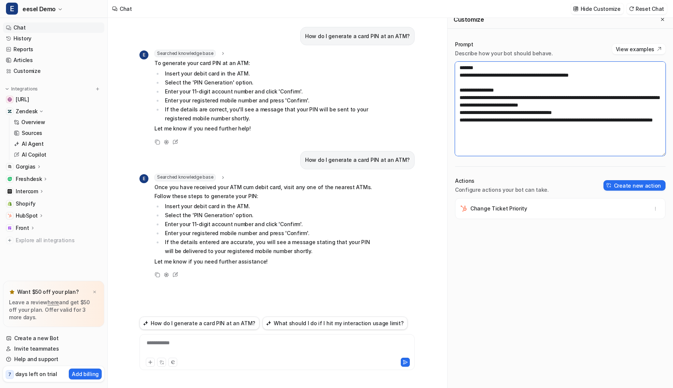
click at [491, 101] on textarea "**********" at bounding box center [560, 109] width 210 height 94
click at [634, 183] on button "Create new action" at bounding box center [634, 185] width 62 height 10
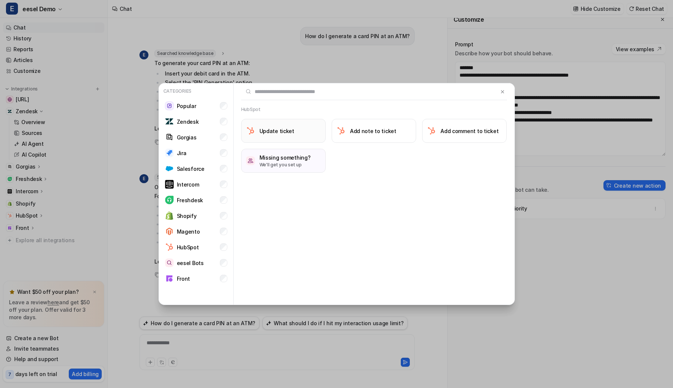
click at [304, 136] on button "Update ticket" at bounding box center [283, 131] width 84 height 24
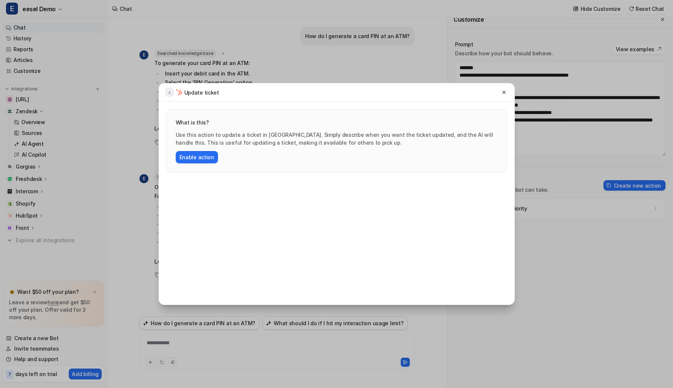
click at [167, 95] on icon at bounding box center [169, 93] width 5 height 6
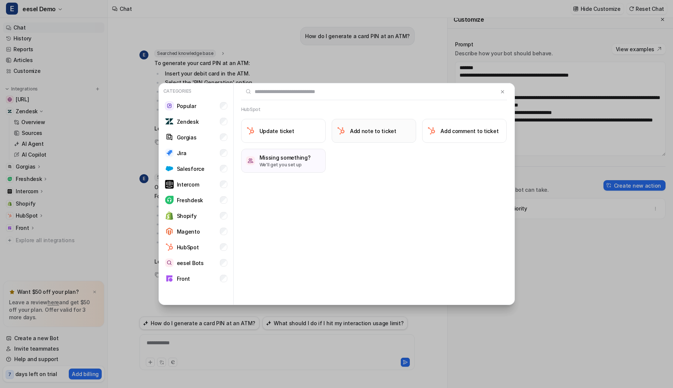
click at [364, 128] on h3 "Add note to ticket" at bounding box center [373, 131] width 46 height 8
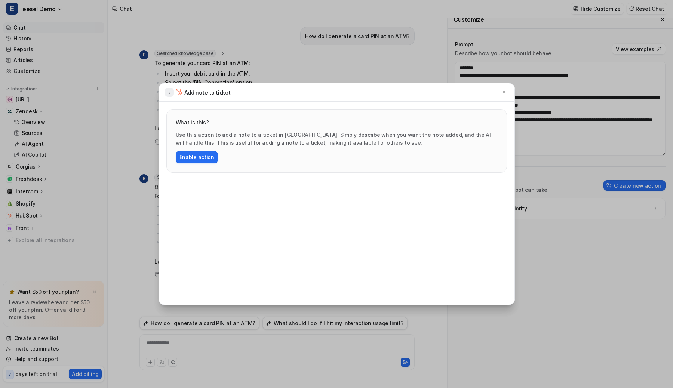
click at [167, 92] on icon at bounding box center [169, 93] width 5 height 6
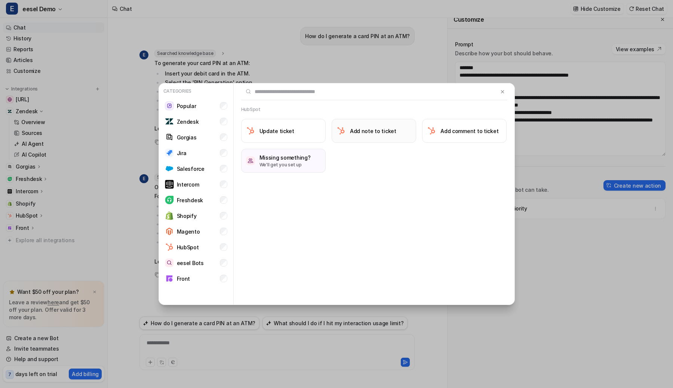
click at [395, 134] on button "Add note to ticket" at bounding box center [374, 131] width 84 height 24
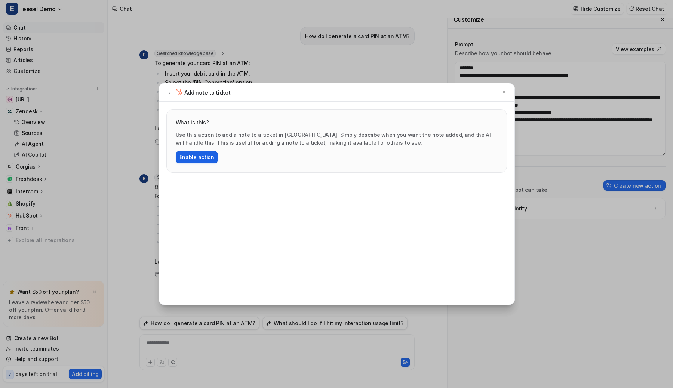
click at [200, 158] on button "Enable action" at bounding box center [197, 157] width 42 height 12
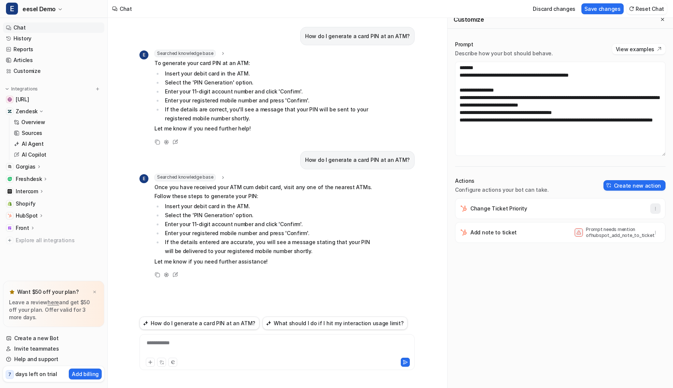
click at [658, 206] on button "button" at bounding box center [655, 208] width 10 height 10
click at [634, 227] on button "Delete" at bounding box center [618, 225] width 81 height 14
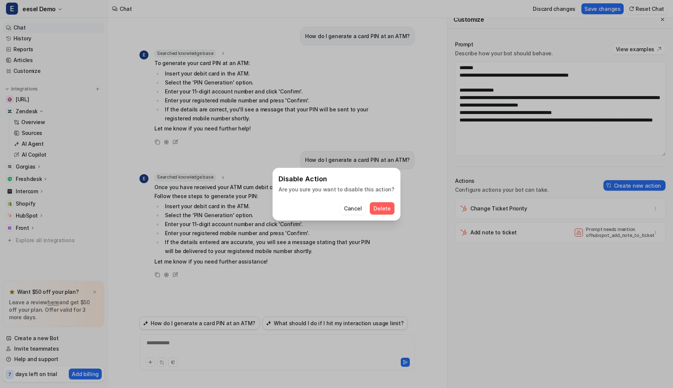
click at [381, 207] on span "Delete" at bounding box center [381, 208] width 17 height 8
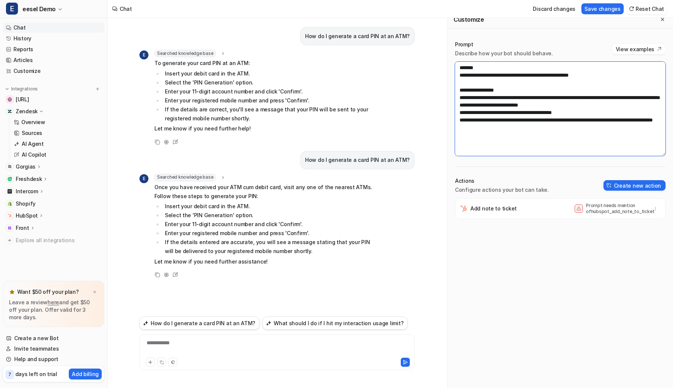
drag, startPoint x: 563, startPoint y: 98, endPoint x: 489, endPoint y: 100, distance: 73.6
click at [489, 100] on textarea "**********" at bounding box center [560, 109] width 210 height 94
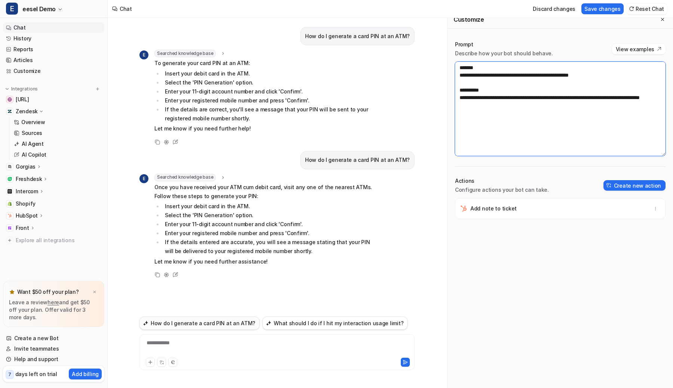
type textarea "**********"
click at [173, 323] on button "How do I generate a card PIN at an ATM?" at bounding box center [199, 323] width 120 height 13
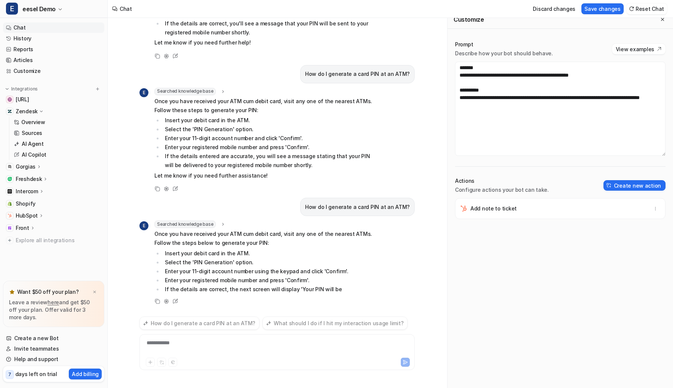
scroll to position [107, 0]
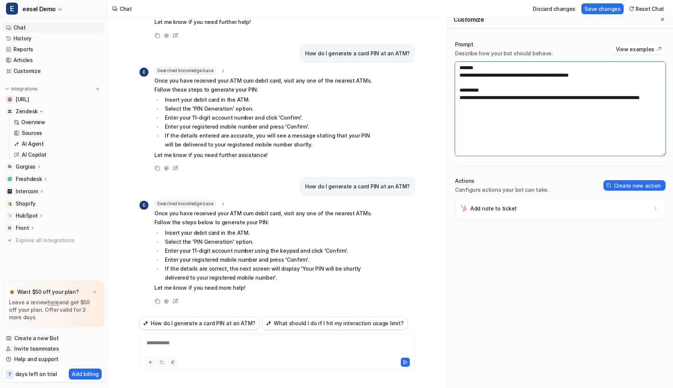
click at [505, 84] on textarea "**********" at bounding box center [560, 109] width 210 height 94
click at [599, 10] on button "Save changes" at bounding box center [602, 8] width 42 height 11
click at [164, 327] on button "How do I generate a card PIN at an ATM?" at bounding box center [199, 323] width 120 height 13
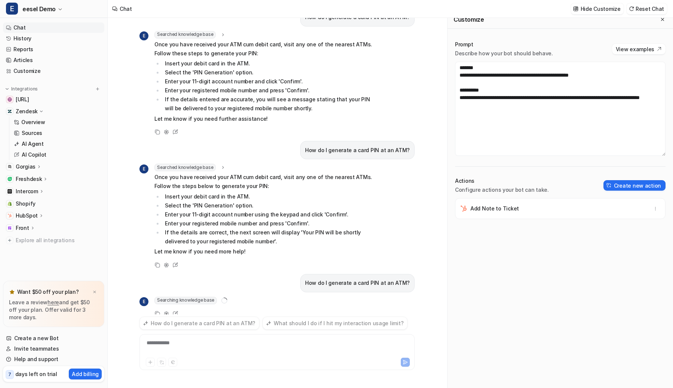
scroll to position [155, 0]
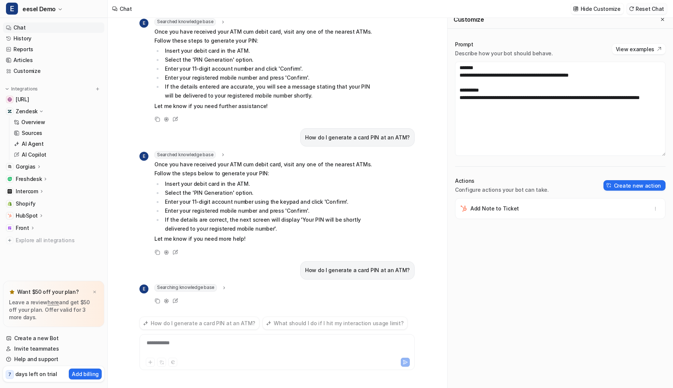
click at [650, 12] on button "Reset Chat" at bounding box center [646, 8] width 40 height 11
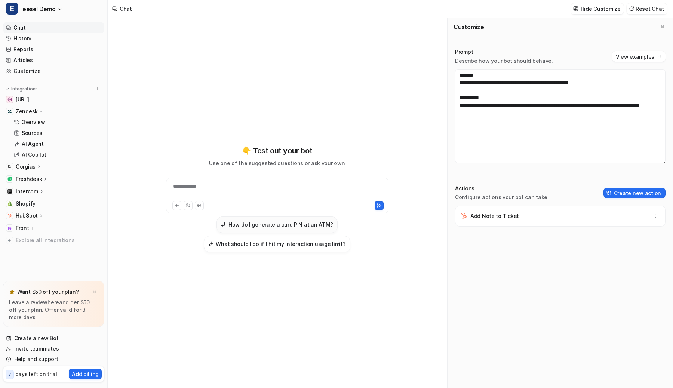
click at [256, 224] on h3 "How do I generate a card PIN at an ATM?" at bounding box center [280, 225] width 105 height 8
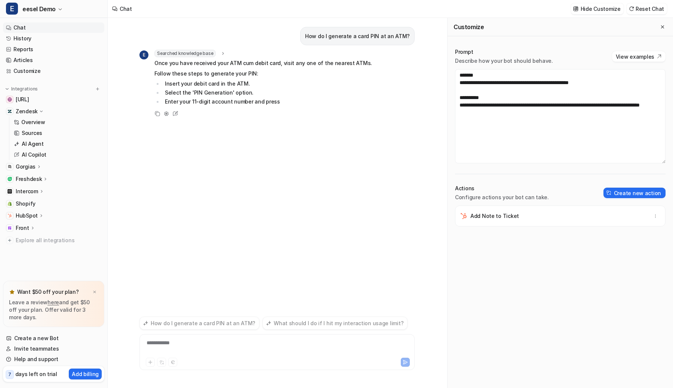
click at [196, 51] on span "Searched knowledge base" at bounding box center [184, 53] width 61 height 7
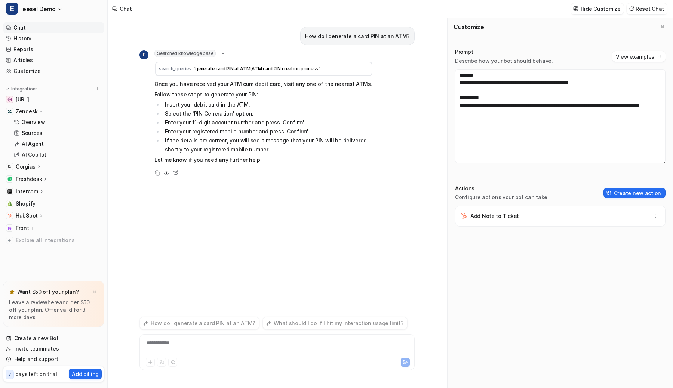
click at [196, 51] on span "Searched knowledge base" at bounding box center [184, 53] width 61 height 7
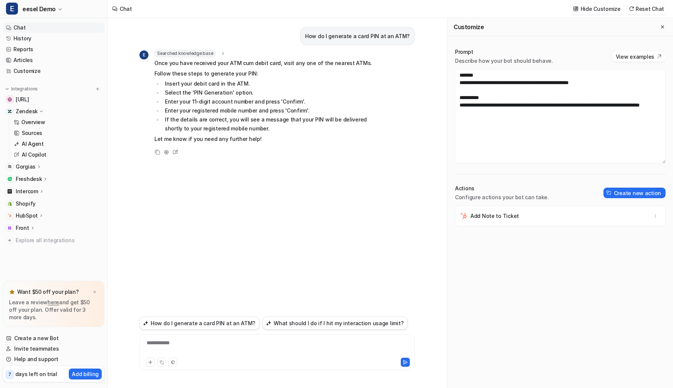
click at [641, 198] on div "Actions Configure actions your bot can take. Create new action" at bounding box center [560, 193] width 210 height 16
click at [640, 194] on button "Create new action" at bounding box center [634, 193] width 62 height 10
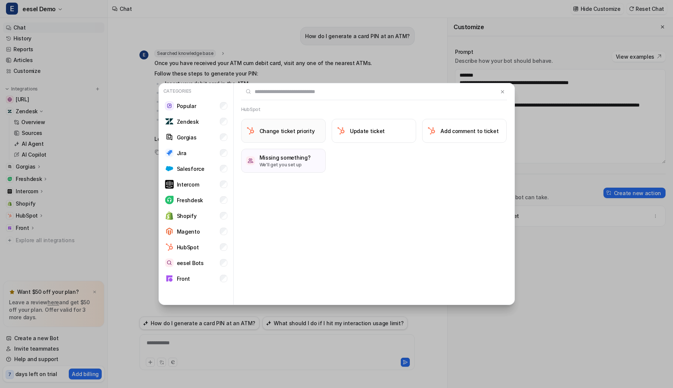
click at [316, 128] on button "Change ticket priority" at bounding box center [283, 131] width 84 height 24
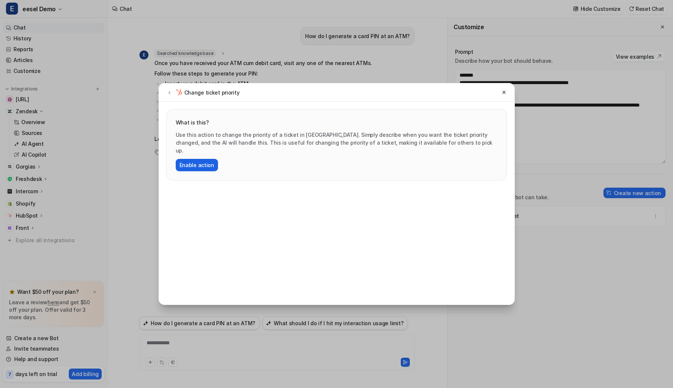
click at [193, 159] on button "Enable action" at bounding box center [197, 165] width 42 height 12
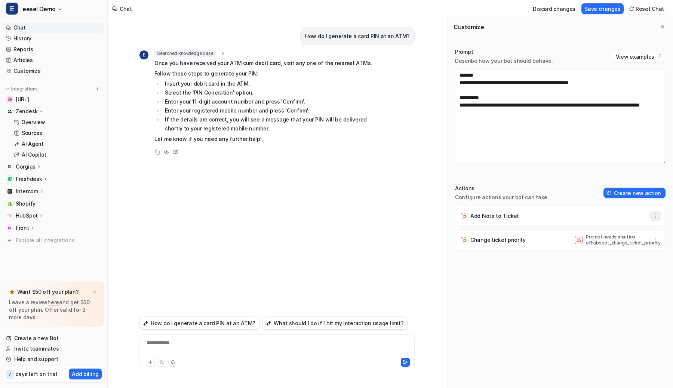
click at [656, 221] on button "button" at bounding box center [655, 216] width 10 height 10
click at [643, 228] on button "Delete" at bounding box center [618, 233] width 81 height 14
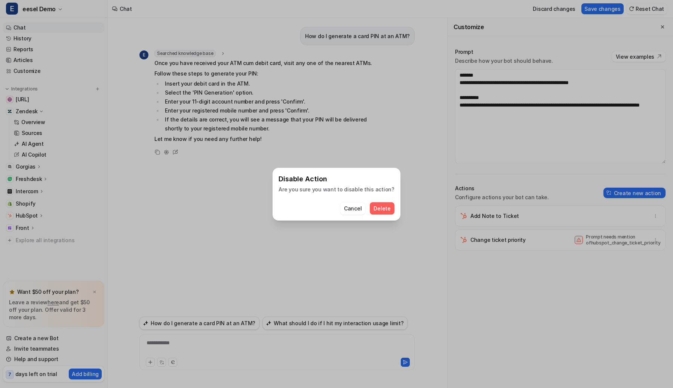
click at [370, 207] on button "Delete" at bounding box center [382, 208] width 24 height 12
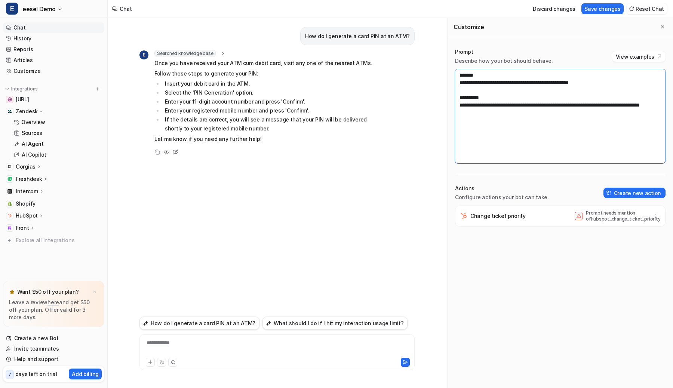
drag, startPoint x: 497, startPoint y: 124, endPoint x: 450, endPoint y: 68, distance: 74.0
click at [450, 68] on div "**********" at bounding box center [559, 218] width 225 height 355
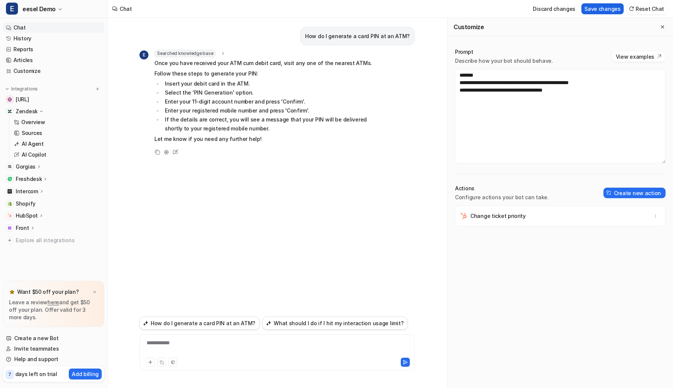
click at [589, 8] on button "Save changes" at bounding box center [602, 8] width 42 height 11
click at [581, 90] on textarea "**********" at bounding box center [560, 116] width 210 height 94
click at [598, 7] on button "Save changes" at bounding box center [602, 8] width 42 height 11
click at [173, 321] on button "How do I generate a card PIN at an ATM?" at bounding box center [199, 323] width 120 height 13
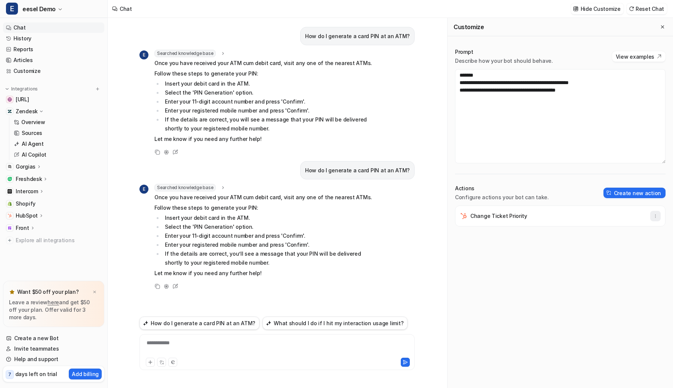
click at [654, 219] on button "button" at bounding box center [655, 216] width 10 height 10
click at [635, 233] on button "Delete" at bounding box center [618, 233] width 81 height 14
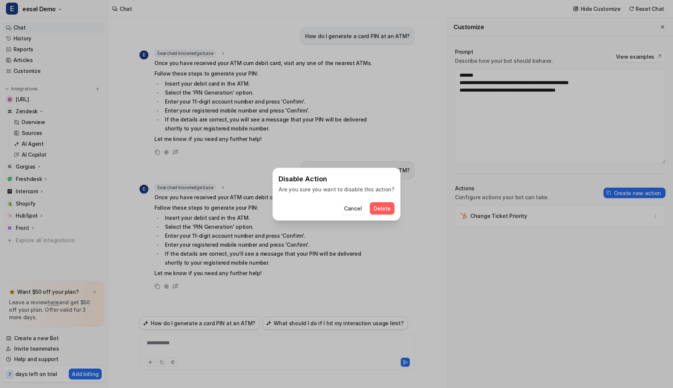
click at [376, 207] on span "Delete" at bounding box center [381, 208] width 17 height 8
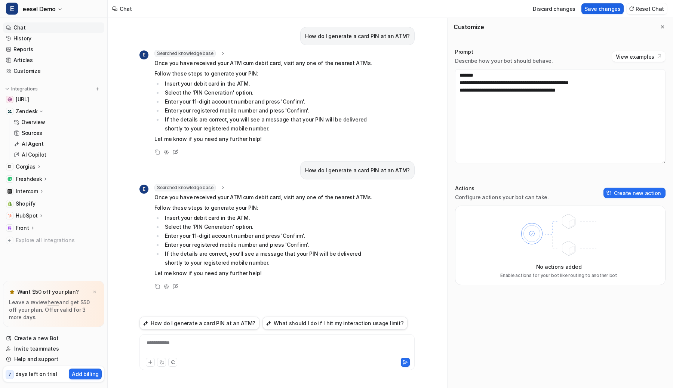
click at [604, 11] on button "Save changes" at bounding box center [602, 8] width 42 height 11
click at [604, 80] on textarea "**********" at bounding box center [560, 116] width 210 height 94
click at [618, 191] on button "Create new action" at bounding box center [634, 193] width 62 height 10
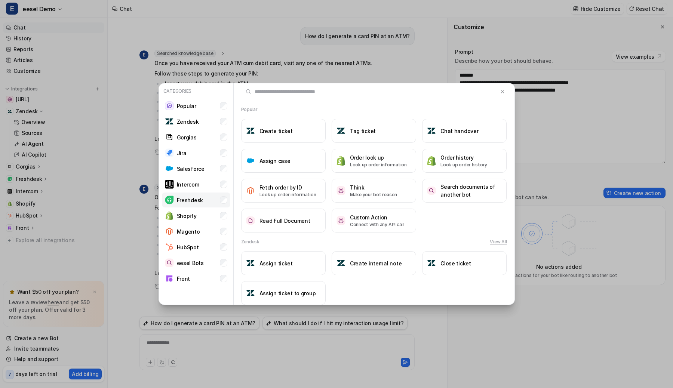
click at [225, 204] on li "Freshdesk" at bounding box center [196, 199] width 68 height 15
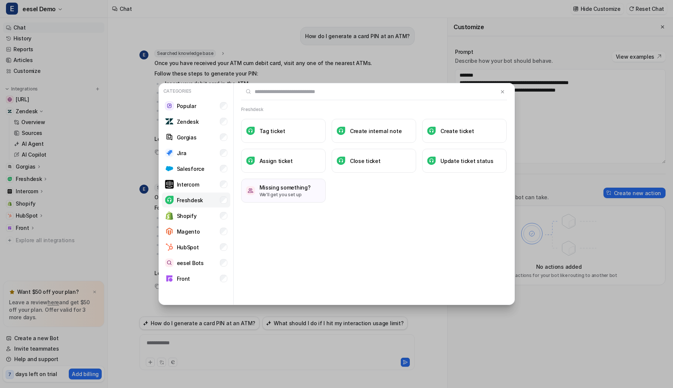
click at [225, 204] on li "Freshdesk" at bounding box center [196, 199] width 68 height 15
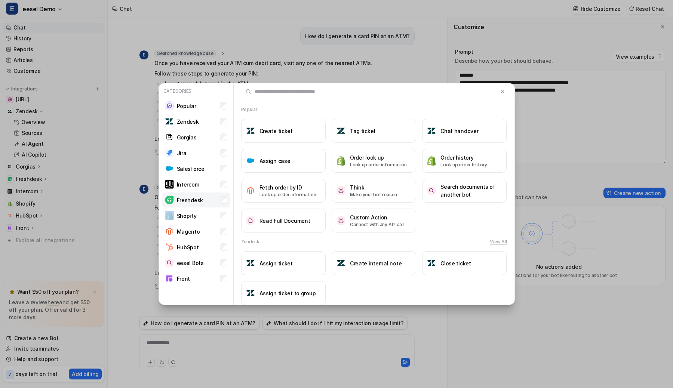
click at [225, 204] on li "Freshdesk" at bounding box center [196, 199] width 68 height 15
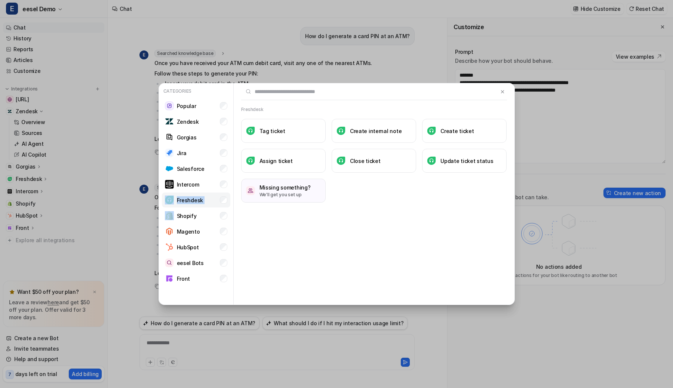
click at [225, 204] on li "Freshdesk" at bounding box center [196, 199] width 68 height 15
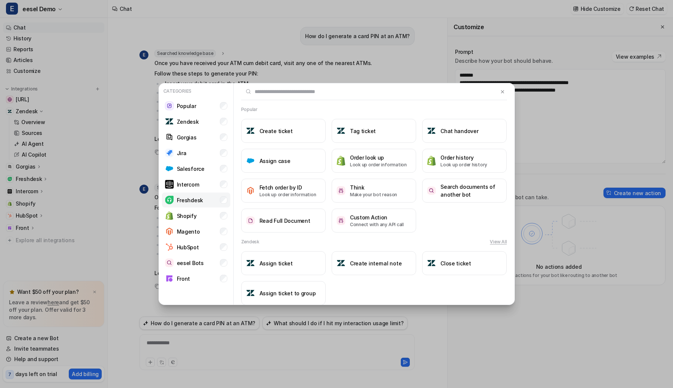
click at [225, 204] on li "Freshdesk" at bounding box center [196, 199] width 68 height 15
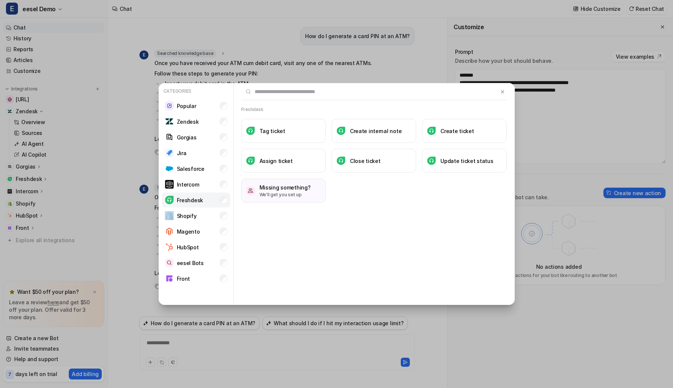
click at [225, 204] on li "Freshdesk" at bounding box center [196, 199] width 68 height 15
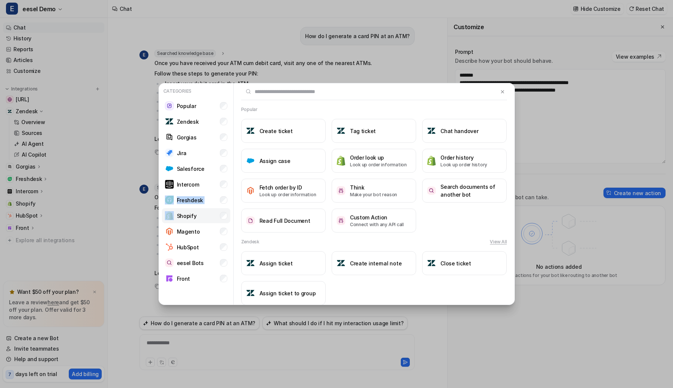
click at [213, 218] on li "Shopify" at bounding box center [196, 215] width 68 height 15
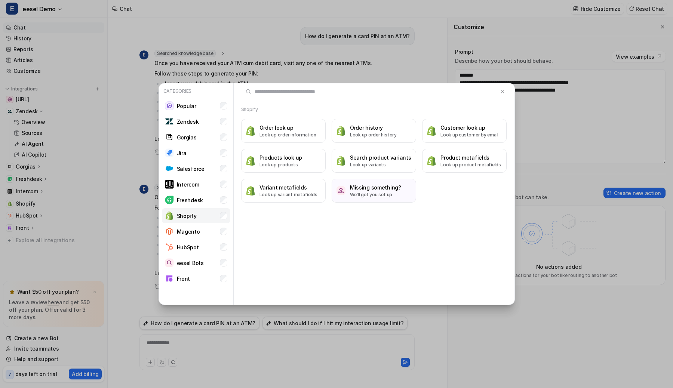
click at [213, 218] on li "Shopify" at bounding box center [196, 215] width 68 height 15
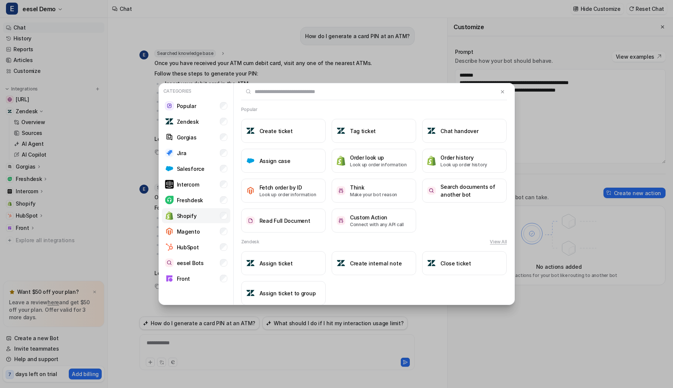
click at [213, 218] on li "Shopify" at bounding box center [196, 215] width 68 height 15
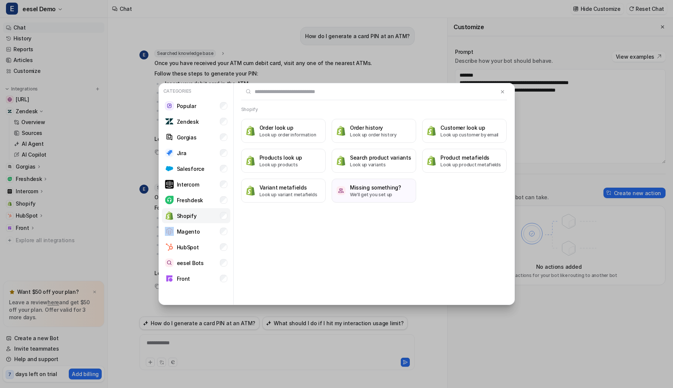
click at [213, 218] on li "Shopify" at bounding box center [196, 215] width 68 height 15
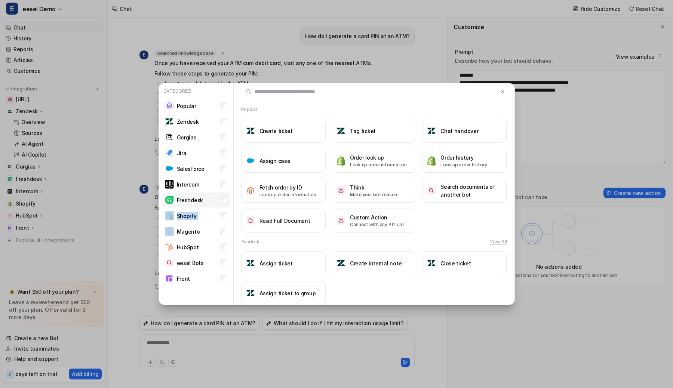
click at [214, 199] on li "Freshdesk" at bounding box center [196, 199] width 68 height 15
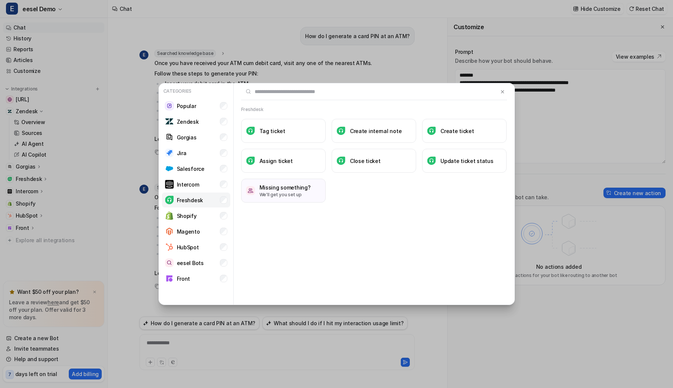
click at [214, 199] on li "Freshdesk" at bounding box center [196, 199] width 68 height 15
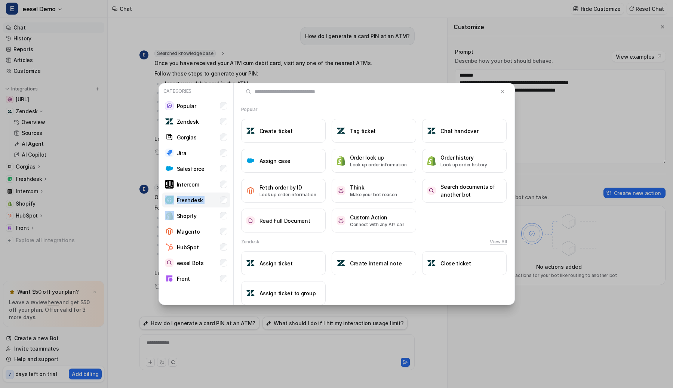
click at [214, 199] on li "Freshdesk" at bounding box center [196, 199] width 68 height 15
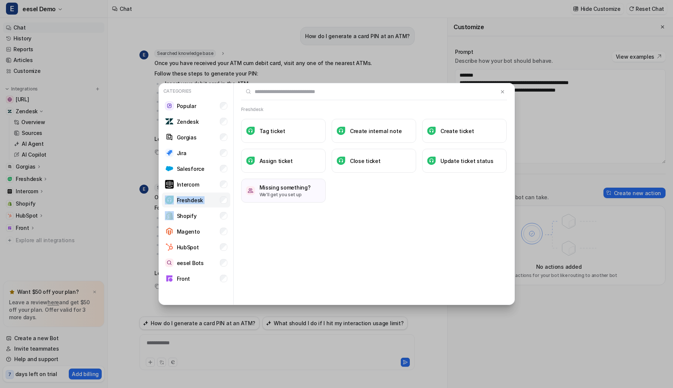
click at [214, 199] on li "Freshdesk" at bounding box center [196, 199] width 68 height 15
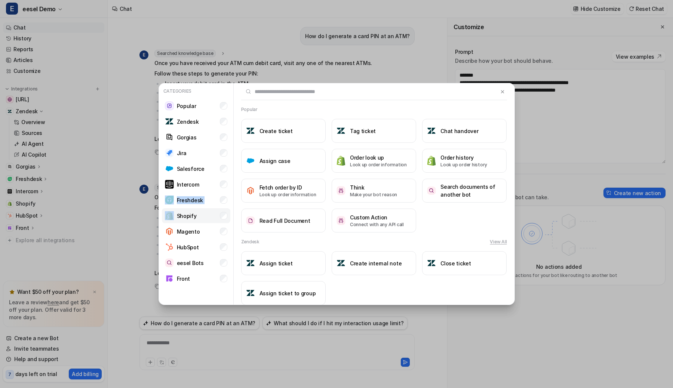
click at [211, 211] on li "Shopify" at bounding box center [196, 215] width 68 height 15
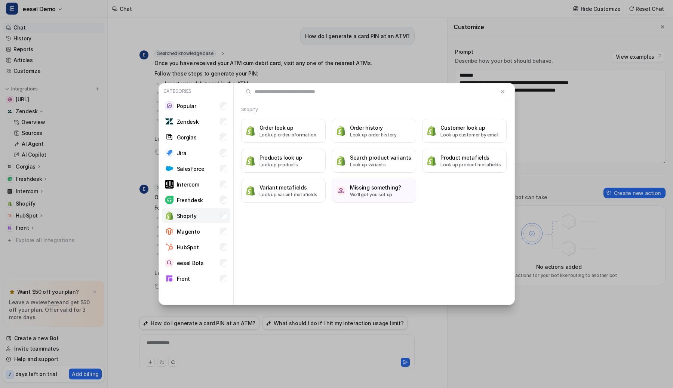
click at [211, 211] on li "Shopify" at bounding box center [196, 215] width 68 height 15
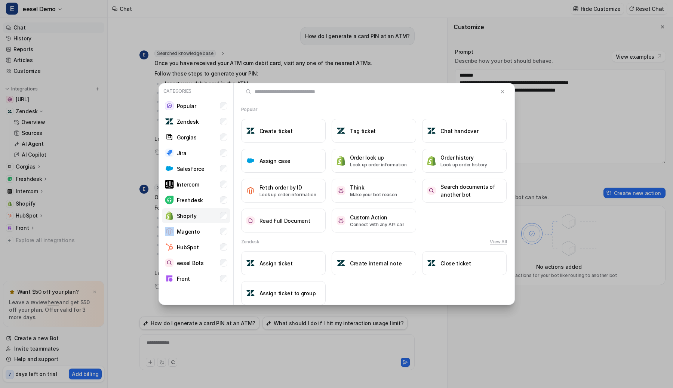
click at [211, 211] on li "Shopify" at bounding box center [196, 215] width 68 height 15
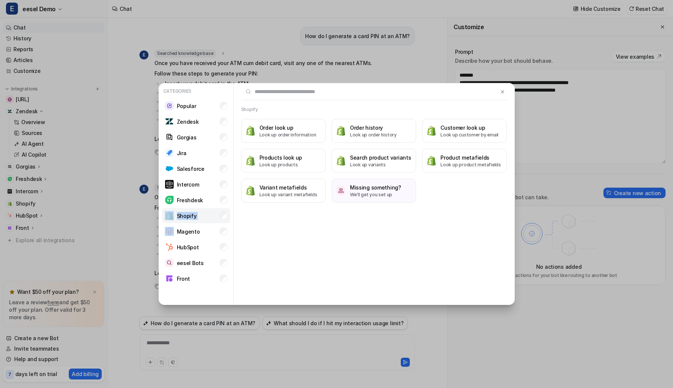
click at [211, 211] on li "Shopify" at bounding box center [196, 215] width 68 height 15
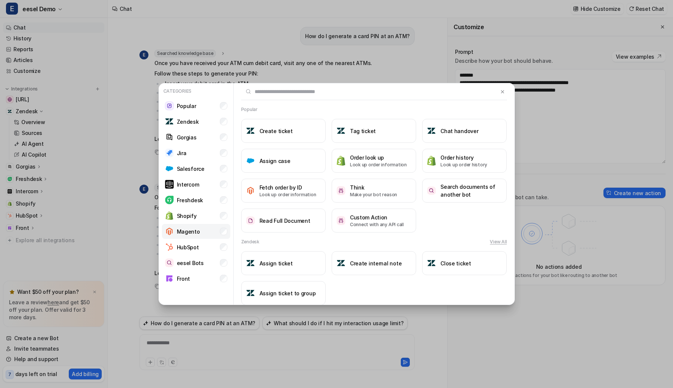
click at [206, 227] on li "Magento" at bounding box center [196, 231] width 68 height 15
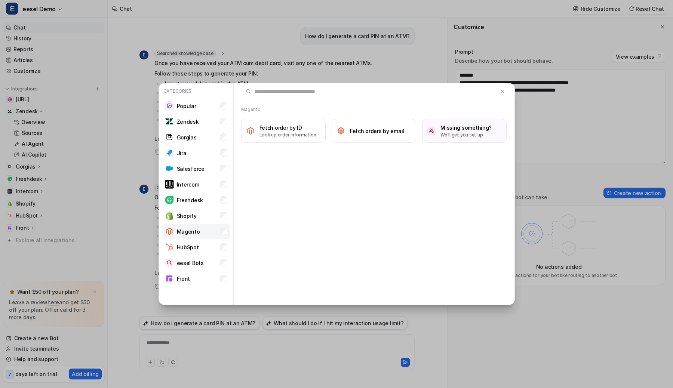
click at [206, 227] on li "Magento" at bounding box center [196, 231] width 68 height 15
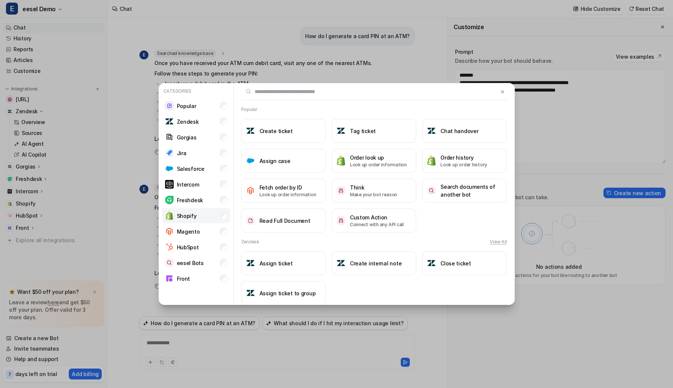
click at [212, 219] on li "Shopify" at bounding box center [196, 215] width 68 height 15
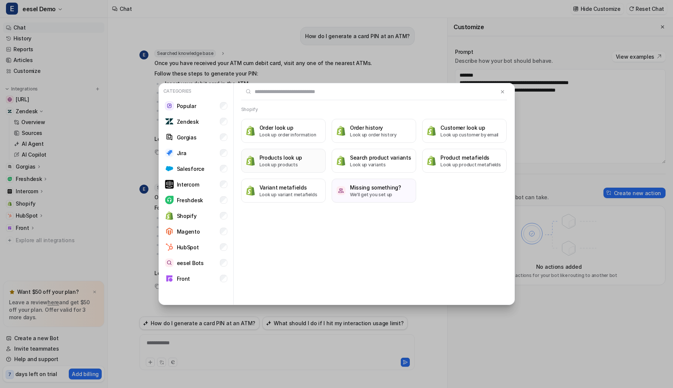
click at [312, 160] on button "Products look up Look up products" at bounding box center [283, 161] width 84 height 24
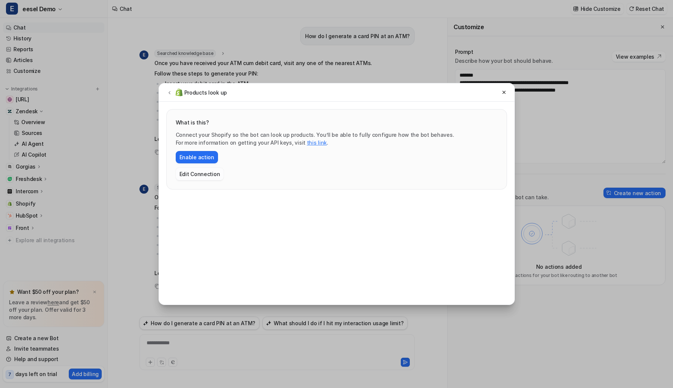
click at [197, 173] on button "Edit Connection" at bounding box center [200, 174] width 48 height 12
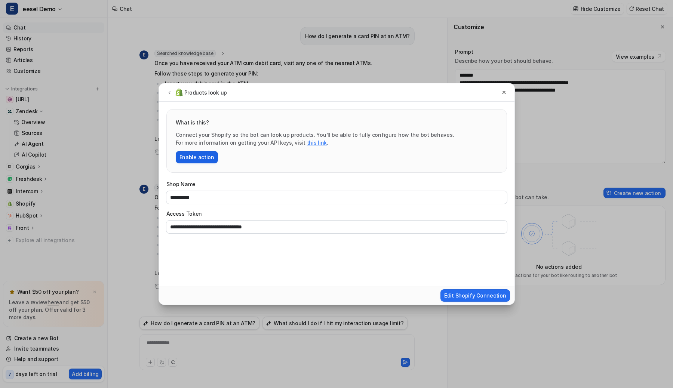
click at [199, 158] on button "Enable action" at bounding box center [197, 157] width 42 height 12
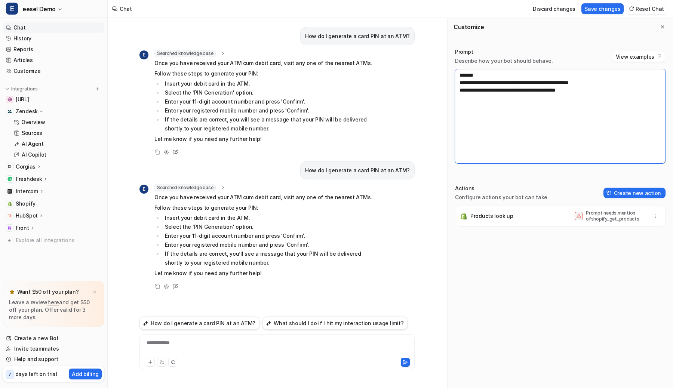
click at [591, 87] on textarea "**********" at bounding box center [560, 116] width 210 height 94
click at [603, 9] on button "Save changes" at bounding box center [602, 8] width 42 height 11
click at [459, 93] on textarea "**********" at bounding box center [560, 116] width 210 height 94
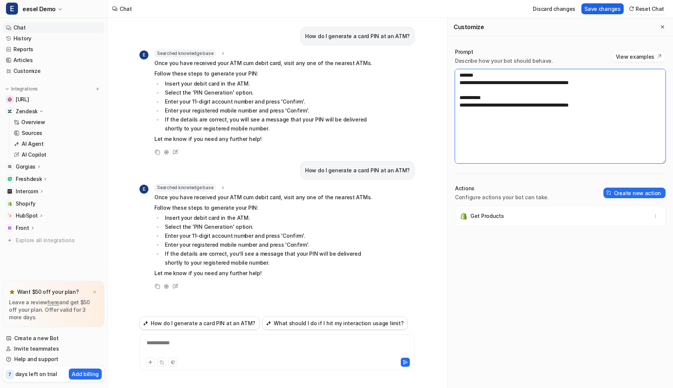
type textarea "**********"
click at [607, 7] on button "Save changes" at bounding box center [602, 8] width 42 height 11
click at [165, 322] on button "How do I generate a card PIN at an ATM?" at bounding box center [199, 323] width 120 height 13
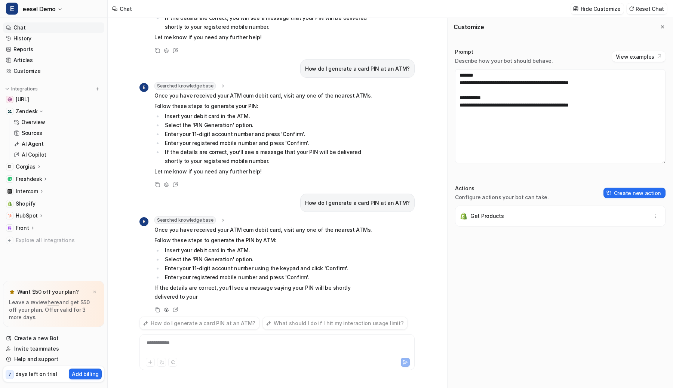
scroll to position [111, 0]
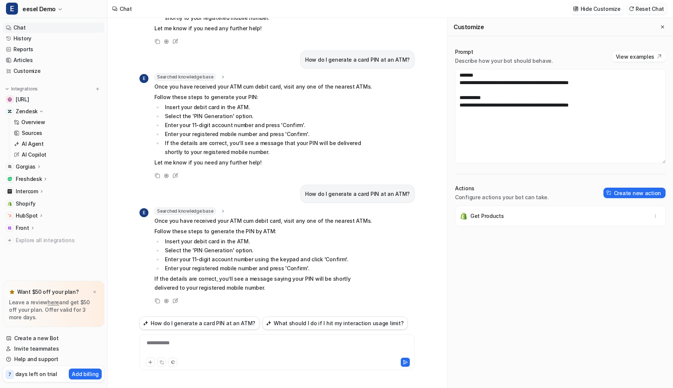
click at [642, 4] on button "Reset Chat" at bounding box center [646, 8] width 40 height 11
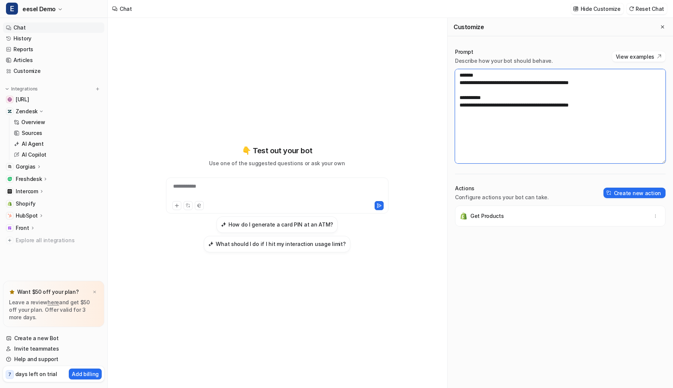
click at [460, 107] on textarea "**********" at bounding box center [560, 116] width 210 height 94
type textarea "**********"
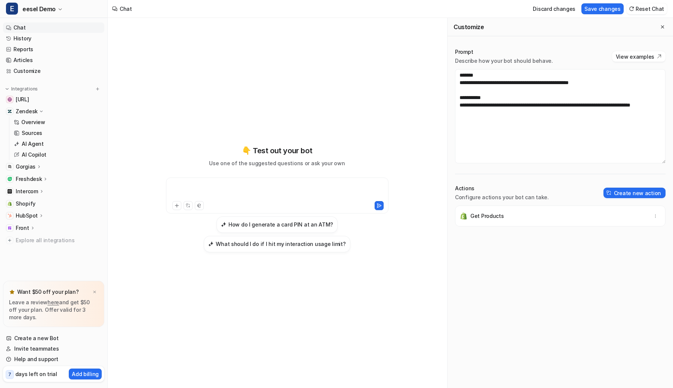
click at [318, 188] on div at bounding box center [277, 190] width 219 height 17
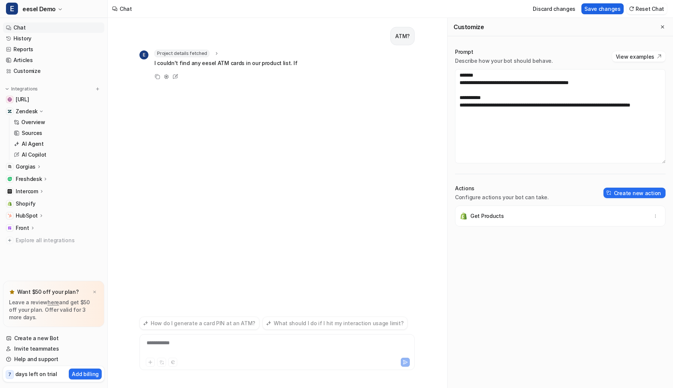
click at [612, 13] on button "Save changes" at bounding box center [602, 8] width 42 height 11
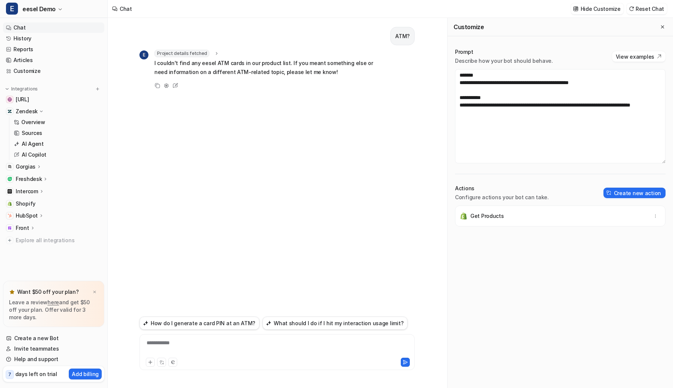
click at [202, 56] on span "Project details fetched" at bounding box center [181, 53] width 55 height 7
click at [202, 53] on span "Project details fetched" at bounding box center [181, 53] width 55 height 7
click at [215, 50] on div "Project details fetched" at bounding box center [186, 53] width 65 height 7
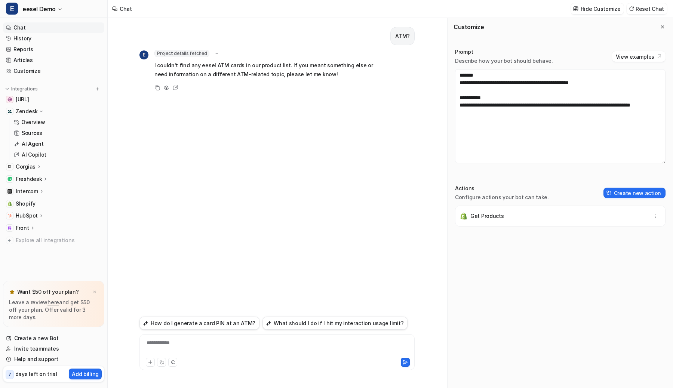
click at [214, 50] on div "Project details fetched" at bounding box center [186, 53] width 65 height 7
click at [634, 187] on div "Actions Configure actions your bot can take. Create new action" at bounding box center [560, 193] width 210 height 16
click at [631, 196] on button "Create new action" at bounding box center [634, 193] width 62 height 10
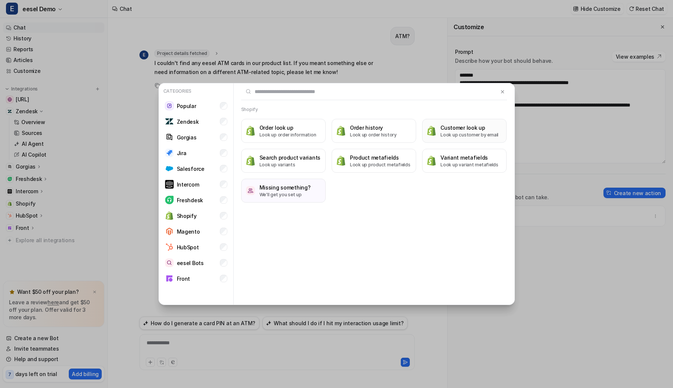
click at [443, 130] on h3 "Customer look up" at bounding box center [469, 128] width 58 height 8
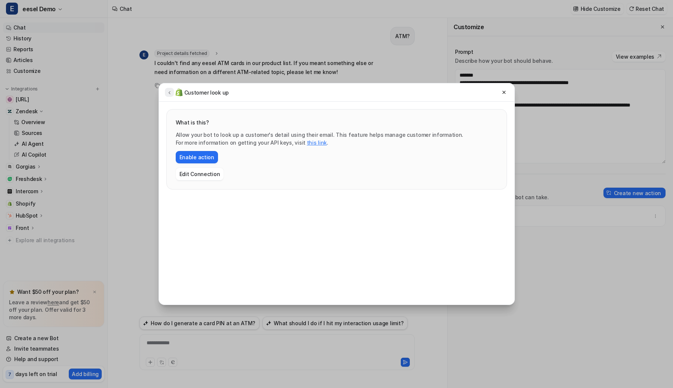
click at [169, 90] on icon at bounding box center [169, 93] width 5 height 6
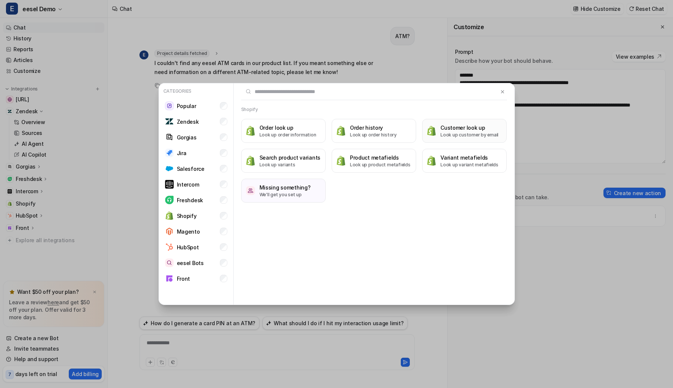
click at [430, 133] on img at bounding box center [431, 131] width 9 height 10
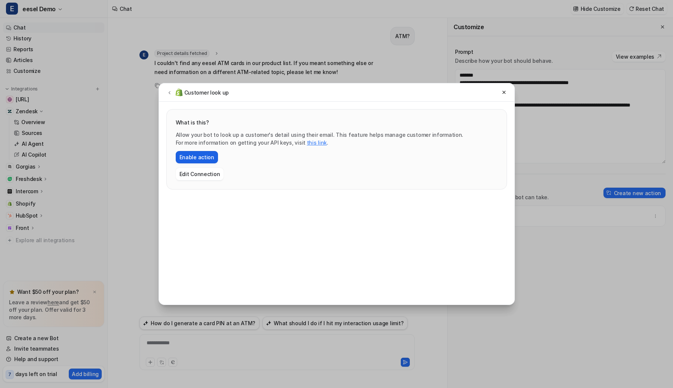
click at [193, 154] on button "Enable action" at bounding box center [197, 157] width 42 height 12
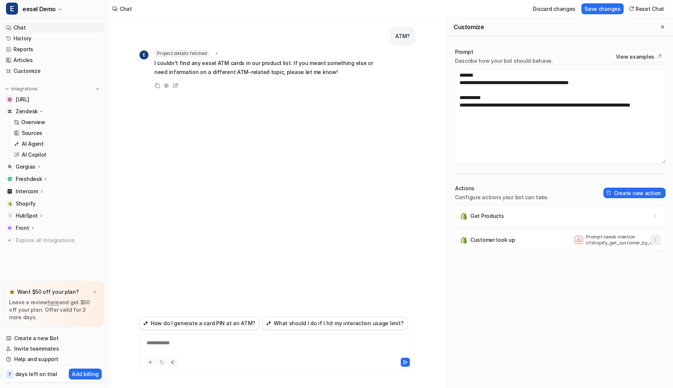
click at [657, 241] on icon "button" at bounding box center [655, 239] width 5 height 5
click at [635, 254] on button "Delete" at bounding box center [618, 257] width 81 height 14
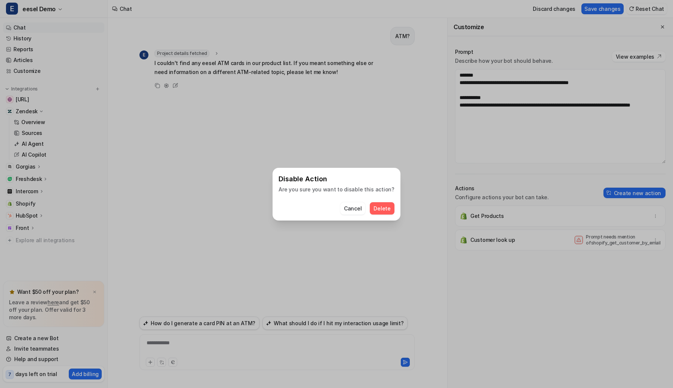
click at [387, 206] on button "Delete" at bounding box center [382, 208] width 24 height 12
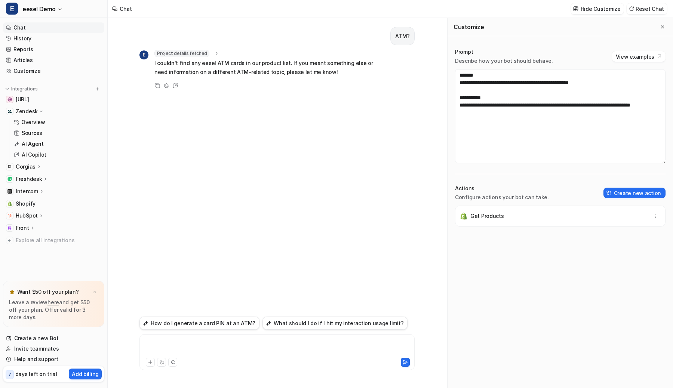
click at [168, 345] on div at bounding box center [276, 347] width 271 height 17
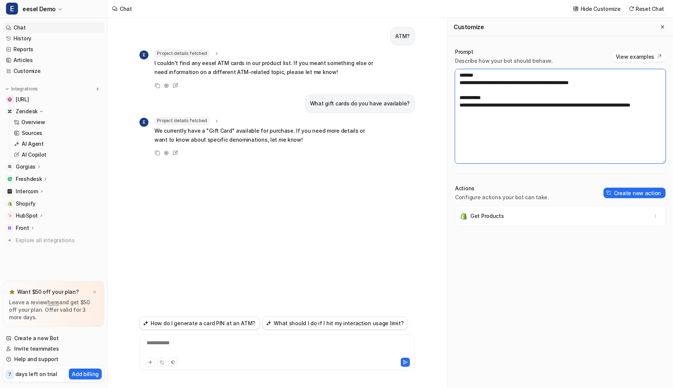
drag, startPoint x: 508, startPoint y: 115, endPoint x: 637, endPoint y: 108, distance: 129.5
click at [637, 108] on textarea "**********" at bounding box center [560, 116] width 210 height 94
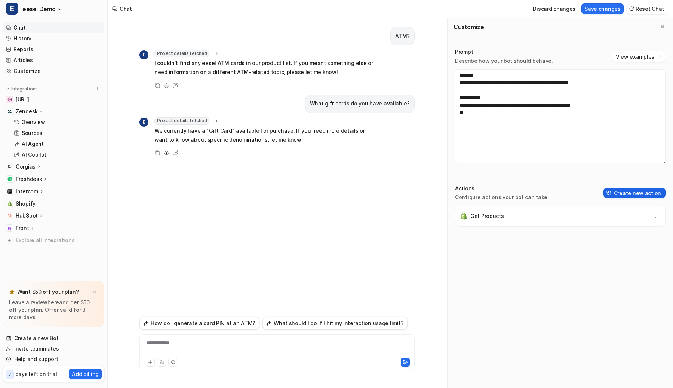
click at [613, 189] on button "Create new action" at bounding box center [634, 193] width 62 height 10
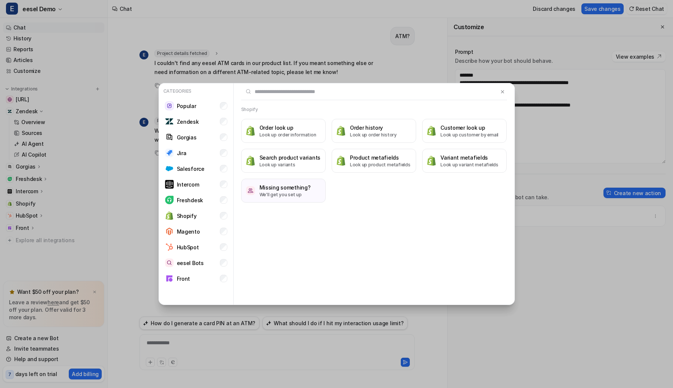
click at [509, 93] on div at bounding box center [374, 91] width 281 height 17
click at [506, 92] on button at bounding box center [502, 91] width 9 height 9
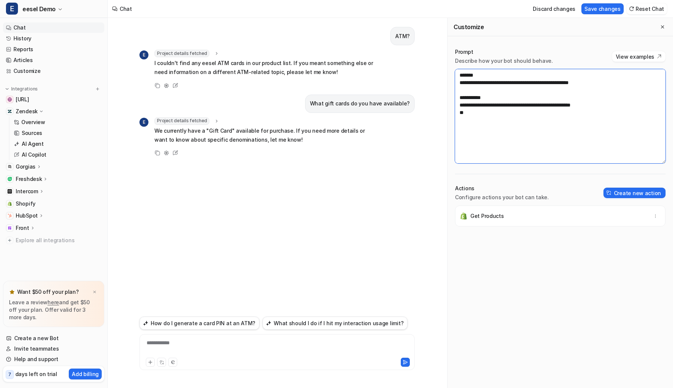
click at [506, 110] on textarea "**********" at bounding box center [560, 116] width 210 height 94
click at [635, 192] on button "Create new action" at bounding box center [634, 193] width 62 height 10
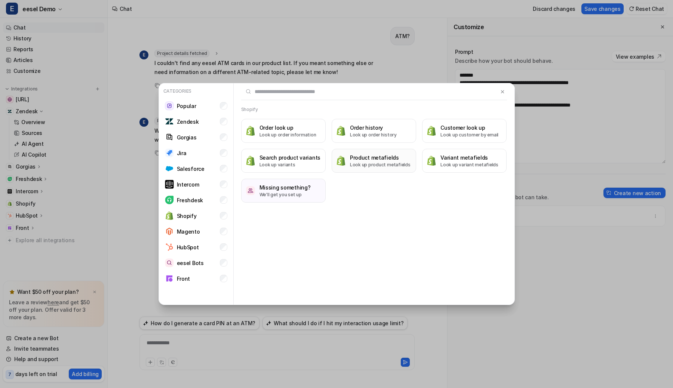
click at [359, 169] on button "Product metafields Look up product metafields" at bounding box center [374, 161] width 84 height 24
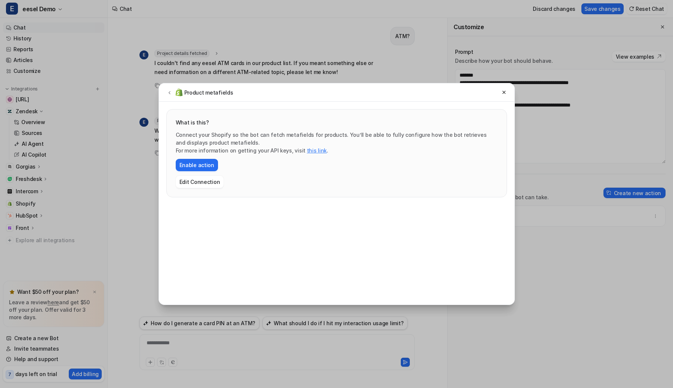
click at [499, 90] on div "Product metafields" at bounding box center [336, 92] width 355 height 18
click at [500, 91] on button at bounding box center [503, 92] width 9 height 9
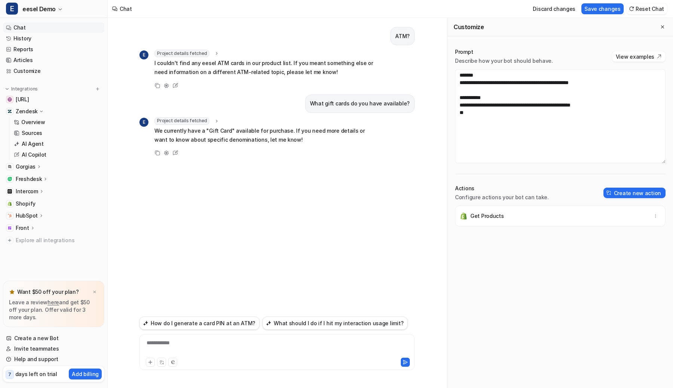
click at [169, 349] on div "**********" at bounding box center [276, 347] width 271 height 17
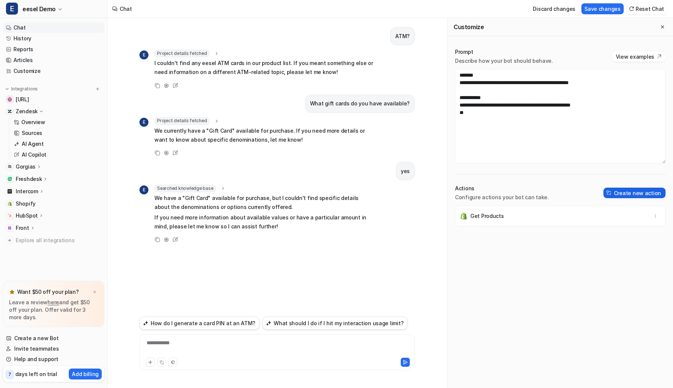
click at [642, 192] on button "Create new action" at bounding box center [634, 193] width 62 height 10
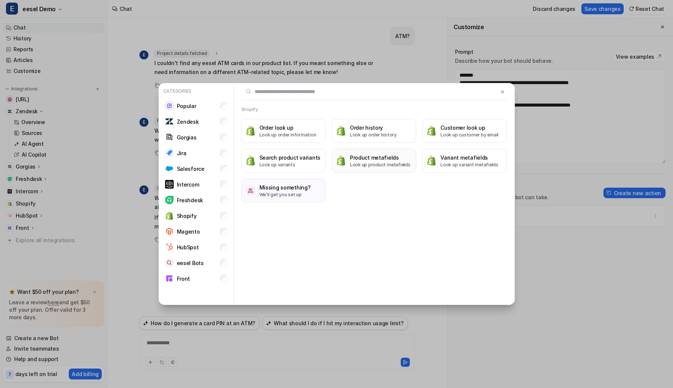
click at [357, 159] on h3 "Product metafields" at bounding box center [380, 158] width 61 height 8
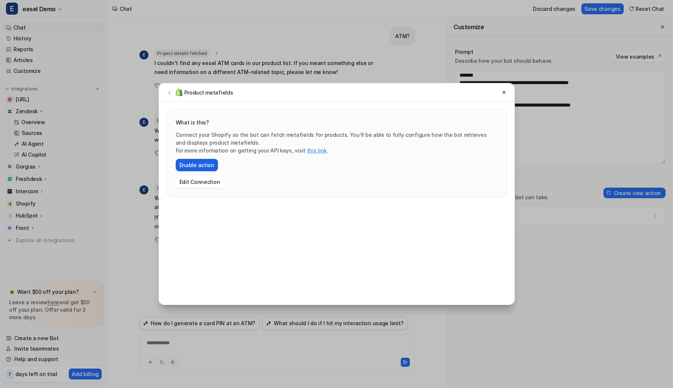
click at [212, 163] on button "Enable action" at bounding box center [197, 165] width 42 height 12
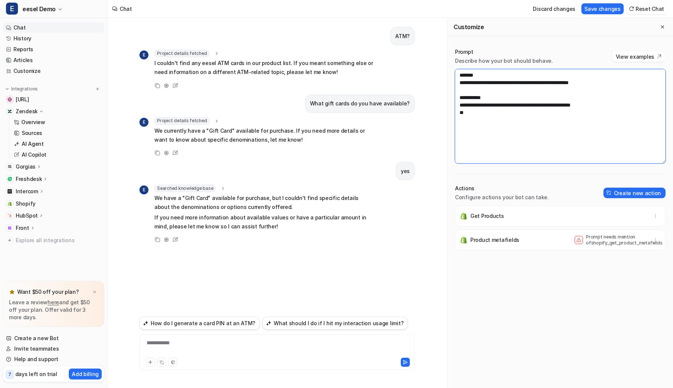
click at [474, 111] on textarea "**********" at bounding box center [560, 116] width 210 height 94
type textarea "**********"
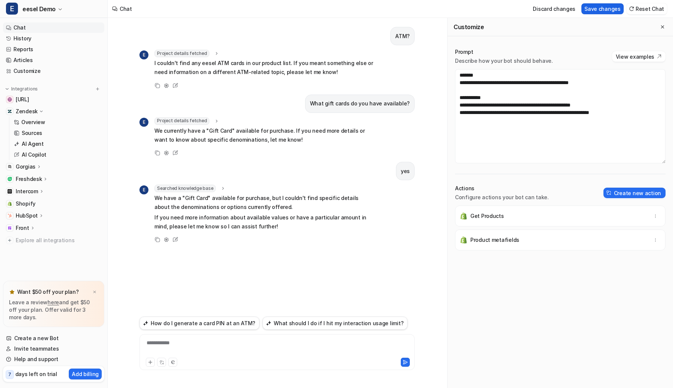
click at [605, 11] on button "Save changes" at bounding box center [602, 8] width 42 height 11
click at [166, 347] on div "**********" at bounding box center [276, 347] width 271 height 17
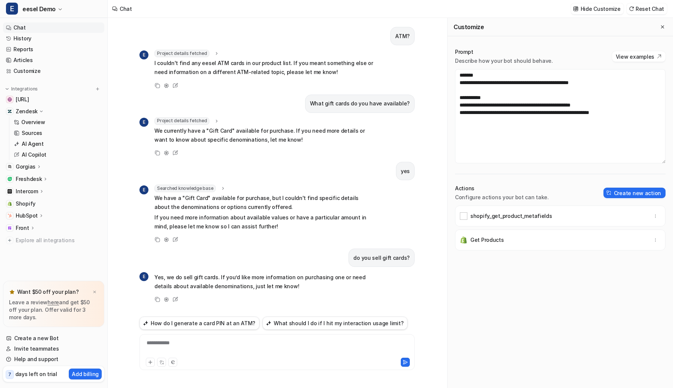
click at [156, 348] on div "**********" at bounding box center [276, 347] width 271 height 17
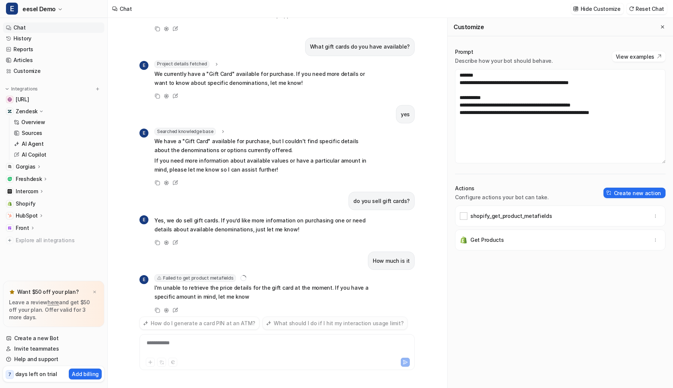
scroll to position [66, 0]
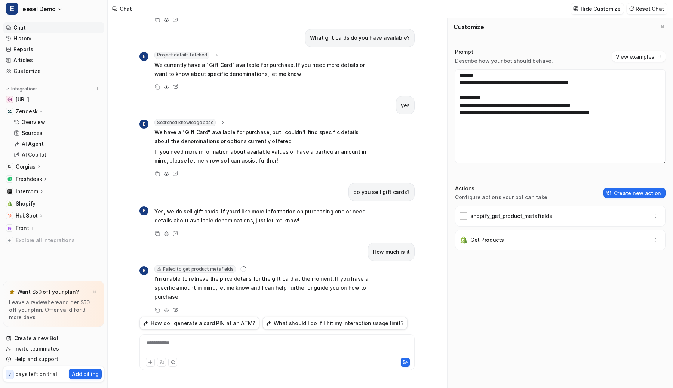
click at [224, 269] on span "Failed to get product metafields" at bounding box center [194, 268] width 81 height 7
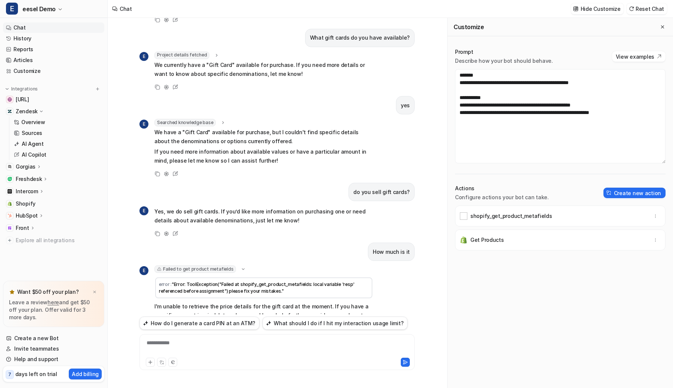
scroll to position [93, 0]
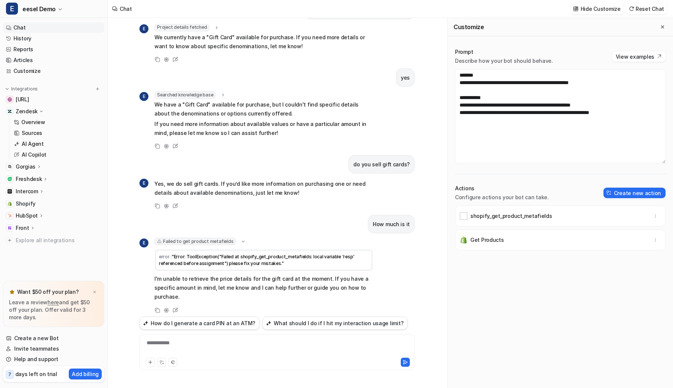
click at [224, 242] on span "Failed to get product metafields" at bounding box center [194, 241] width 81 height 7
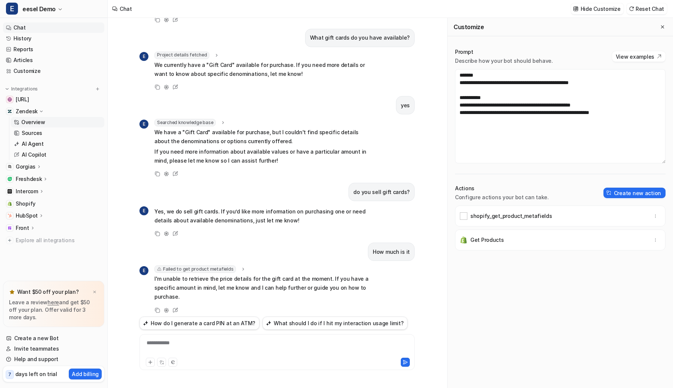
click at [38, 121] on p "Overview" at bounding box center [33, 121] width 24 height 7
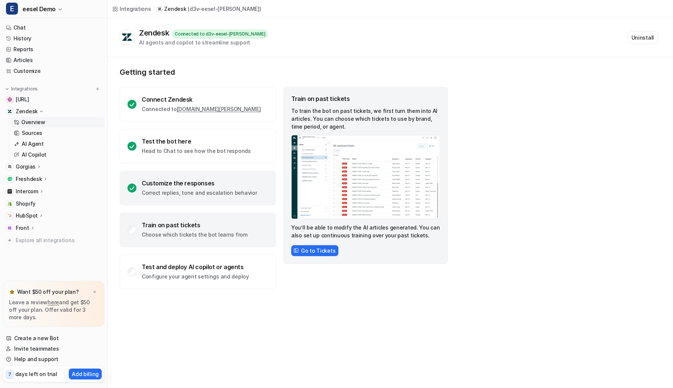
click at [208, 185] on div "Customize the responses" at bounding box center [199, 182] width 115 height 7
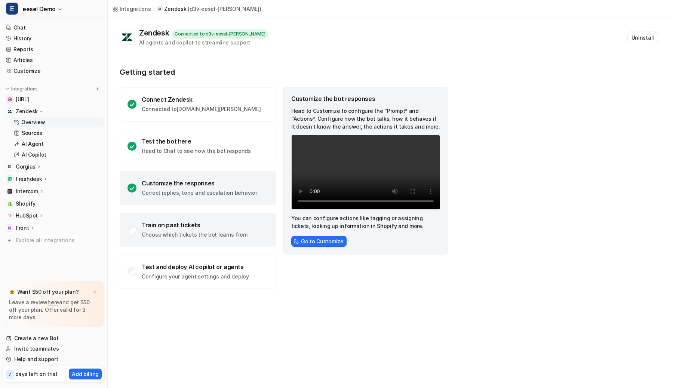
click at [200, 222] on div "Train on past tickets" at bounding box center [195, 224] width 106 height 7
